Goal: Information Seeking & Learning: Find specific fact

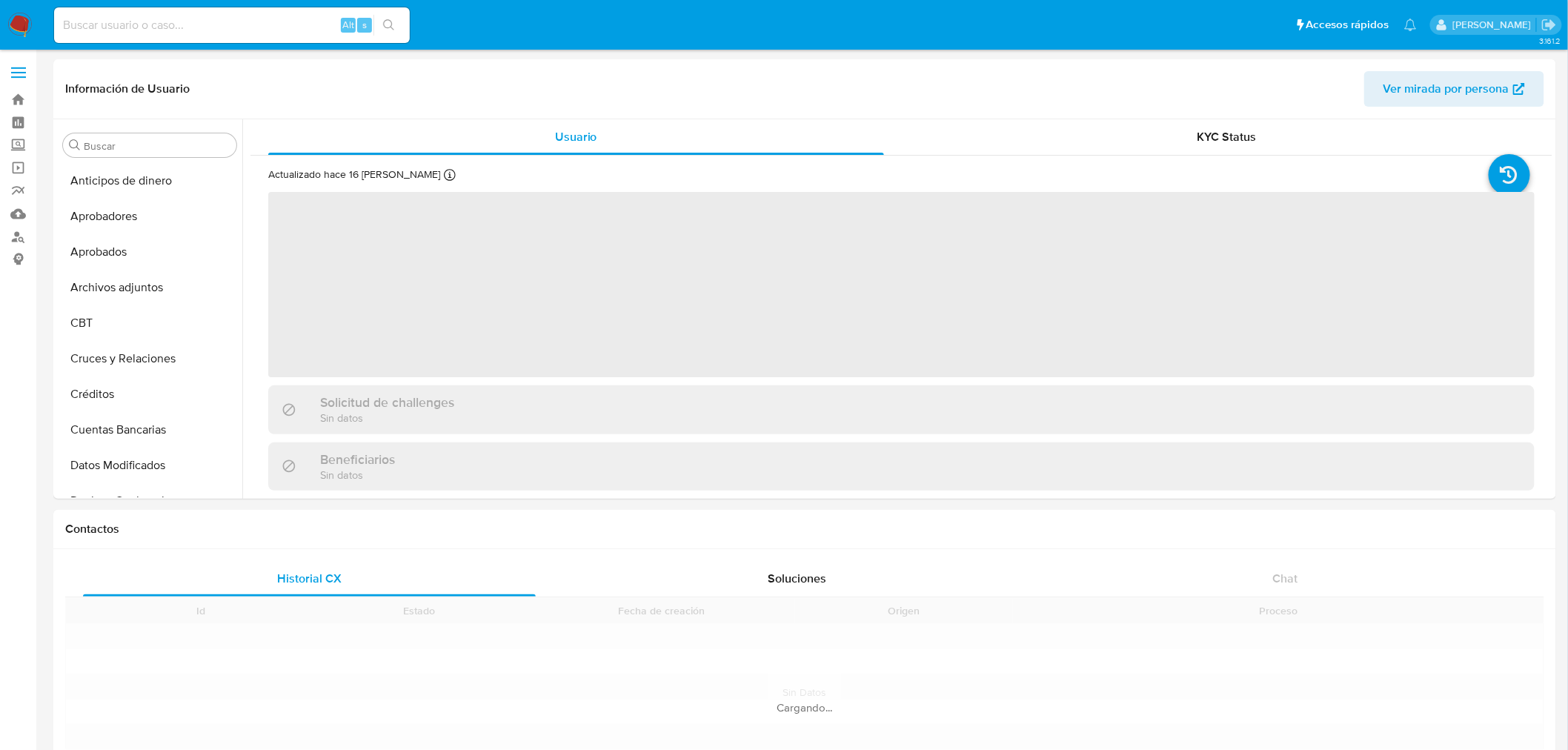
scroll to position [697, 0]
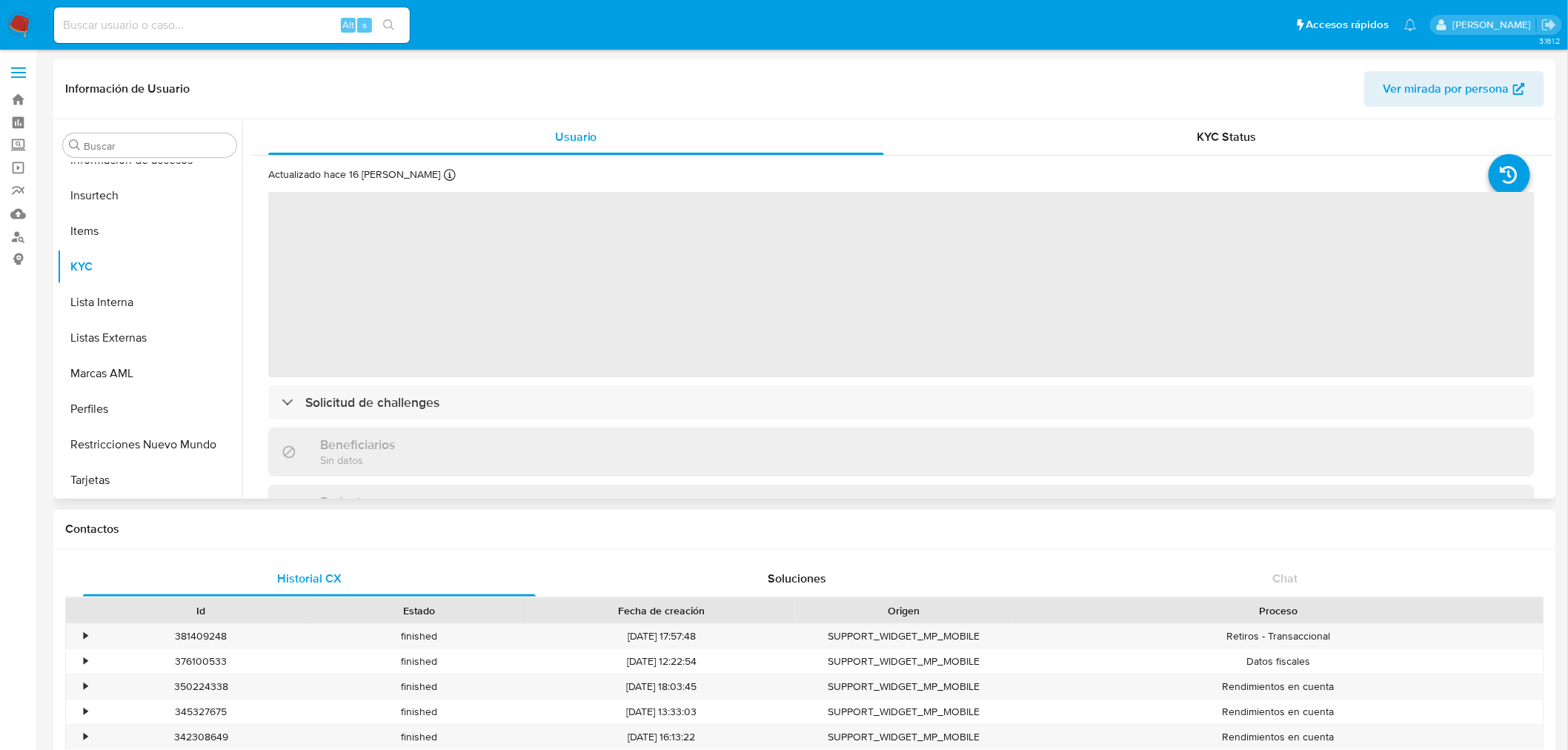
select select "10"
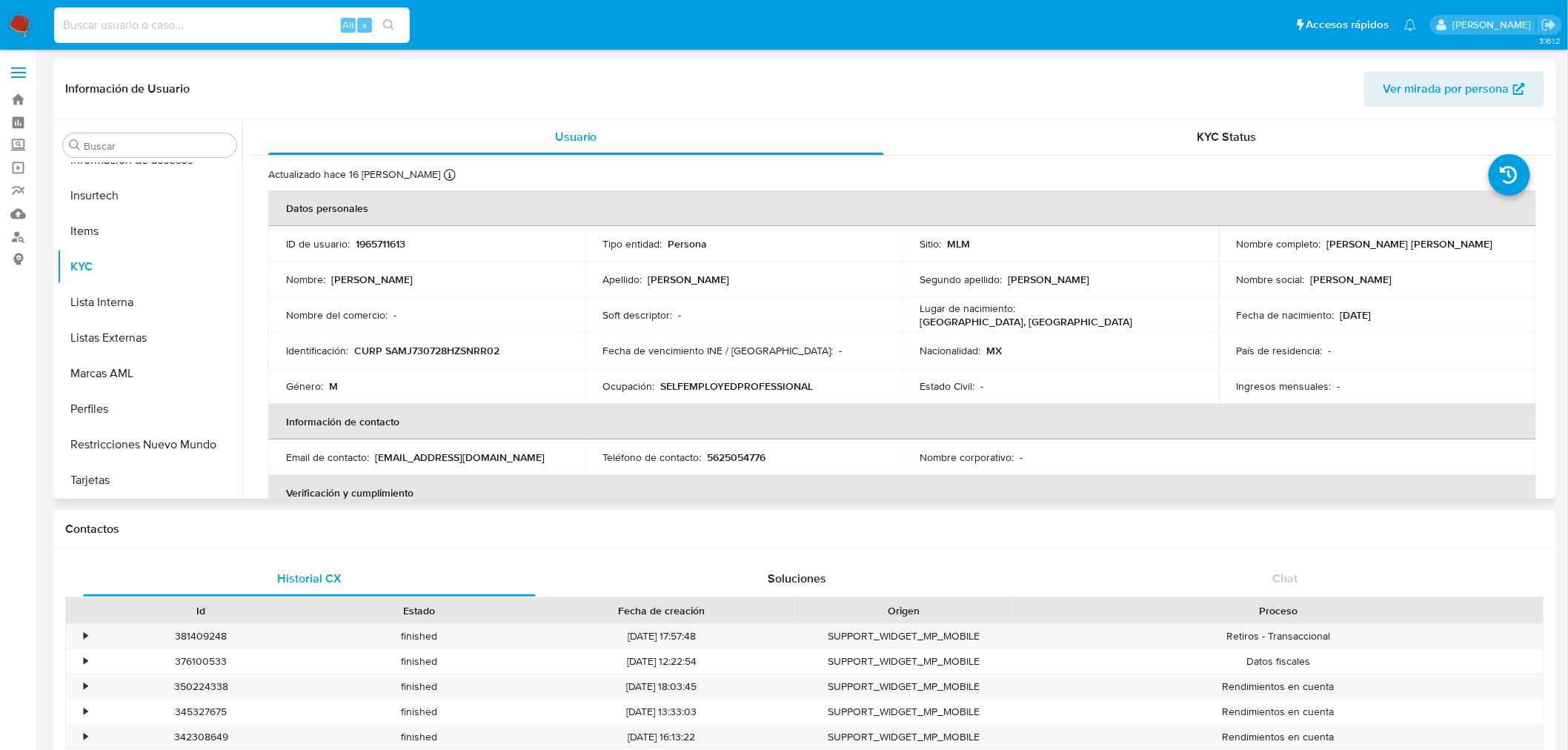
click at [210, 26] on input at bounding box center [232, 25] width 356 height 19
paste input "1965711613"
type input "1"
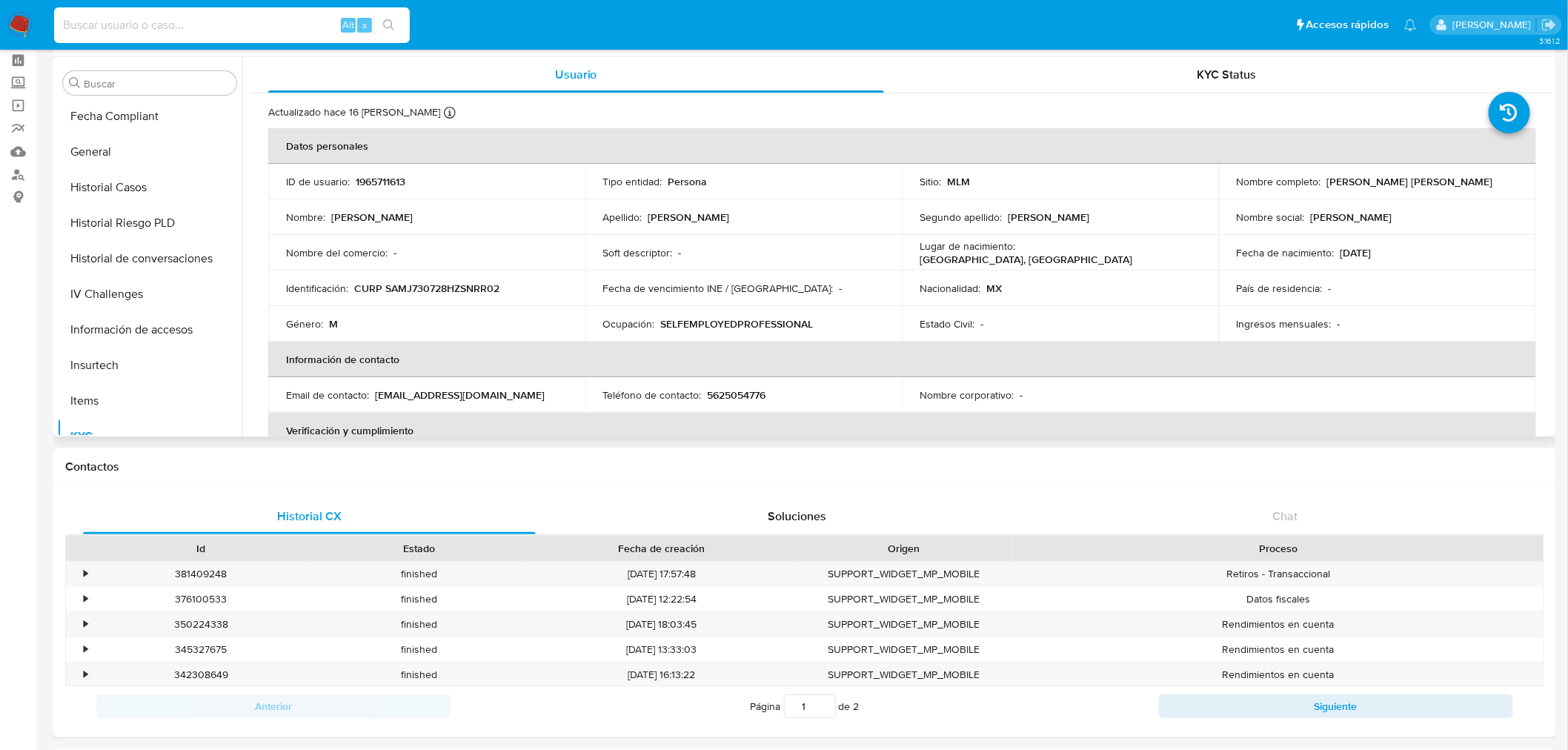
scroll to position [464, 0]
click at [116, 188] on button "Historial Casos" at bounding box center [143, 189] width 173 height 35
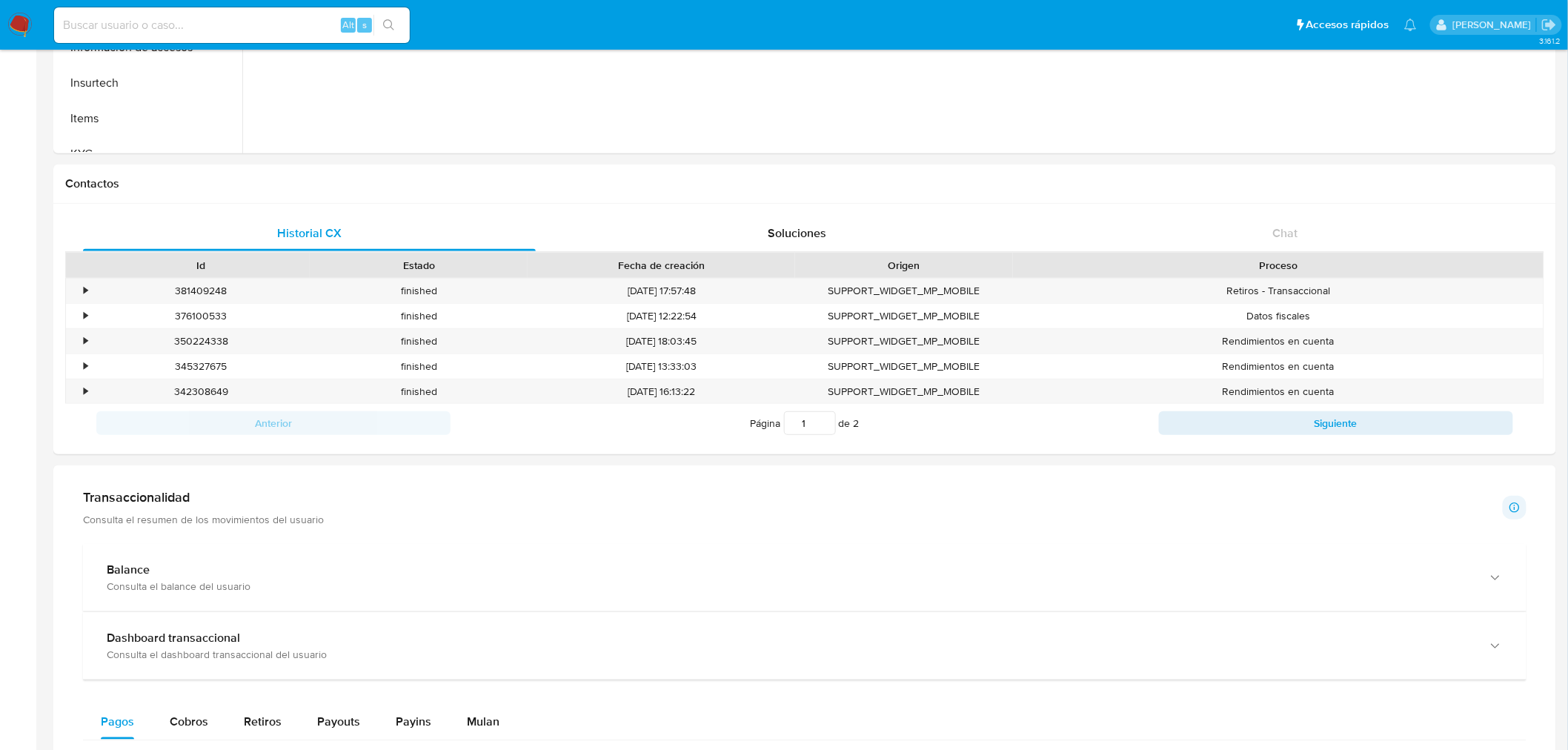
scroll to position [0, 0]
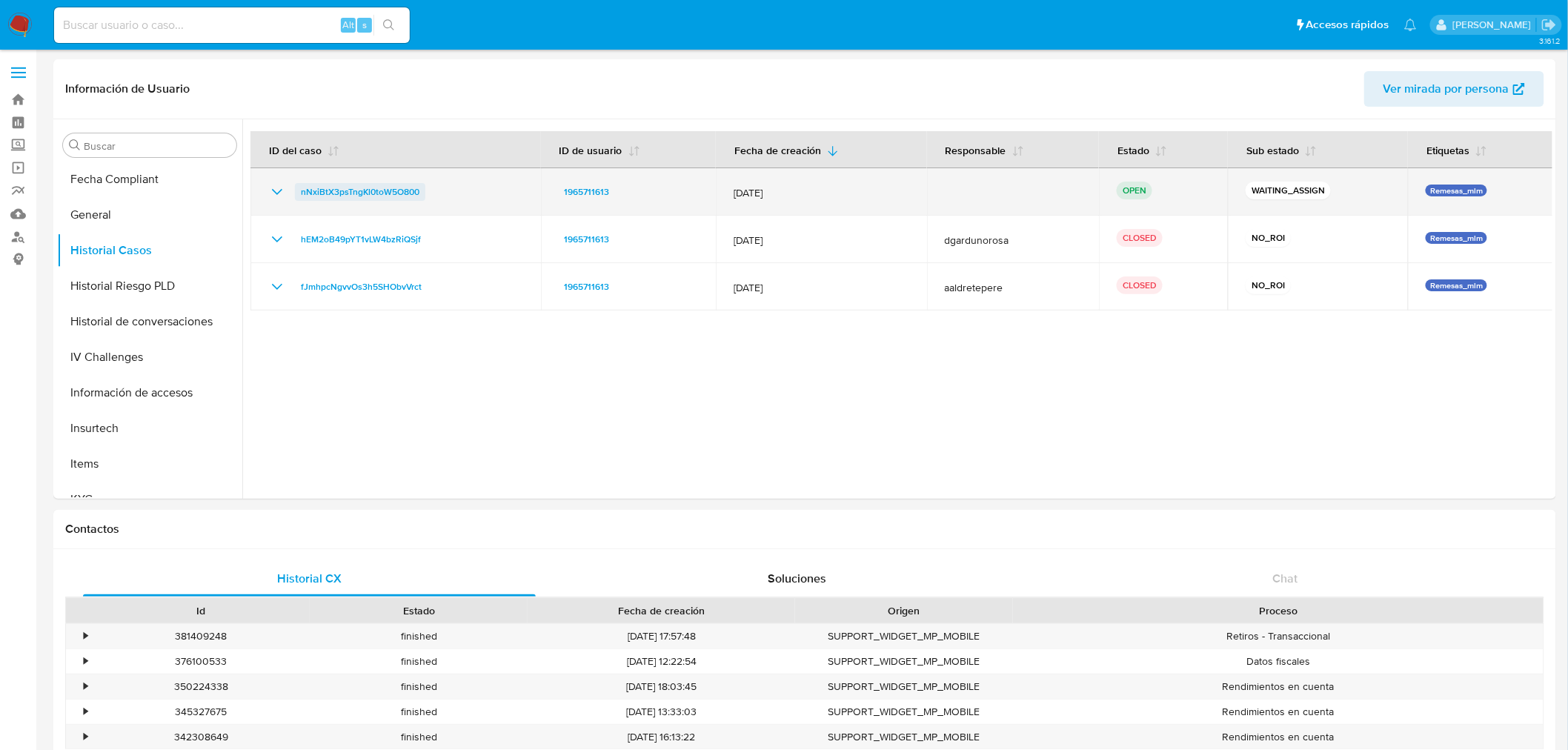
click at [363, 193] on span "nNxiBtX3psTngKl0toW5O800" at bounding box center [360, 192] width 119 height 18
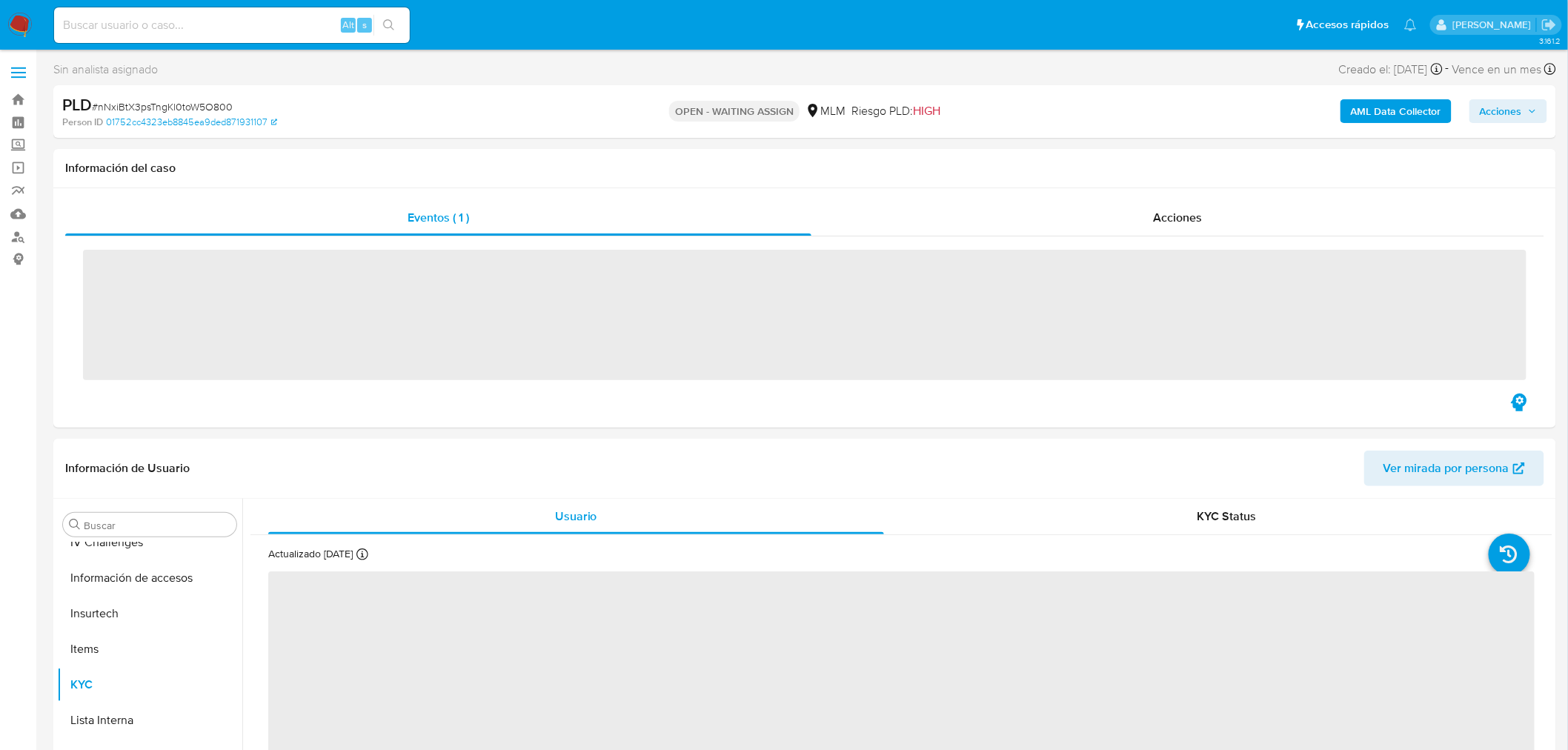
scroll to position [697, 0]
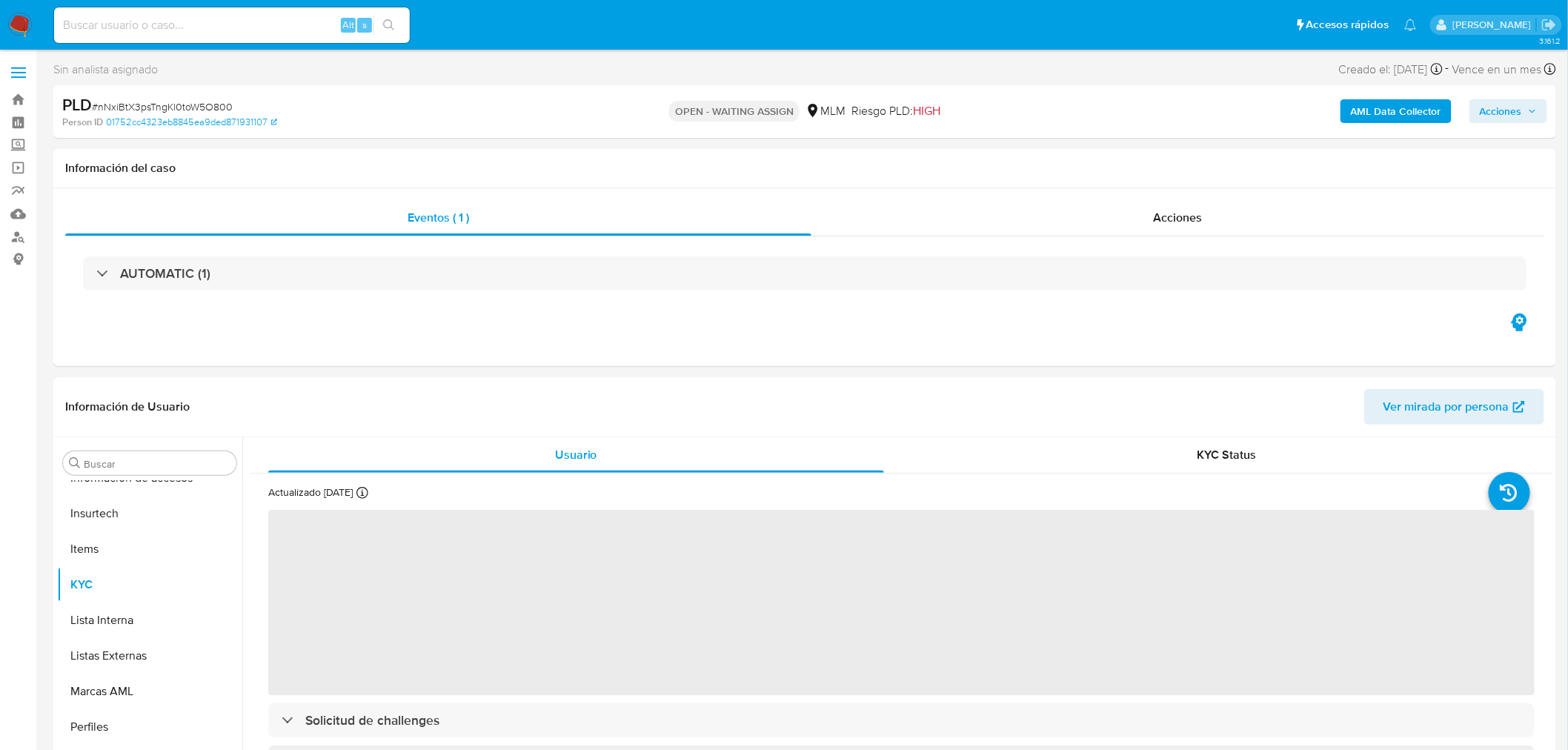
select select "10"
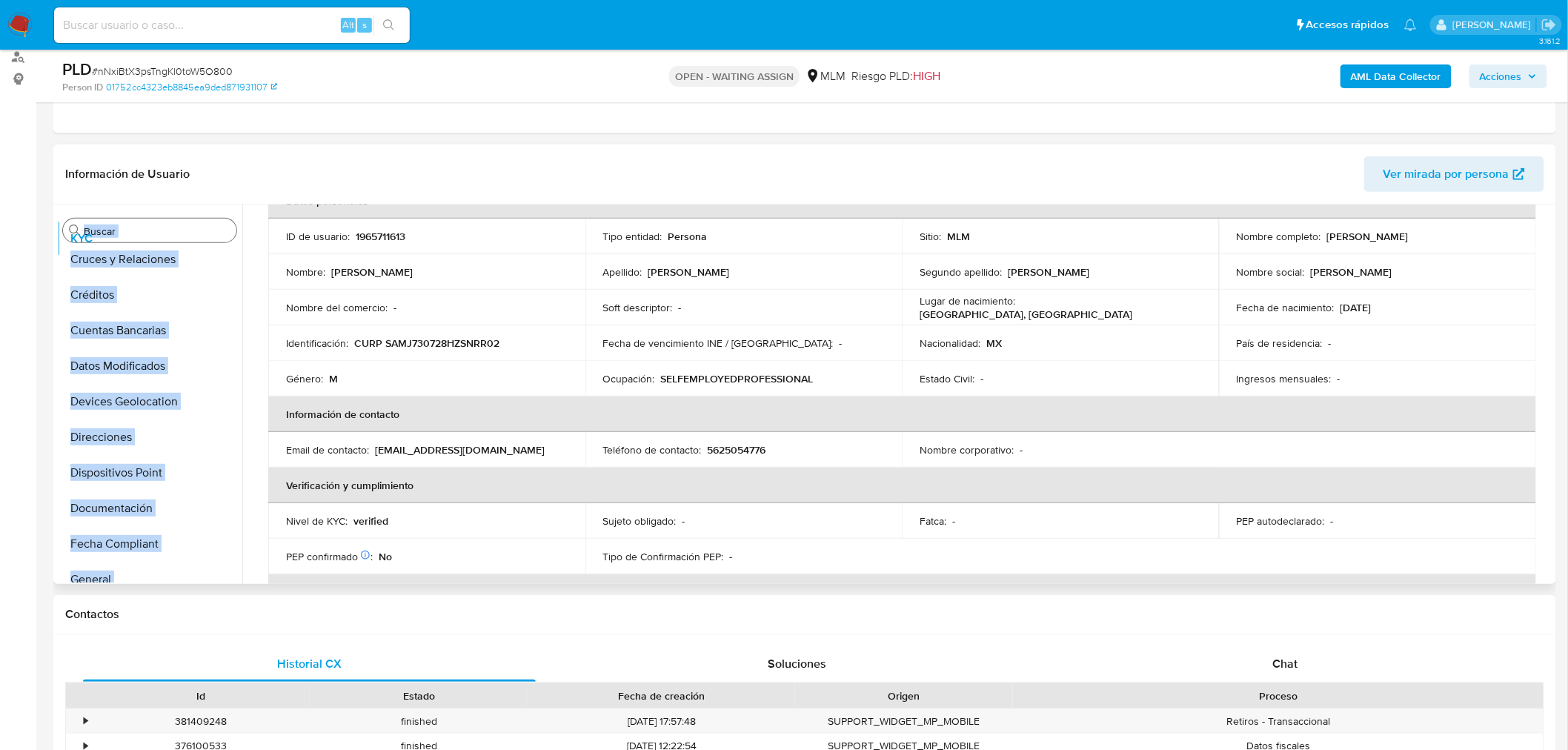
scroll to position [0, 0]
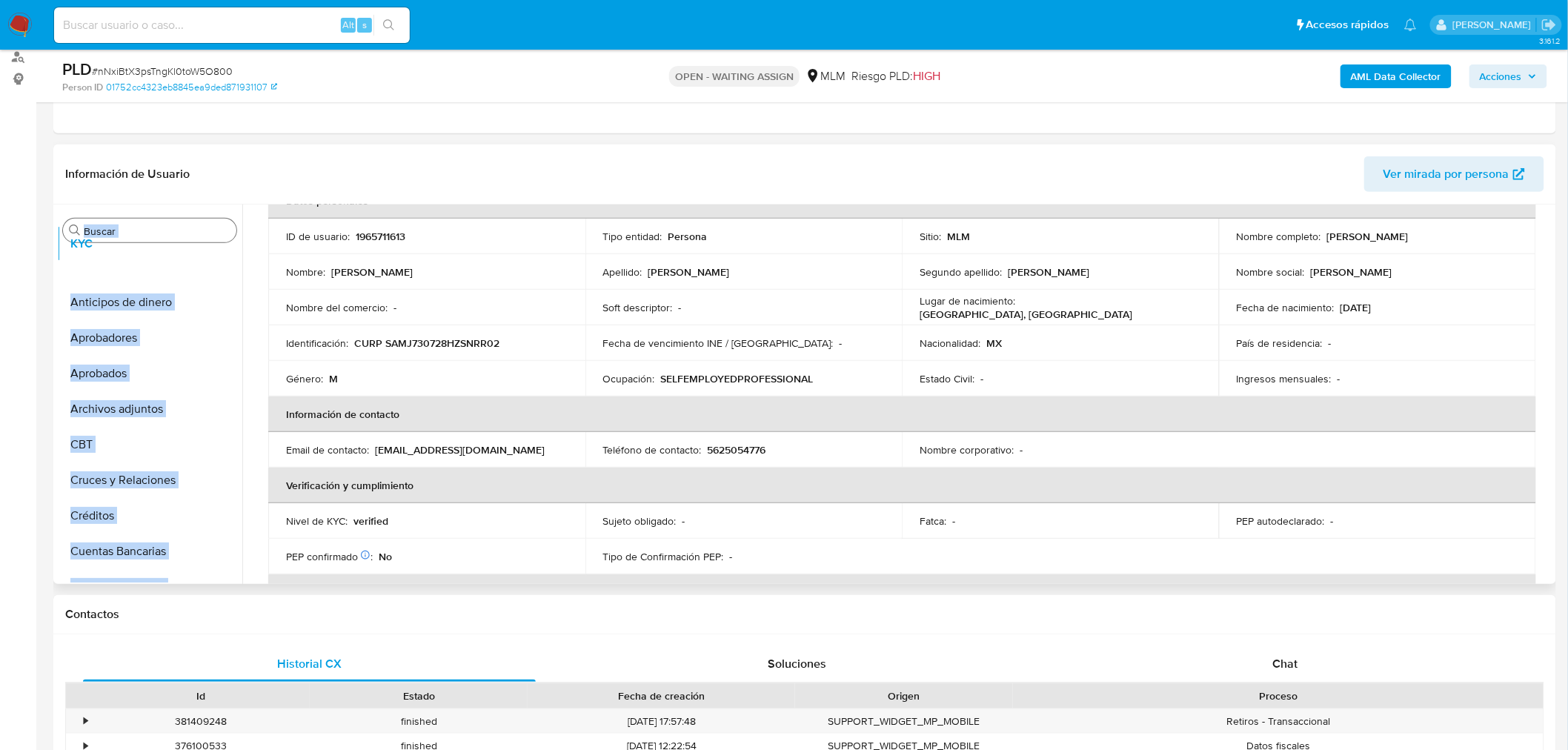
drag, startPoint x: 220, startPoint y: 349, endPoint x: 204, endPoint y: 241, distance: 109.2
click at [204, 241] on div "Buscar Anticipos de dinero Aprobadores Aprobados Archivos adjuntos CBT Cruces y…" at bounding box center [149, 395] width 185 height 377
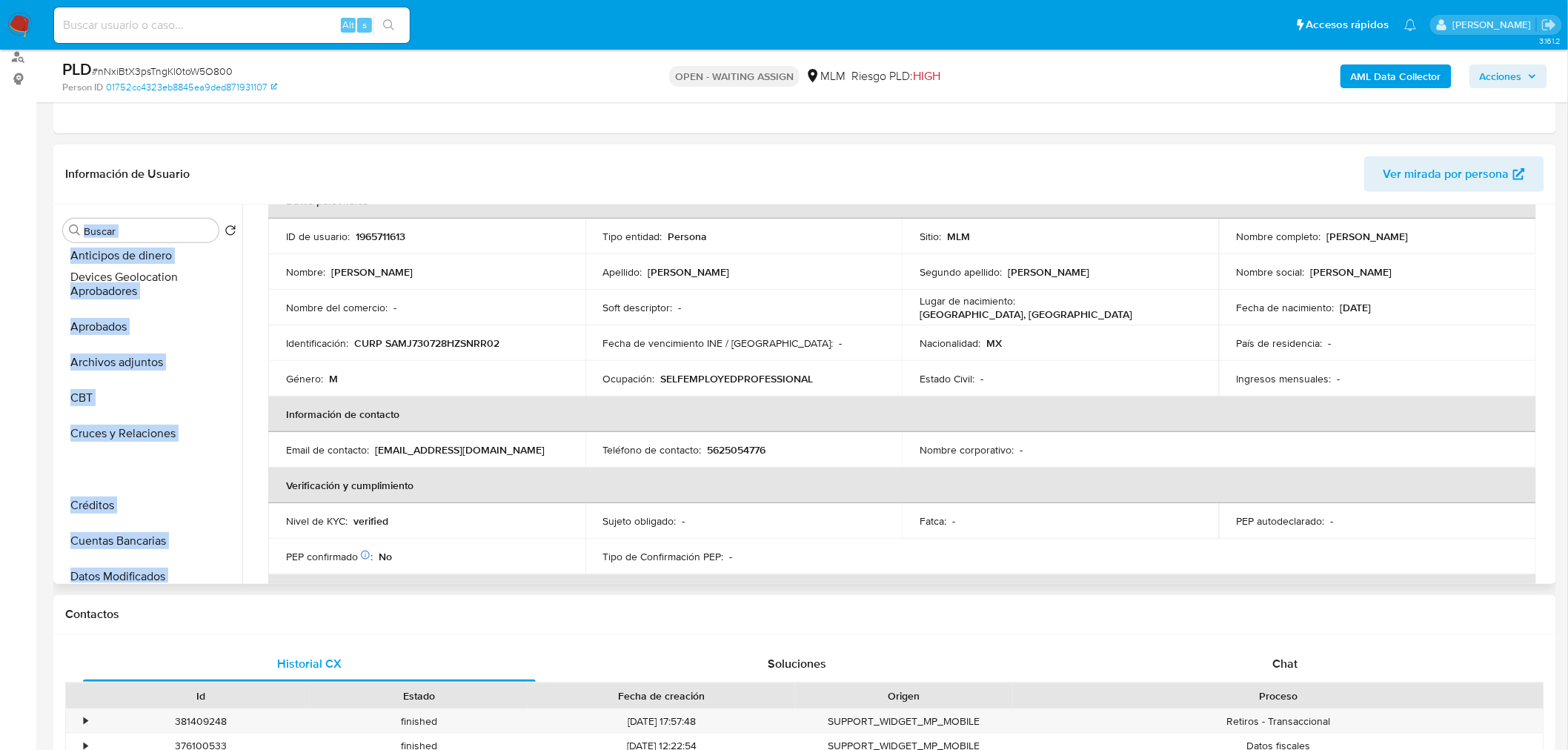
scroll to position [45, 0]
click at [200, 428] on ul "KYC Anticipos de dinero Aprobadores Aprobados Archivos adjuntos CBT Cruces y Re…" at bounding box center [149, 416] width 185 height 334
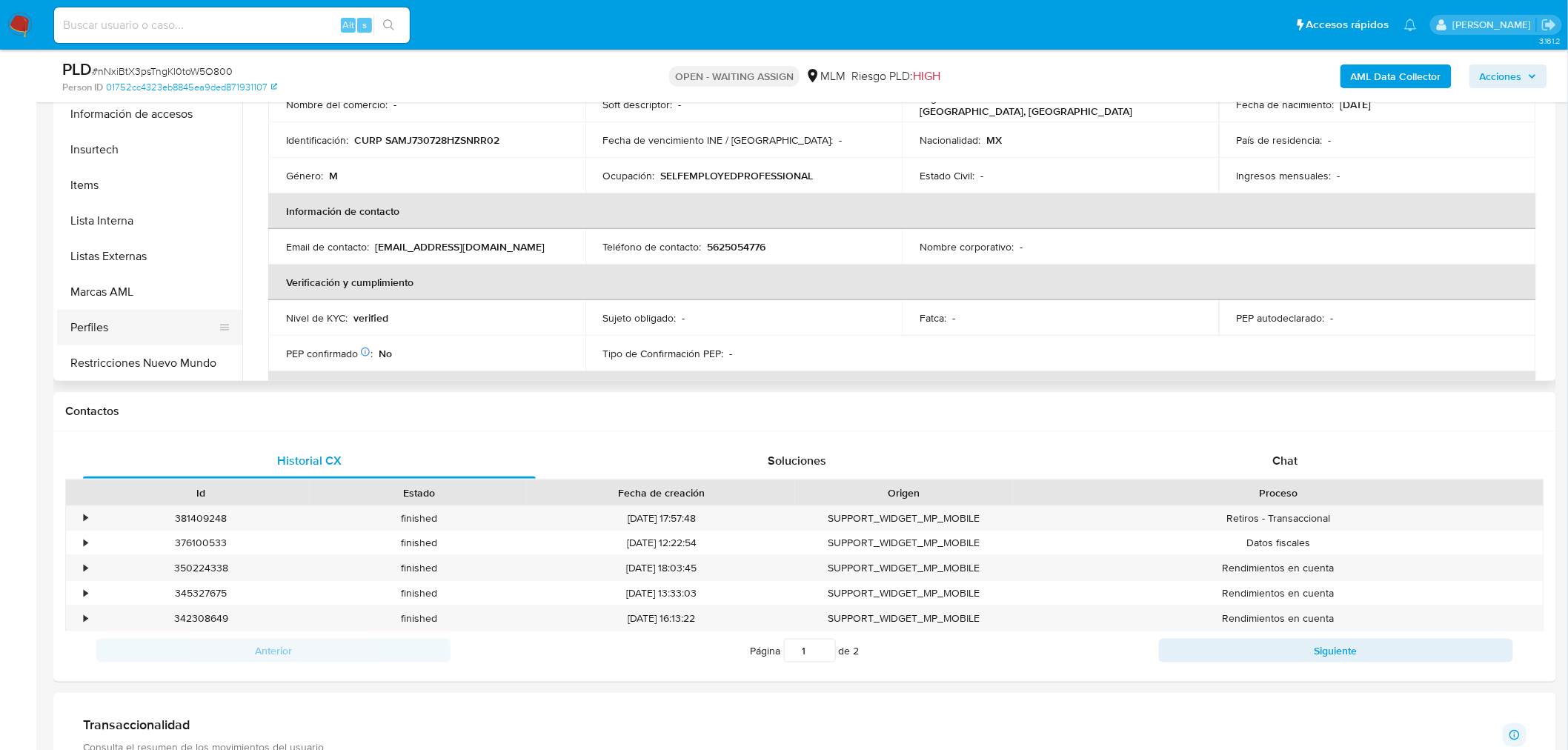
scroll to position [660, 0]
click at [146, 324] on button "Perfiles" at bounding box center [143, 328] width 173 height 35
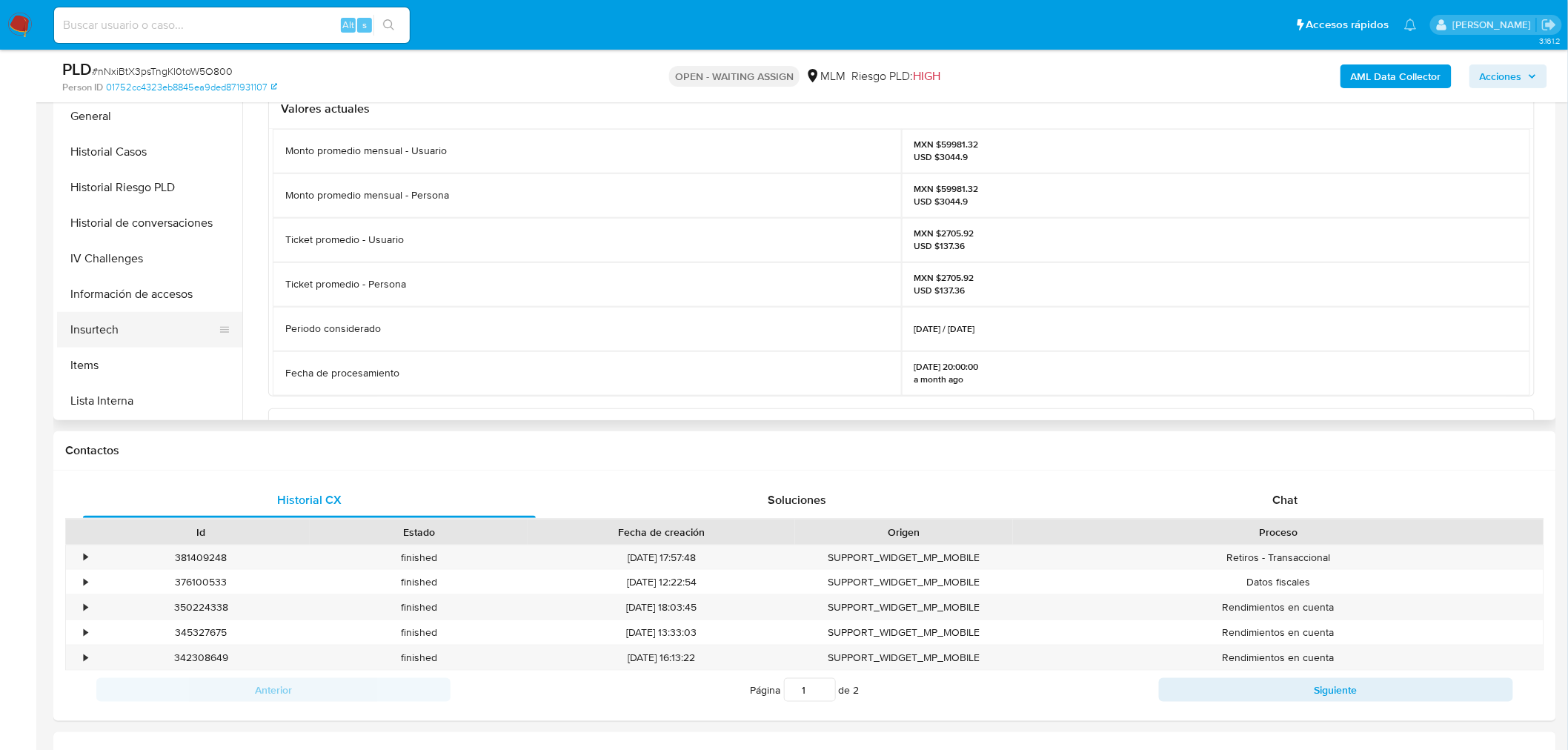
scroll to position [510, 0]
click at [212, 304] on ul "KYC Anticipos de dinero Aprobadores Aprobados Archivos adjuntos CBT Devices Geo…" at bounding box center [149, 251] width 185 height 334
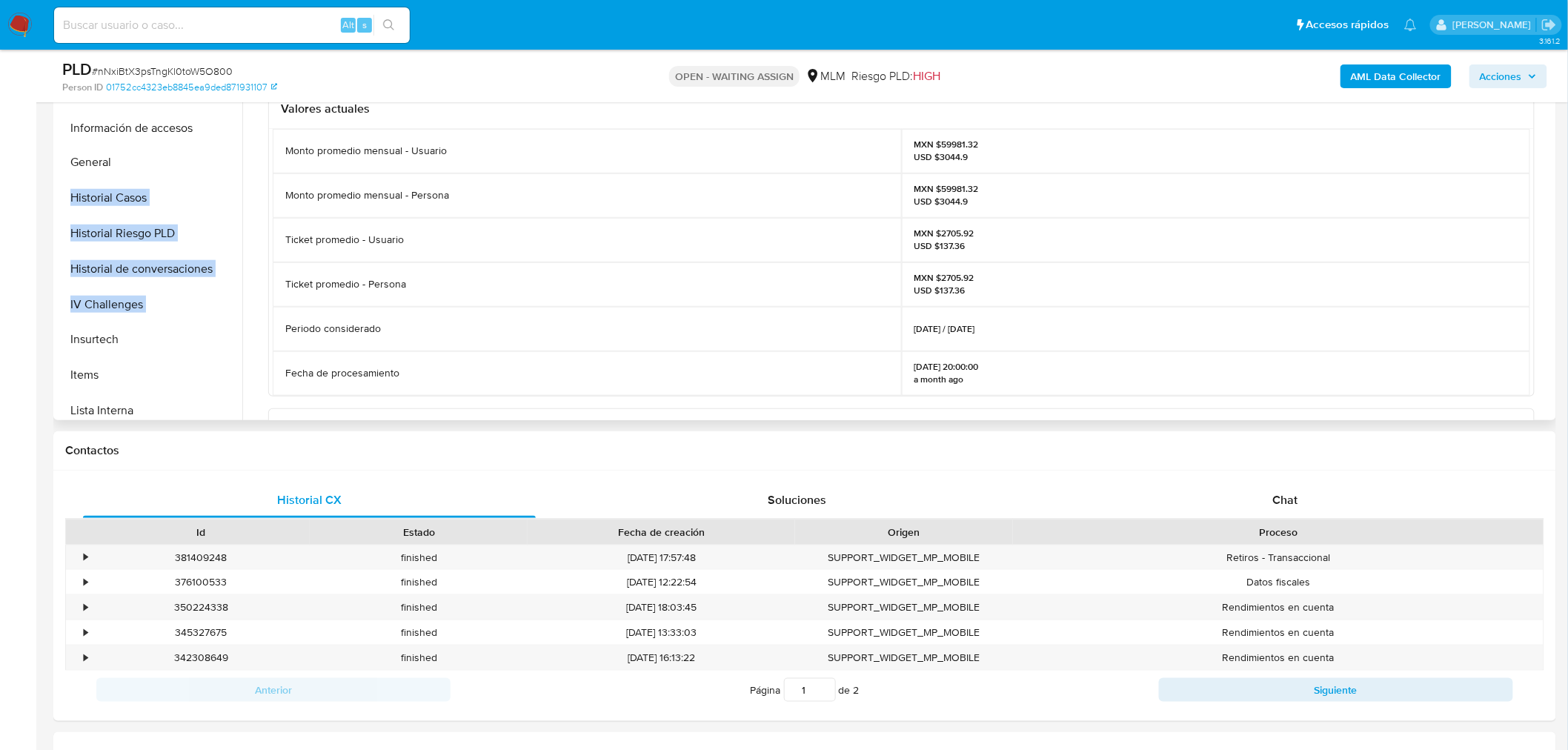
drag, startPoint x: 217, startPoint y: 304, endPoint x: 185, endPoint y: 128, distance: 178.9
click at [185, 128] on ul "KYC Anticipos de dinero Aprobadores Aprobados Archivos adjuntos CBT Devices Geo…" at bounding box center [149, 251] width 185 height 334
click at [208, 116] on ul "KYC Anticipos de dinero Aprobadores Aprobados Archivos adjuntos CBT Devices Geo…" at bounding box center [149, 251] width 185 height 334
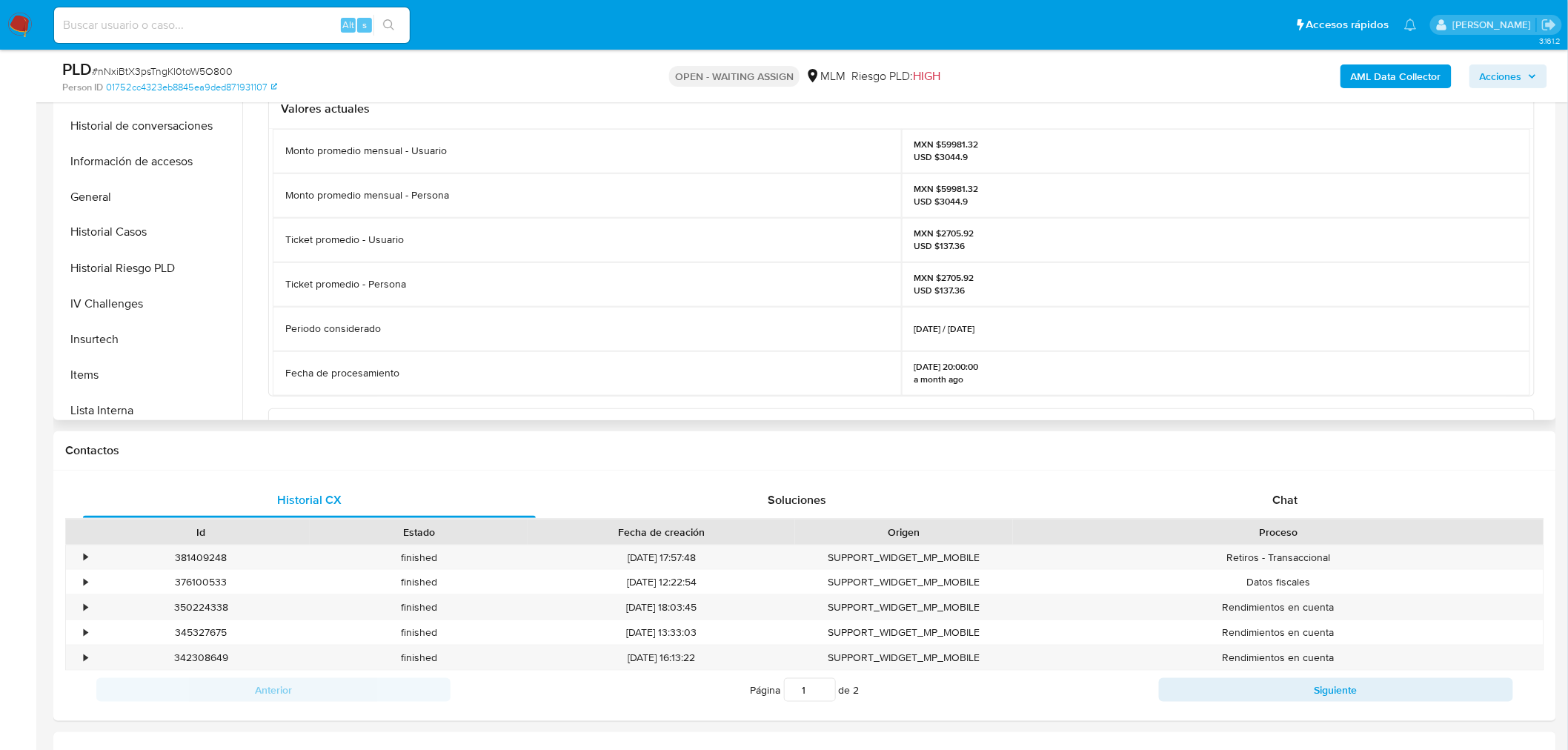
click at [219, 227] on icon at bounding box center [224, 233] width 12 height 12
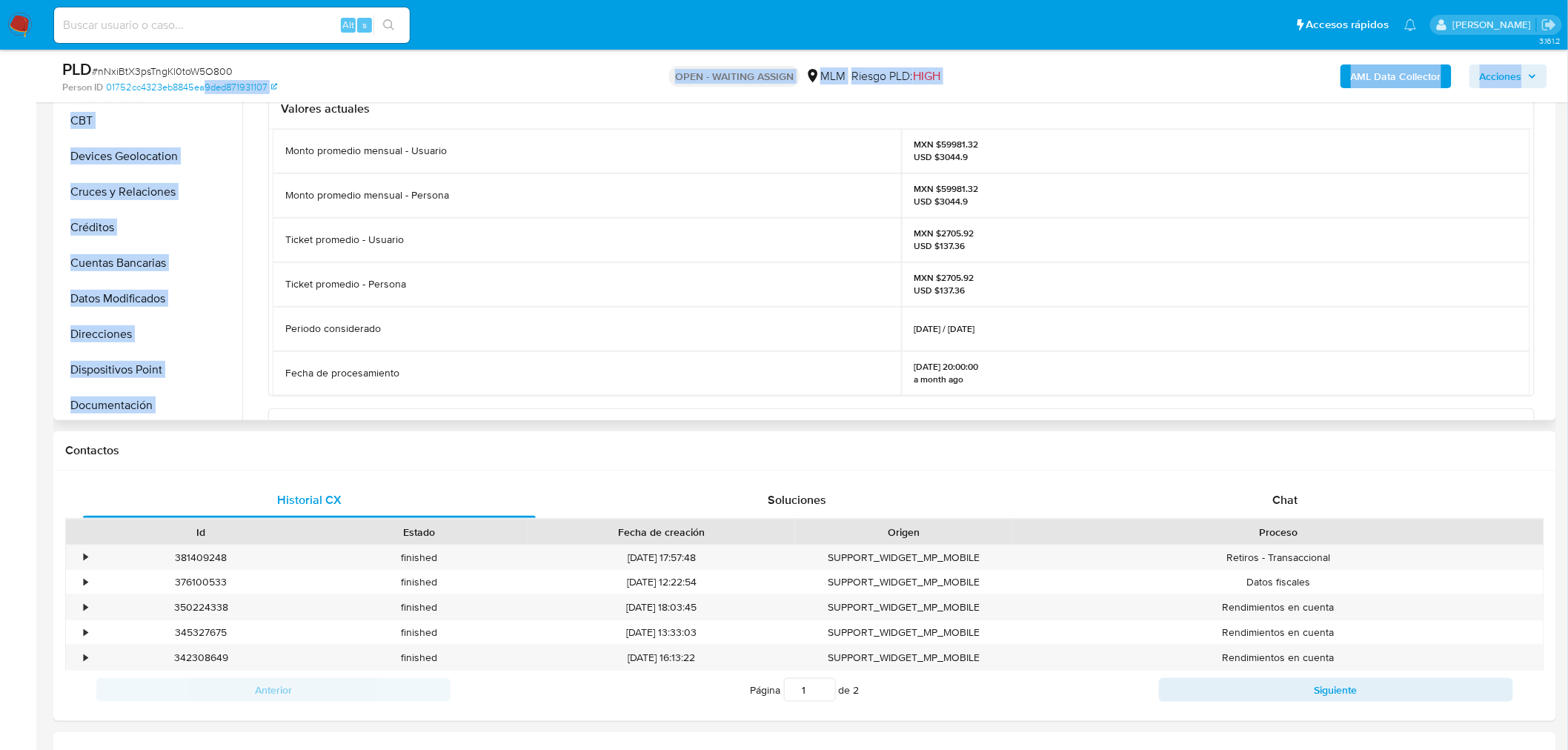
scroll to position [171, 0]
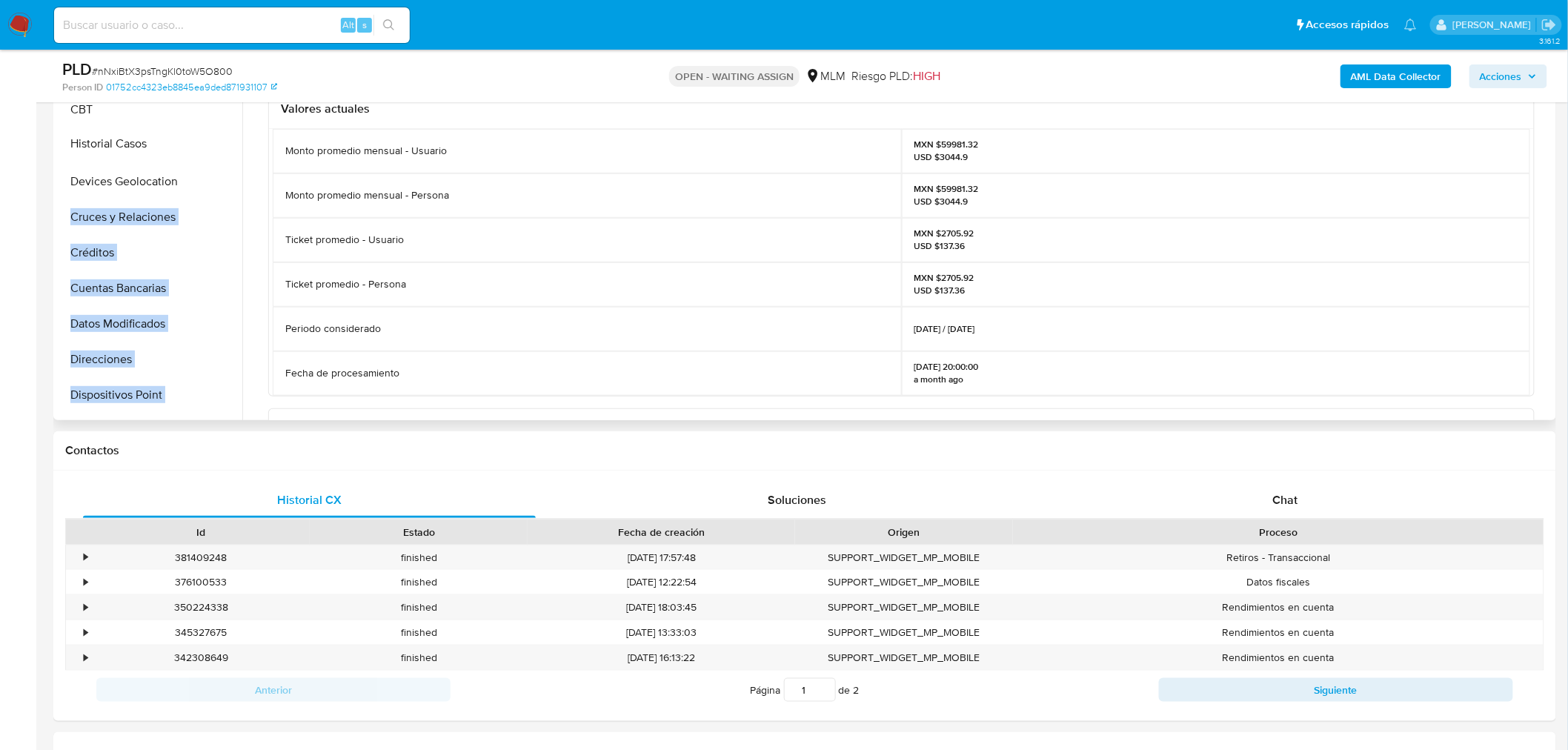
drag, startPoint x: 215, startPoint y: 226, endPoint x: 197, endPoint y: 138, distance: 89.8
click at [197, 138] on ul "KYC Anticipos de dinero Aprobadores Aprobados Archivos adjuntos CBT Devices Geo…" at bounding box center [149, 251] width 185 height 334
click at [141, 119] on button "CBT" at bounding box center [143, 110] width 173 height 35
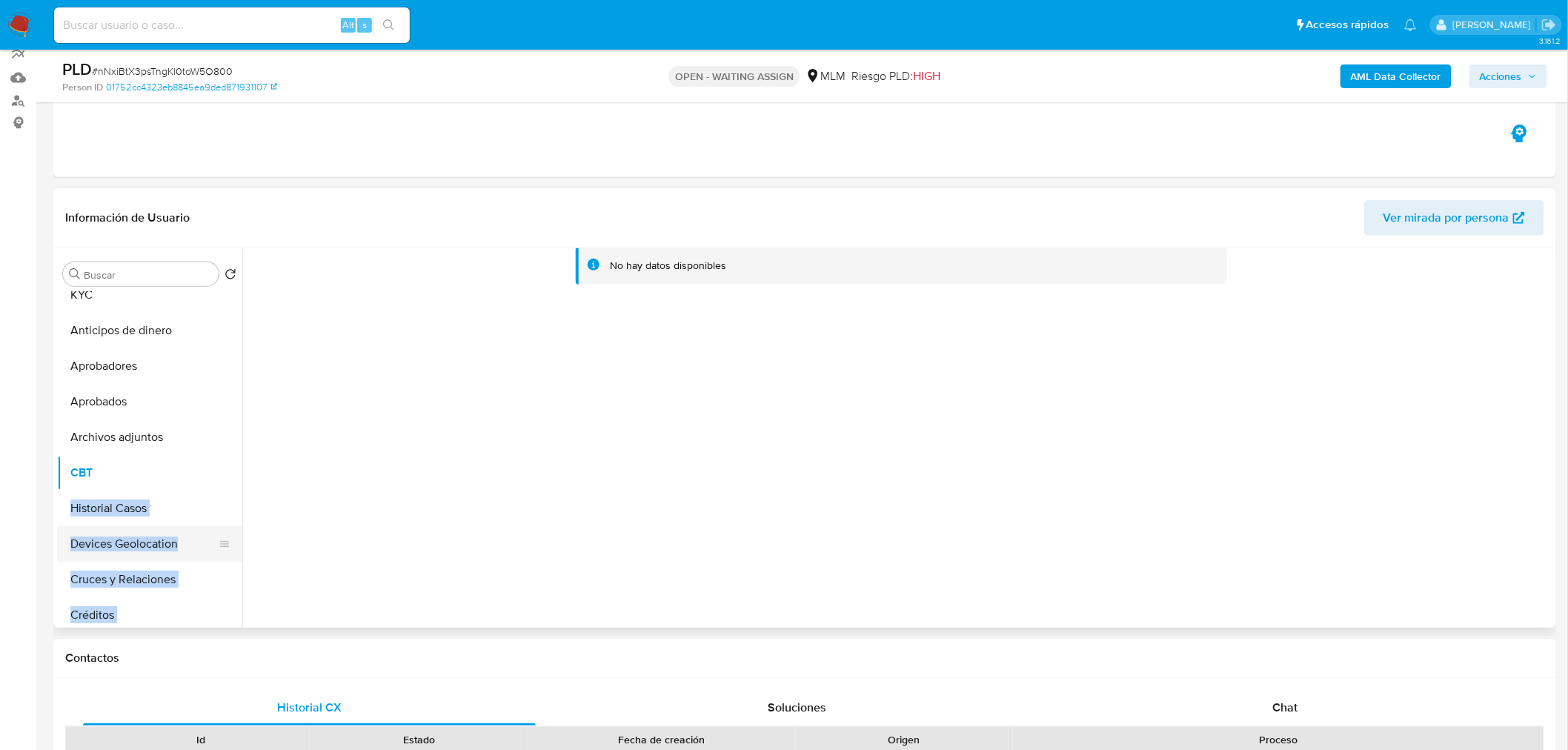
scroll to position [15, 0]
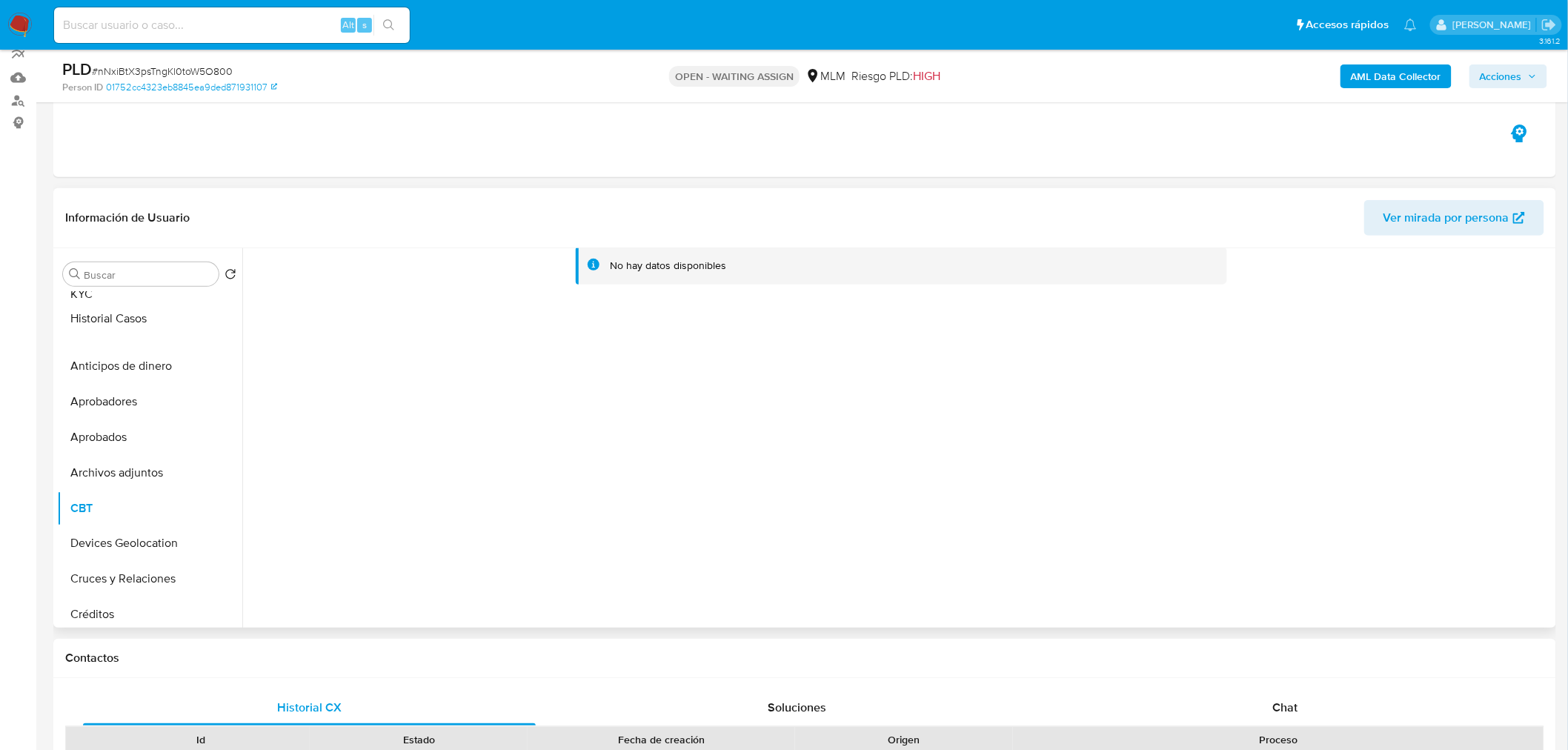
click at [202, 320] on ul "KYC Anticipos de dinero Aprobadores Aprobados Archivos adjuntos CBT Historial C…" at bounding box center [149, 459] width 185 height 334
drag, startPoint x: 216, startPoint y: 472, endPoint x: 204, endPoint y: 330, distance: 142.5
click at [204, 330] on ul "KYC Historial Casos Anticipos de dinero Aprobadores Aprobados Archivos adjuntos…" at bounding box center [149, 459] width 185 height 334
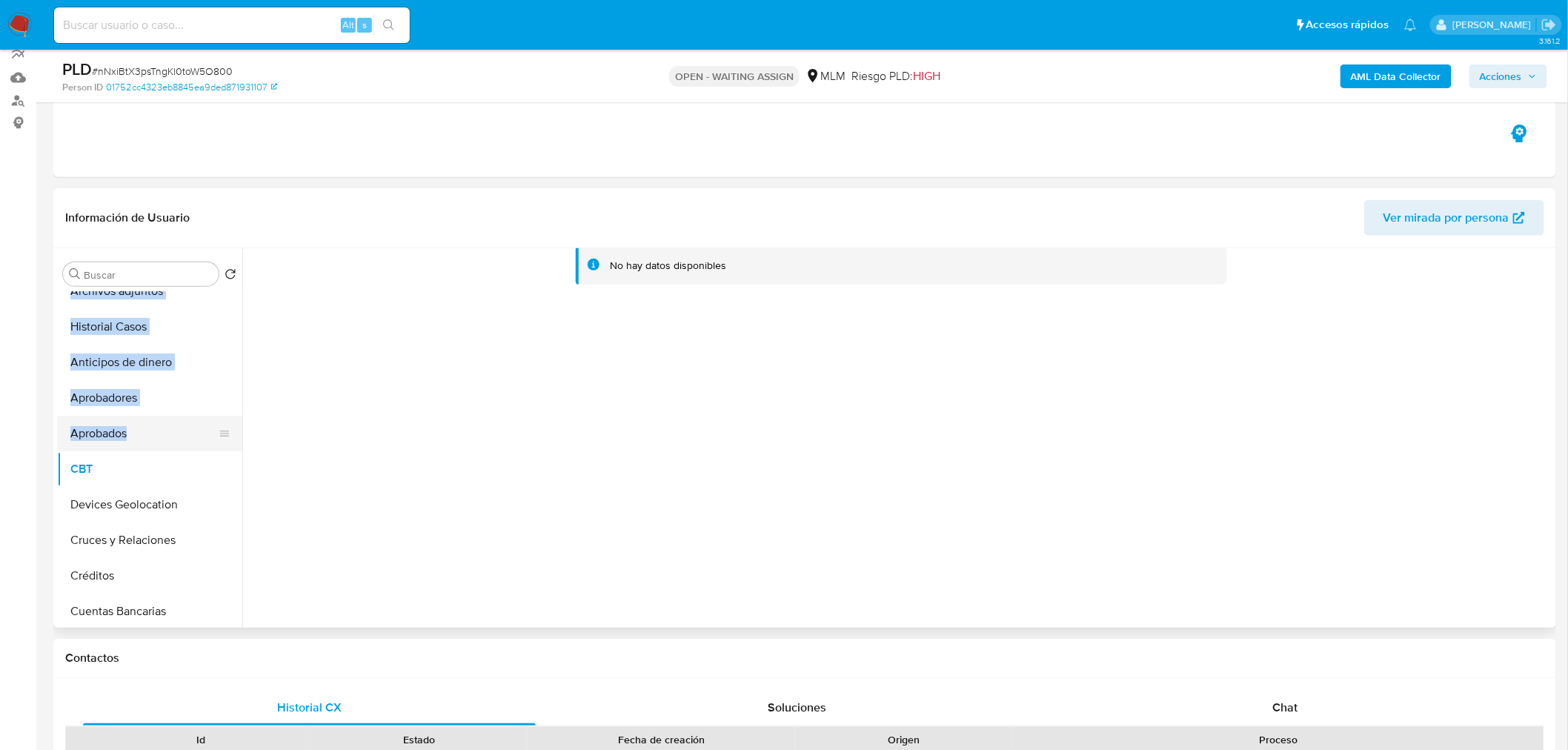
scroll to position [55, 0]
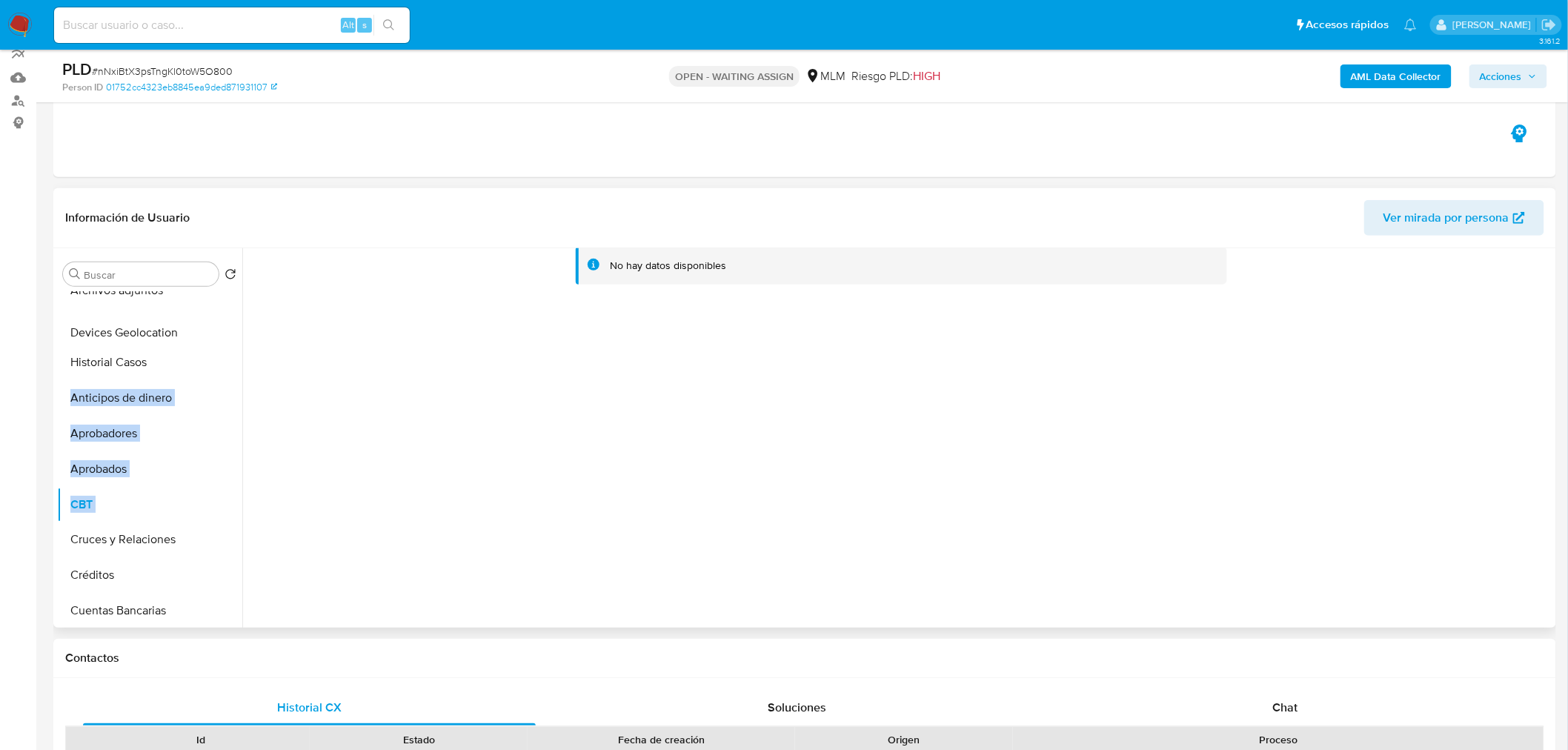
drag, startPoint x: 215, startPoint y: 502, endPoint x: 196, endPoint y: 329, distance: 174.0
click at [196, 329] on ul "KYC Archivos adjuntos Historial Casos Anticipos de dinero Aprobadores Aprobados…" at bounding box center [149, 459] width 185 height 334
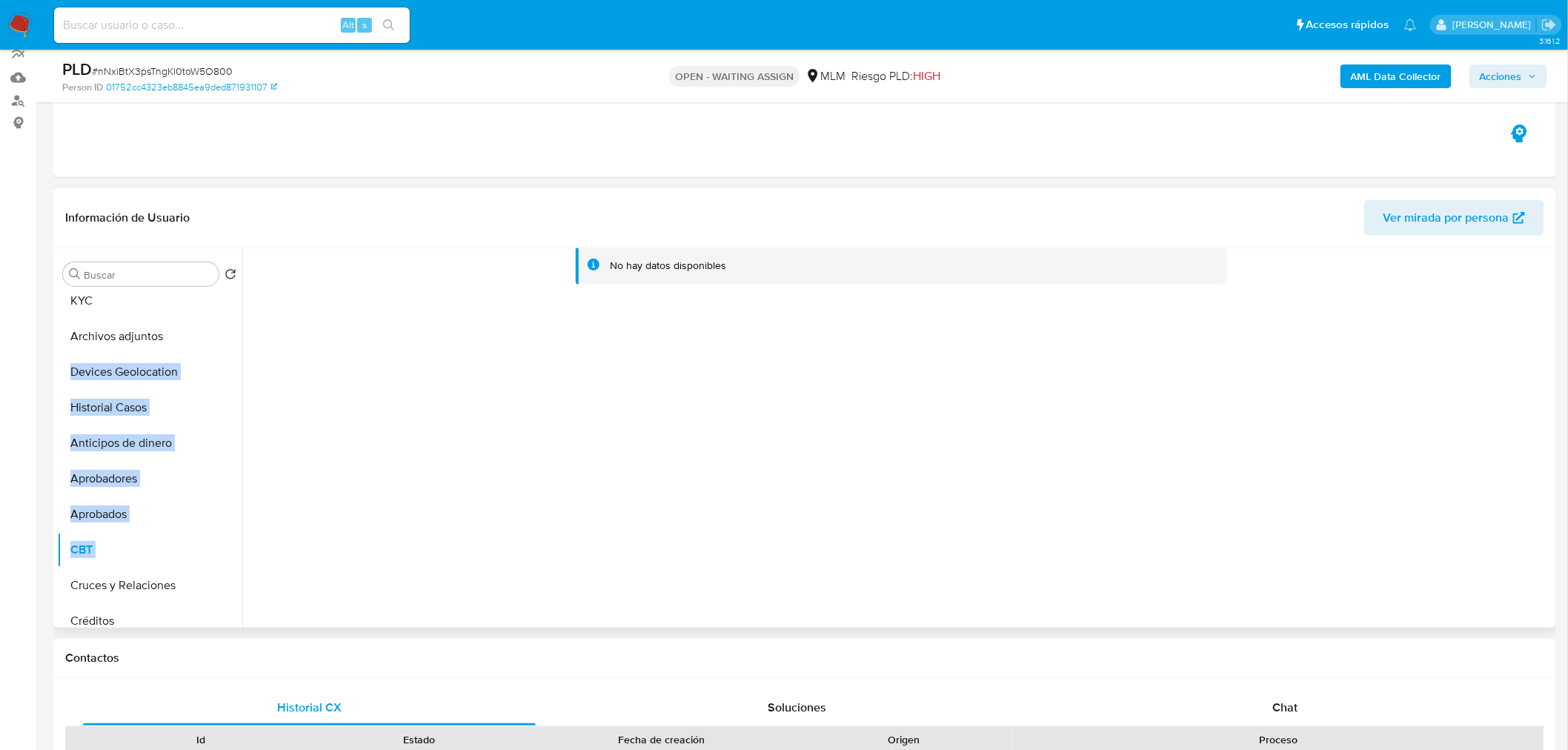
scroll to position [0, 0]
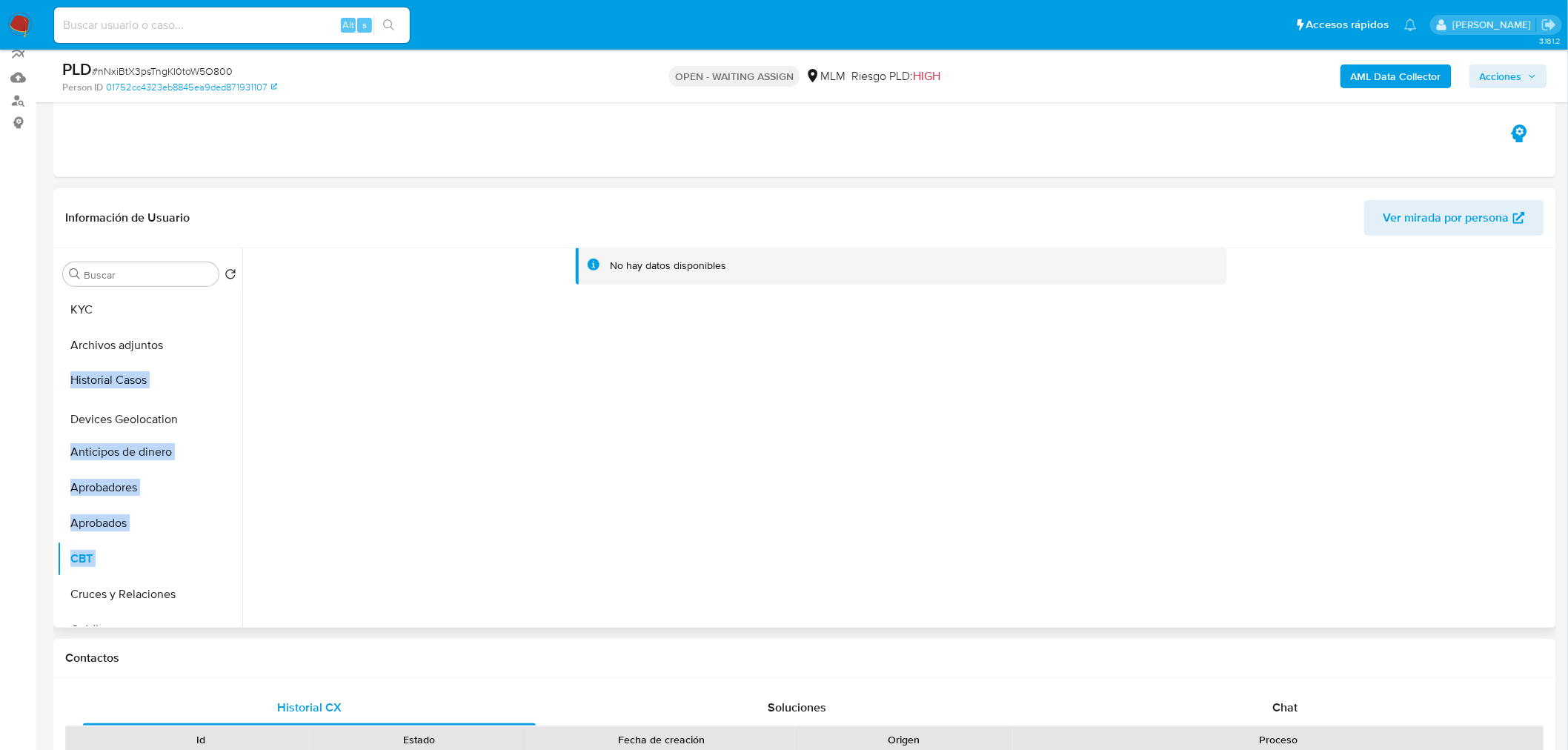
click at [213, 416] on ul "KYC Archivos adjuntos Devices Geolocation Historial Casos Anticipos de dinero A…" at bounding box center [149, 459] width 185 height 334
drag, startPoint x: 209, startPoint y: 590, endPoint x: 200, endPoint y: 411, distance: 179.2
click at [200, 411] on ul "KYC Archivos adjuntos Historial Casos Devices Geolocation Anticipos de dinero A…" at bounding box center [149, 459] width 185 height 334
drag, startPoint x: 220, startPoint y: 596, endPoint x: 211, endPoint y: 456, distance: 140.3
click at [211, 456] on ul "KYC Archivos adjuntos Historial Casos Devices Geolocation Anticipos de dinero A…" at bounding box center [149, 459] width 185 height 334
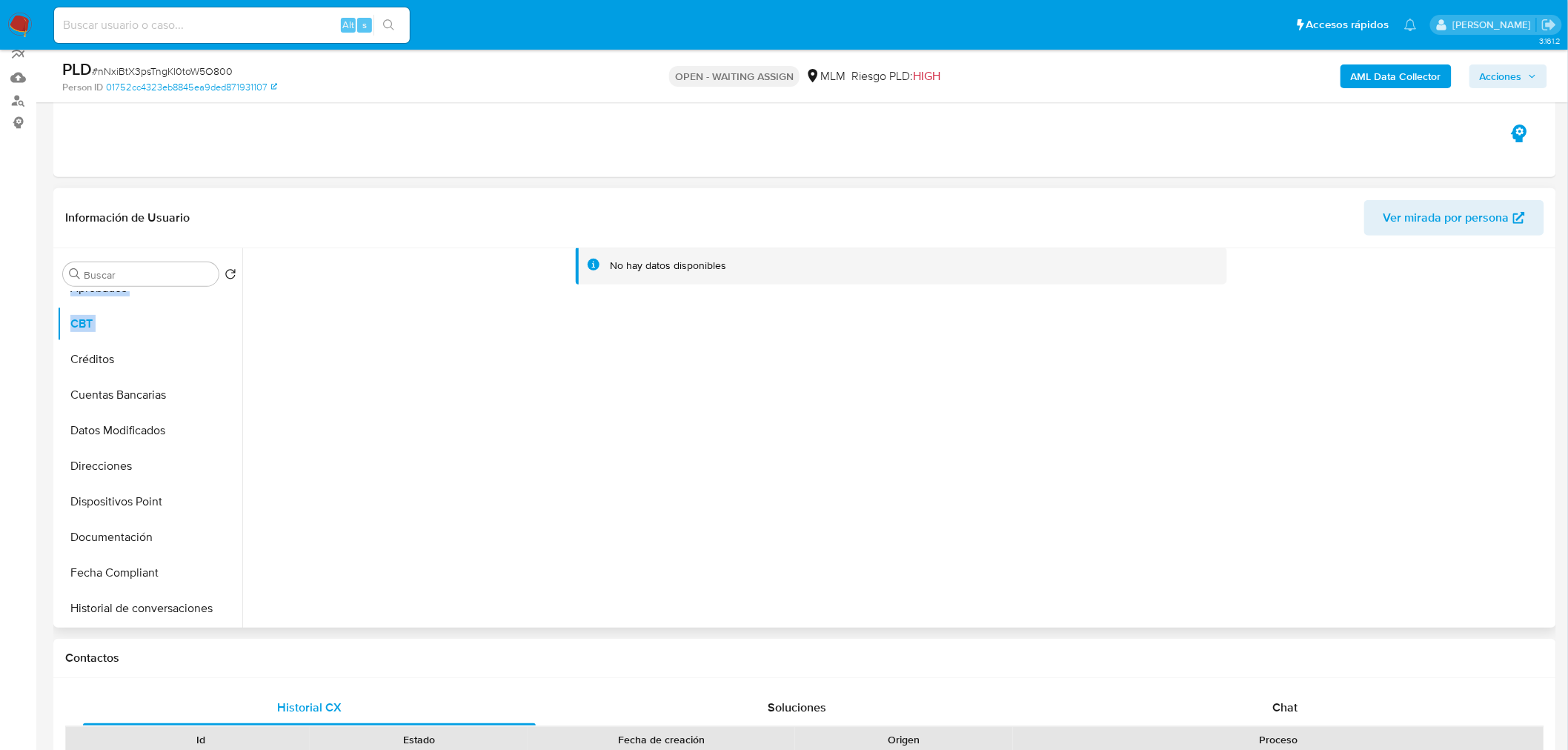
scroll to position [300, 0]
click at [154, 503] on button "Documentación" at bounding box center [143, 508] width 173 height 35
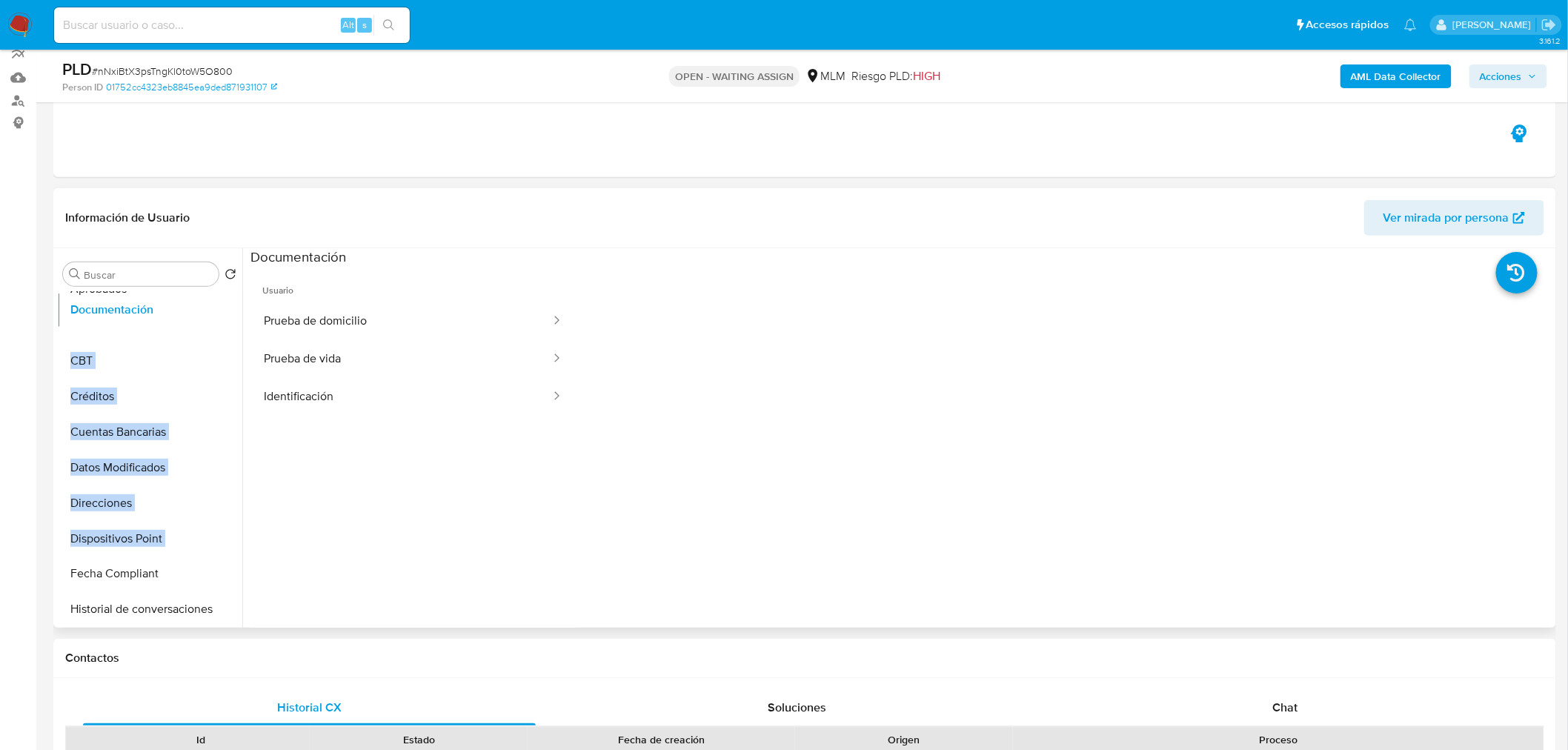
scroll to position [201, 0]
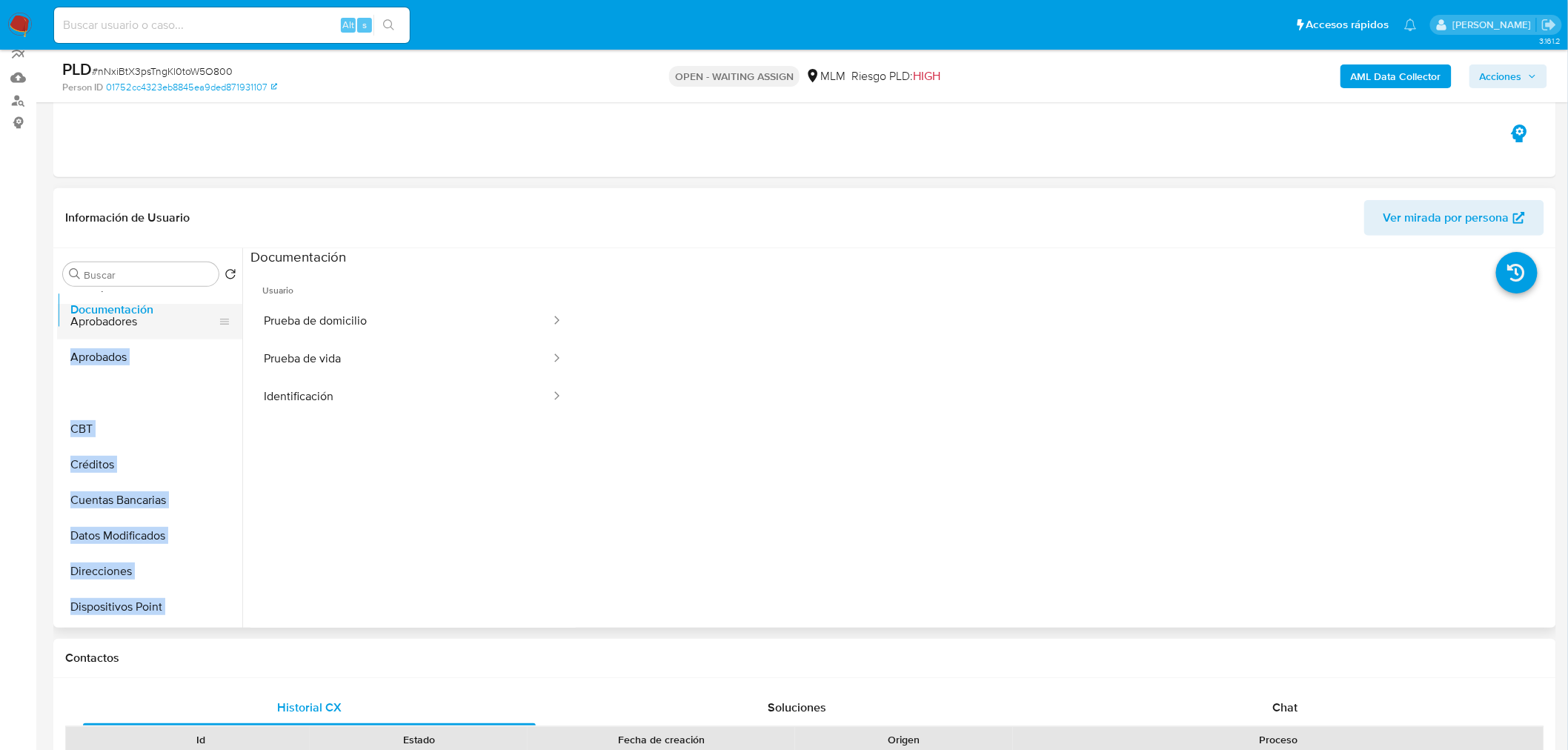
drag, startPoint x: 216, startPoint y: 506, endPoint x: 200, endPoint y: 301, distance: 205.6
click at [200, 301] on ul "KYC Archivos adjuntos Historial Casos Devices Geolocation Cruces y Relaciones A…" at bounding box center [149, 459] width 185 height 334
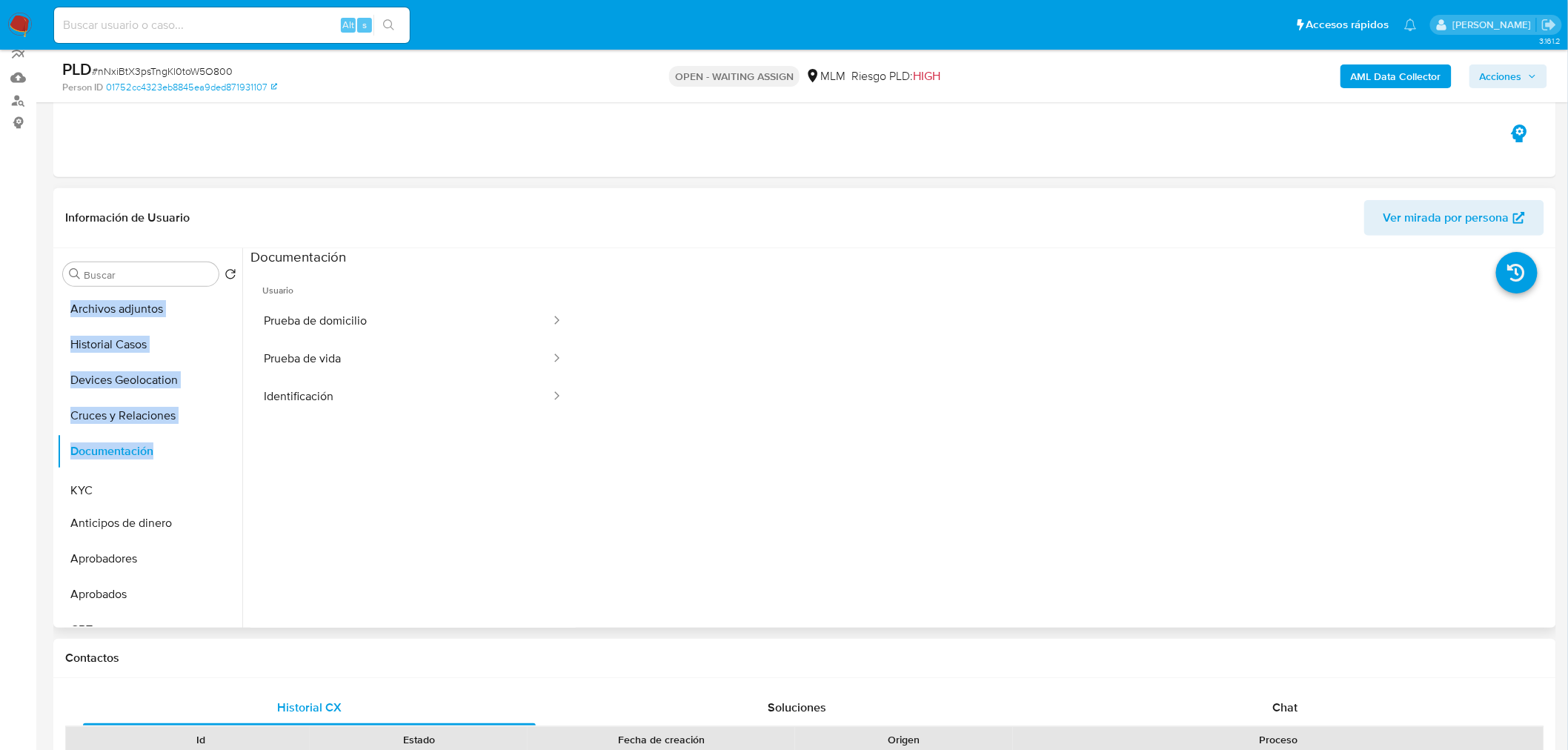
drag, startPoint x: 220, startPoint y: 308, endPoint x: 191, endPoint y: 490, distance: 184.3
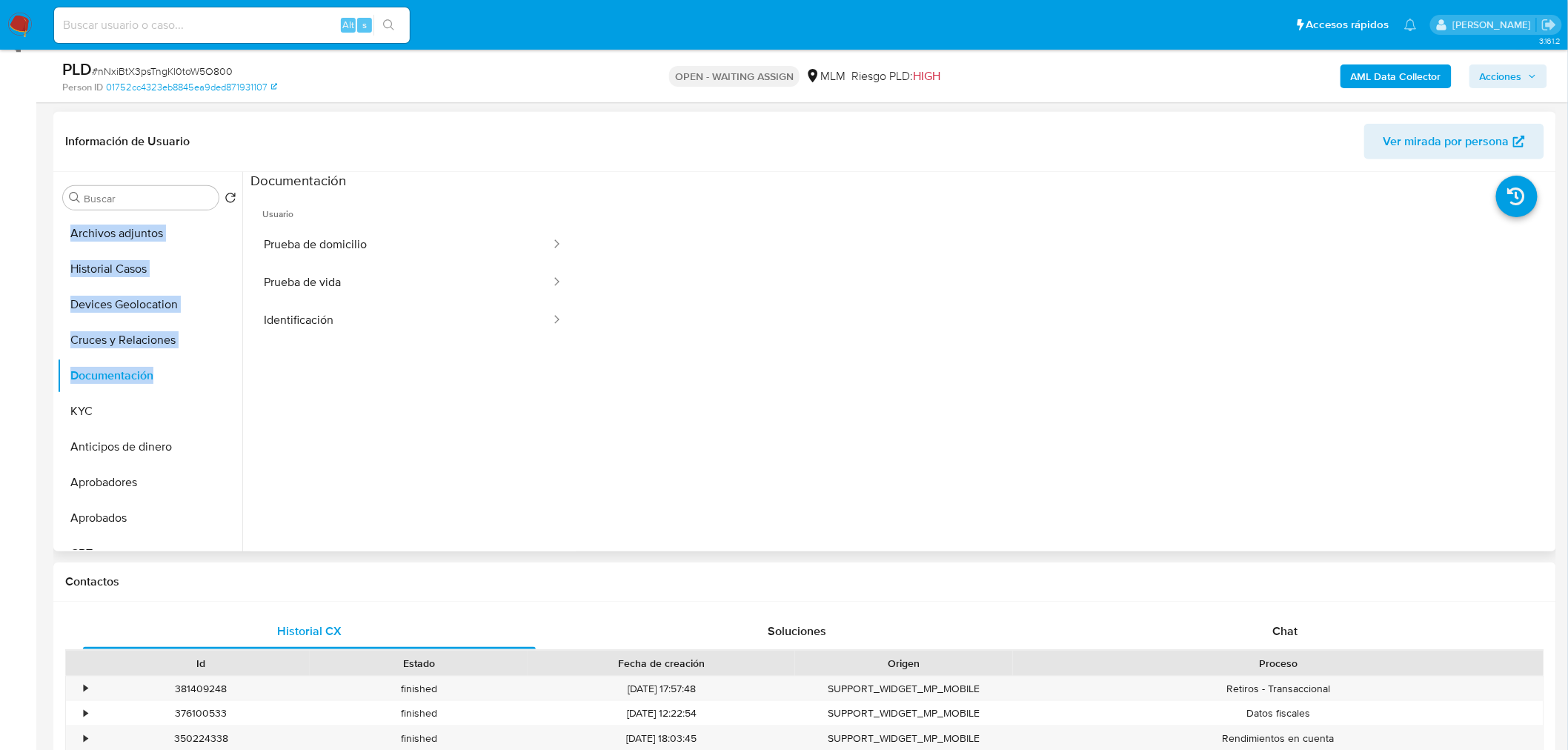
scroll to position [213, 0]
drag, startPoint x: 219, startPoint y: 407, endPoint x: 195, endPoint y: 238, distance: 170.7
click at [195, 238] on ul "Archivos adjuntos Historial Casos Devices Geolocation Cruces y Relaciones Docum…" at bounding box center [149, 382] width 185 height 334
click at [212, 257] on ul "KYC Archivos adjuntos Historial Casos Devices Geolocation Cruces y Relaciones D…" at bounding box center [149, 382] width 185 height 334
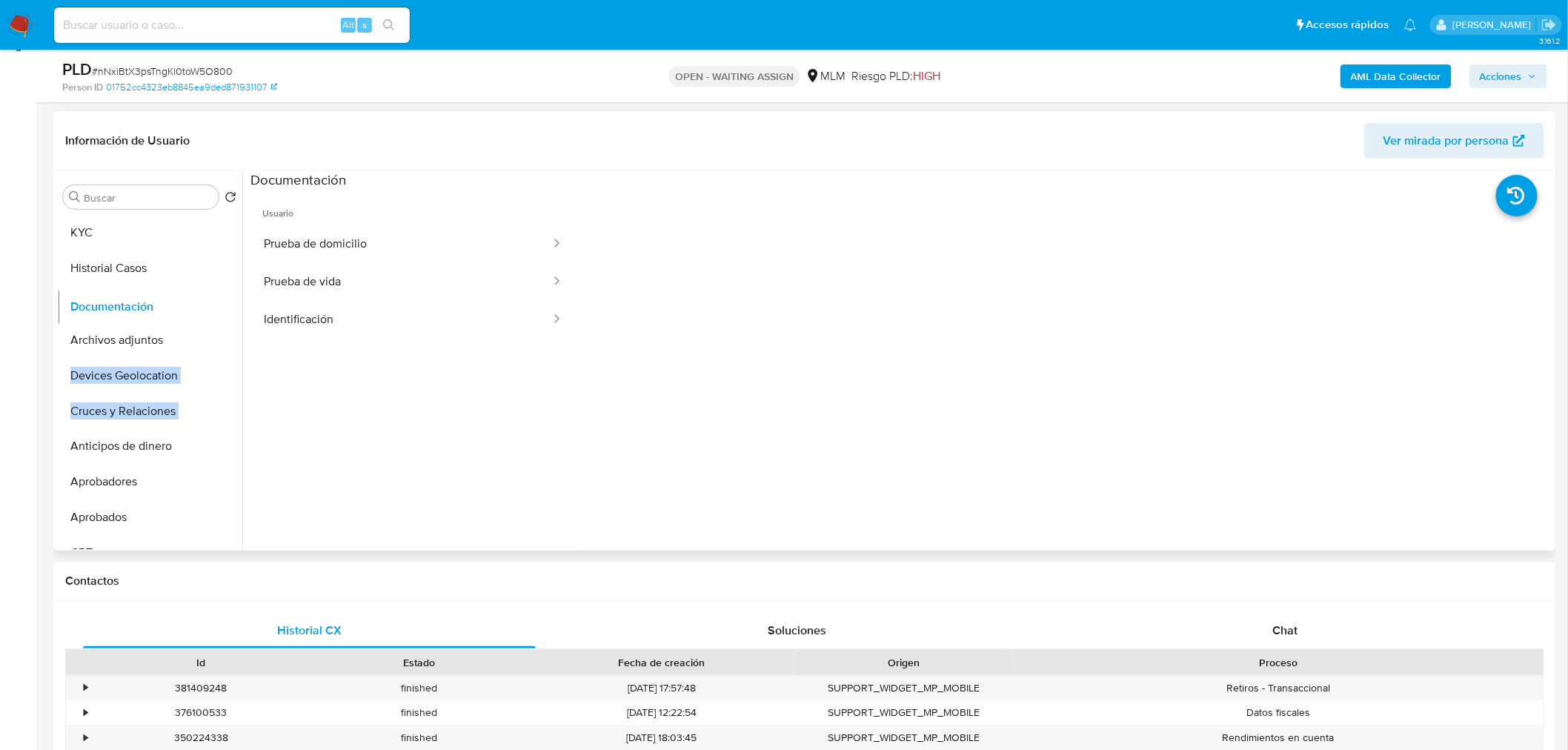
drag, startPoint x: 220, startPoint y: 404, endPoint x: 220, endPoint y: 301, distance: 103.0
click at [220, 301] on ul "KYC Historial Casos Archivos adjuntos Devices Geolocation Cruces y Relaciones D…" at bounding box center [149, 382] width 185 height 334
click at [98, 339] on button "CBT" at bounding box center [143, 342] width 173 height 35
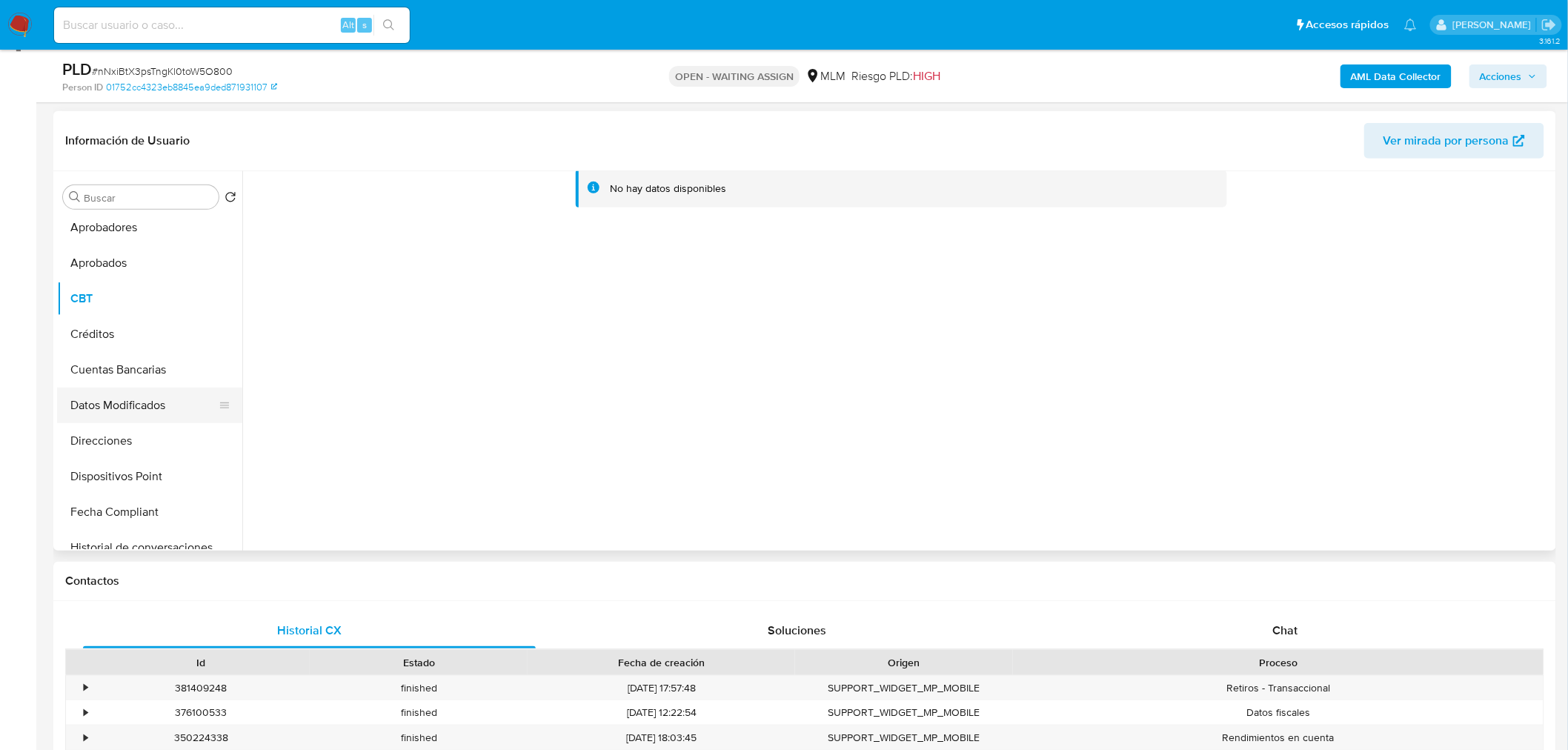
scroll to position [255, 0]
click at [133, 412] on button "Datos Modificados" at bounding box center [143, 404] width 173 height 35
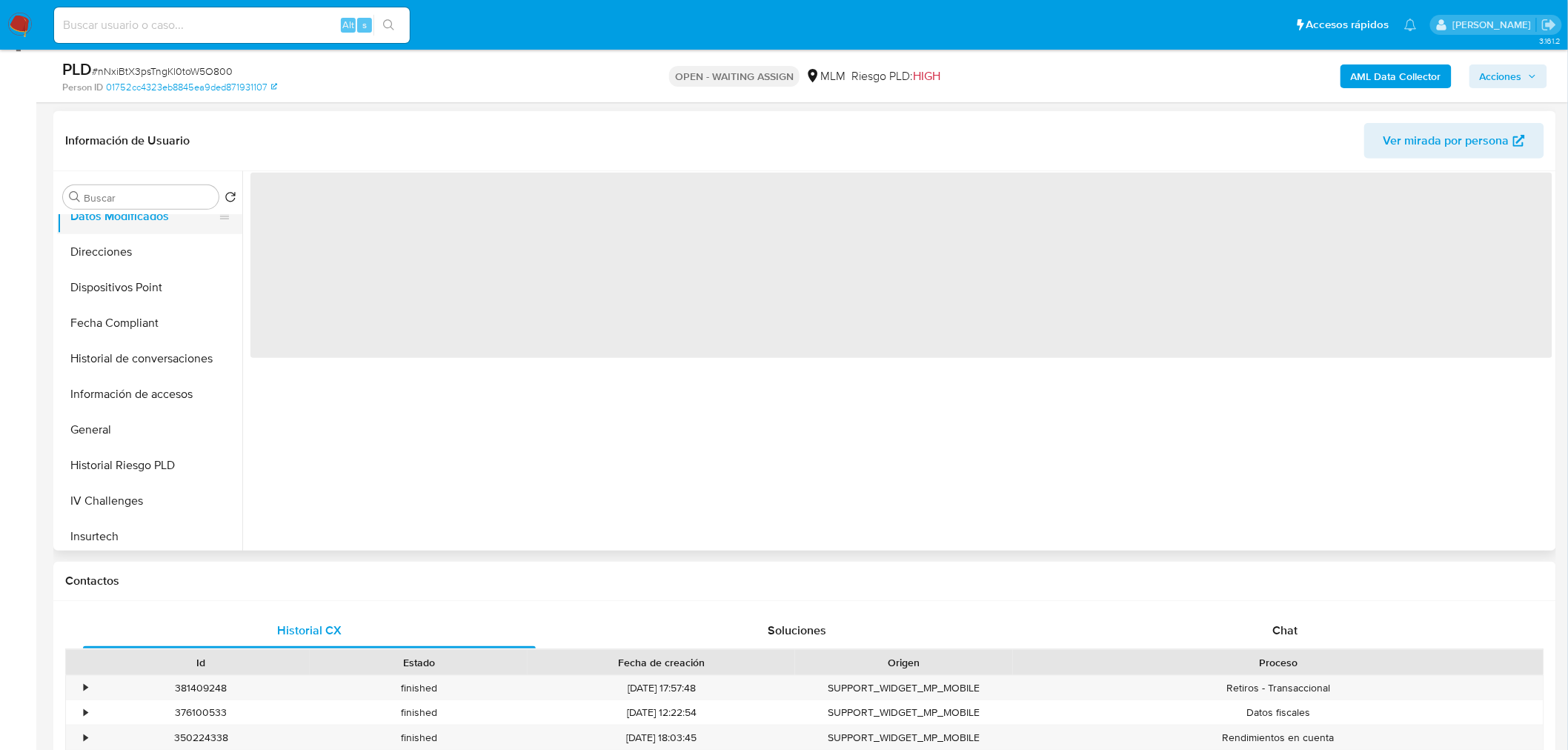
scroll to position [445, 0]
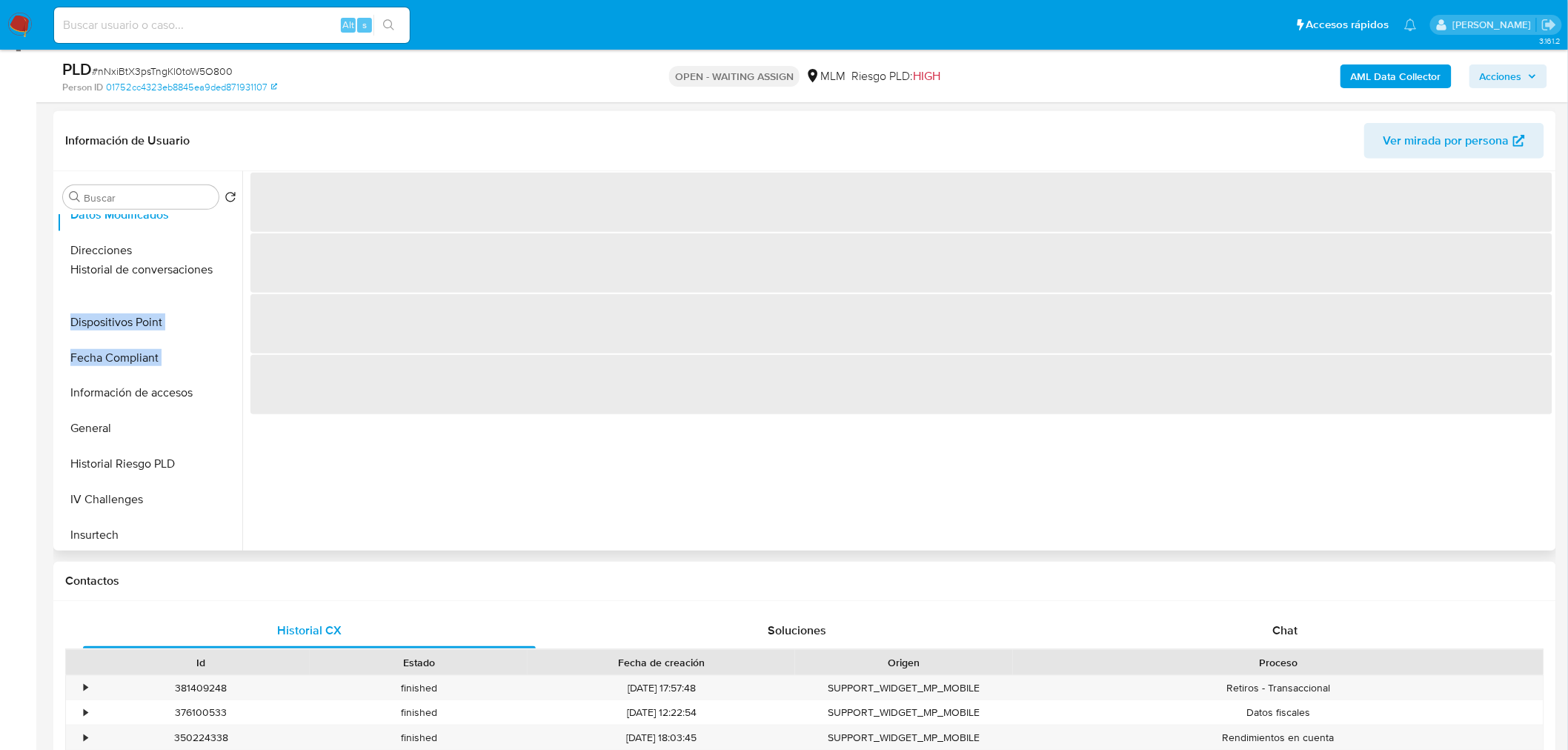
drag, startPoint x: 215, startPoint y: 357, endPoint x: 216, endPoint y: 257, distance: 100.0
click at [216, 257] on ul "KYC Historial Casos Documentación Archivos adjuntos Devices Geolocation Cruces …" at bounding box center [149, 382] width 185 height 334
drag, startPoint x: 216, startPoint y: 393, endPoint x: 218, endPoint y: 286, distance: 107.0
click at [218, 286] on ul "KYC Historial Casos Documentación Archivos adjuntos Devices Geolocation Cruces …" at bounding box center [149, 382] width 185 height 334
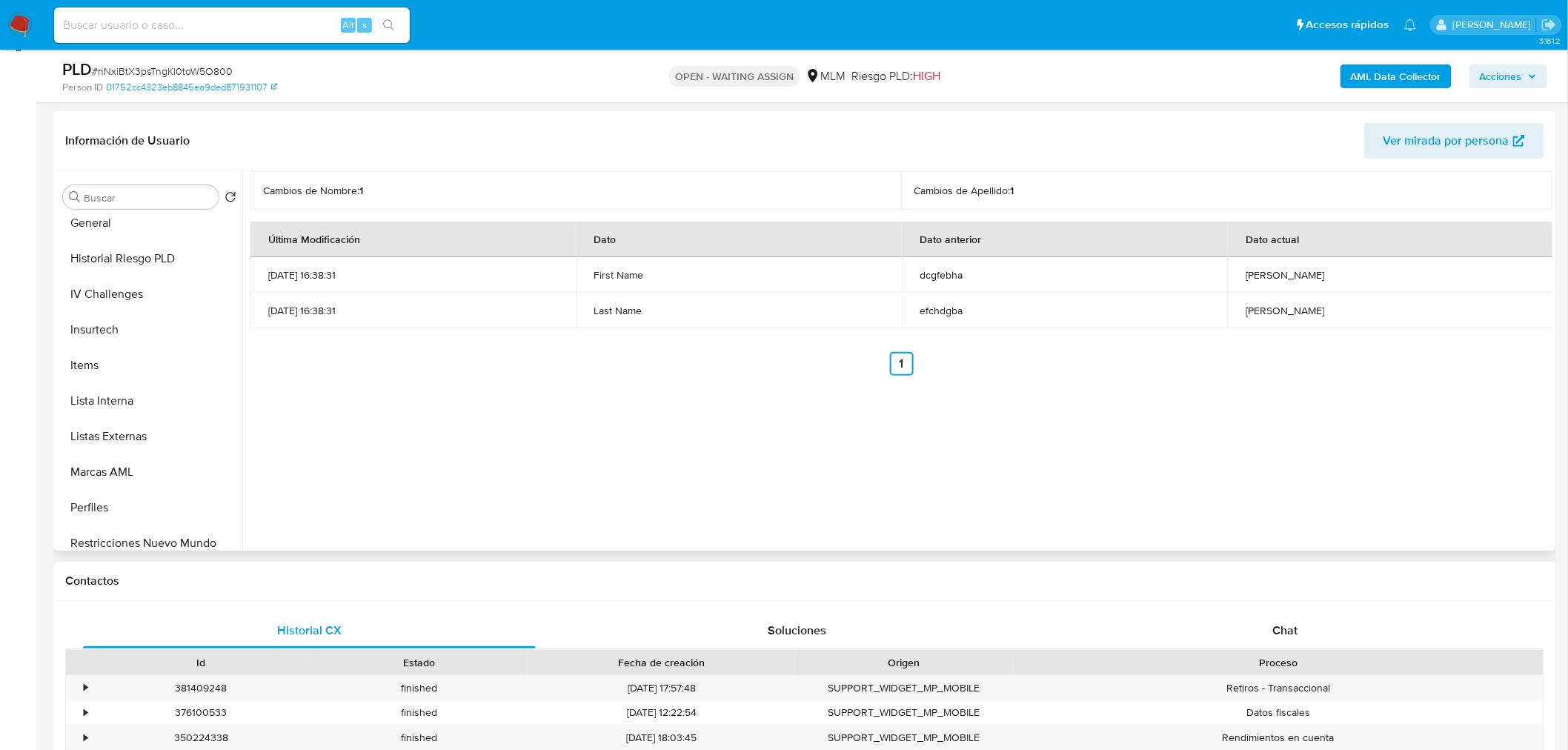
scroll to position [698, 0]
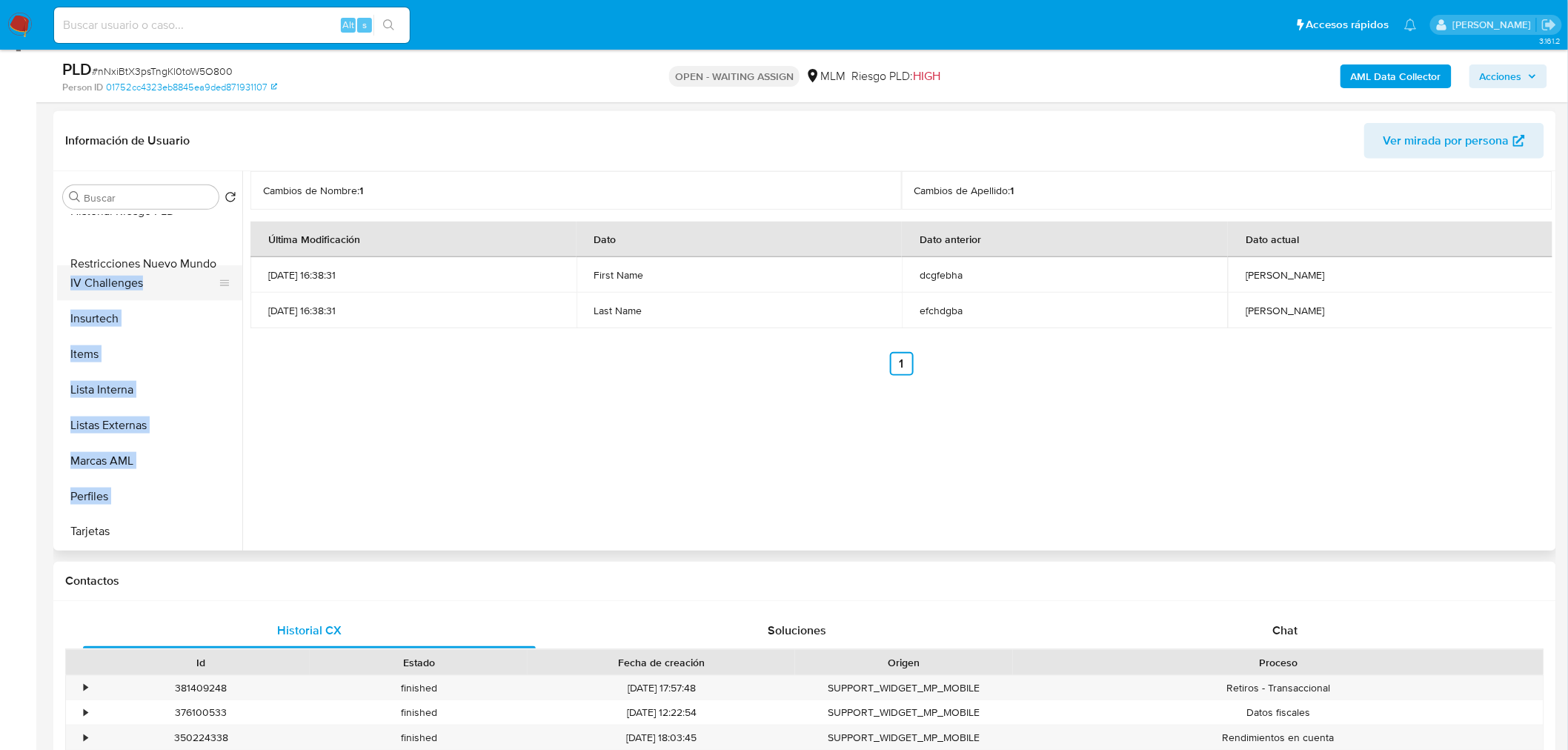
drag, startPoint x: 213, startPoint y: 495, endPoint x: 210, endPoint y: 261, distance: 234.0
click at [210, 261] on ul "KYC Historial Casos Documentación Archivos adjuntos Devices Geolocation Cruces …" at bounding box center [149, 382] width 185 height 334
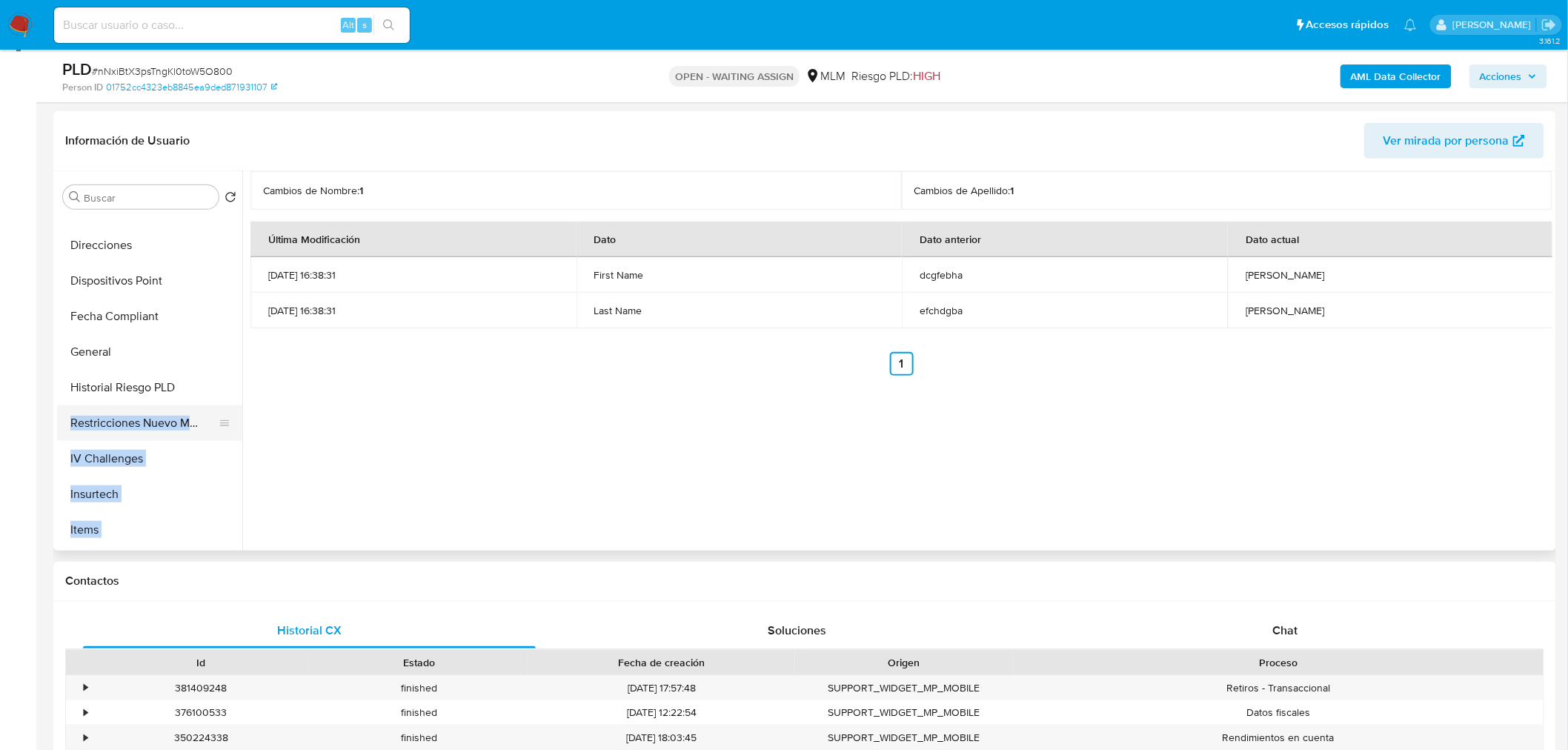
scroll to position [521, 0]
click at [212, 309] on ul "KYC Historial Casos Documentación Archivos adjuntos Devices Geolocation Cruces …" at bounding box center [149, 382] width 185 height 334
click at [110, 381] on button "General" at bounding box center [143, 388] width 173 height 35
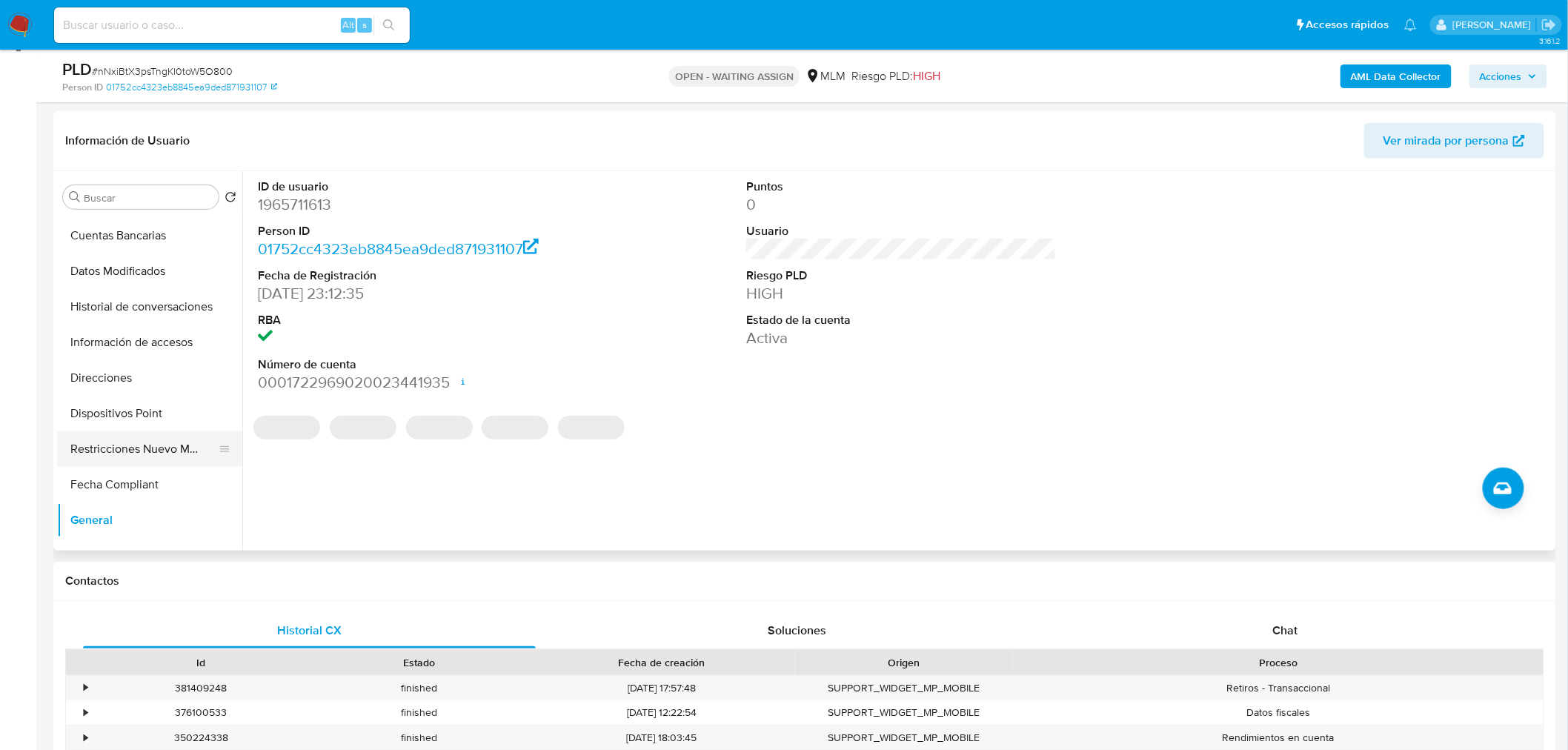
scroll to position [393, 0]
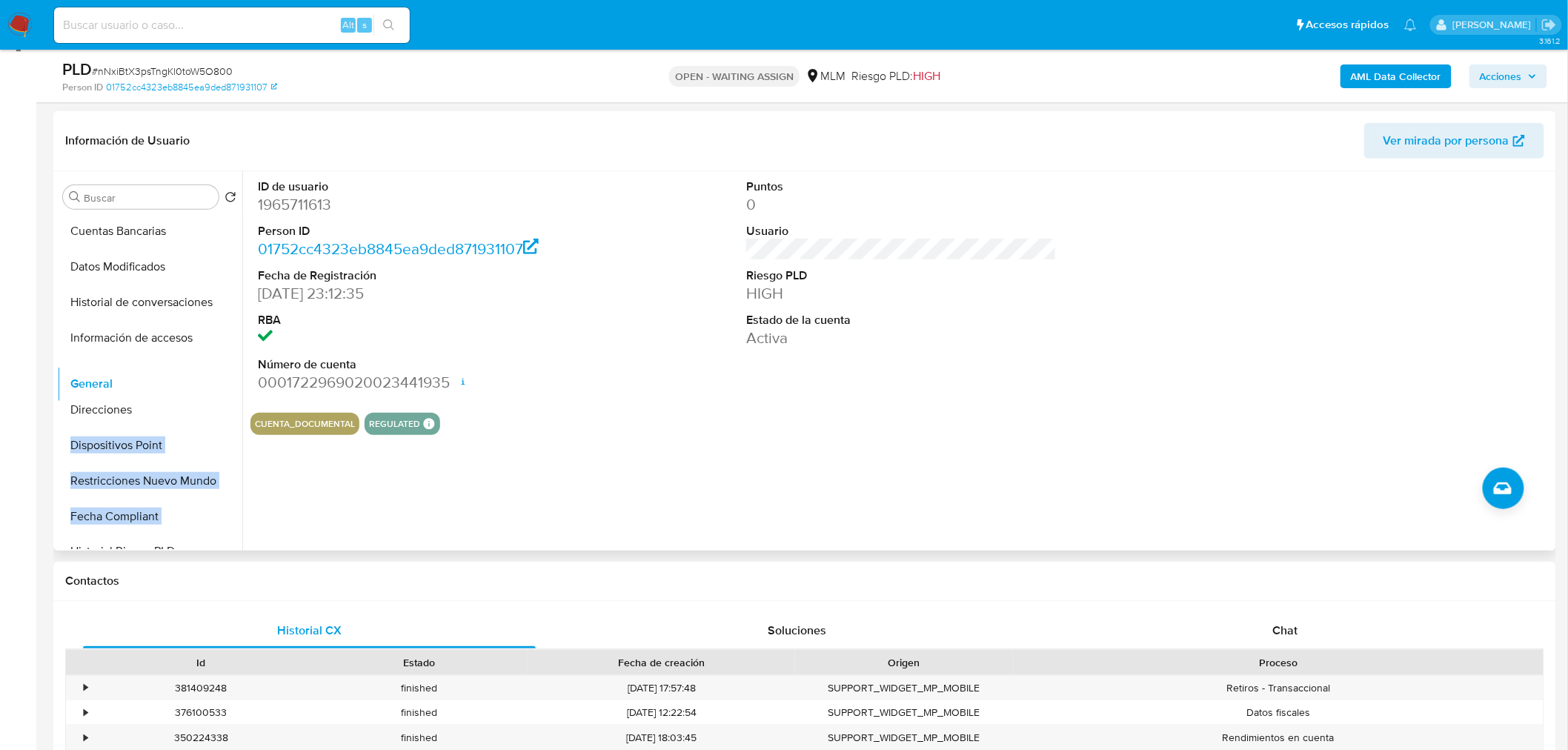
drag, startPoint x: 222, startPoint y: 515, endPoint x: 223, endPoint y: 367, distance: 148.0
click at [223, 367] on ul "KYC Historial Casos Documentación Archivos adjuntos Devices Geolocation Cruces …" at bounding box center [149, 382] width 185 height 334
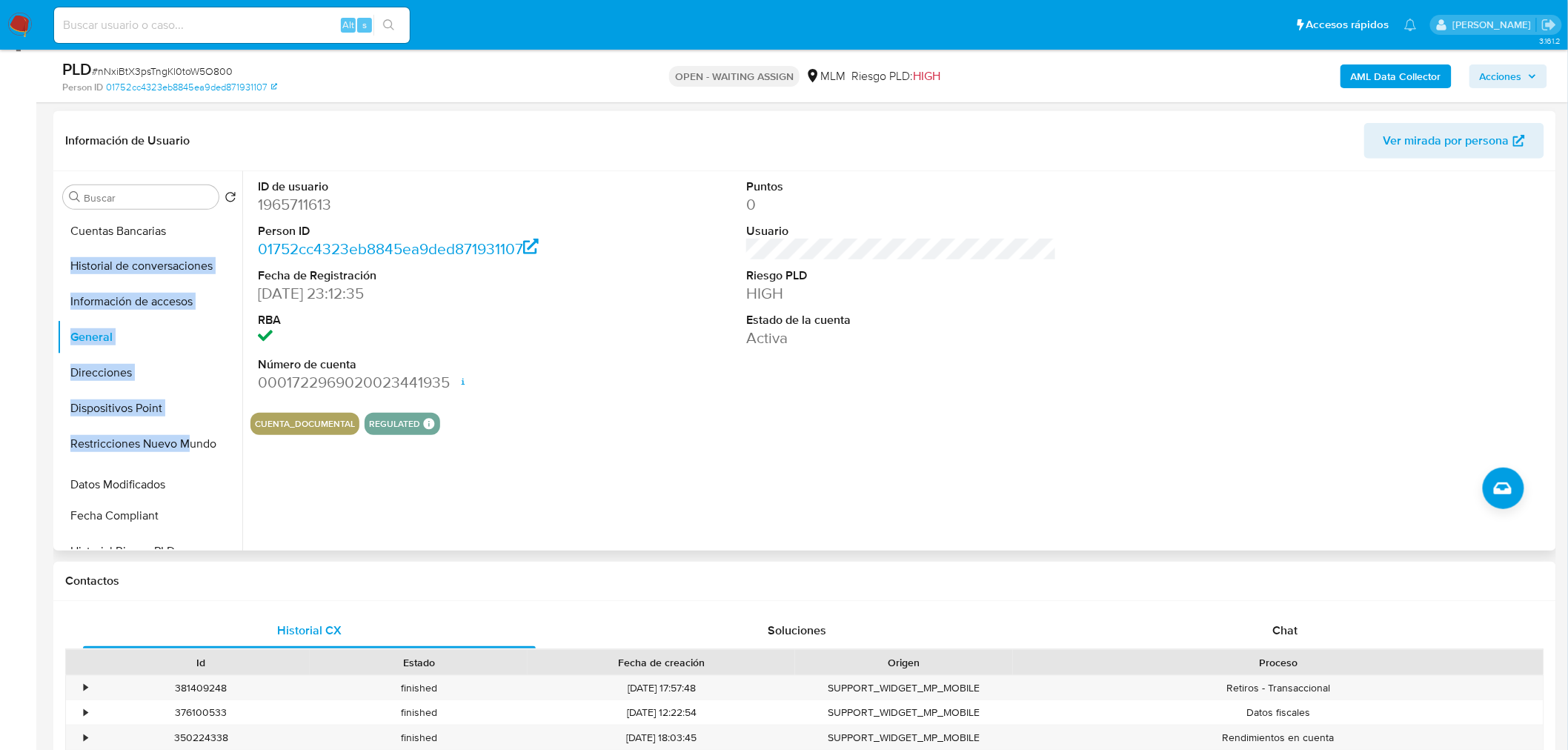
drag, startPoint x: 215, startPoint y: 264, endPoint x: 186, endPoint y: 484, distance: 221.9
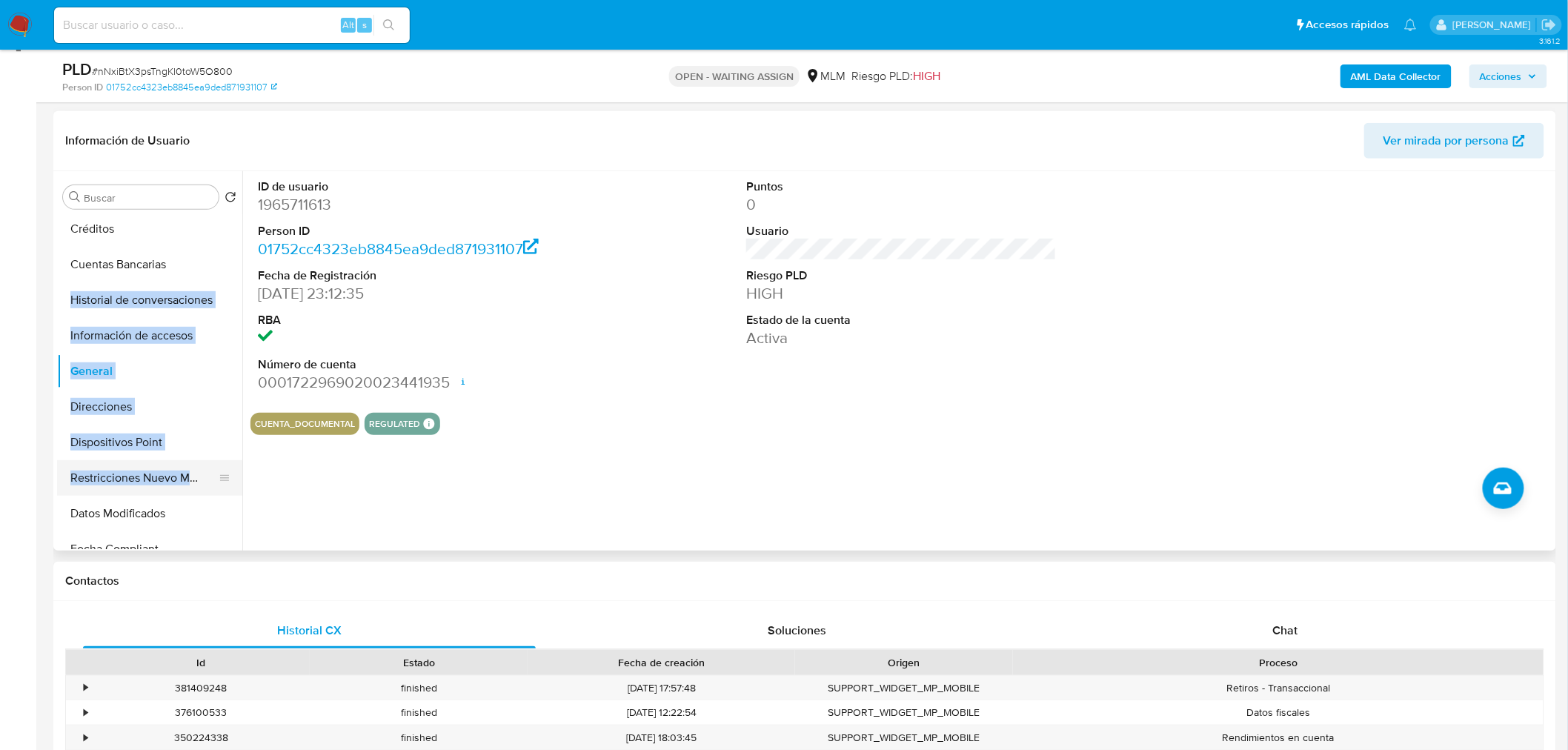
scroll to position [359, 0]
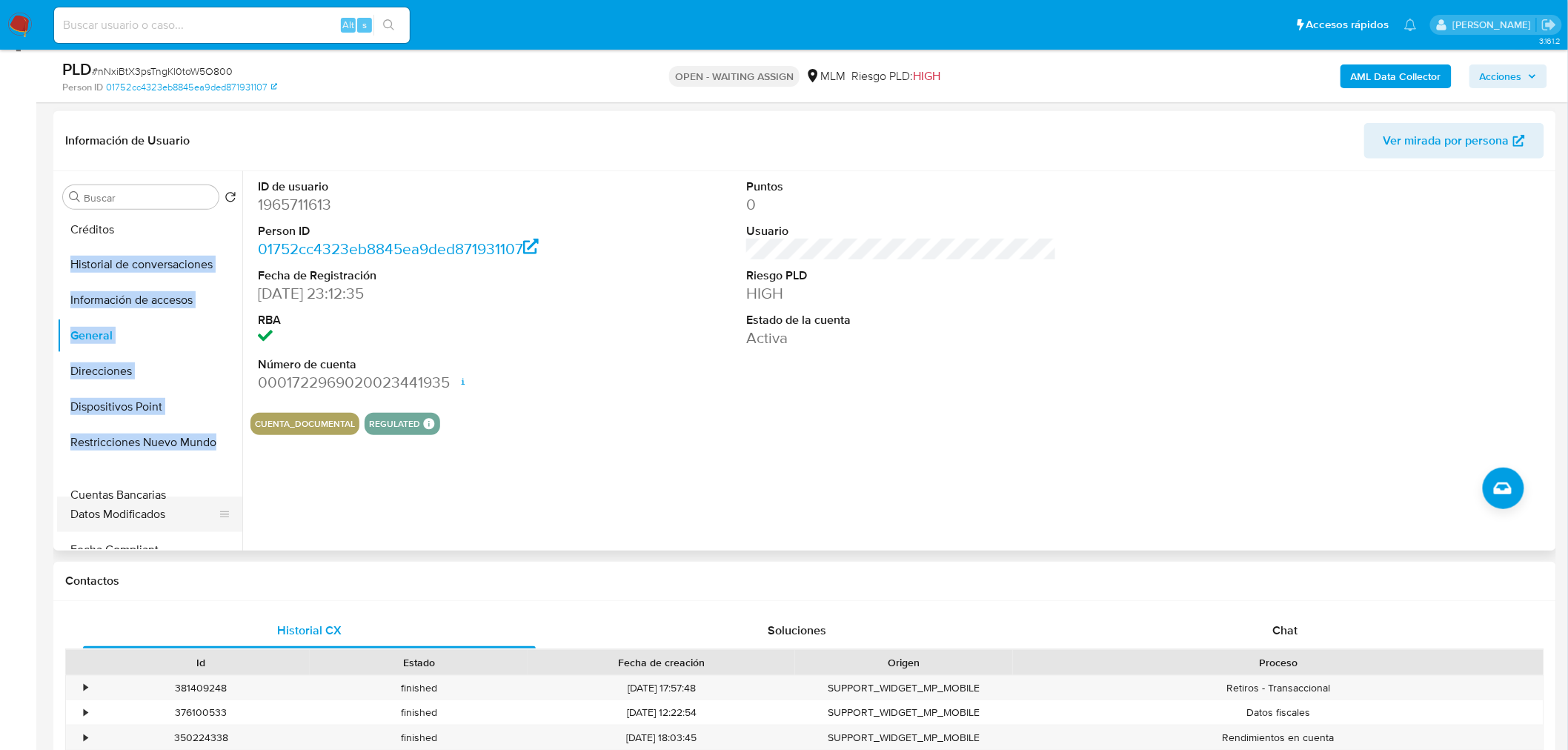
drag, startPoint x: 219, startPoint y: 264, endPoint x: 191, endPoint y: 498, distance: 235.7
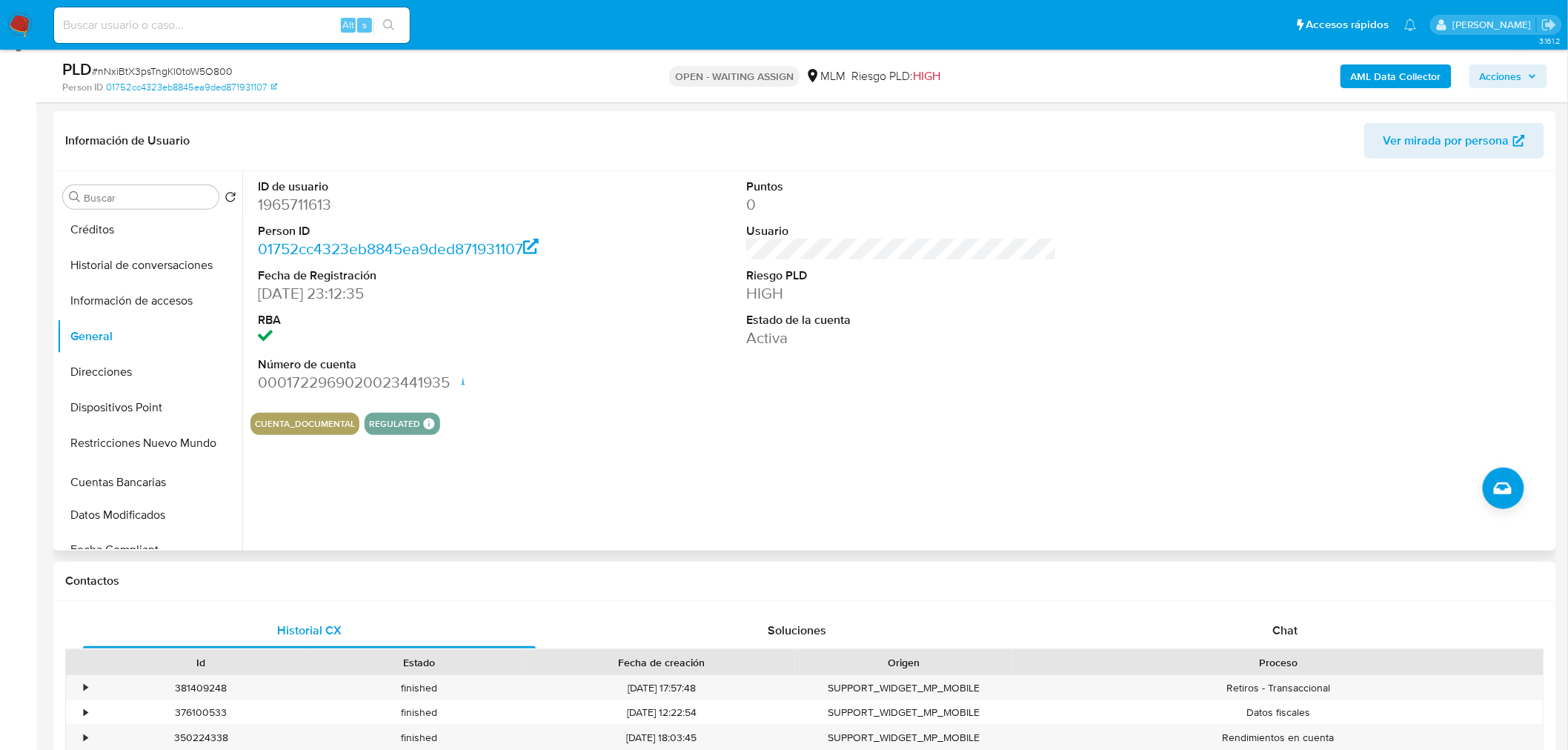
drag, startPoint x: 220, startPoint y: 513, endPoint x: 220, endPoint y: 482, distance: 31.0
click at [220, 482] on ul "KYC Historial Casos Documentación Archivos adjuntos Devices Geolocation Cruces …" at bounding box center [149, 382] width 185 height 334
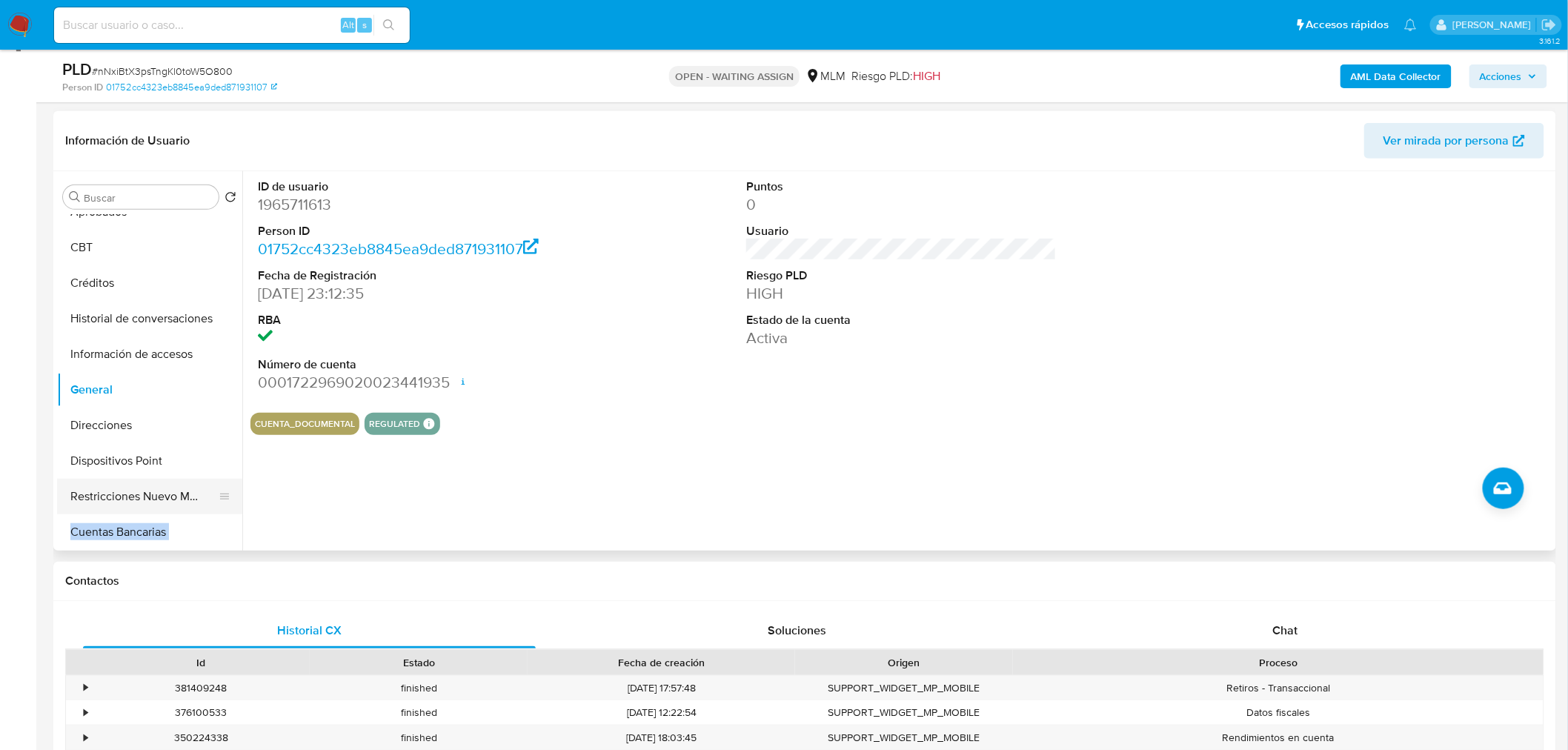
scroll to position [305, 0]
click at [122, 454] on button "Dispositivos Point" at bounding box center [143, 462] width 173 height 35
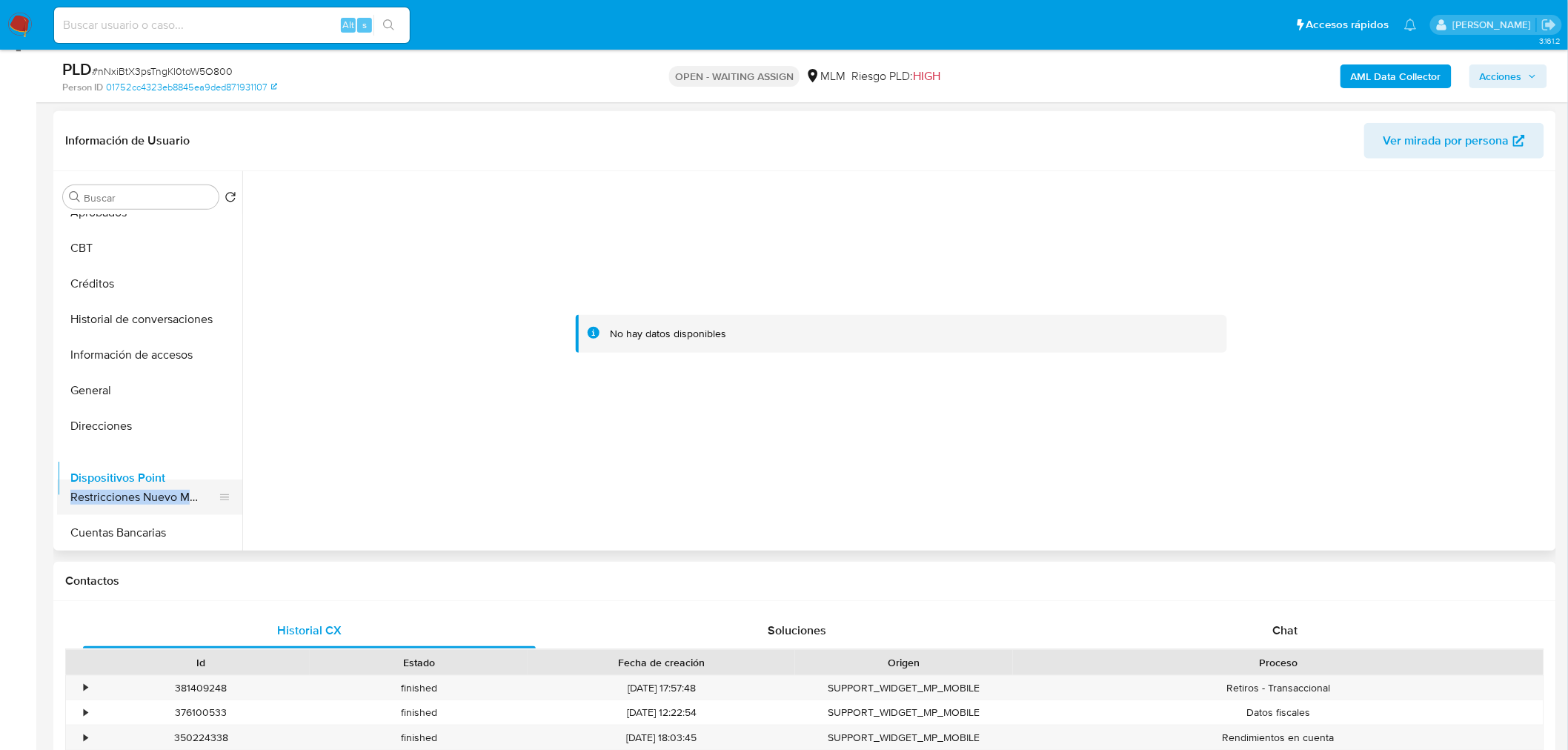
drag, startPoint x: 220, startPoint y: 464, endPoint x: 217, endPoint y: 480, distance: 16.3
click at [217, 480] on ul "KYC Historial Casos Documentación Archivos adjuntos Devices Geolocation Cruces …" at bounding box center [149, 382] width 185 height 334
drag, startPoint x: 220, startPoint y: 458, endPoint x: 213, endPoint y: 497, distance: 39.6
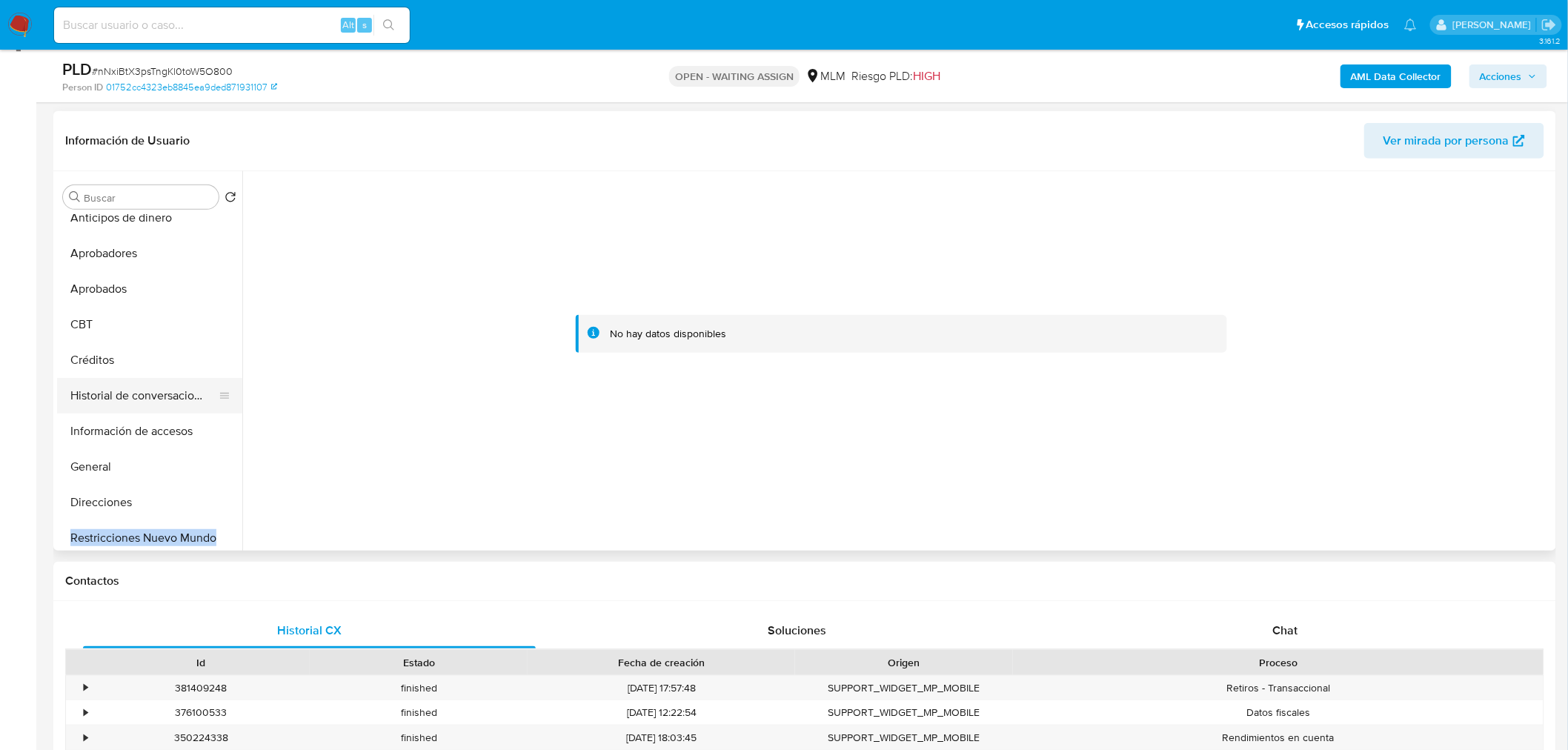
scroll to position [228, 0]
click at [119, 326] on button "CBT" at bounding box center [143, 326] width 173 height 35
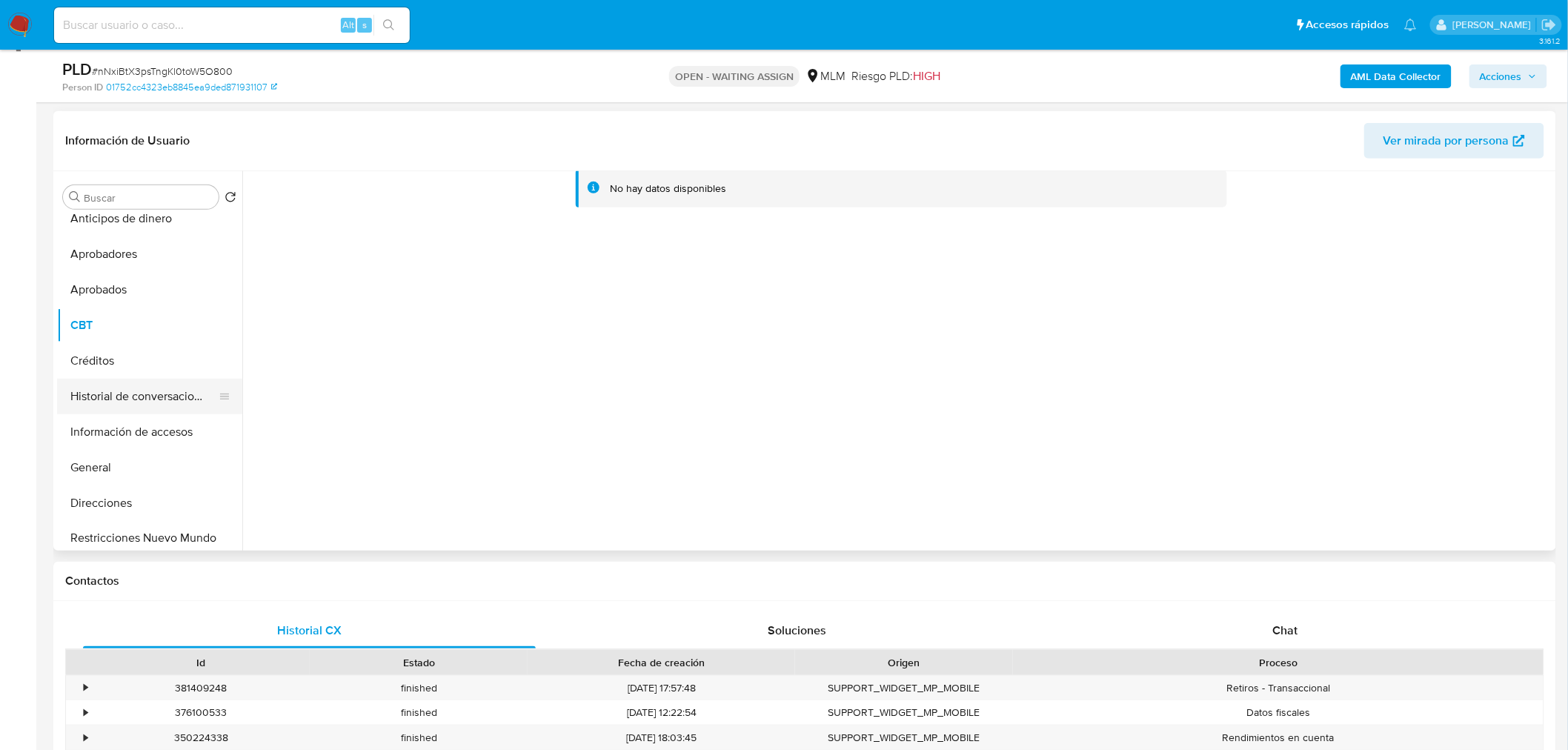
scroll to position [231, 0]
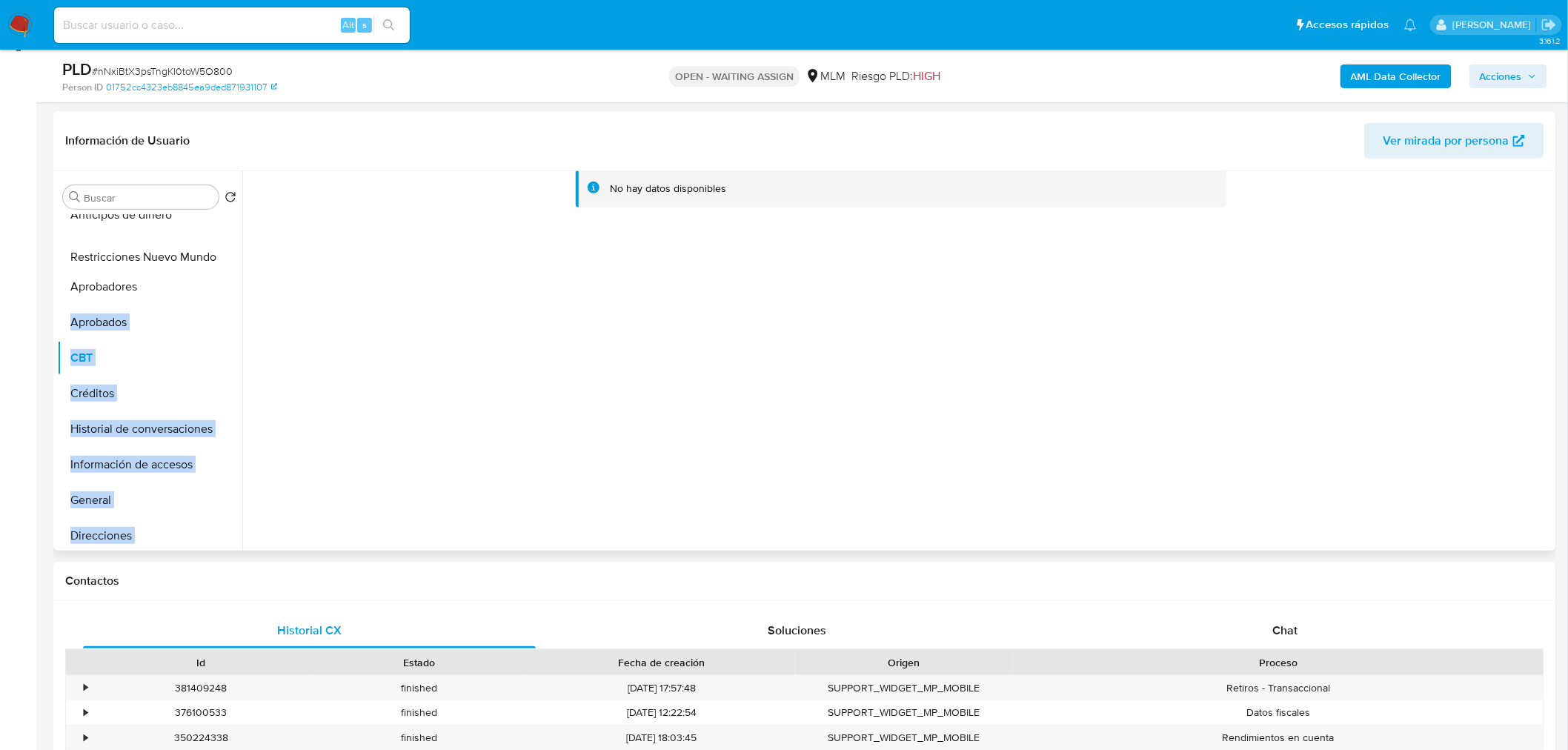
drag, startPoint x: 220, startPoint y: 536, endPoint x: 220, endPoint y: 253, distance: 283.0
click at [220, 253] on ul "KYC Historial Casos Documentación Archivos adjuntos Devices Geolocation Cruces …" at bounding box center [149, 382] width 185 height 334
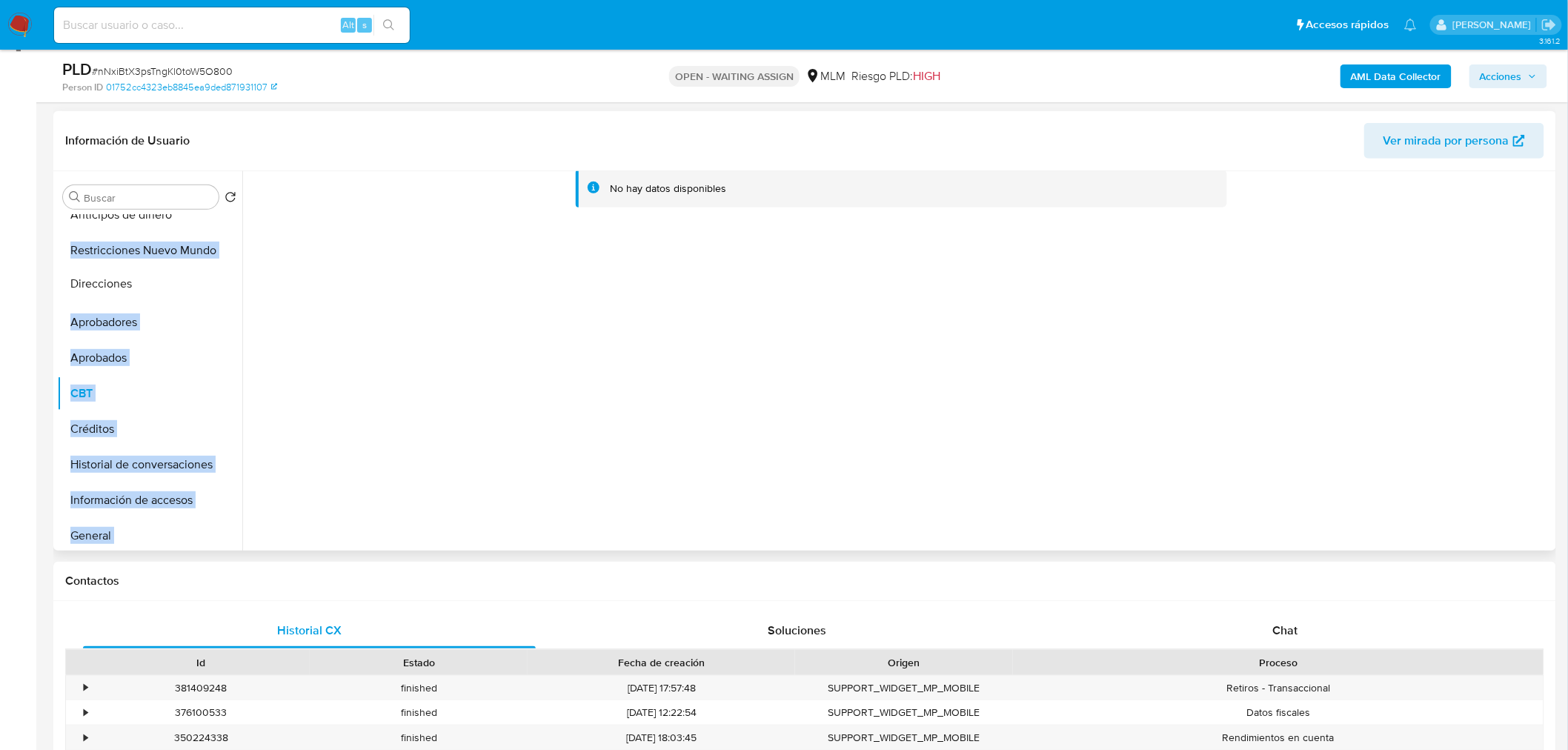
click at [185, 279] on ul "KYC Historial Casos Documentación Archivos adjuntos Devices Geolocation Cruces …" at bounding box center [149, 382] width 185 height 334
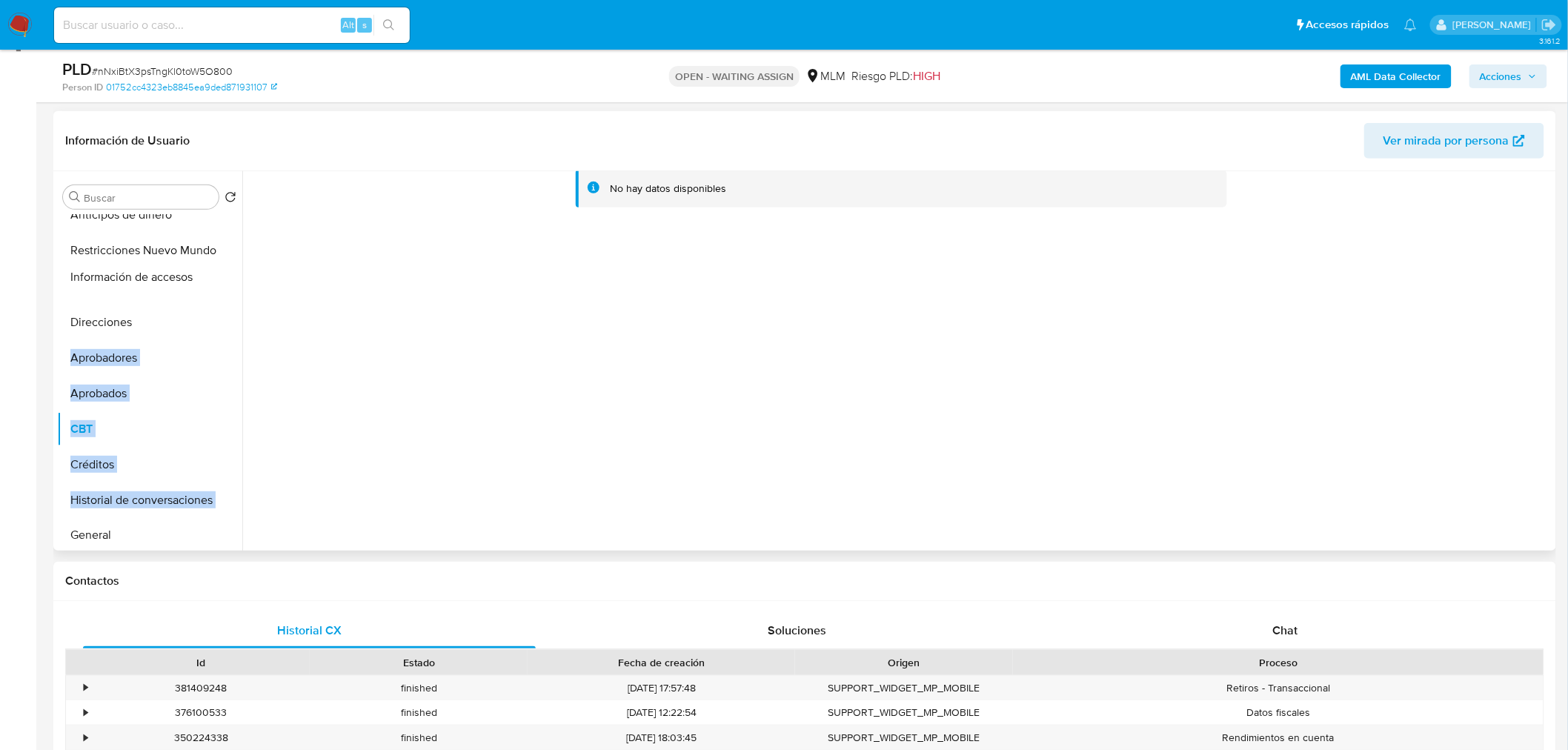
drag, startPoint x: 216, startPoint y: 501, endPoint x: 197, endPoint y: 279, distance: 222.8
click at [197, 279] on ul "KYC Historial Casos Documentación Archivos adjuntos Devices Geolocation Cruces …" at bounding box center [149, 382] width 185 height 334
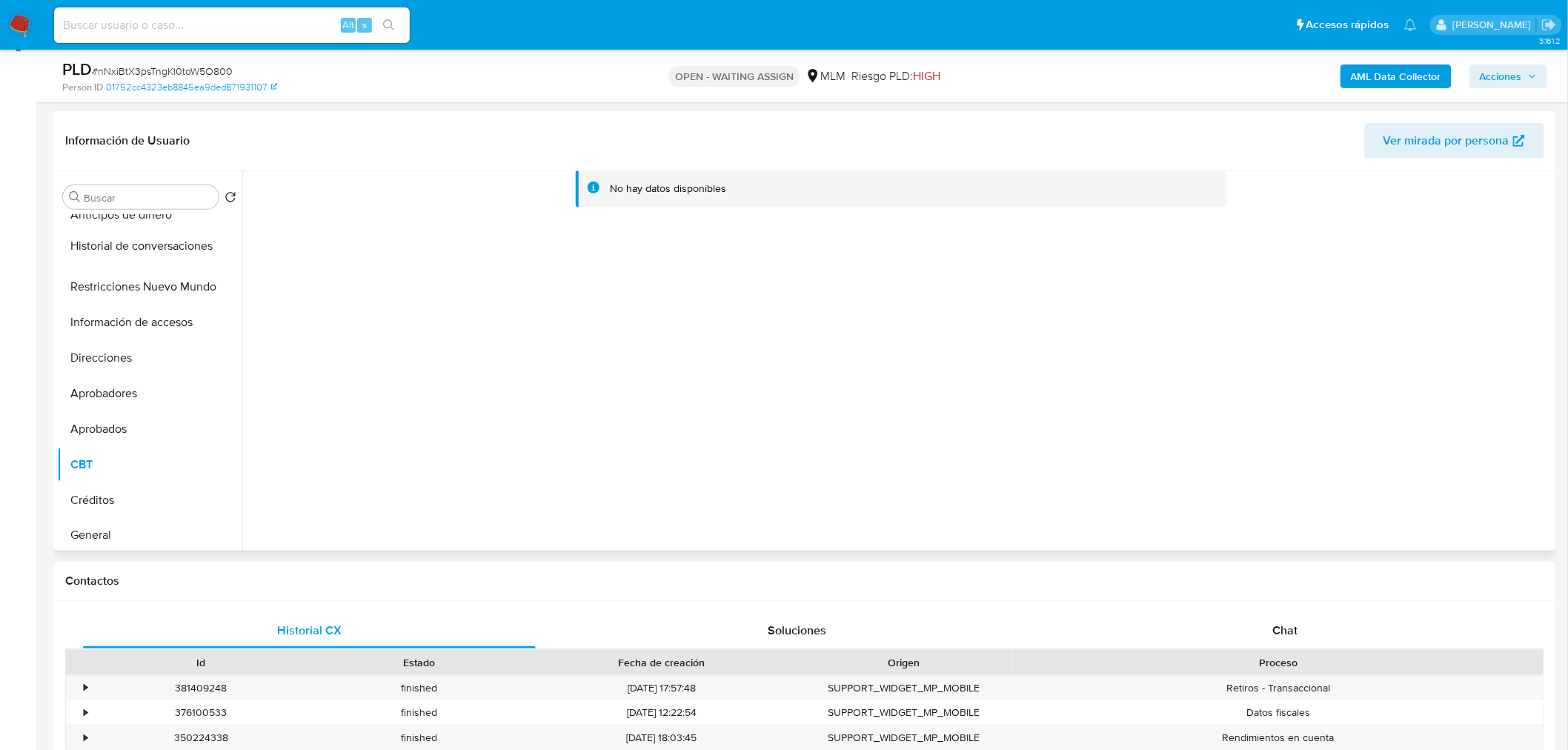
click at [206, 240] on ul "KYC Historial Casos Documentación Archivos adjuntos Devices Geolocation Cruces …" at bounding box center [149, 382] width 185 height 334
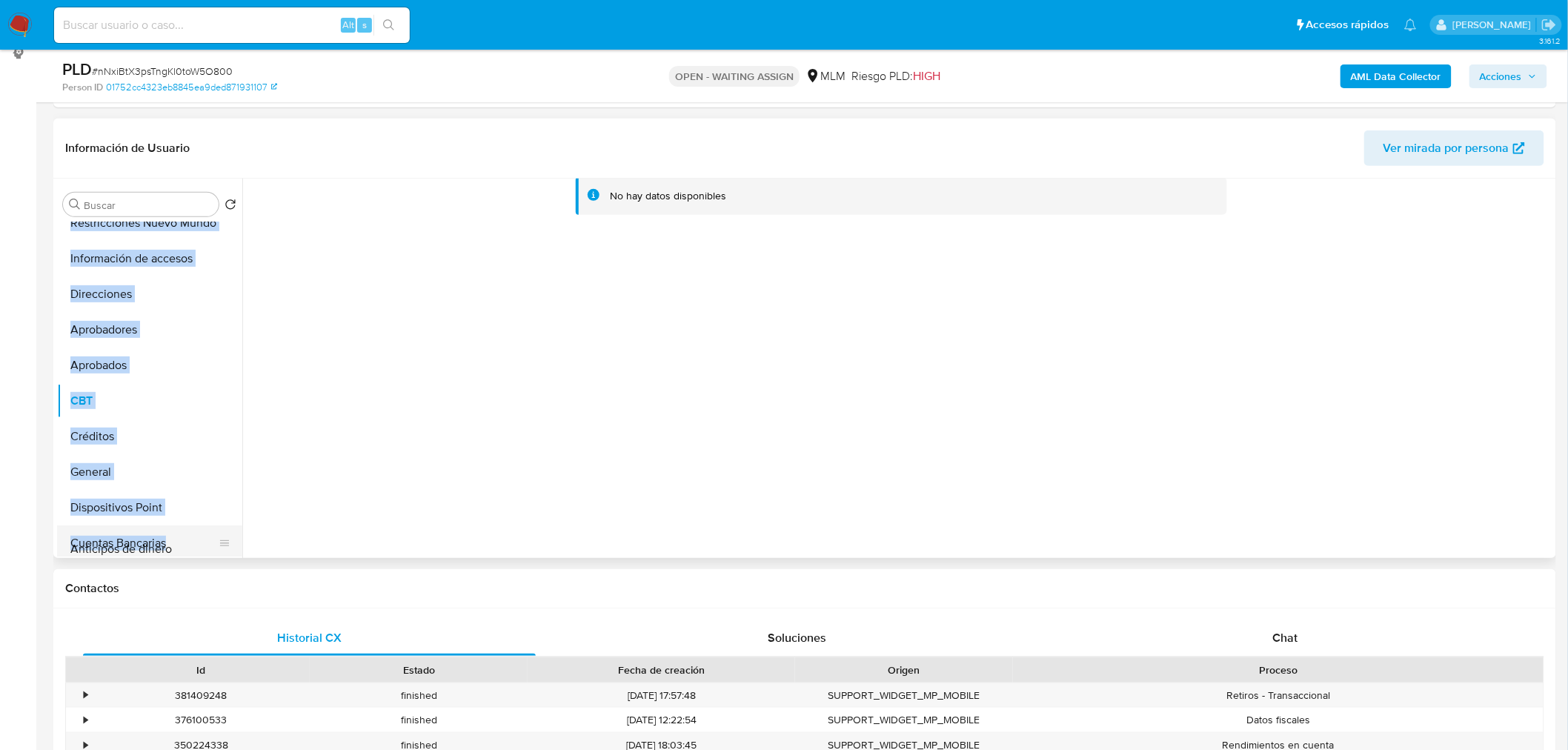
scroll to position [356, 0]
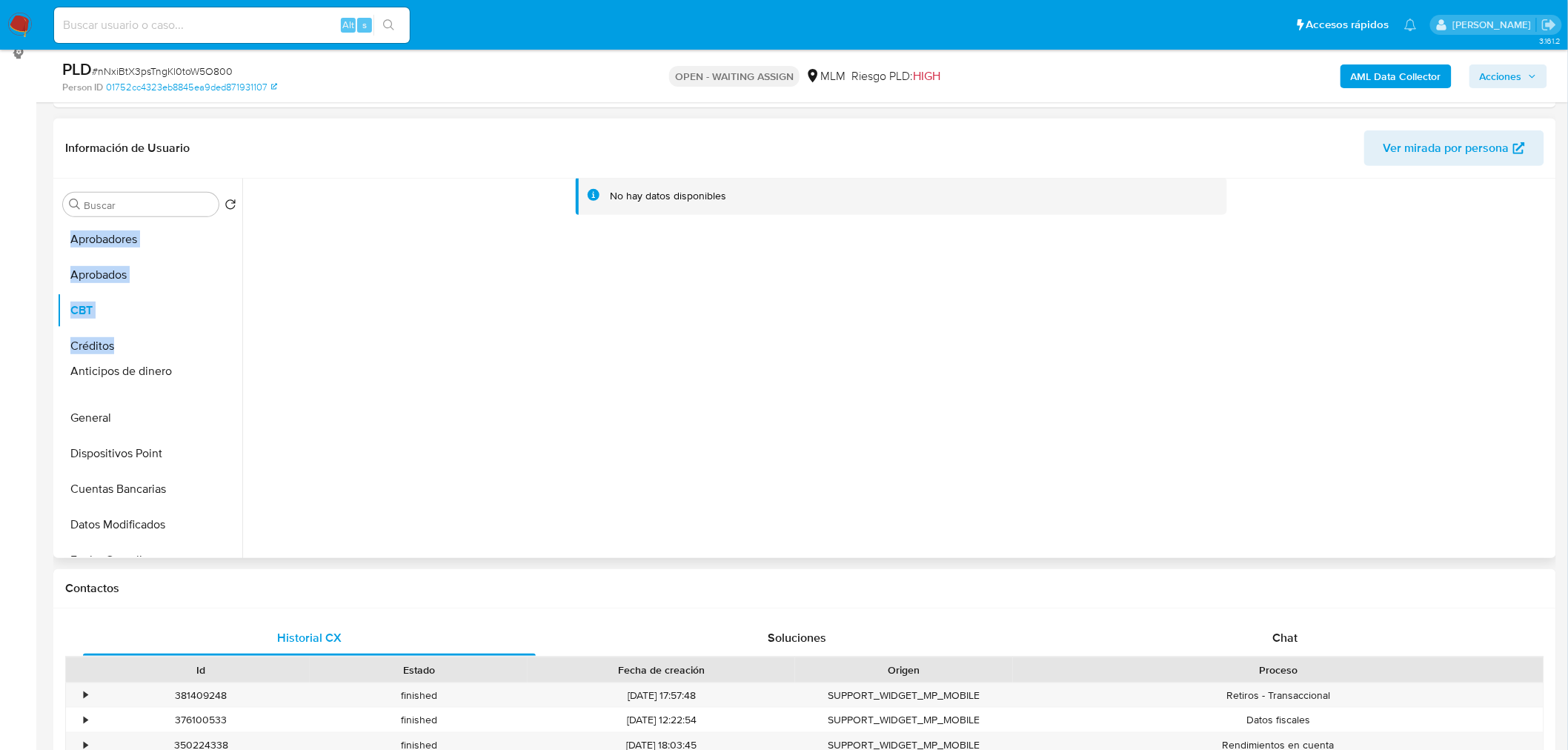
drag, startPoint x: 223, startPoint y: 457, endPoint x: 206, endPoint y: 376, distance: 82.8
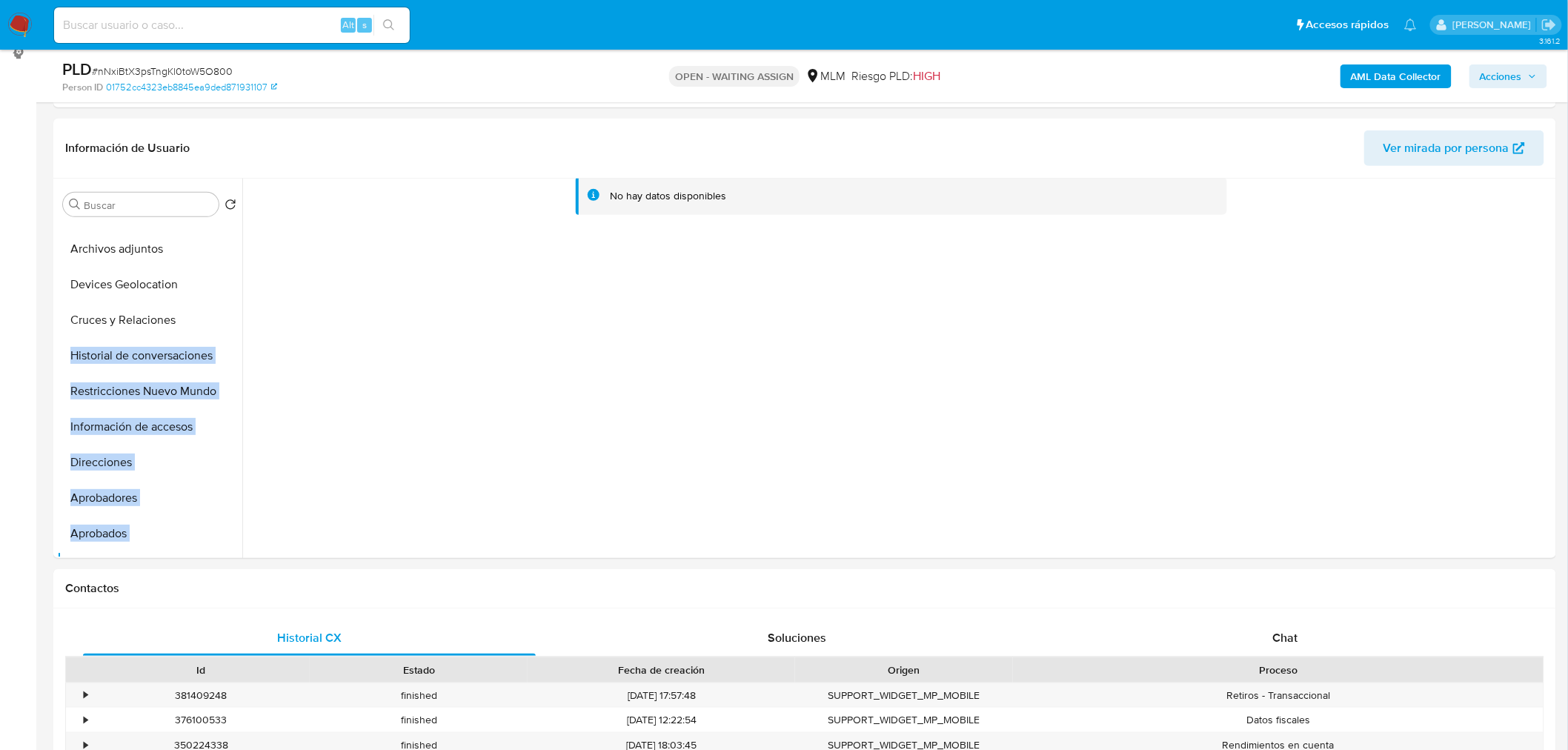
scroll to position [0, 0]
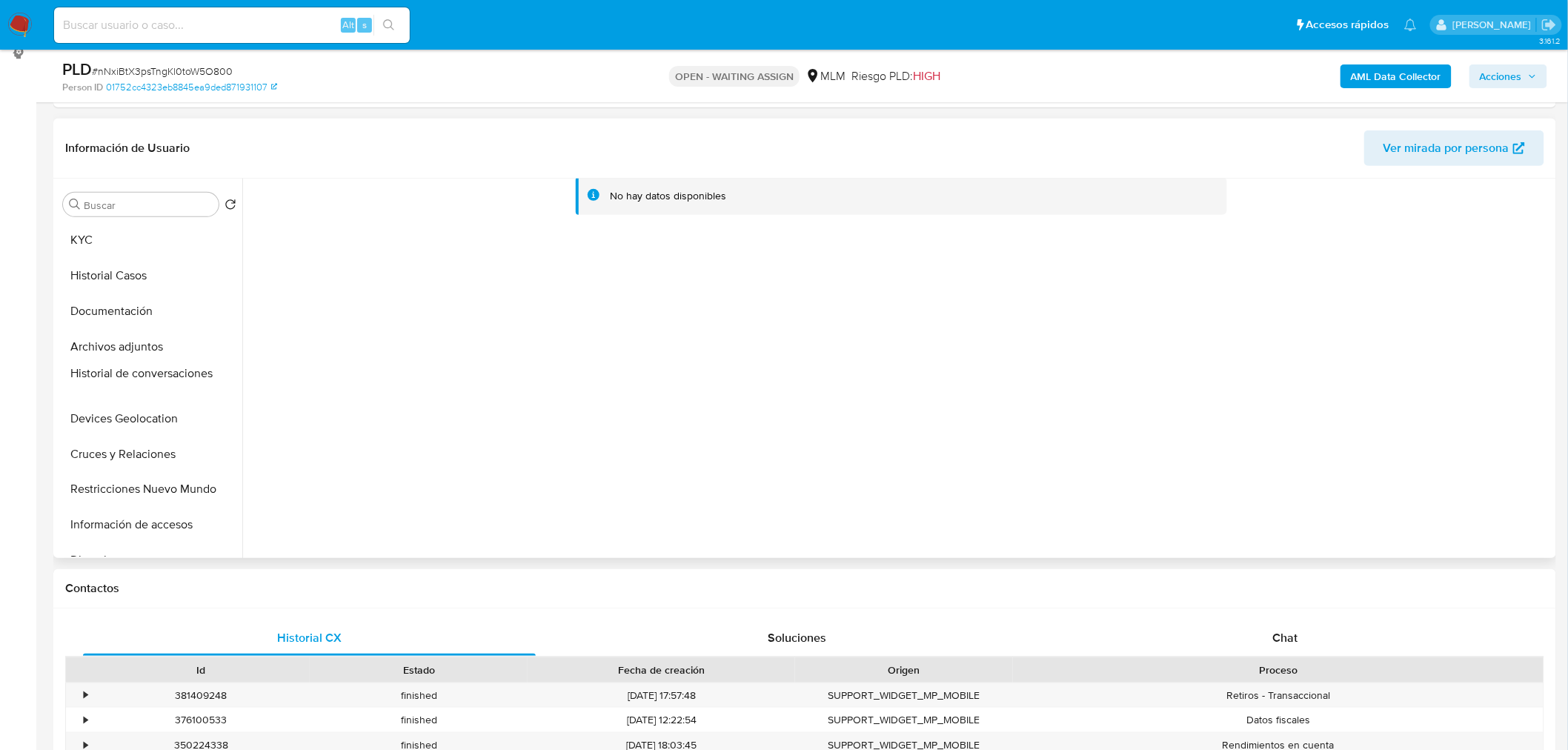
click at [217, 375] on ul "KYC Historial Casos Documentación Archivos adjuntos Devices Geolocation Cruces …" at bounding box center [149, 389] width 185 height 334
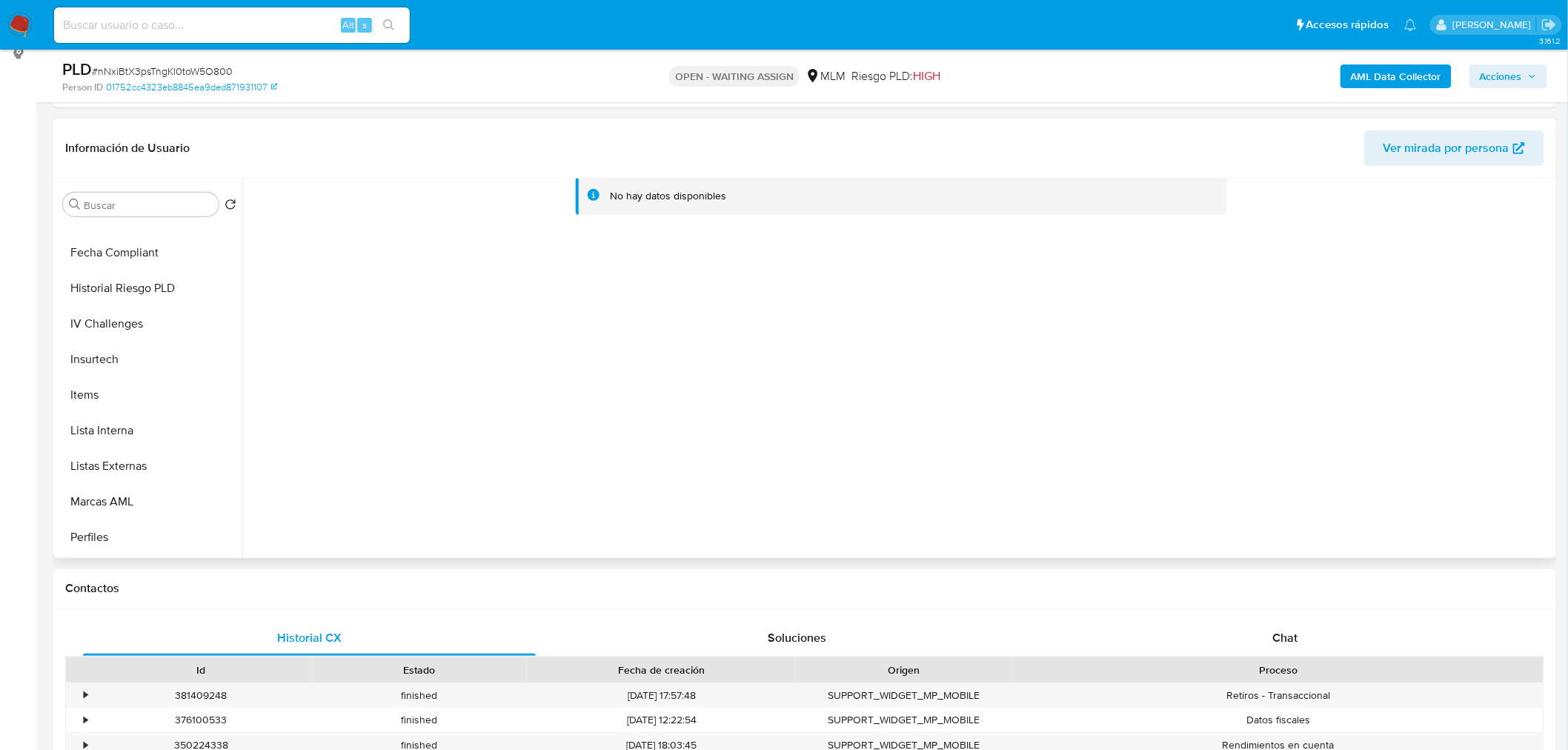
scroll to position [698, 0]
click at [172, 532] on button "Tarjetas" at bounding box center [143, 539] width 173 height 35
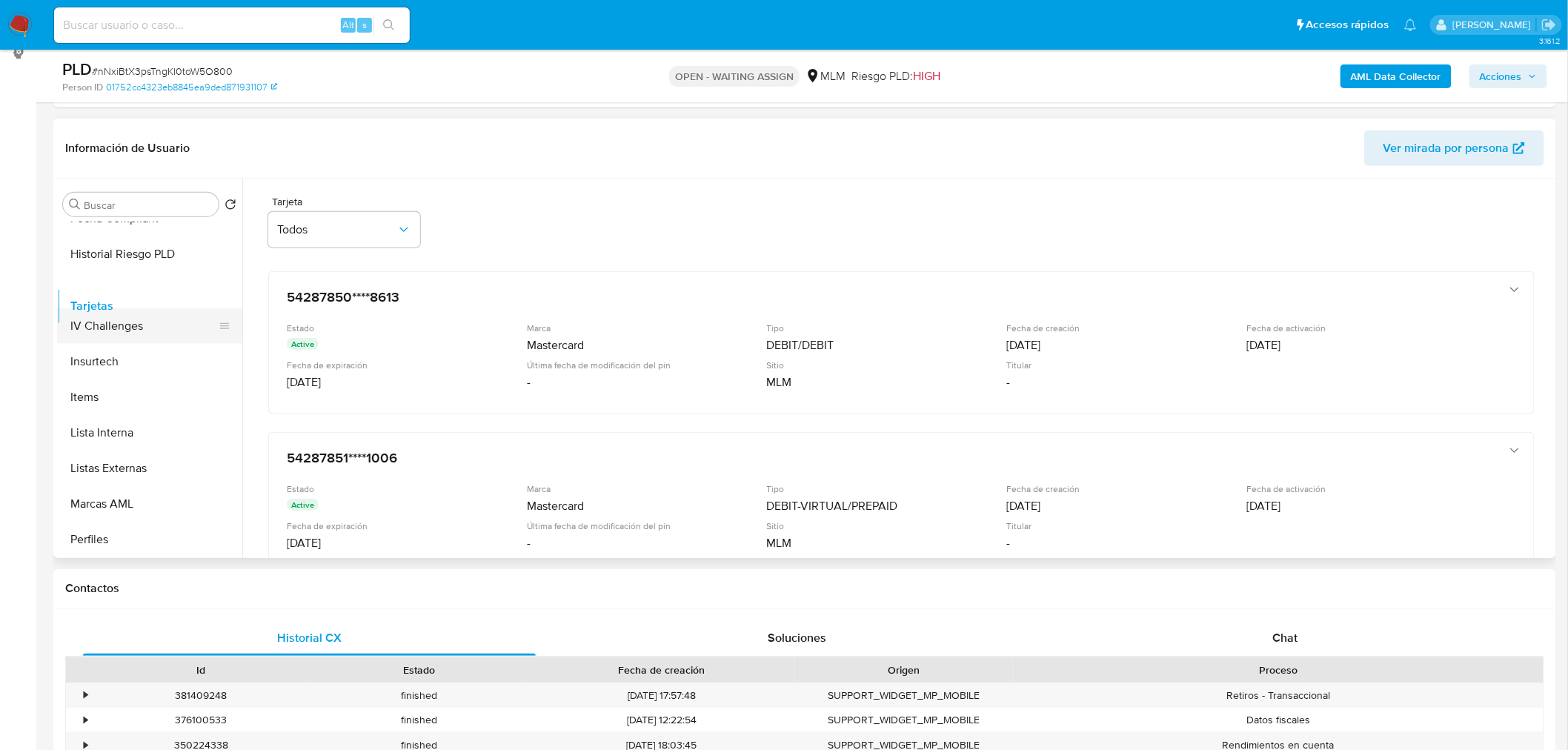
drag, startPoint x: 219, startPoint y: 539, endPoint x: 218, endPoint y: 306, distance: 233.0
click at [218, 306] on ul "KYC Historial Casos Documentación Archivos adjuntos Historial de conversaciones…" at bounding box center [149, 389] width 185 height 334
click at [115, 497] on button "Marcas AML" at bounding box center [143, 503] width 173 height 35
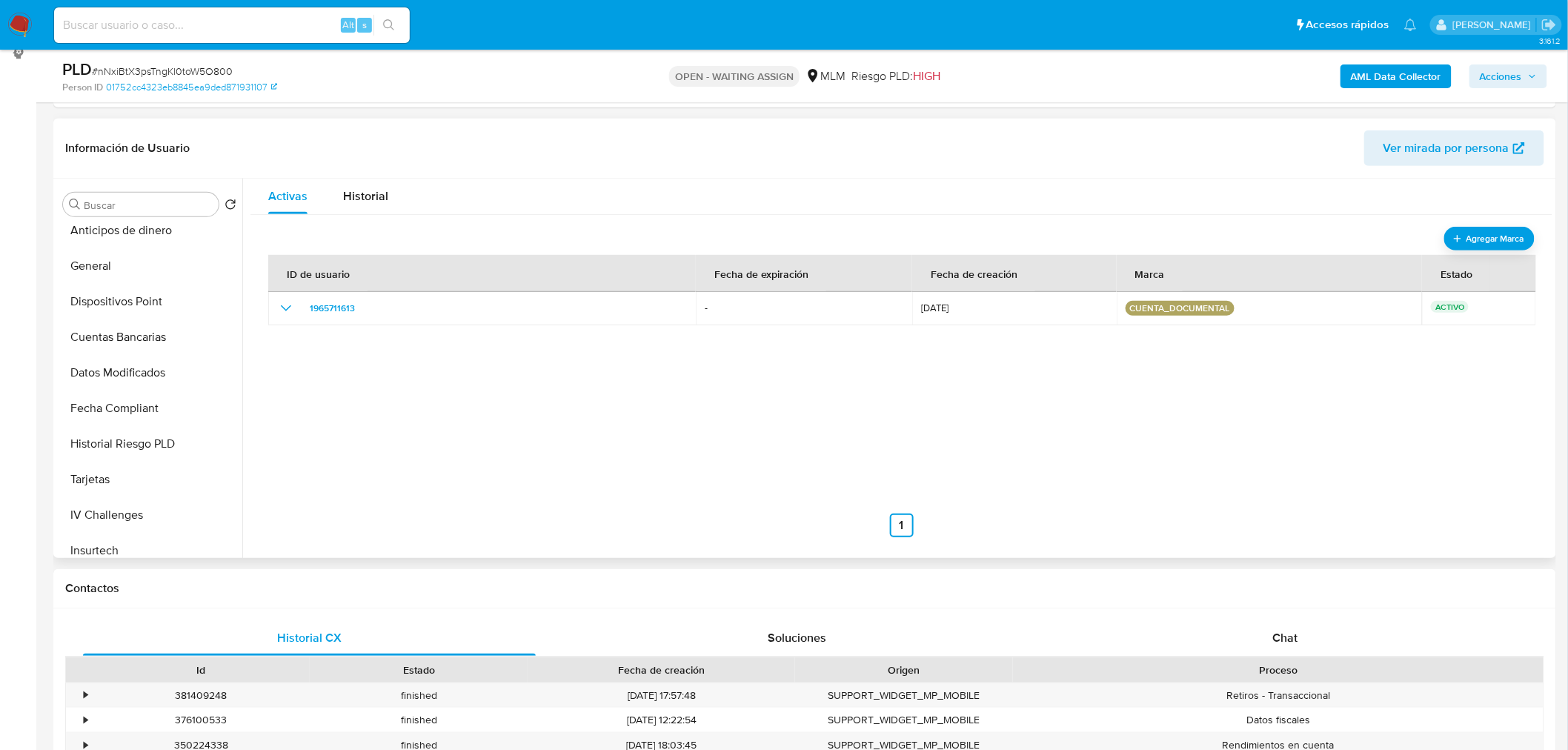
scroll to position [509, 0]
click at [218, 343] on ul "KYC Historial Casos Documentación Archivos adjuntos Historial de conversaciones…" at bounding box center [149, 389] width 185 height 334
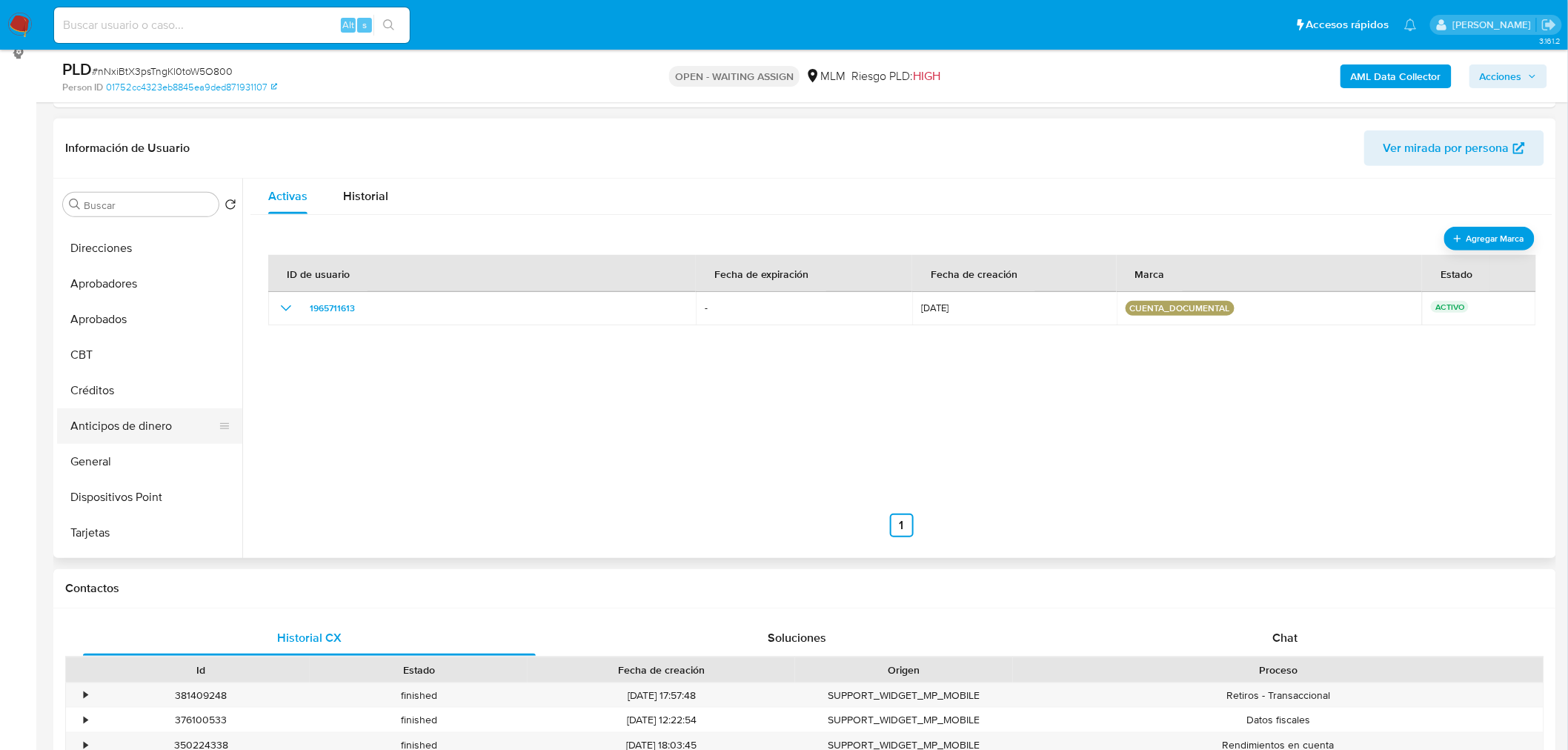
scroll to position [313, 0]
drag, startPoint x: 217, startPoint y: 498, endPoint x: 203, endPoint y: 278, distance: 220.4
click at [203, 278] on ul "KYC Historial Casos Documentación Archivos adjuntos Historial de conversaciones…" at bounding box center [149, 389] width 185 height 334
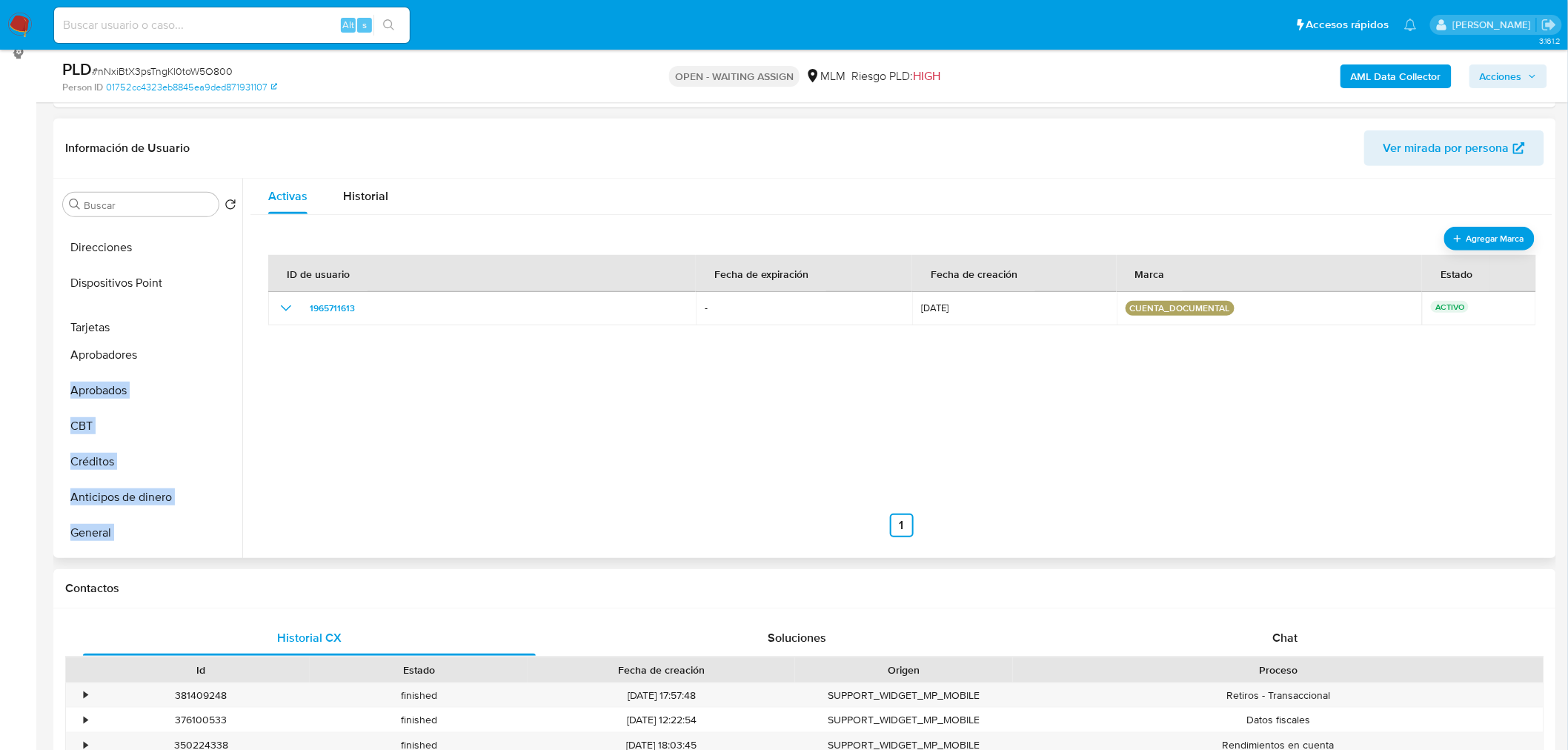
drag, startPoint x: 218, startPoint y: 531, endPoint x: 201, endPoint y: 318, distance: 213.7
click at [201, 318] on ul "KYC Historial Casos Documentación Archivos adjuntos Historial de conversaciones…" at bounding box center [149, 389] width 185 height 334
click at [93, 529] on button "General" at bounding box center [143, 532] width 173 height 35
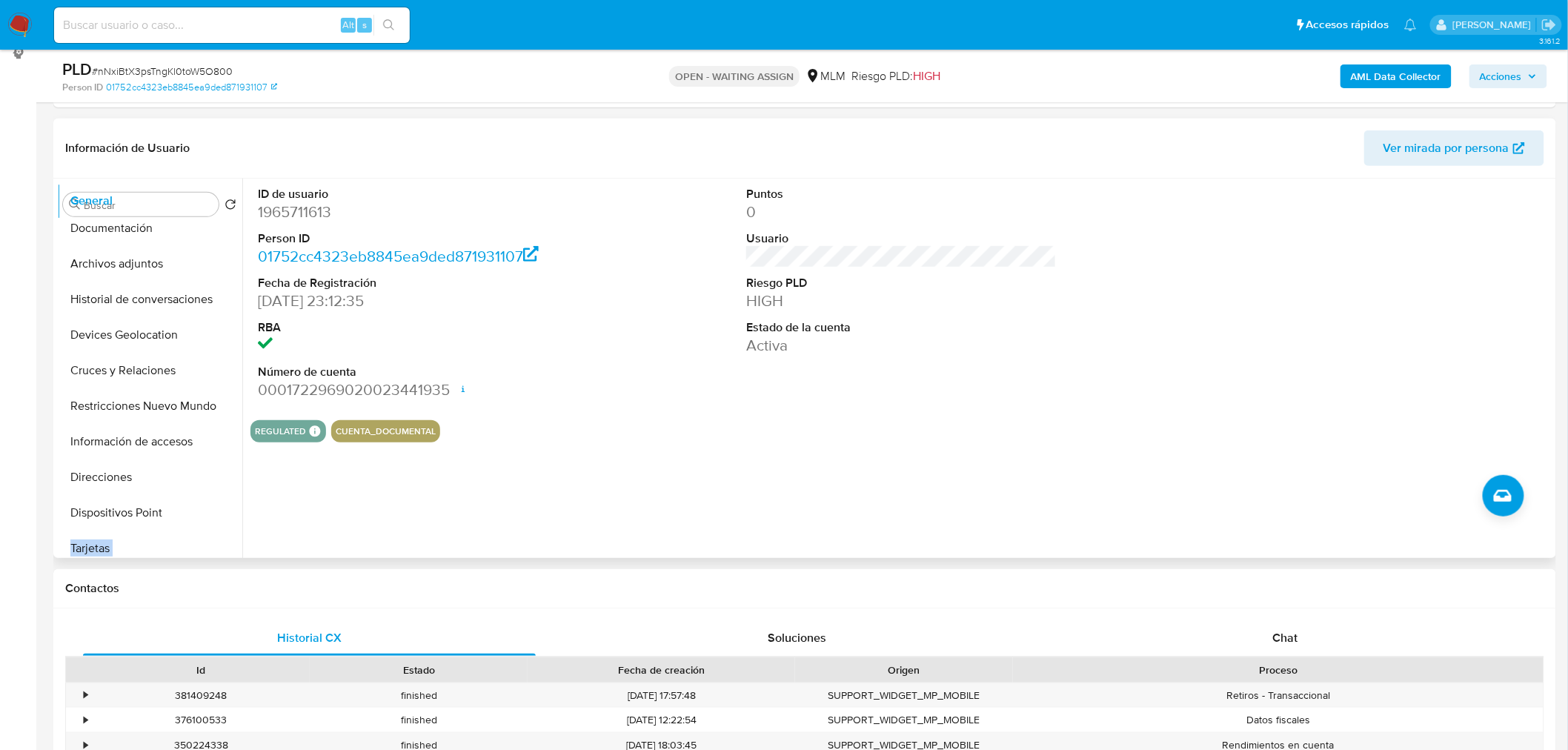
scroll to position [0, 0]
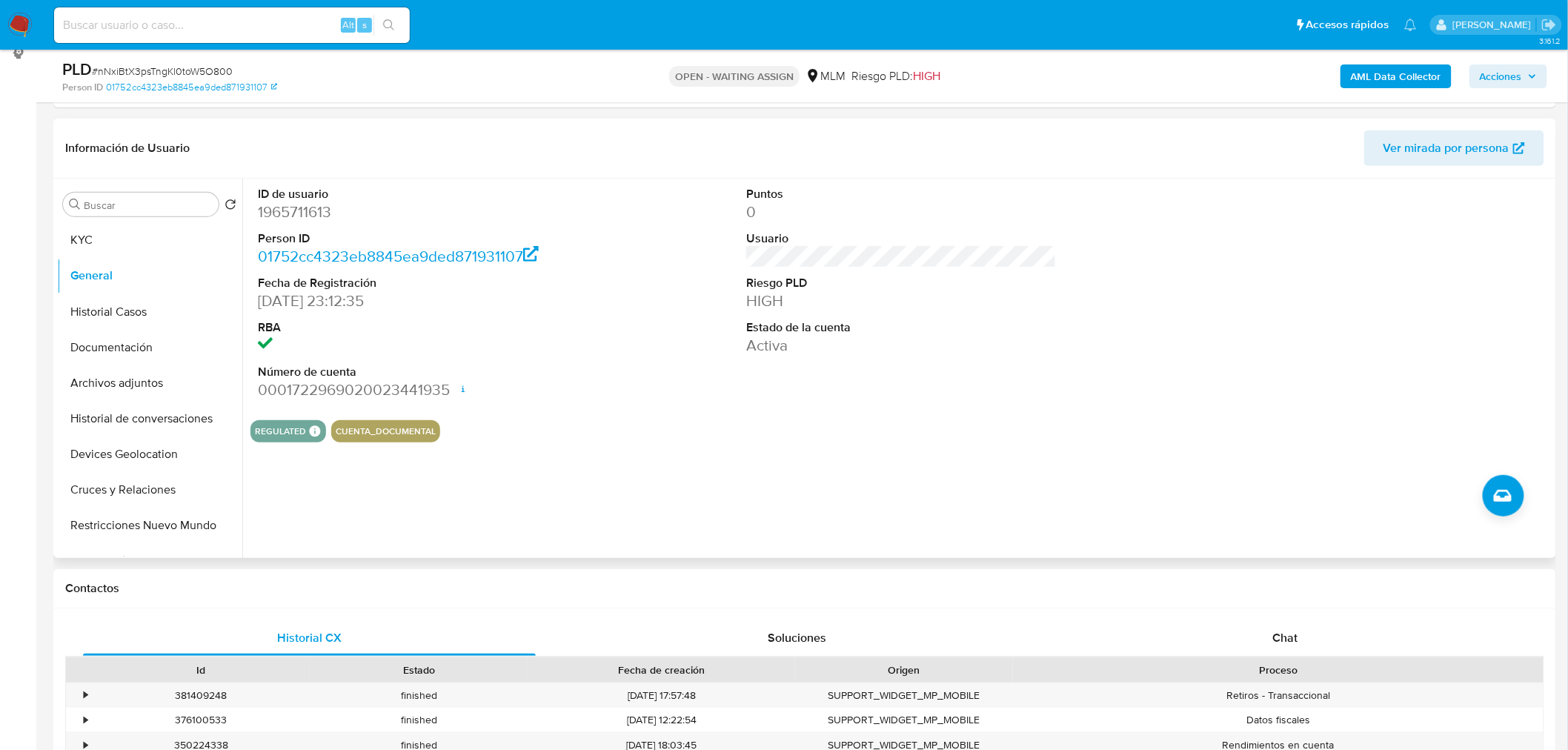
click at [212, 272] on ul "KYC Historial Casos Documentación Archivos adjuntos Historial de conversaciones…" at bounding box center [149, 389] width 185 height 334
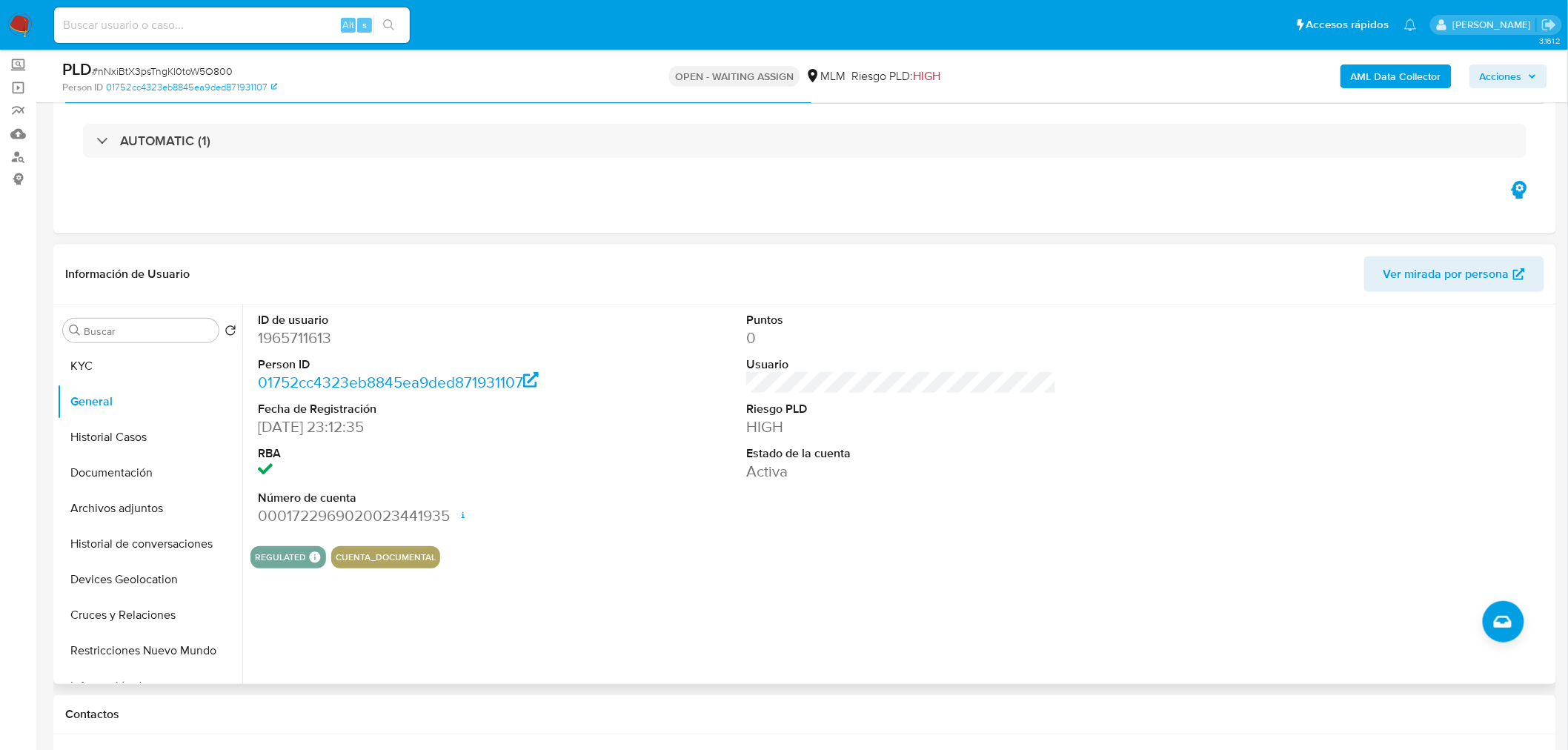
scroll to position [82, 0]
click at [101, 367] on button "KYC" at bounding box center [143, 365] width 173 height 35
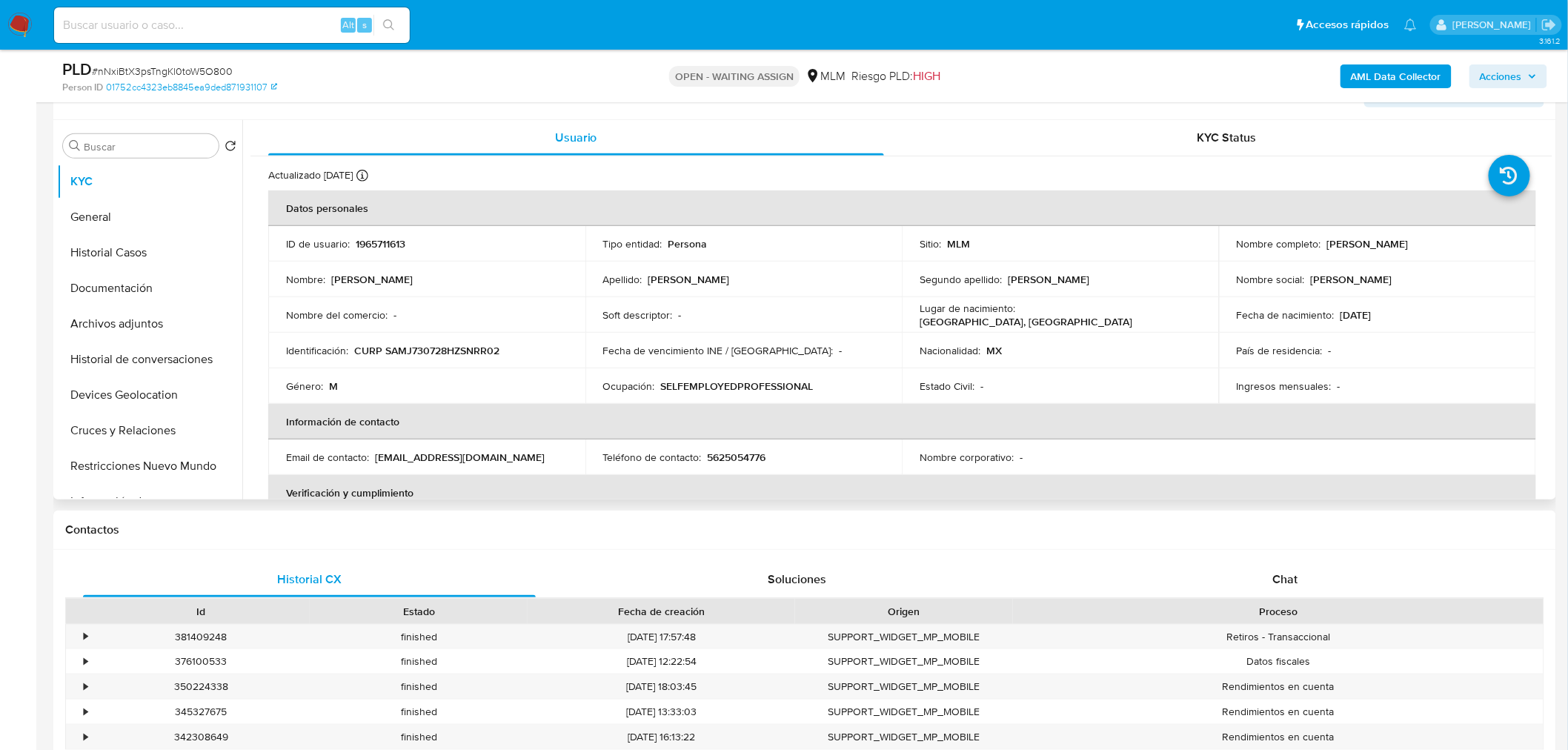
scroll to position [270, 0]
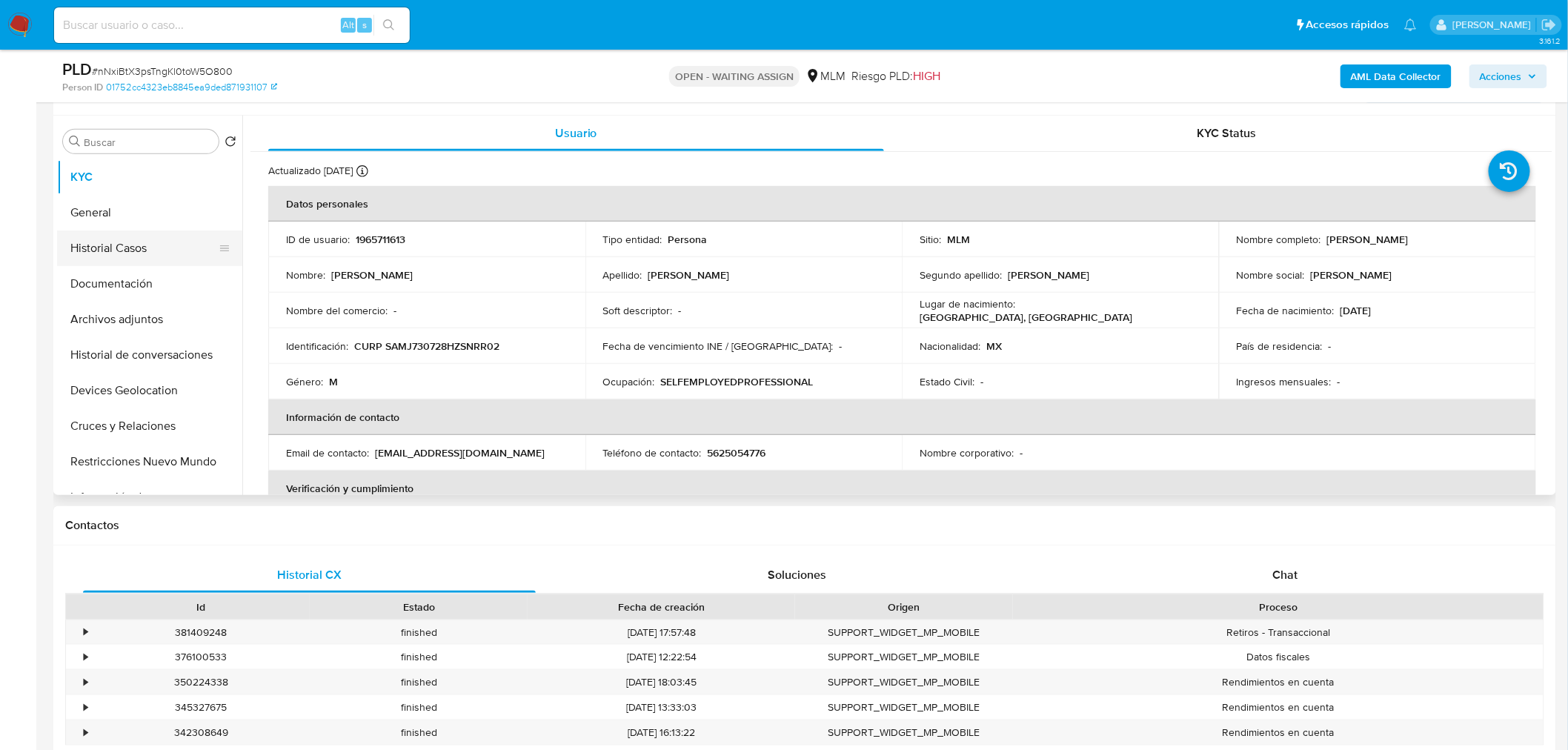
click at [127, 249] on button "Historial Casos" at bounding box center [143, 248] width 173 height 35
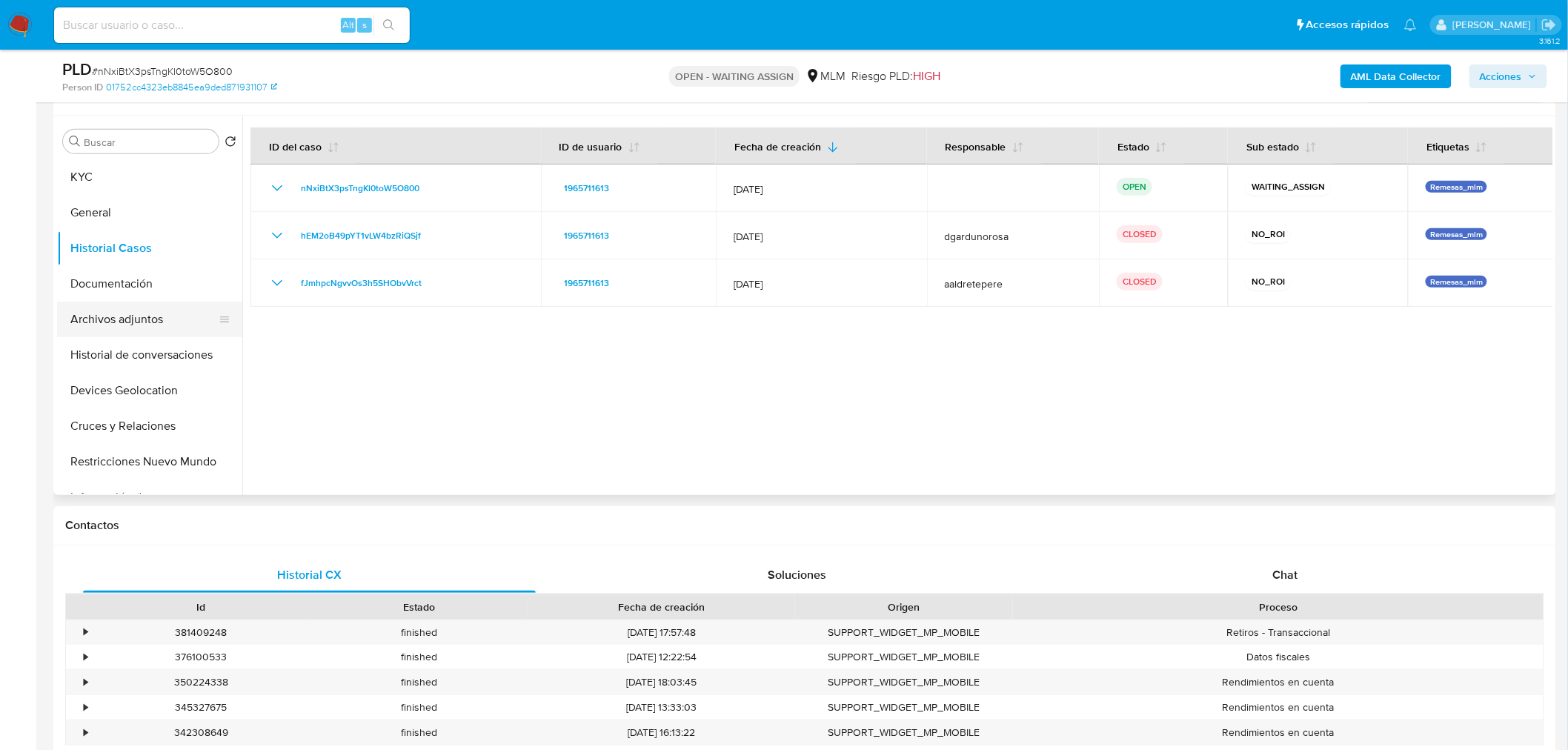
click at [116, 325] on button "Archivos adjuntos" at bounding box center [143, 319] width 173 height 35
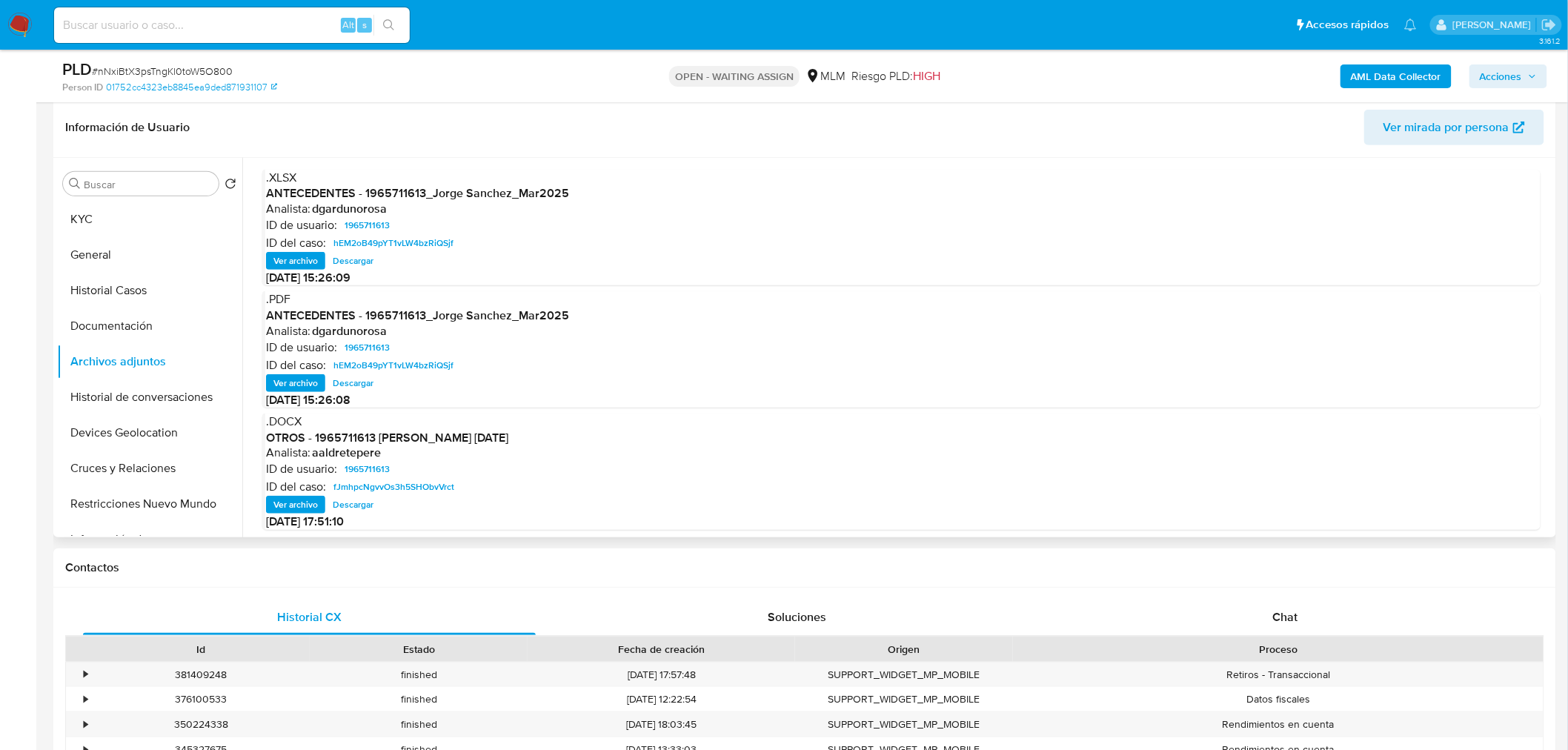
scroll to position [232, 0]
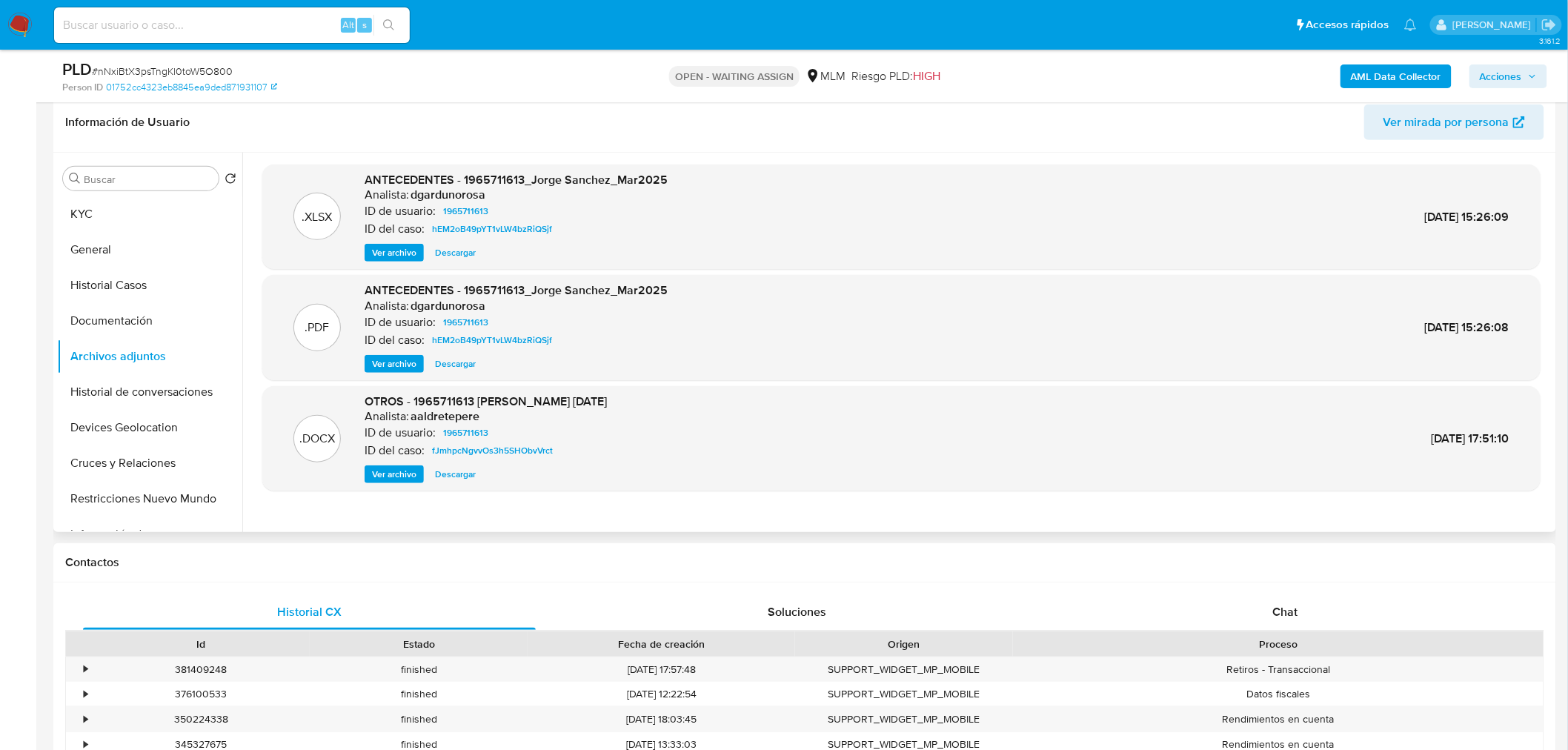
click at [453, 364] on span "Descargar" at bounding box center [455, 364] width 41 height 14
click at [138, 306] on button "Documentación" at bounding box center [143, 321] width 173 height 35
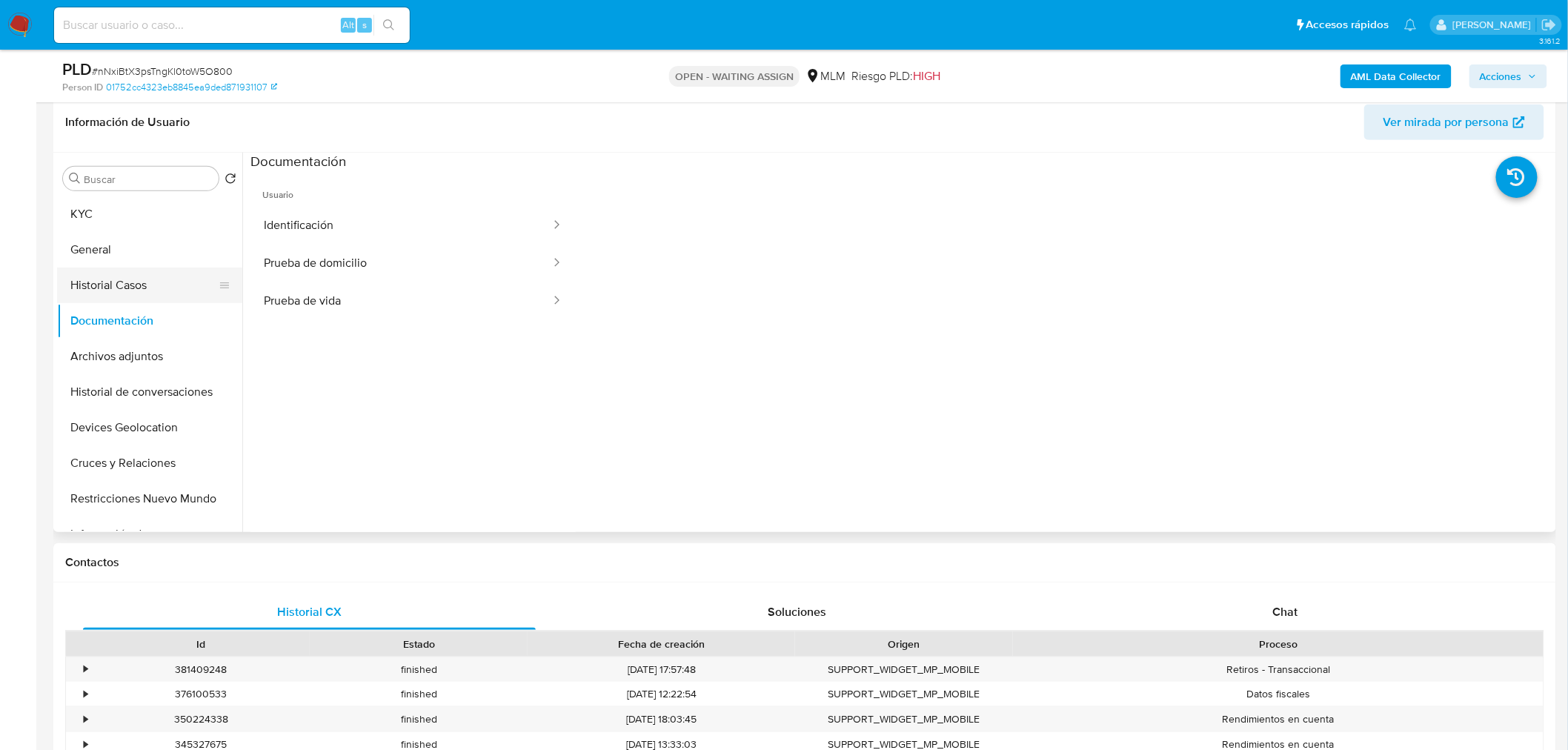
click at [137, 293] on button "Historial Casos" at bounding box center [143, 286] width 173 height 35
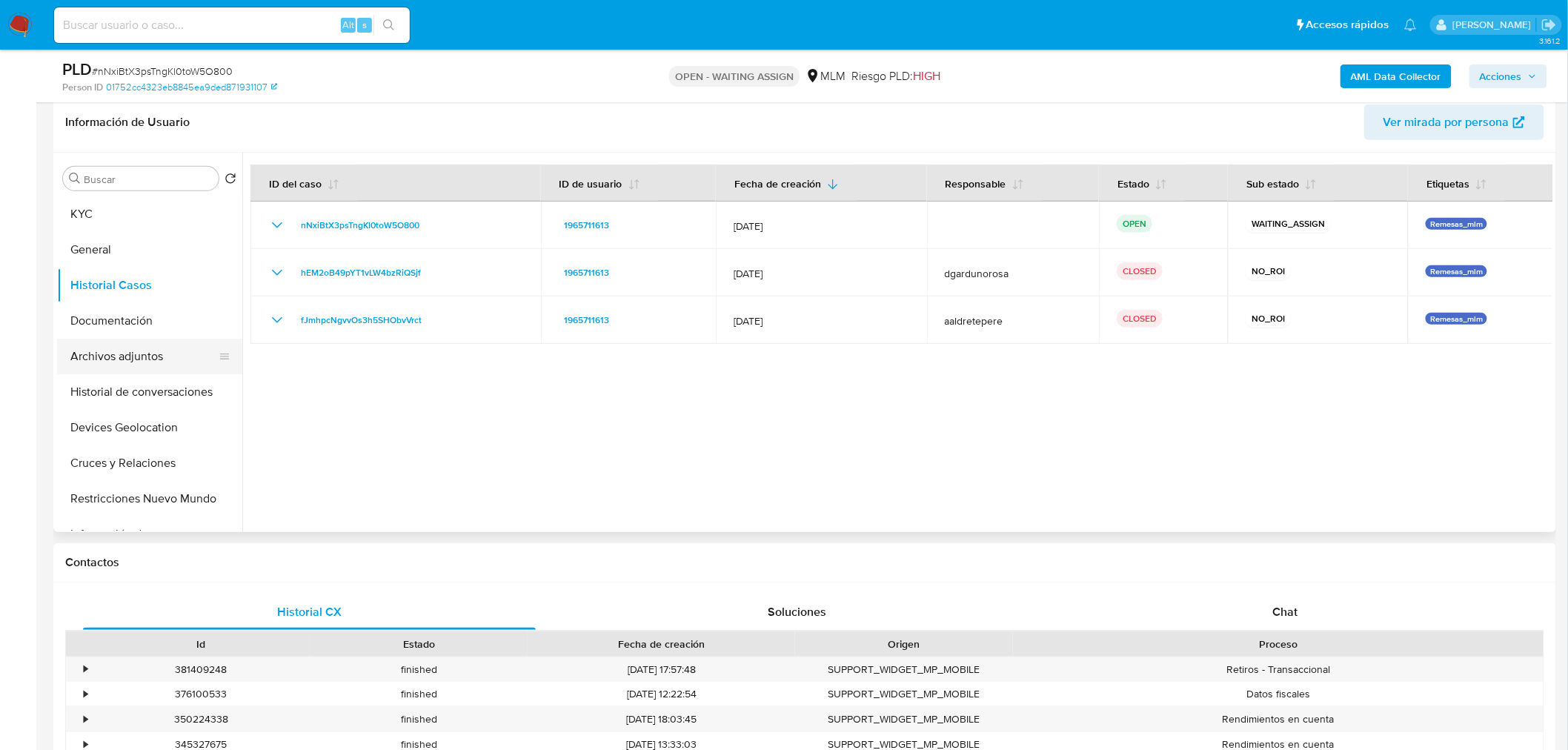
click at [146, 366] on button "Archivos adjuntos" at bounding box center [143, 356] width 173 height 35
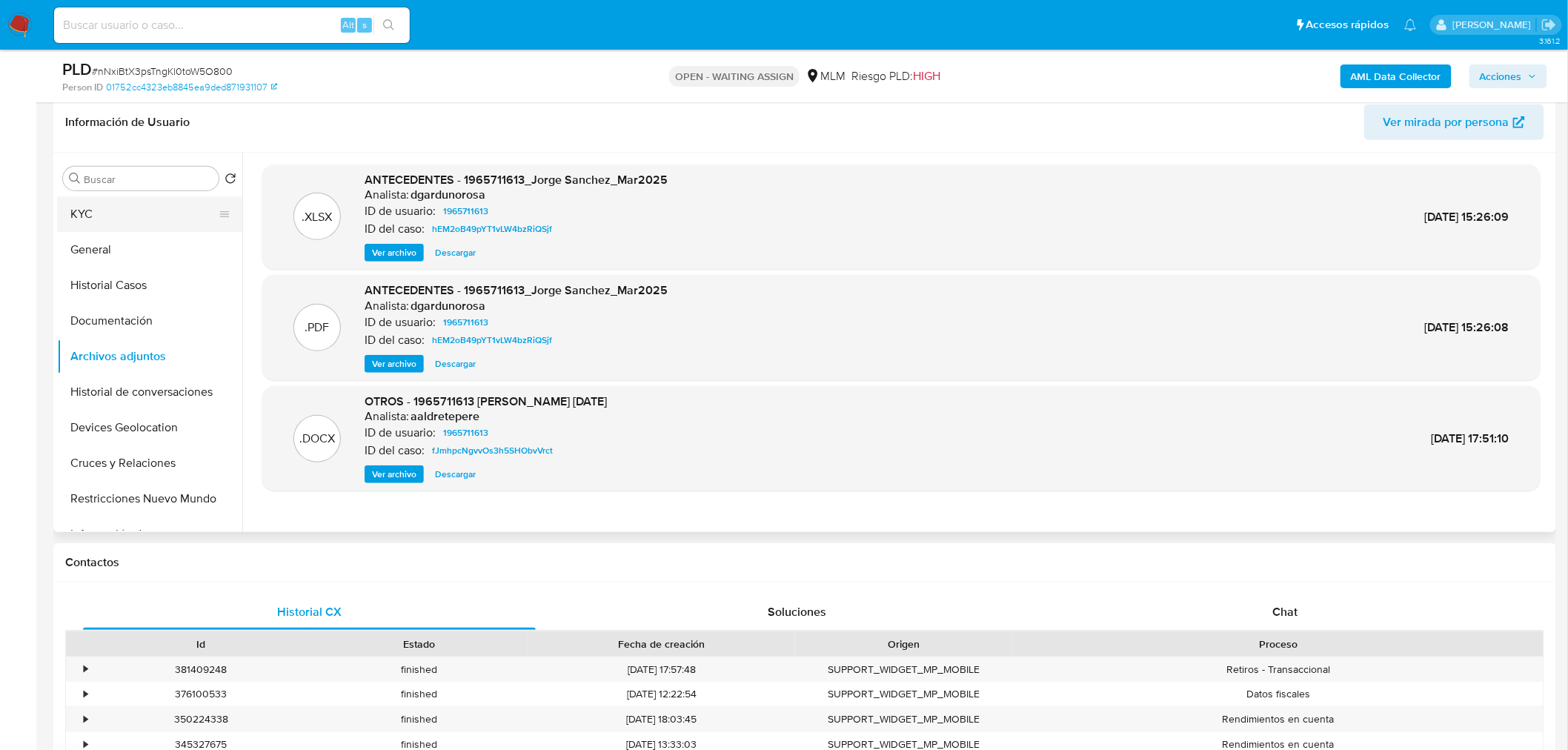
click at [113, 213] on button "KYC" at bounding box center [143, 214] width 173 height 35
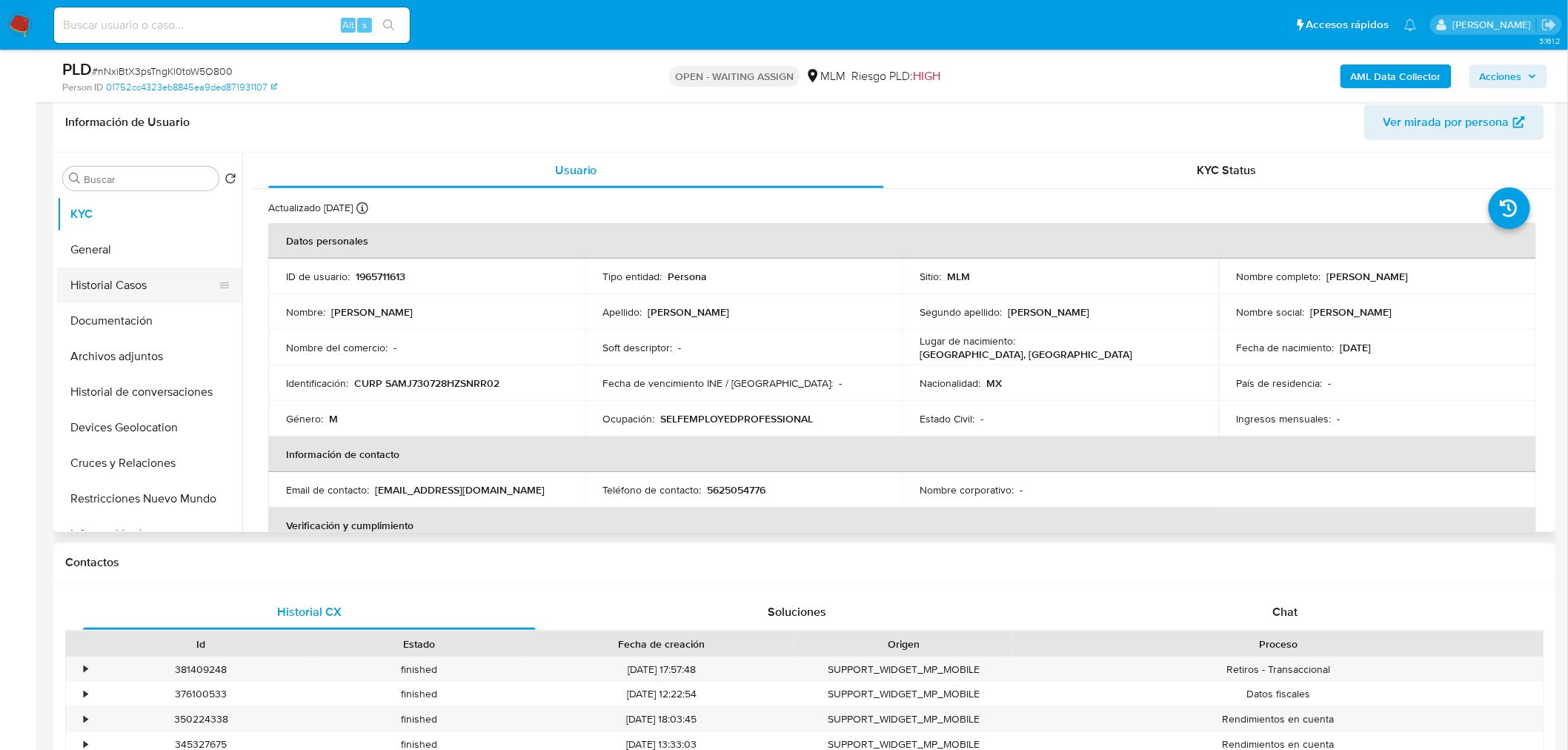
click at [123, 283] on button "Historial Casos" at bounding box center [143, 286] width 173 height 35
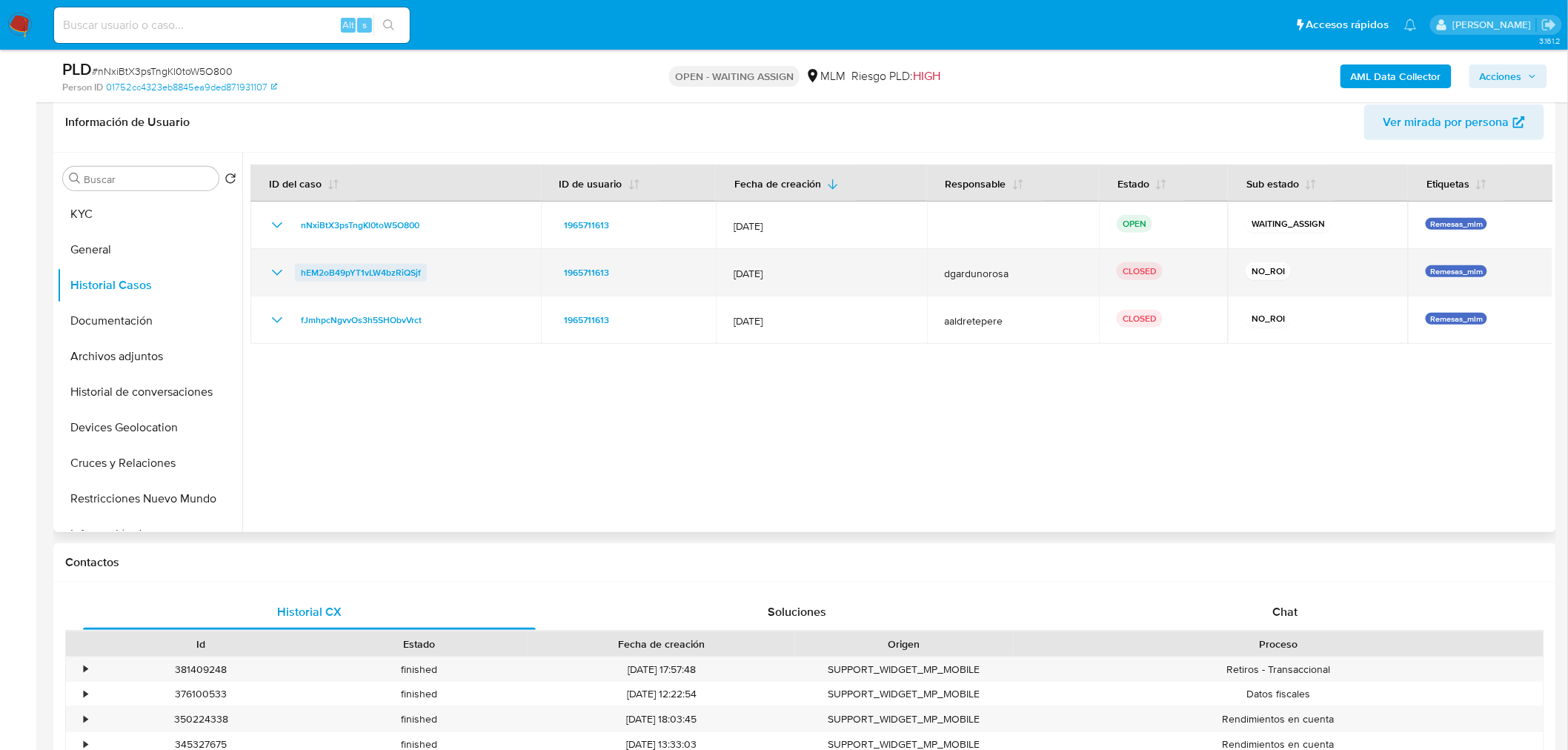
click at [377, 271] on span "hEM2oB49pYT1vLW4bzRiQSjf" at bounding box center [361, 273] width 120 height 18
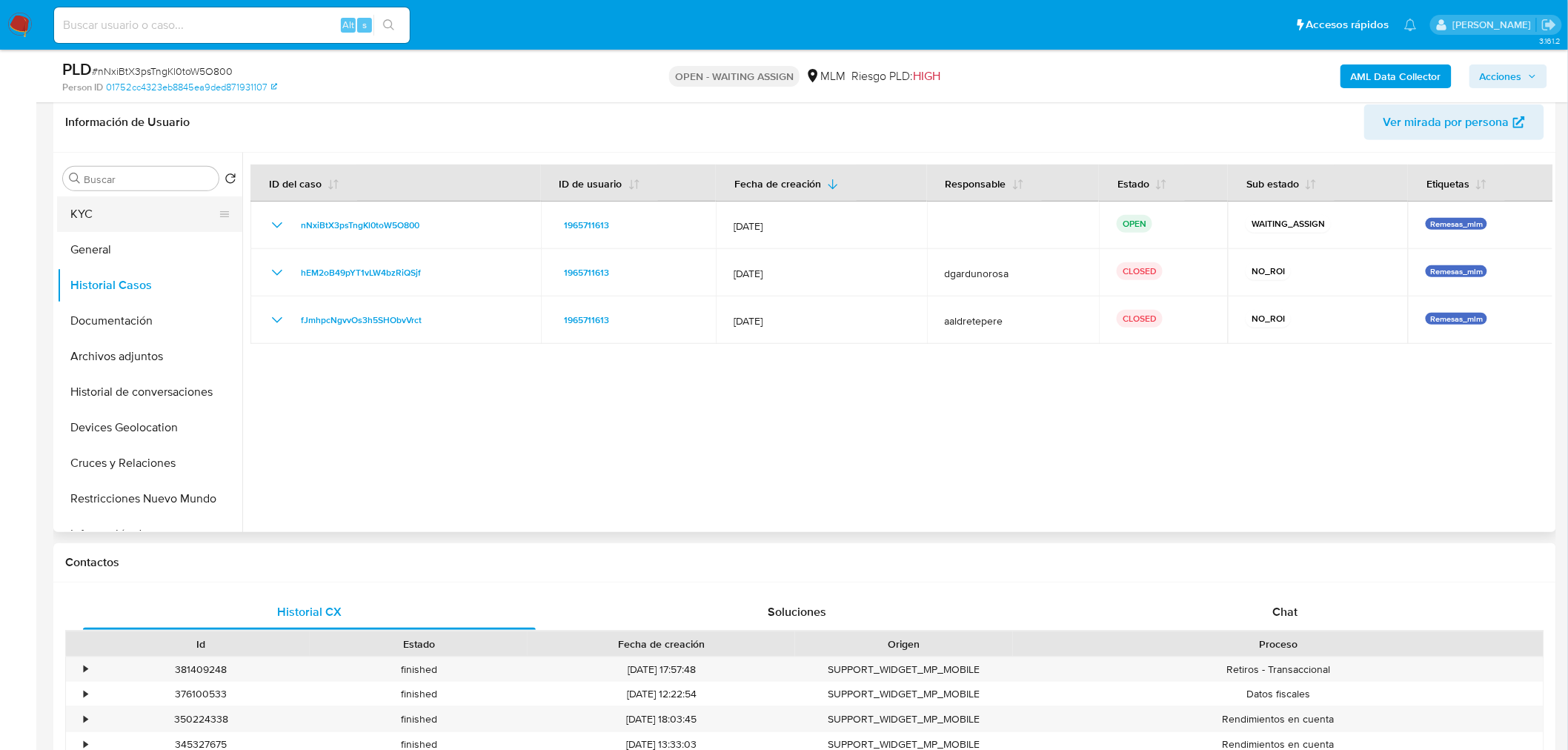
click at [93, 218] on button "KYC" at bounding box center [143, 214] width 173 height 35
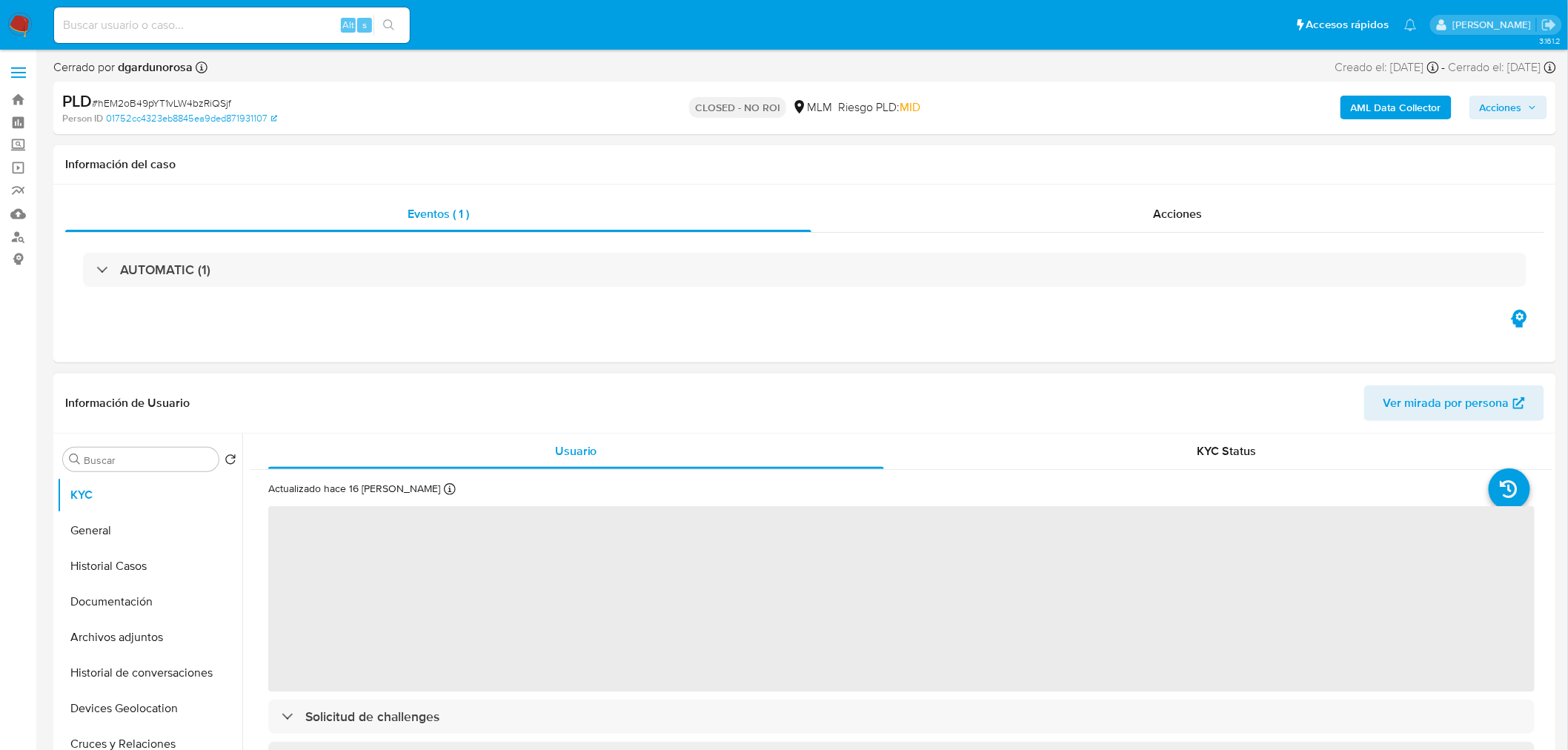
select select "10"
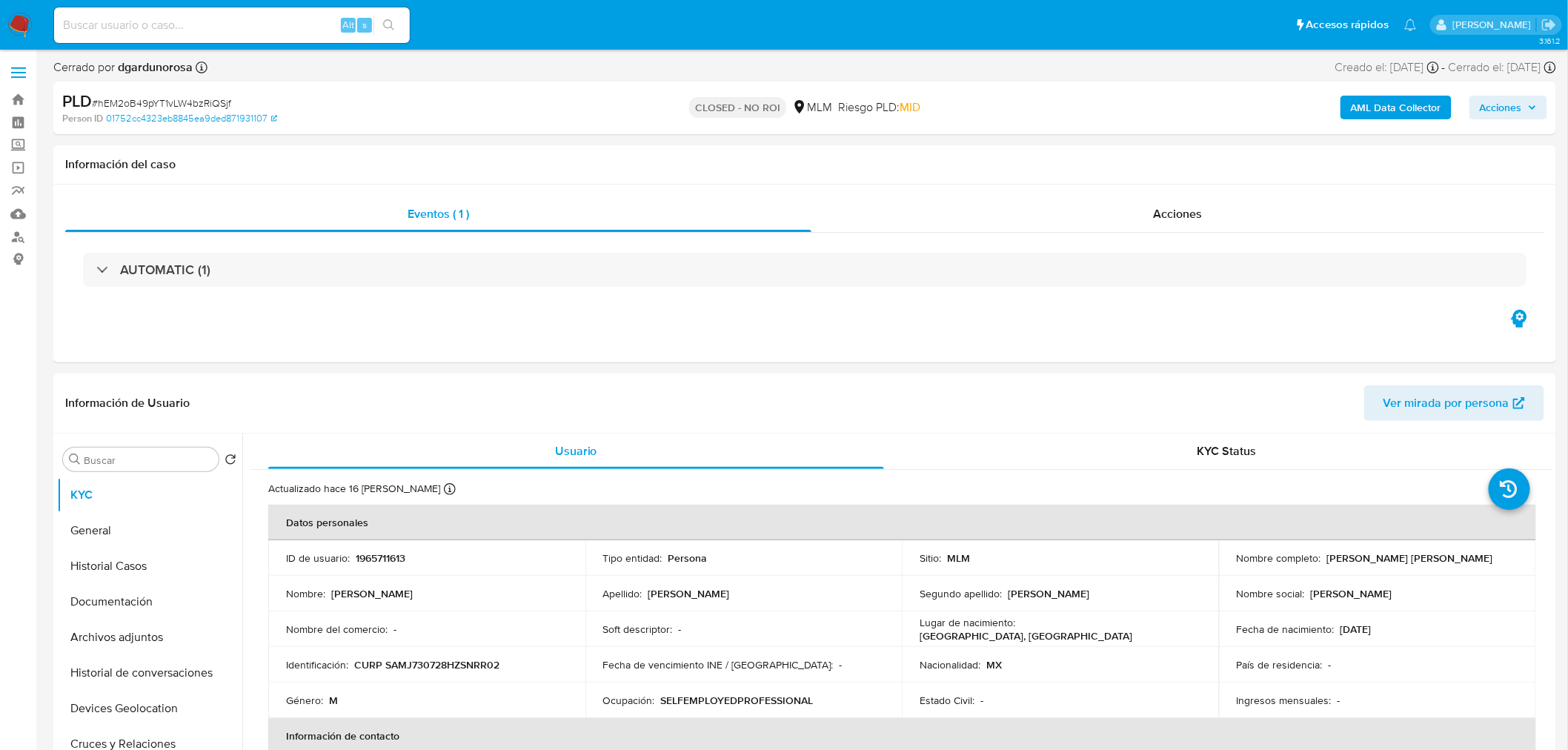
click at [1505, 99] on span "Acciones" at bounding box center [1501, 107] width 42 height 24
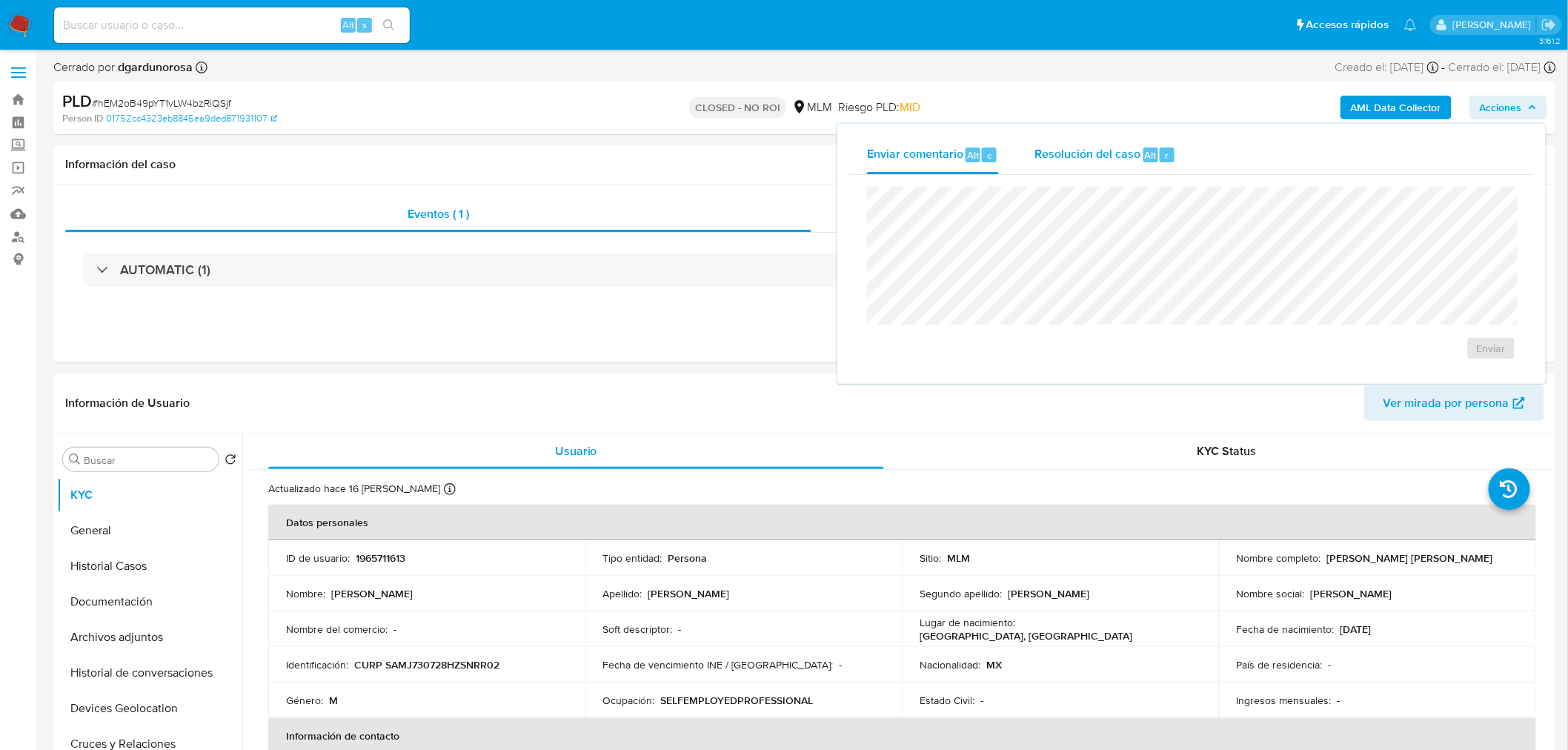
click at [1113, 148] on span "Resolución del caso" at bounding box center [1087, 154] width 106 height 17
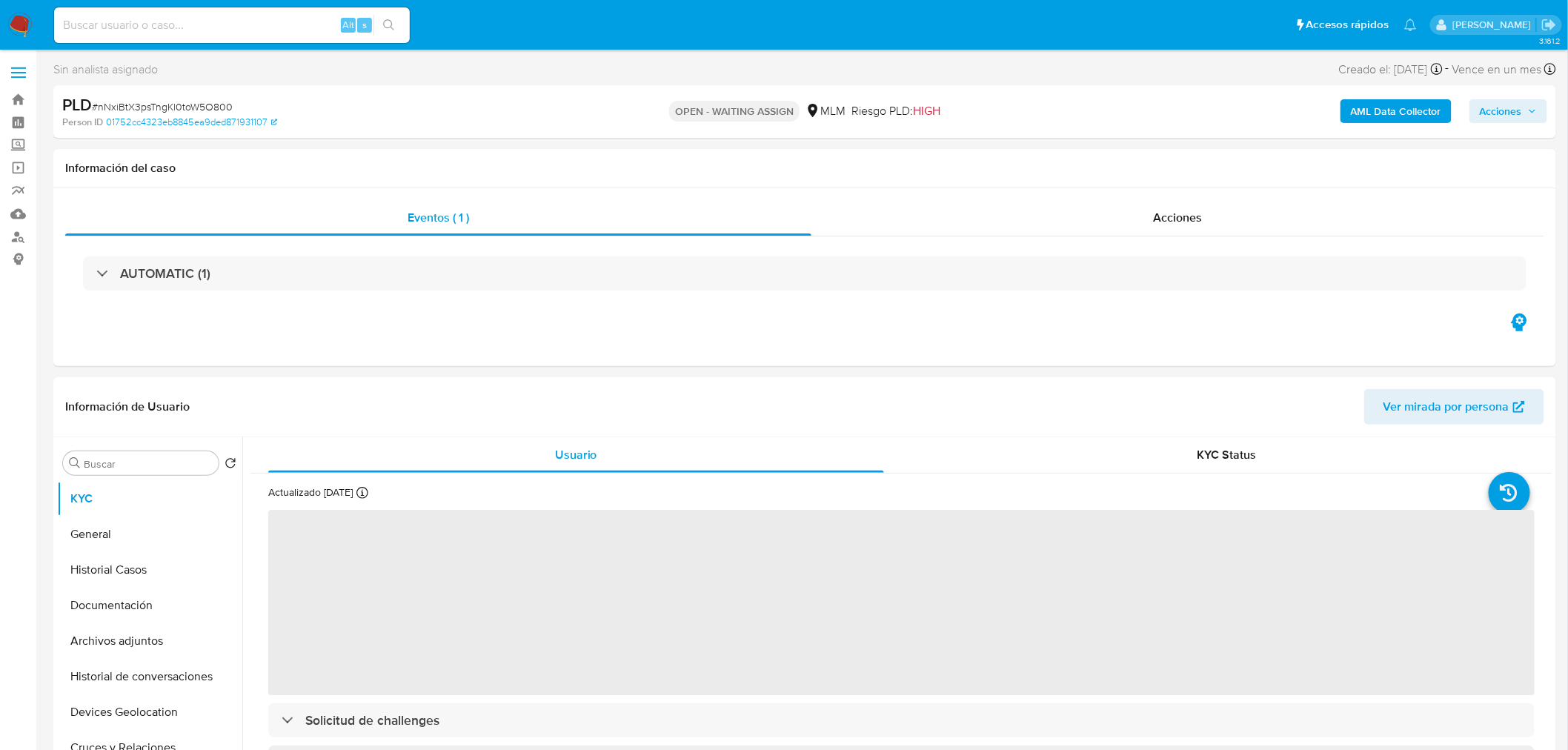
select select "10"
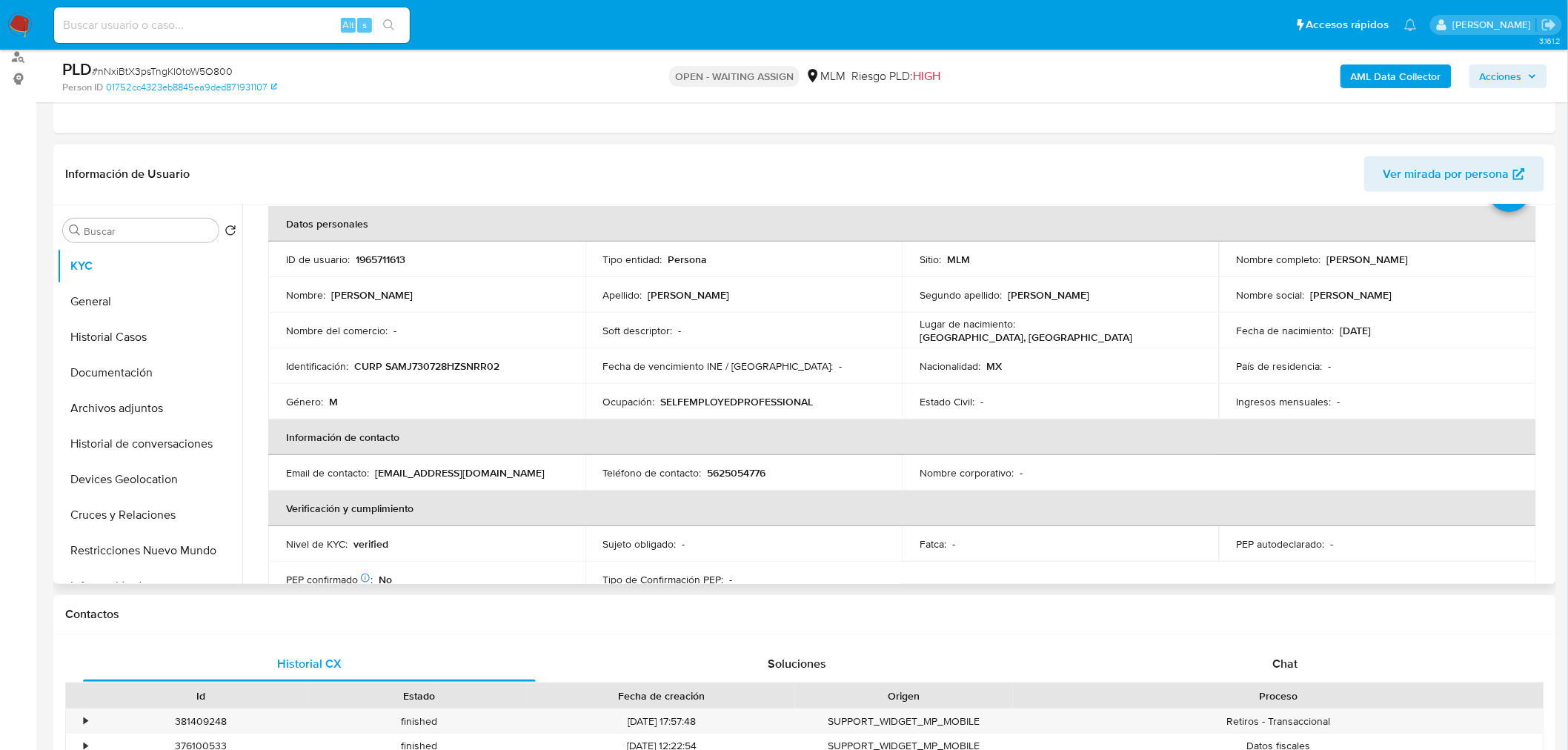
scroll to position [71, 0]
drag, startPoint x: 1435, startPoint y: 253, endPoint x: 1320, endPoint y: 256, distance: 115.0
click at [1320, 256] on div "Nombre completo : Jorge Sanchez Miranda" at bounding box center [1377, 257] width 281 height 14
click at [1345, 255] on p "[PERSON_NAME]" at bounding box center [1368, 257] width 82 height 14
drag, startPoint x: 1325, startPoint y: 255, endPoint x: 1387, endPoint y: 257, distance: 62.0
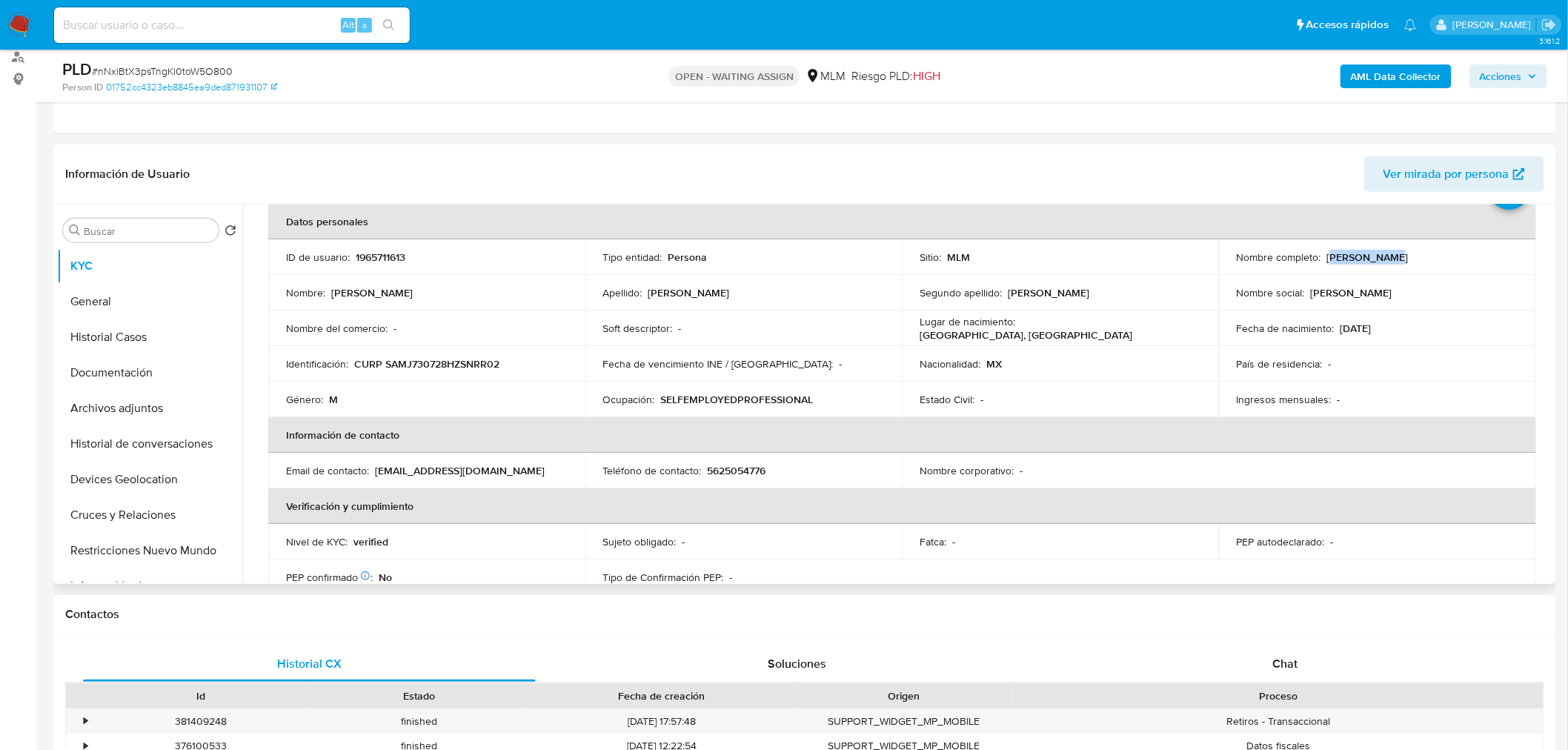
click at [1387, 257] on p "[PERSON_NAME]" at bounding box center [1368, 257] width 82 height 14
drag, startPoint x: 1433, startPoint y: 257, endPoint x: 1320, endPoint y: 256, distance: 113.0
click at [1320, 256] on div "Nombre completo : Jorge Sanchez Miranda" at bounding box center [1377, 257] width 281 height 14
click at [428, 359] on p "CURP SAMJ730728HZSNRR02" at bounding box center [426, 363] width 145 height 14
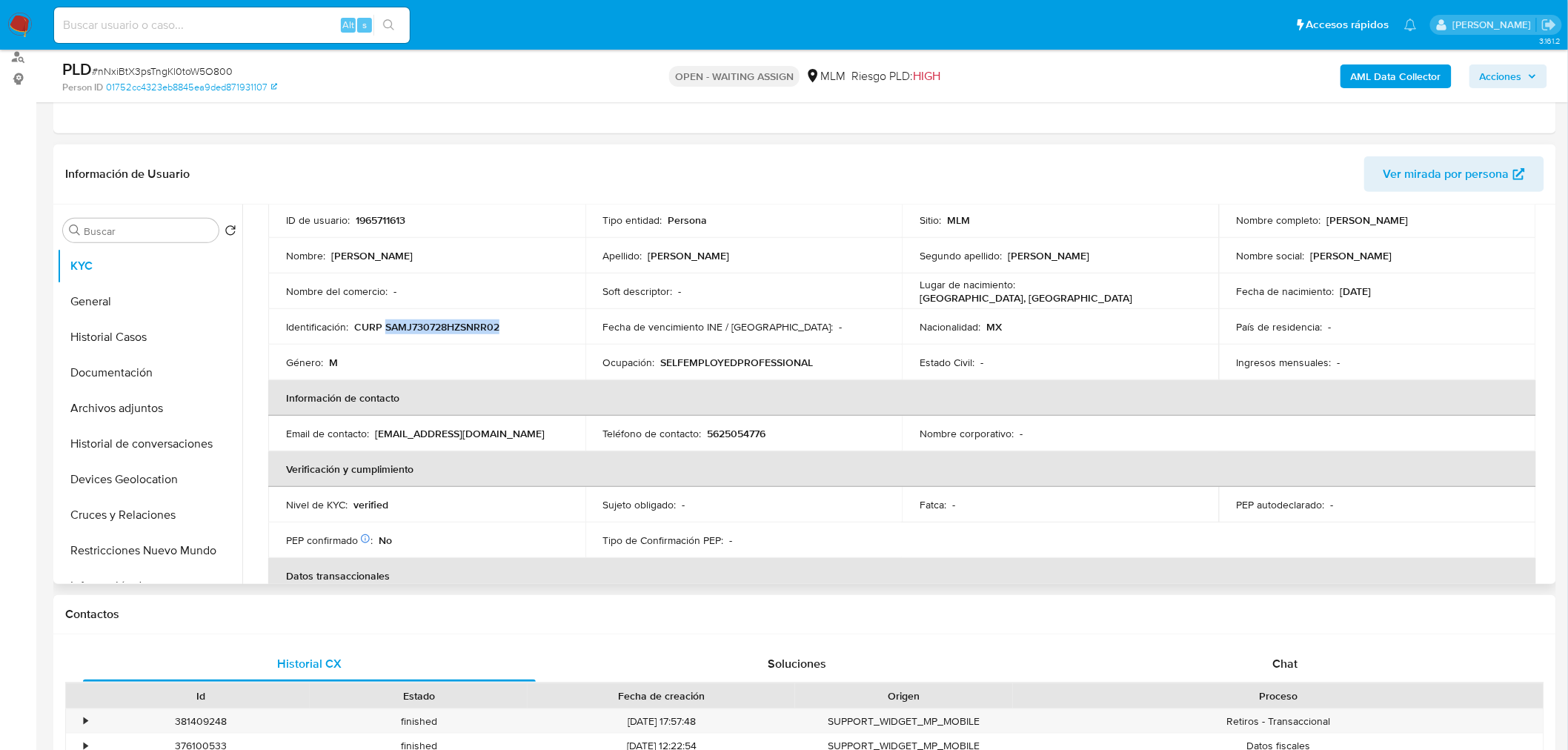
scroll to position [156, 0]
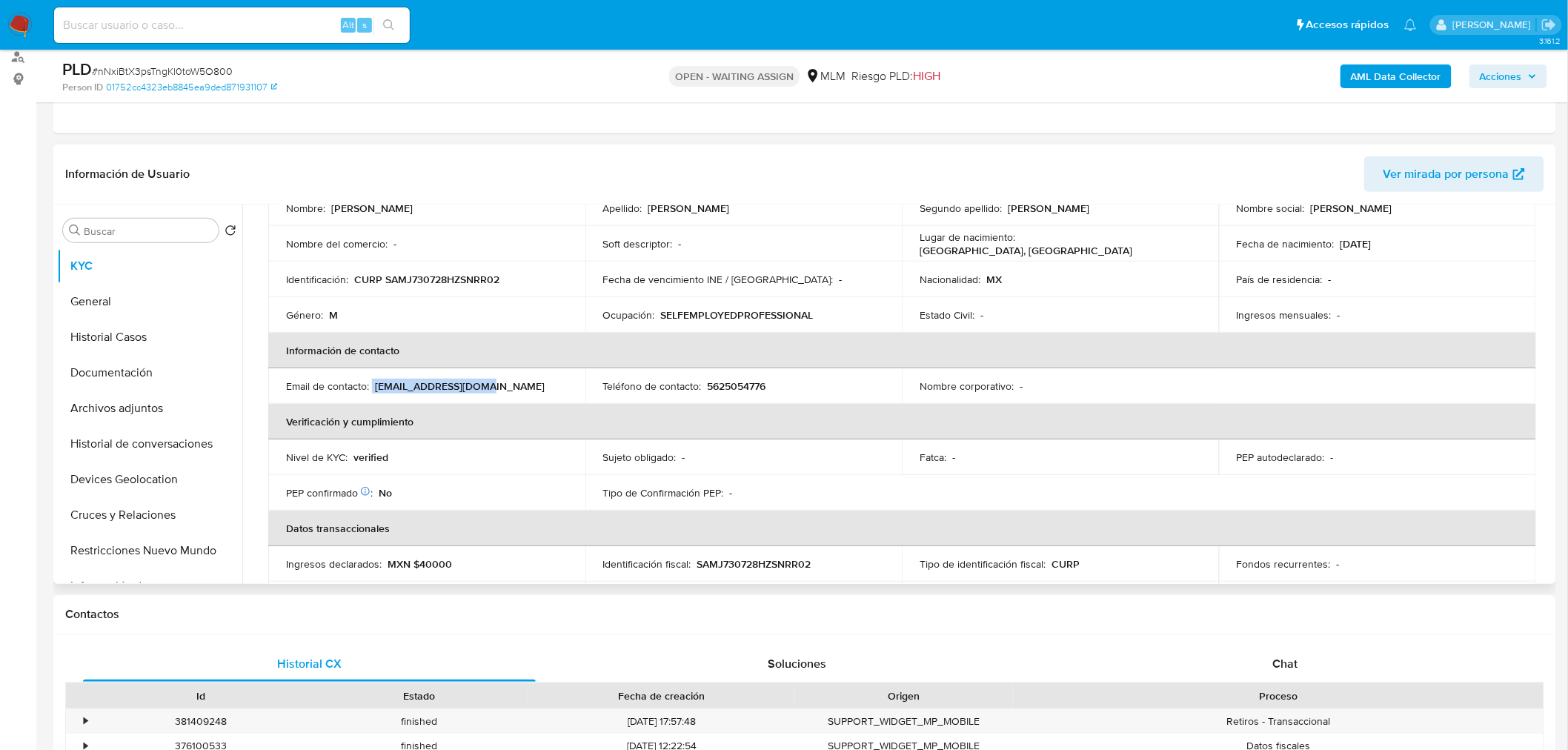
drag, startPoint x: 479, startPoint y: 383, endPoint x: 372, endPoint y: 382, distance: 107.0
click at [372, 382] on div "Email de contacto : jorden01@comcast.net" at bounding box center [426, 386] width 281 height 14
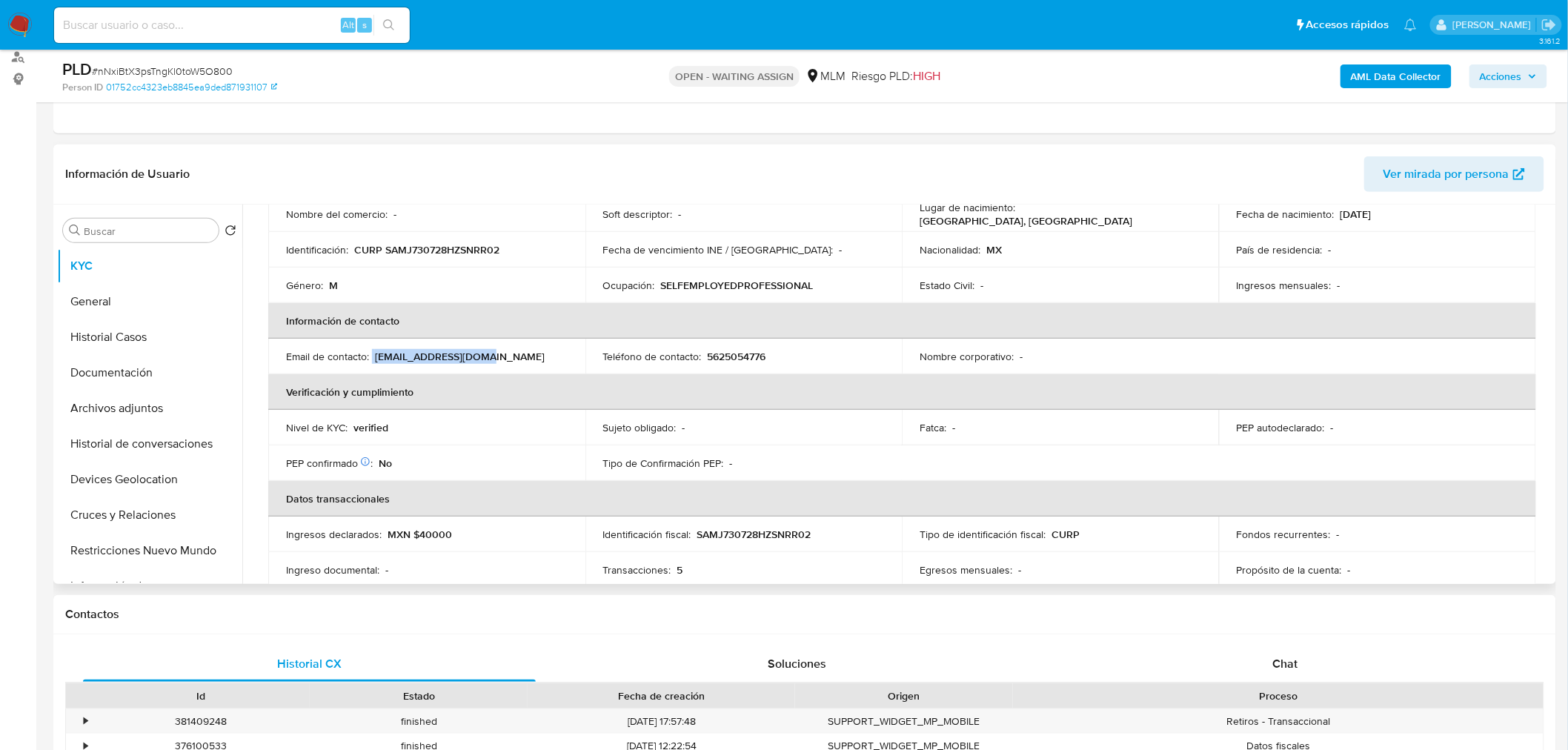
scroll to position [186, 0]
click at [754, 352] on p "5625054776" at bounding box center [737, 355] width 59 height 14
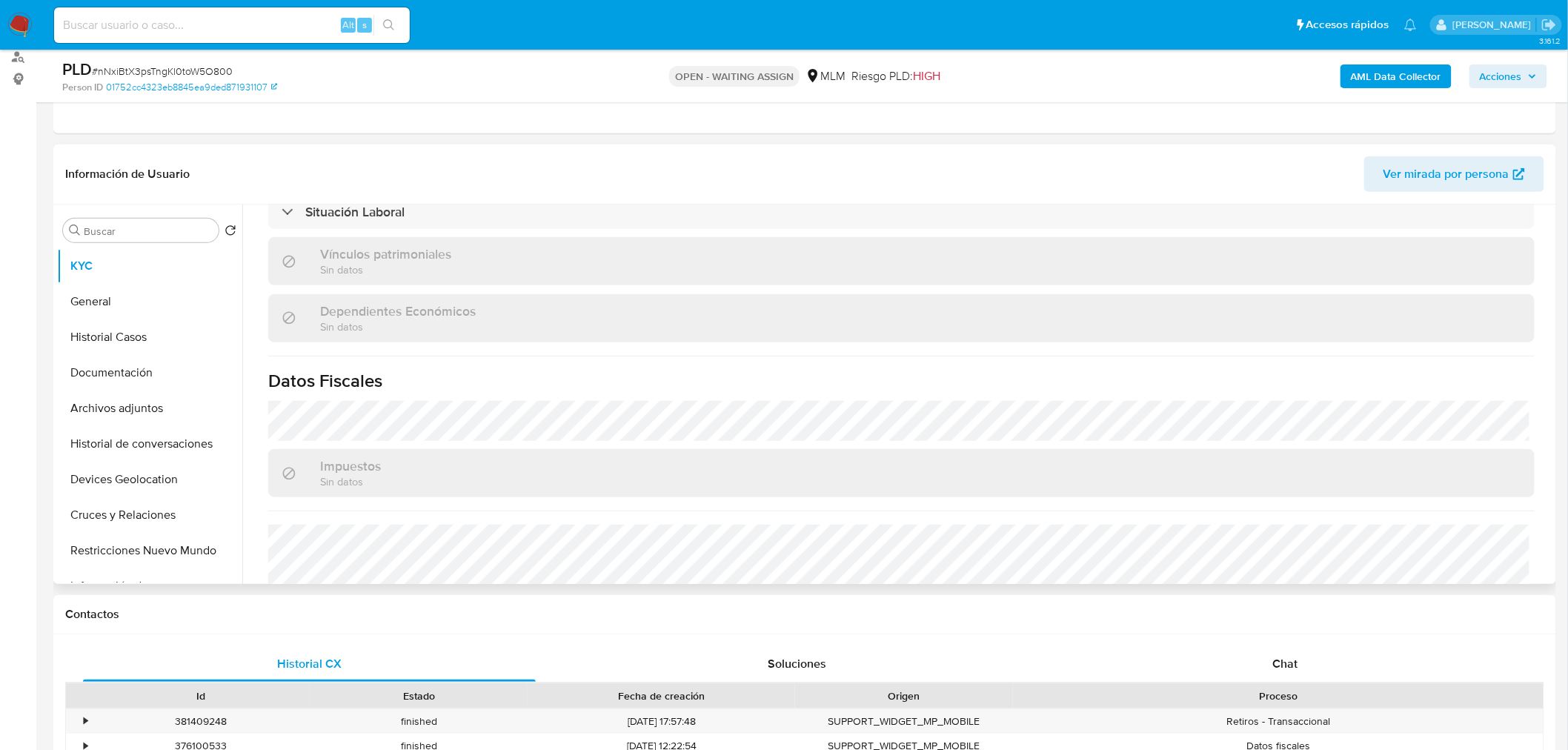
scroll to position [783, 0]
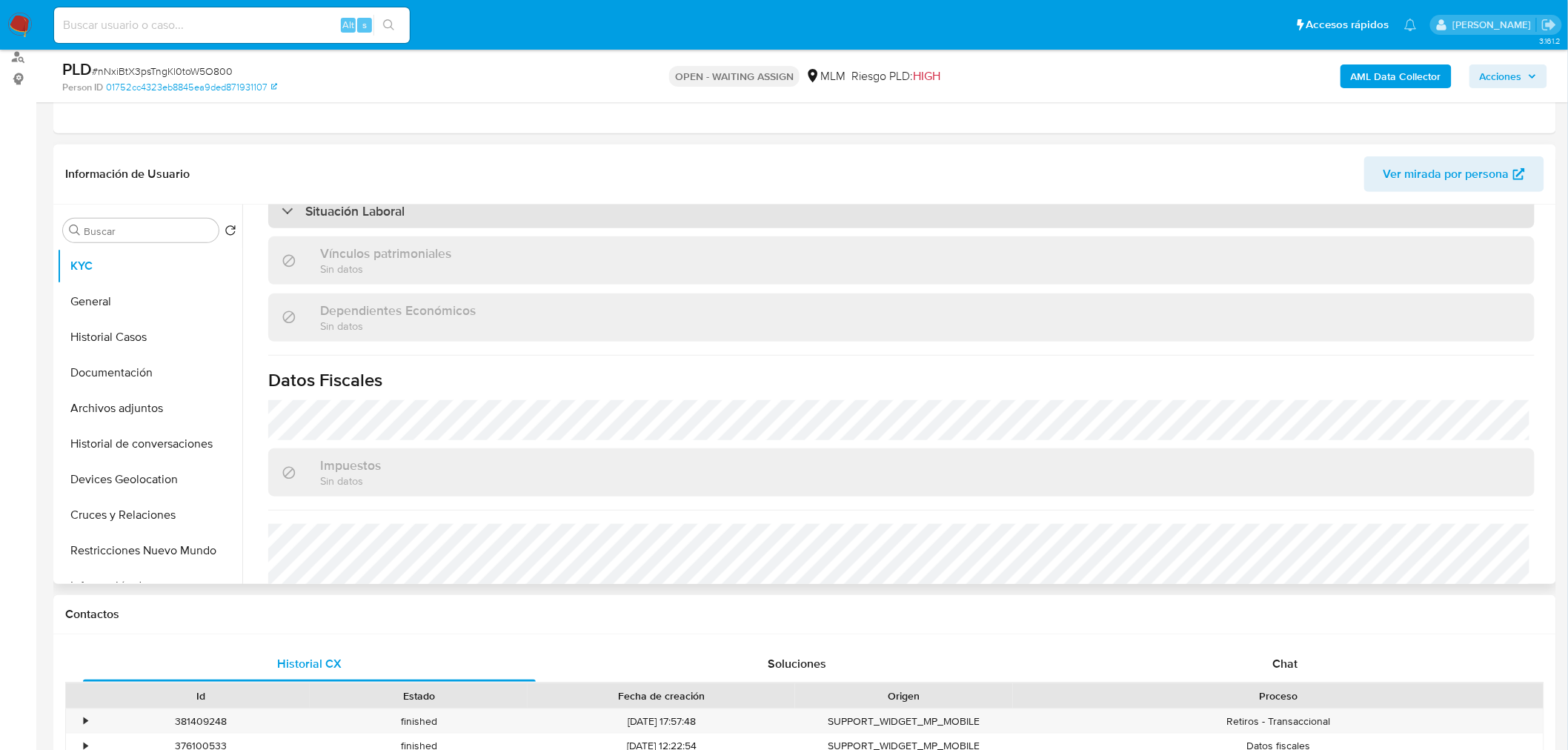
click at [412, 209] on div "Situación Laboral" at bounding box center [902, 211] width 1267 height 34
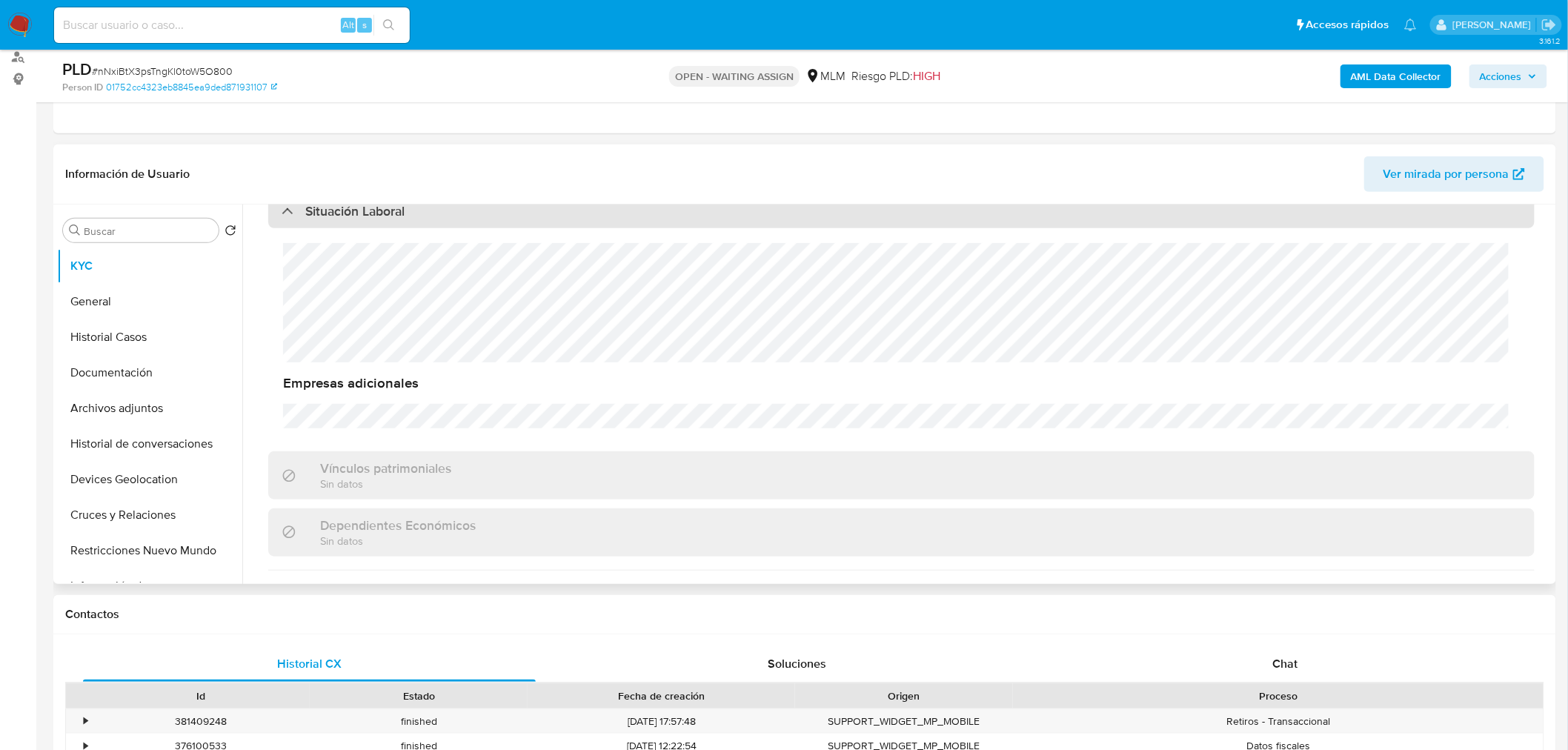
click at [412, 209] on div "Situación Laboral" at bounding box center [902, 211] width 1267 height 34
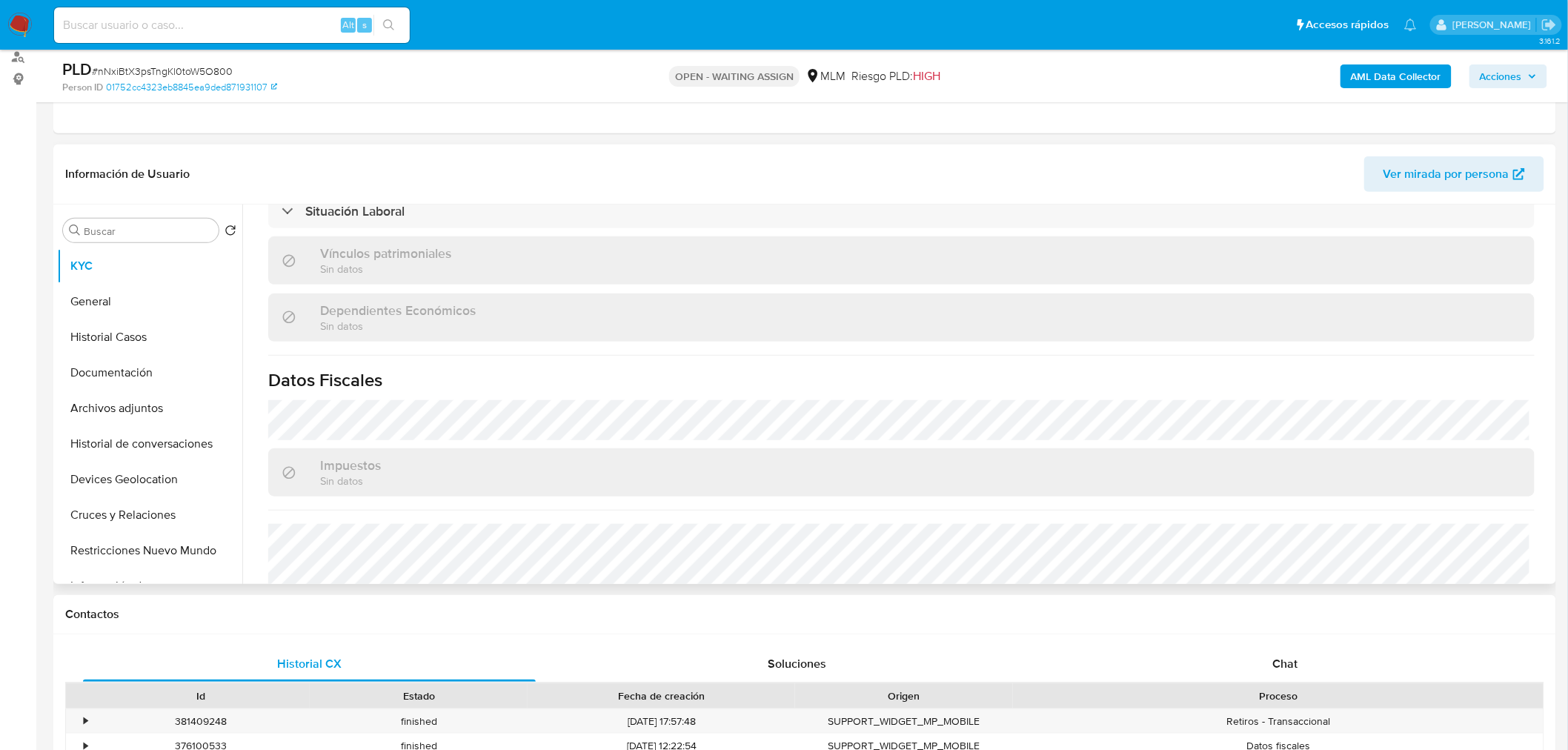
scroll to position [860, 0]
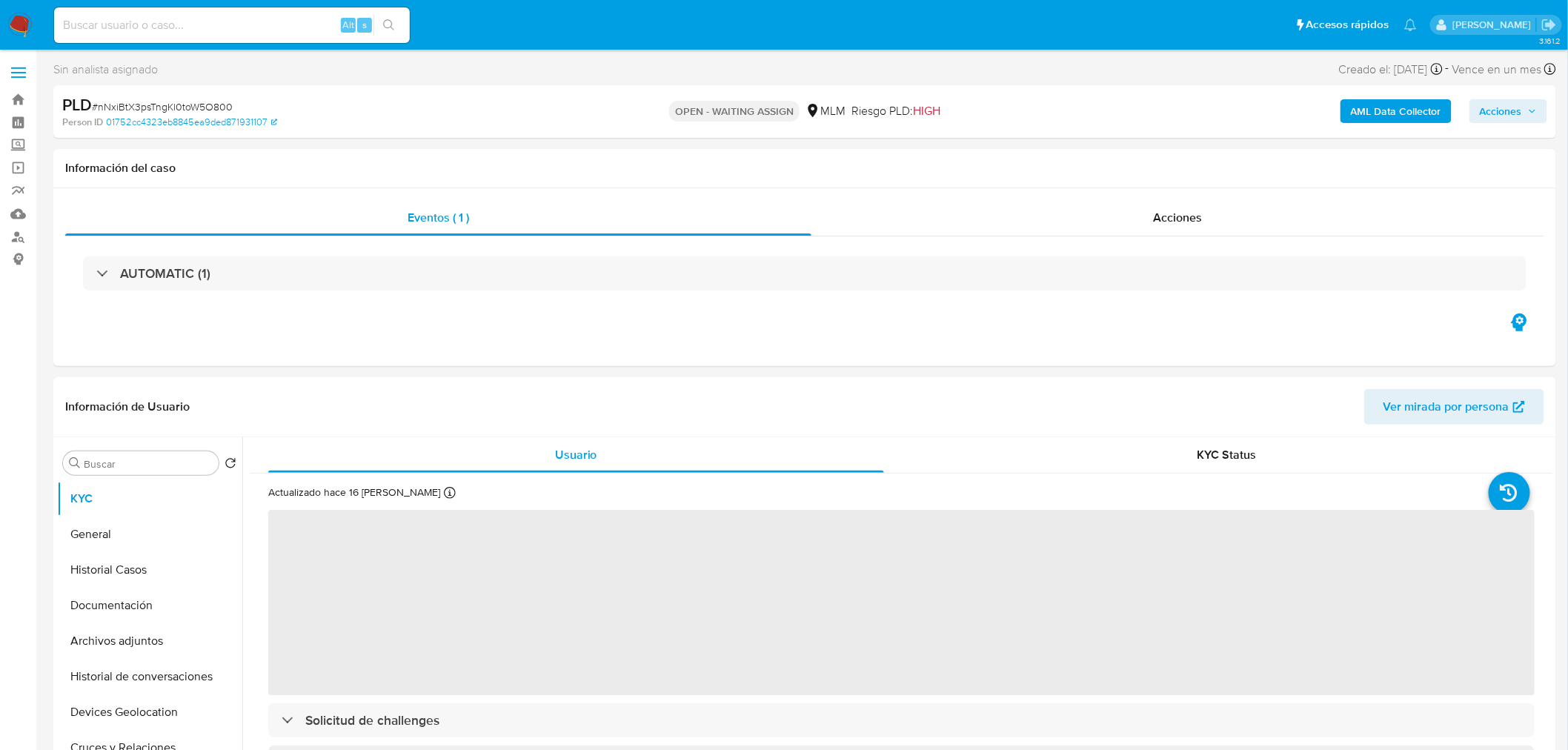
select select "10"
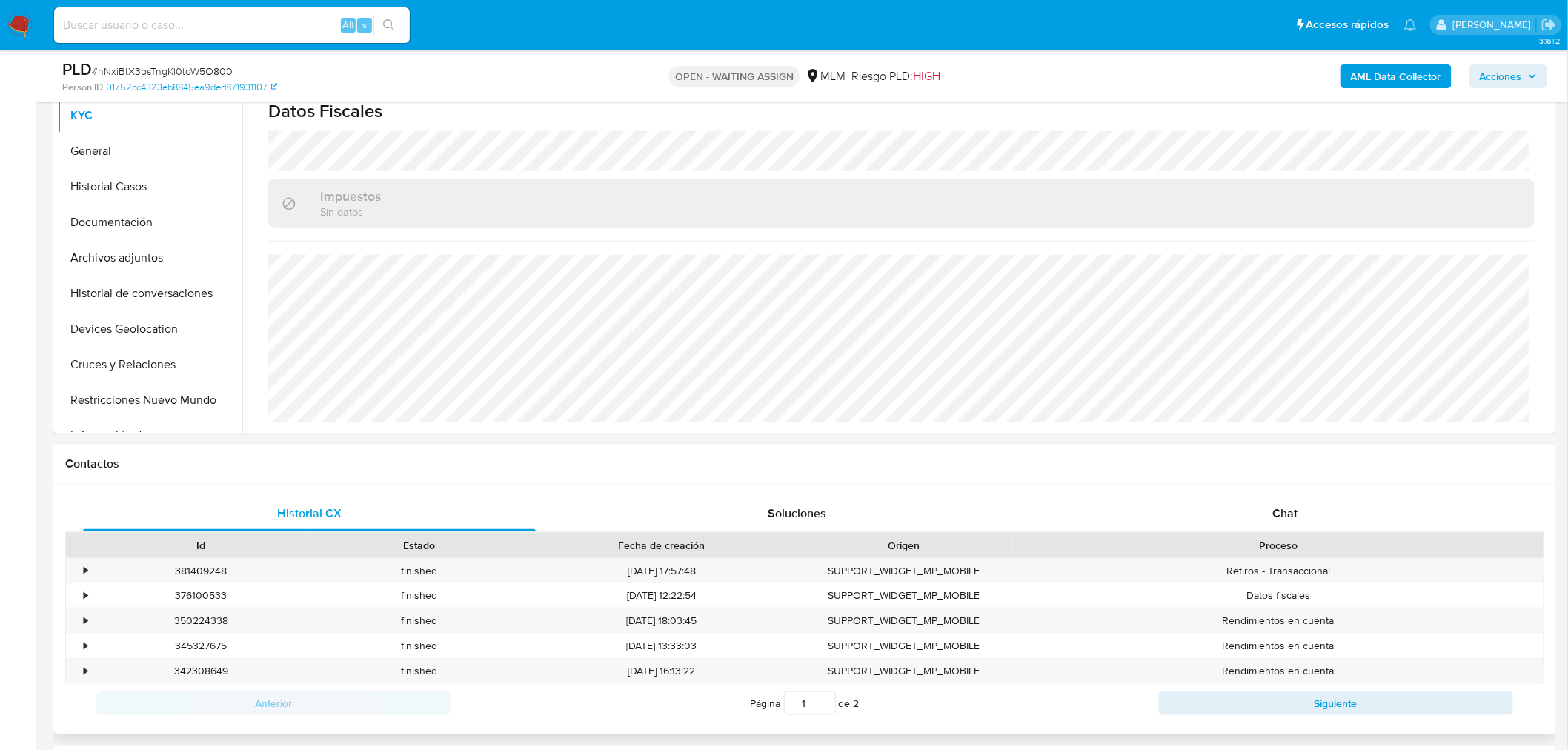
scroll to position [330, 0]
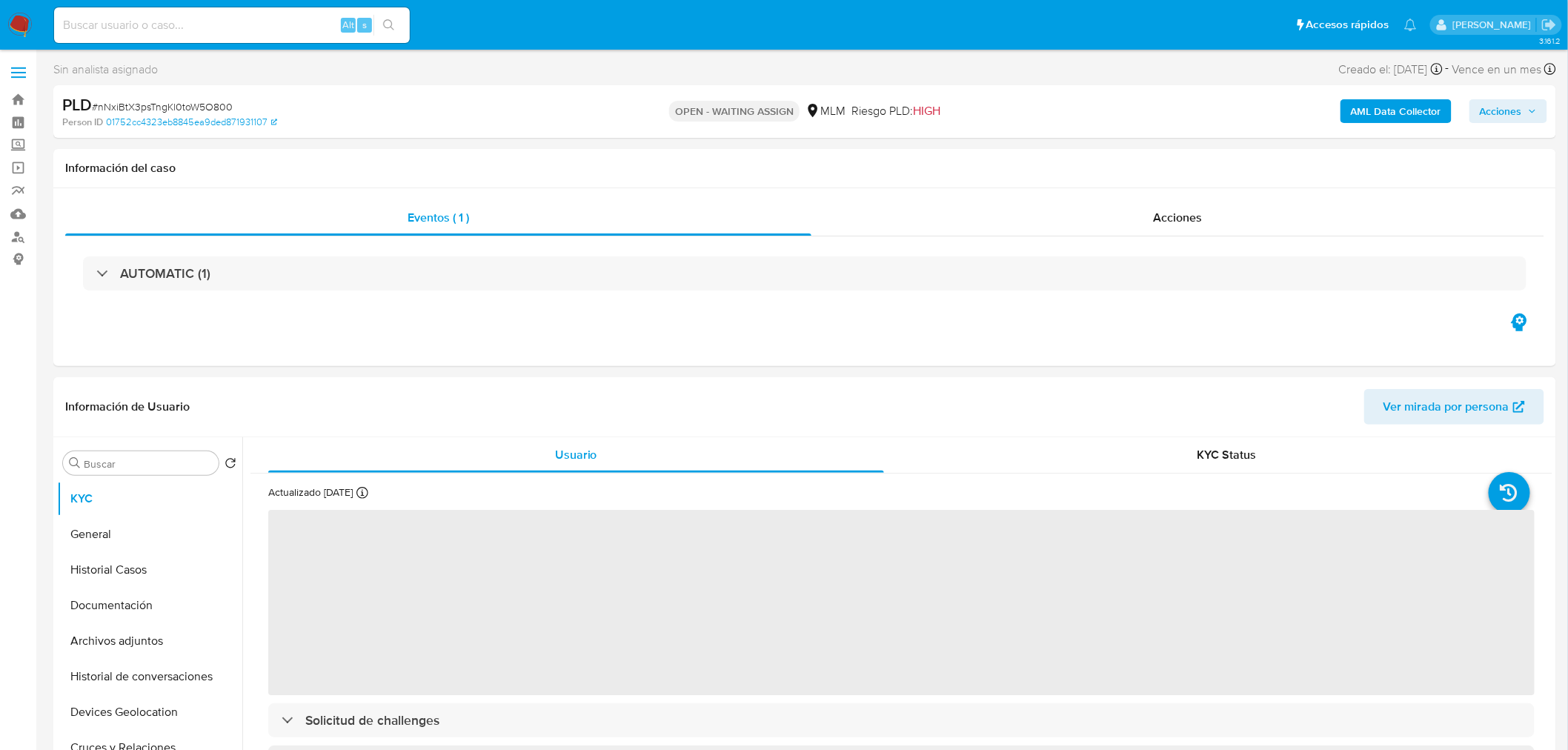
select select "10"
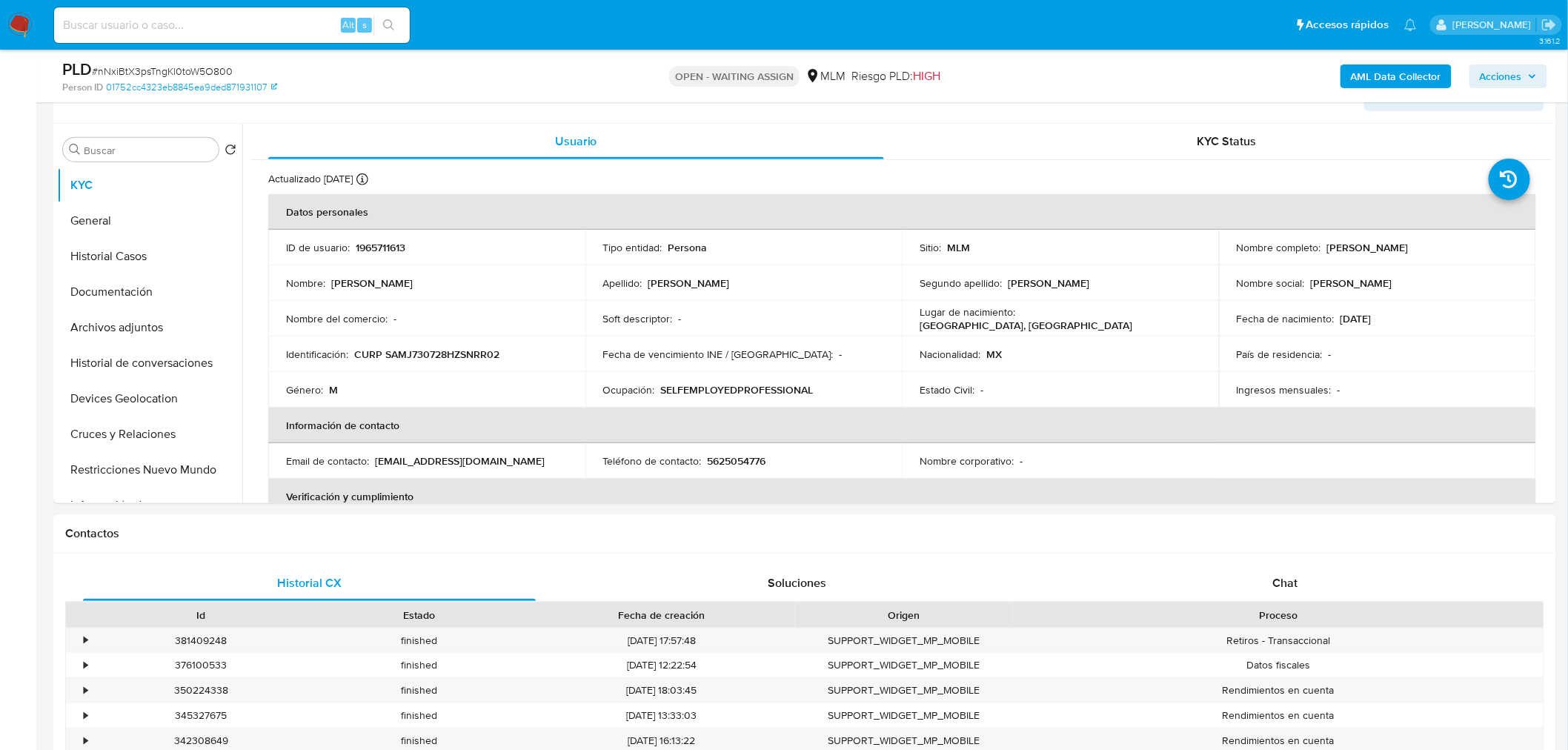
scroll to position [257, 0]
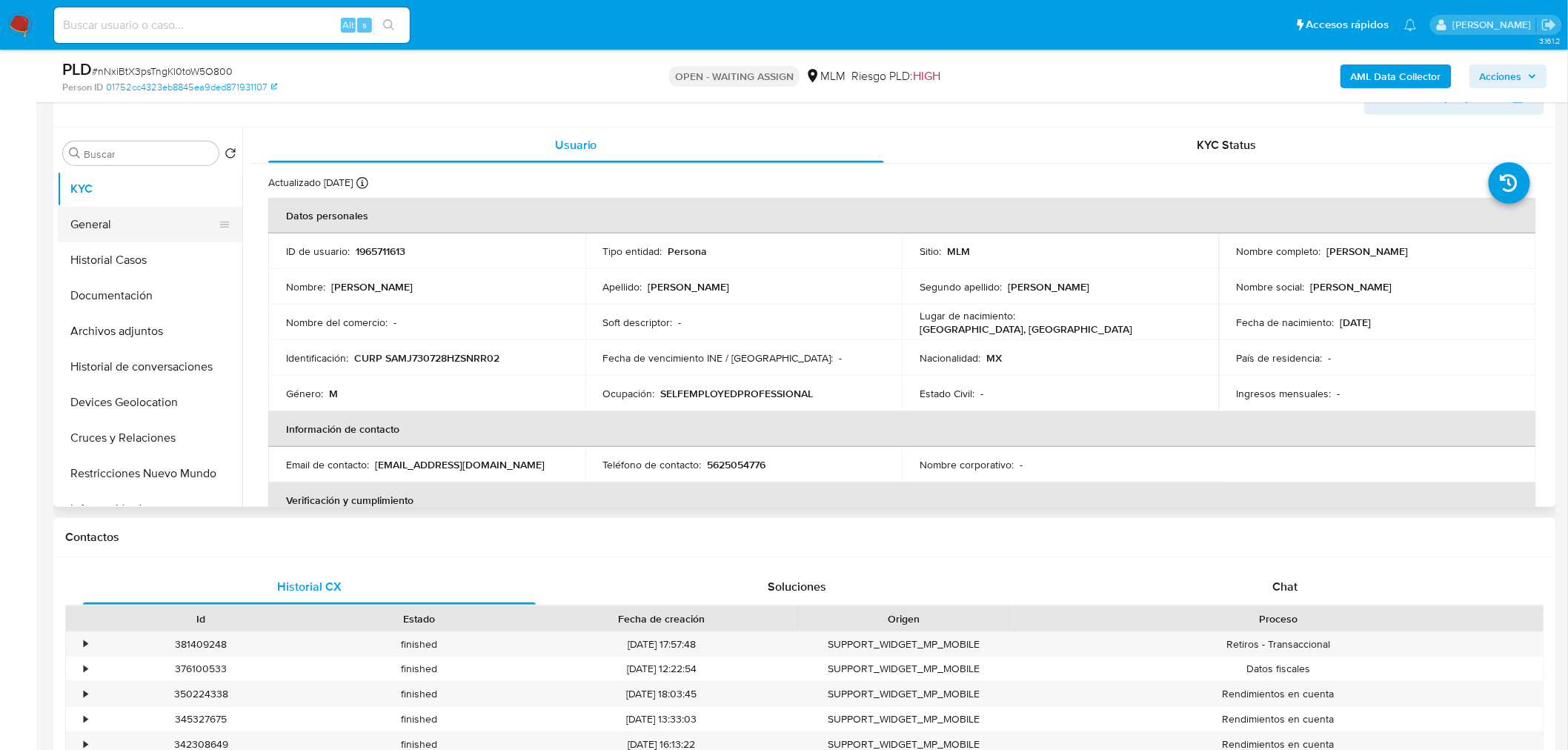
click at [138, 230] on button "General" at bounding box center [143, 225] width 173 height 35
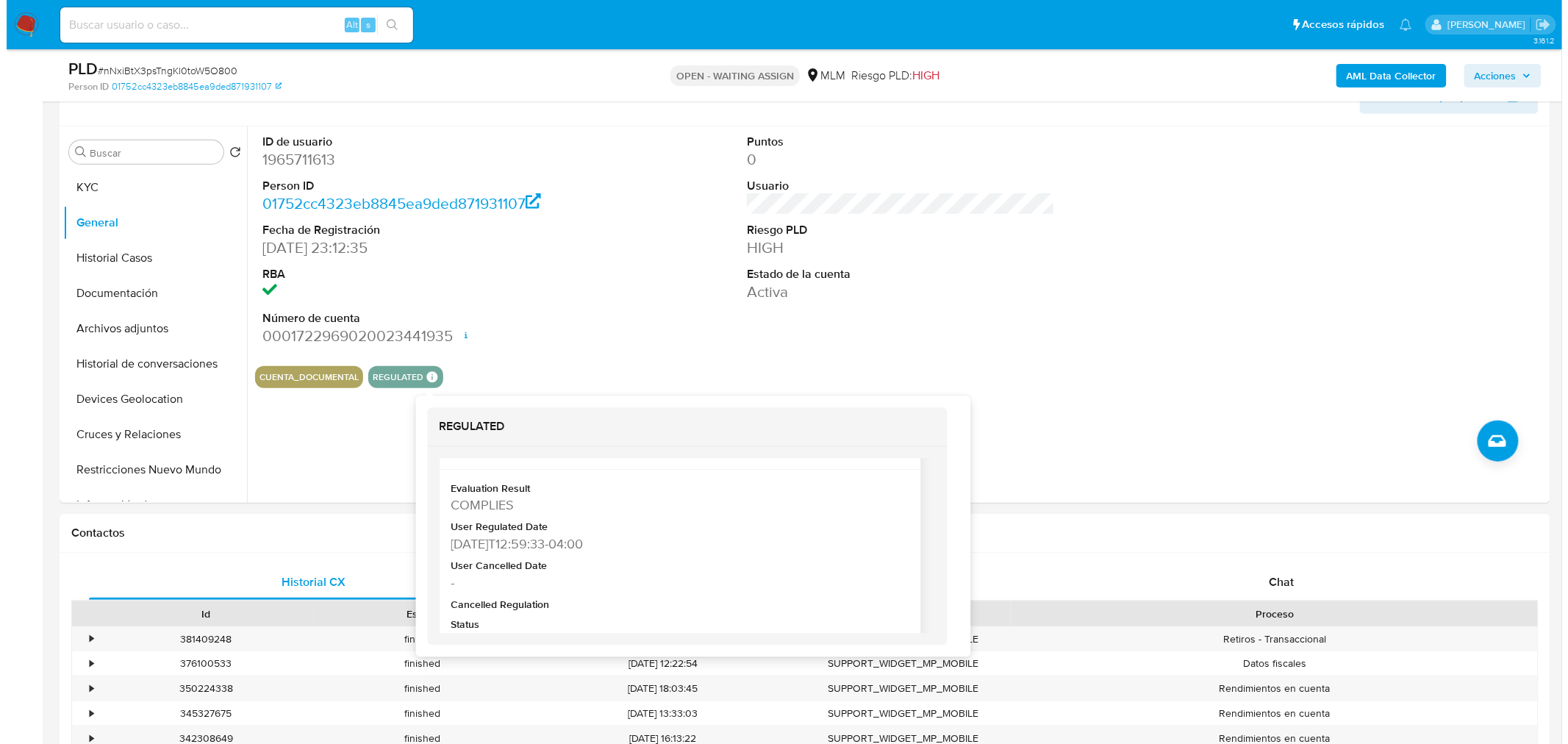
scroll to position [37, 0]
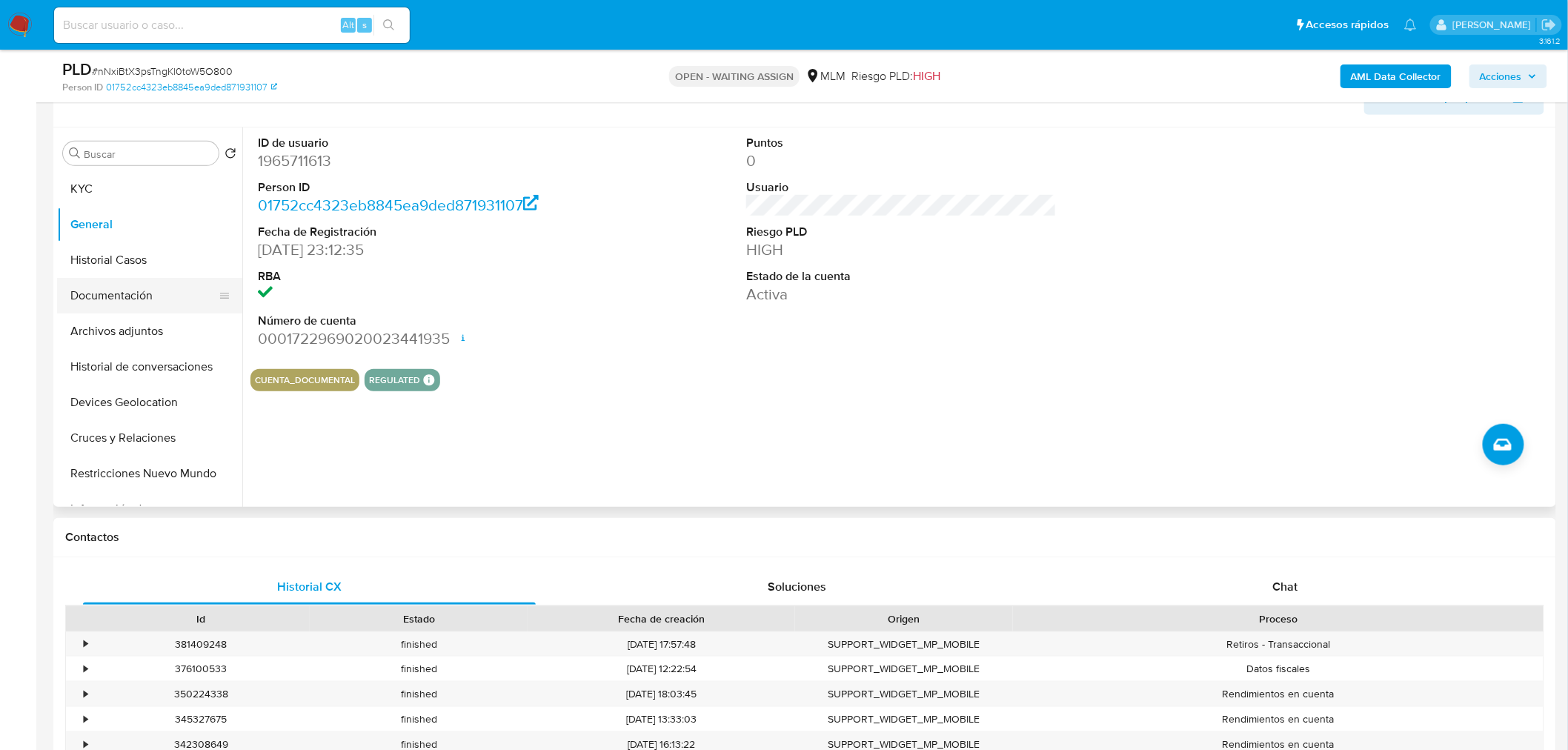
click at [157, 295] on button "Documentación" at bounding box center [143, 296] width 173 height 35
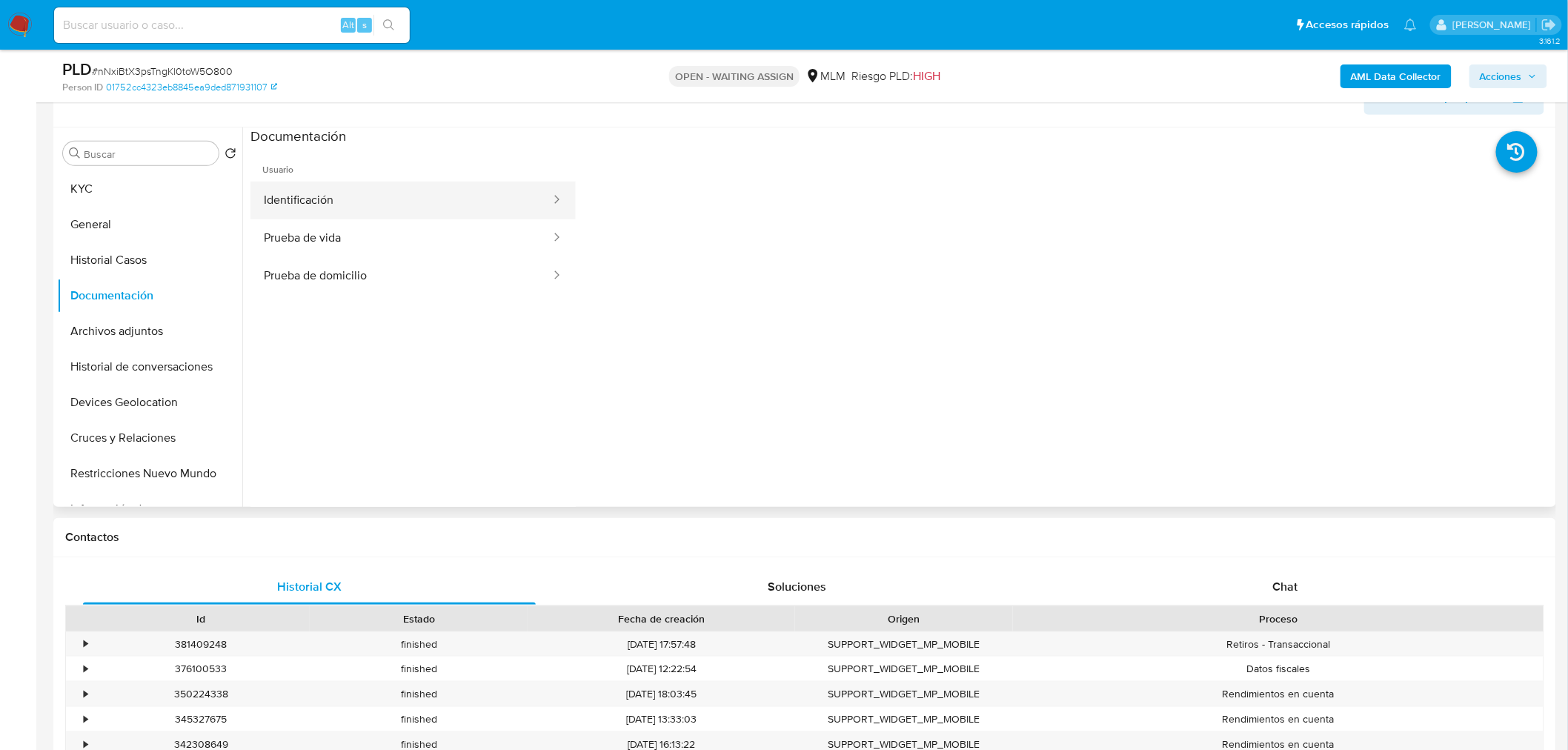
click at [423, 210] on button "Identificación" at bounding box center [401, 200] width 301 height 38
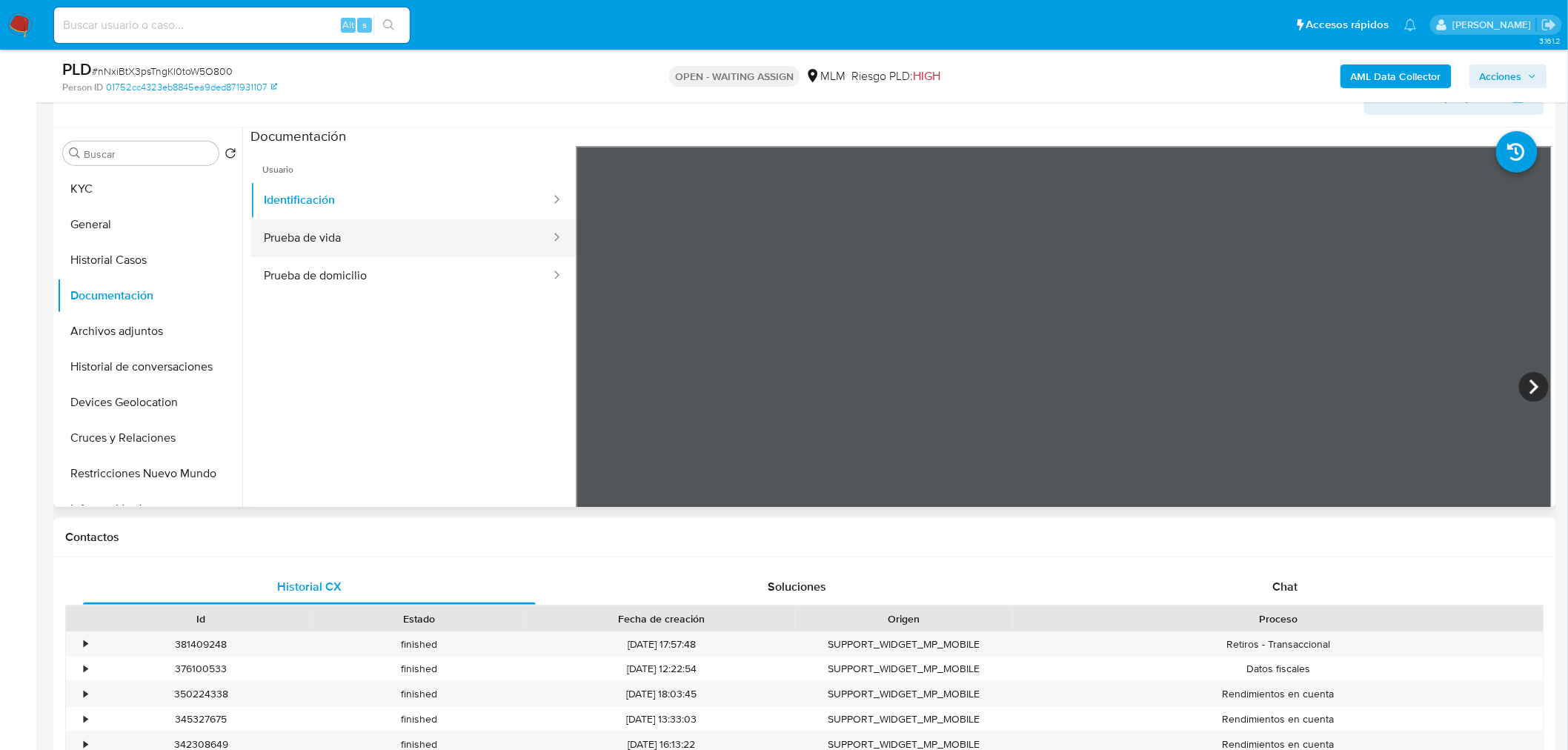
click at [367, 230] on button "Prueba de vida" at bounding box center [401, 238] width 301 height 38
click at [161, 367] on button "Historial de conversaciones" at bounding box center [143, 367] width 173 height 35
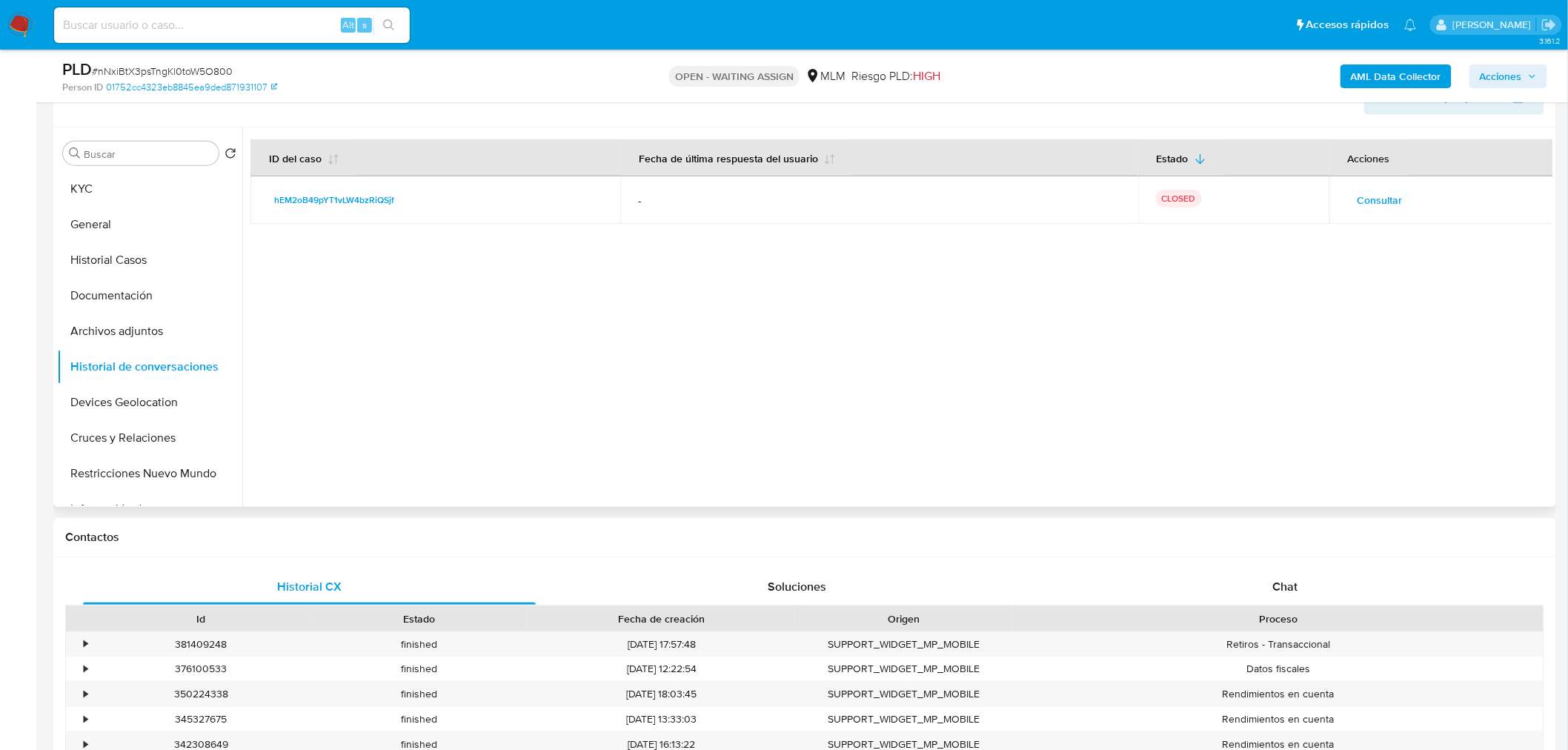
click at [1374, 201] on span "Consultar" at bounding box center [1380, 201] width 45 height 21
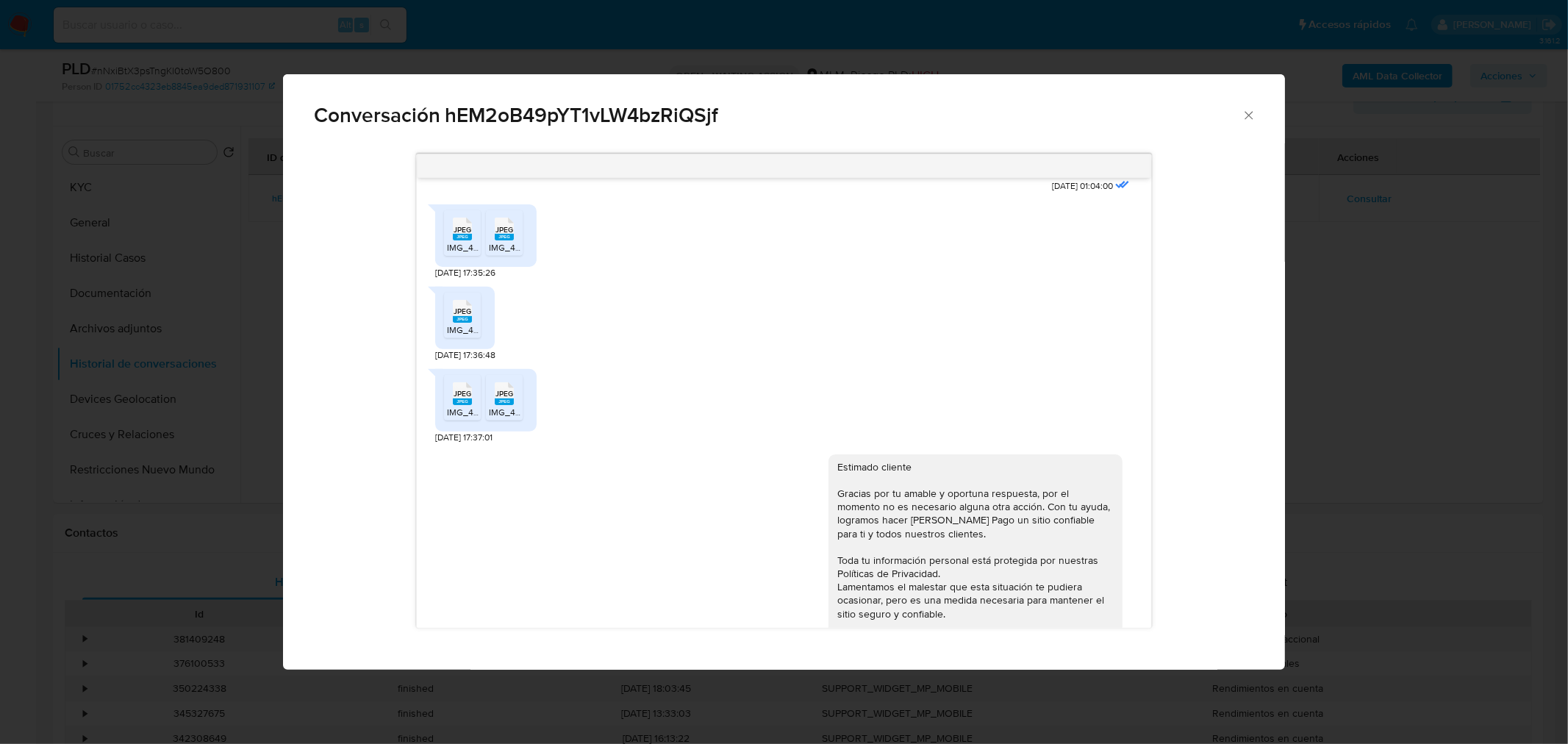
scroll to position [539, 0]
click at [459, 226] on span "JPEG" at bounding box center [462, 231] width 18 height 10
click at [497, 234] on span "JPEG" at bounding box center [504, 231] width 18 height 10
click at [461, 317] on rect "Comunicación" at bounding box center [462, 320] width 19 height 6
click at [459, 390] on span "JPEG" at bounding box center [462, 395] width 18 height 10
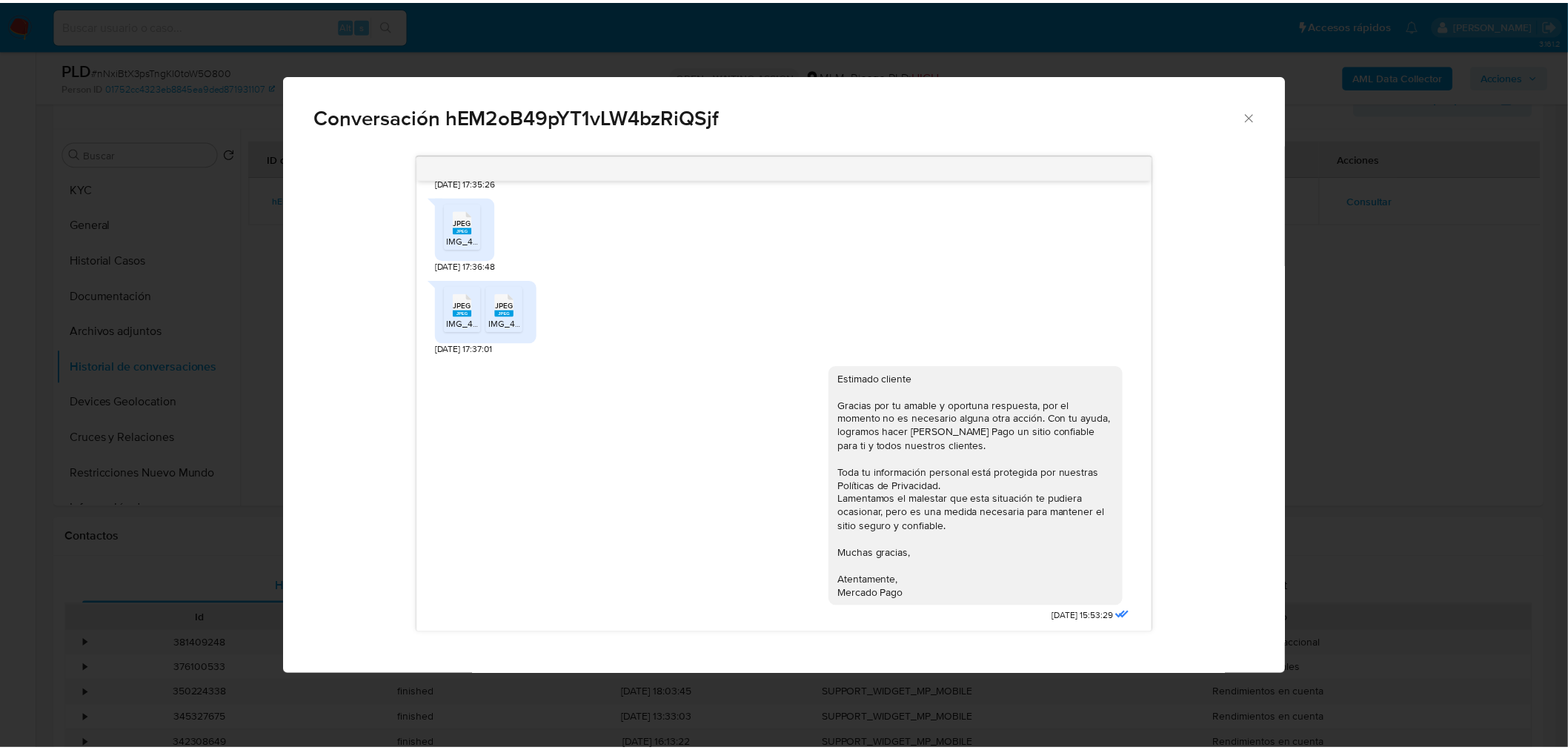
scroll to position [636, 0]
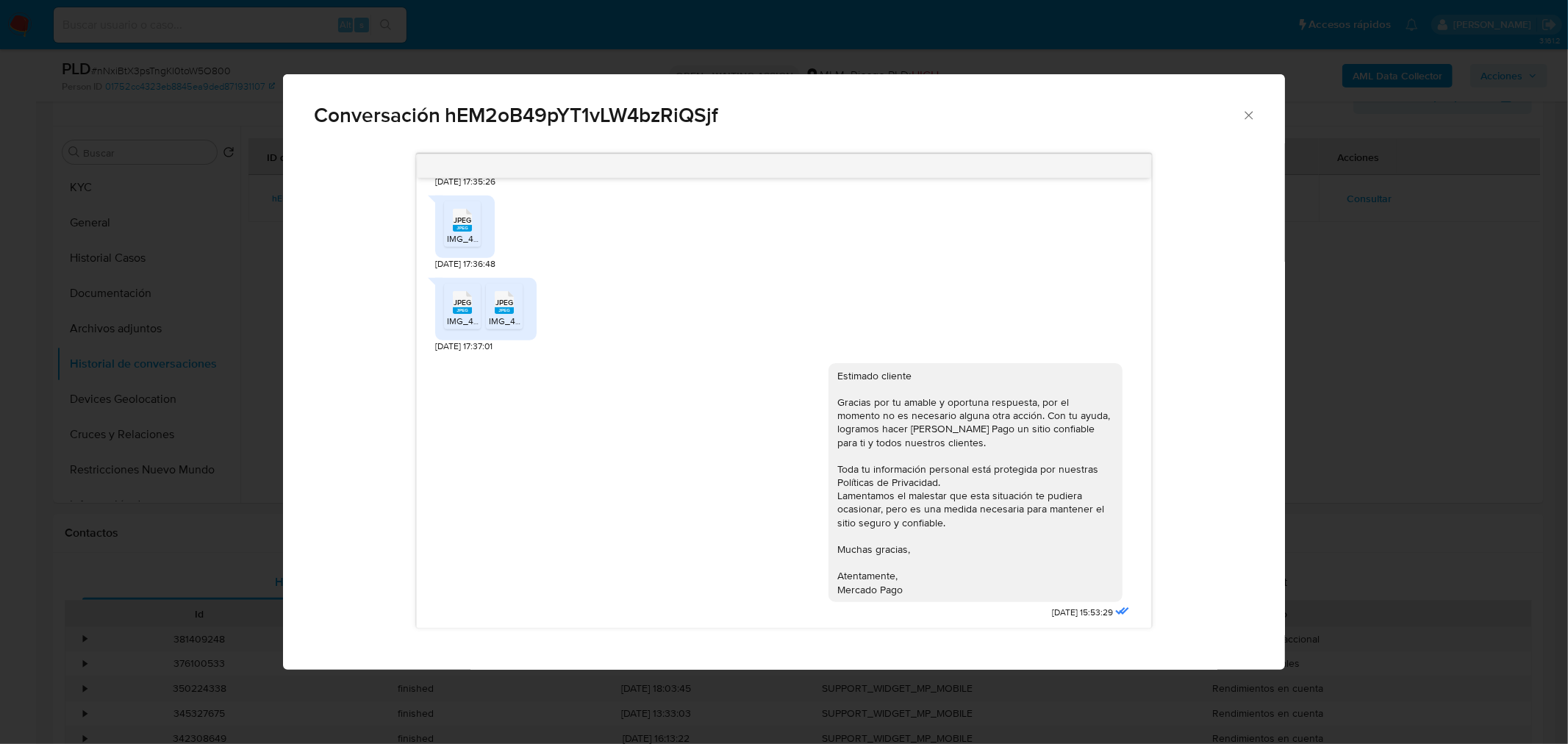
click at [1242, 109] on icon "Cerrar" at bounding box center [1249, 115] width 14 height 14
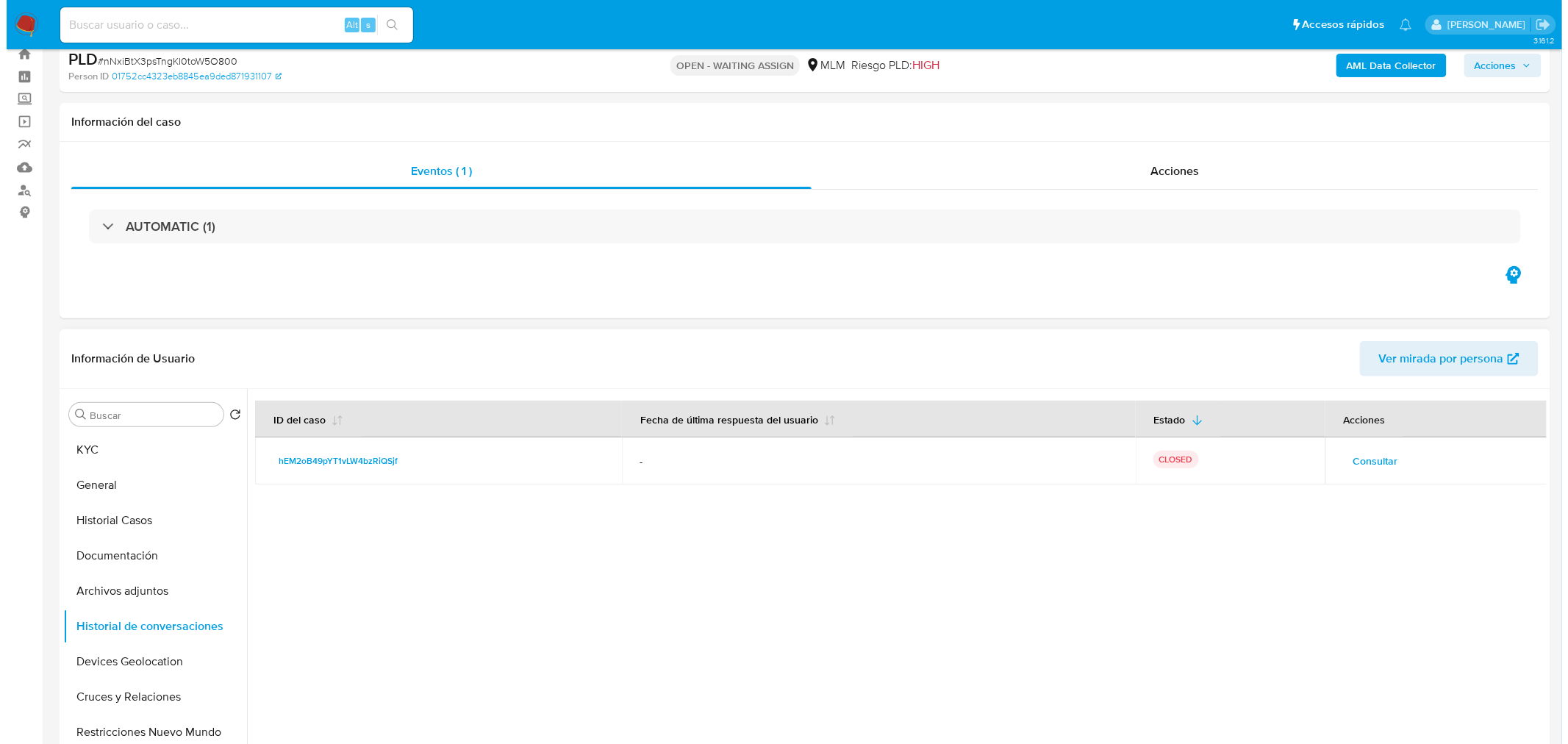
scroll to position [0, 0]
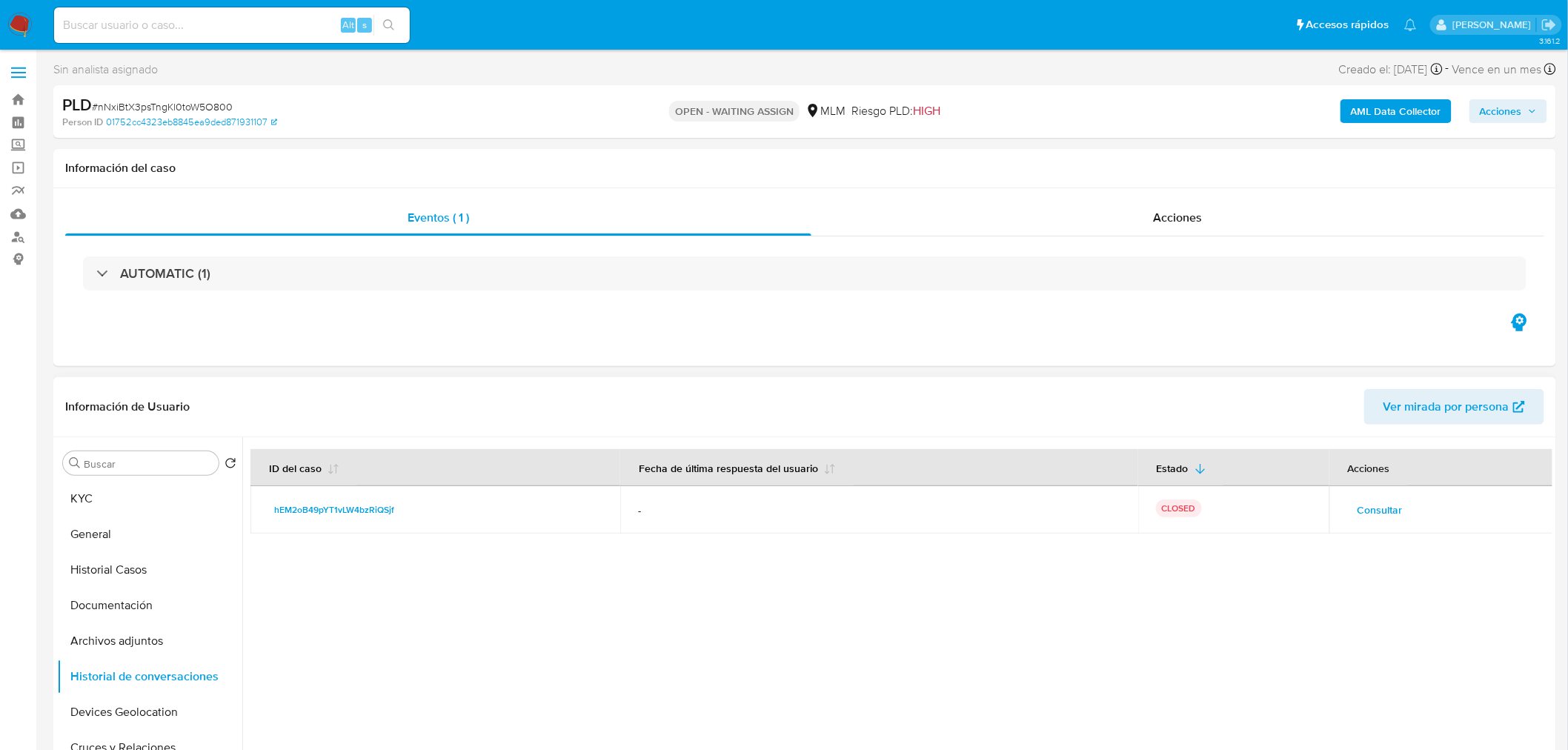
click at [1376, 505] on span "Consultar" at bounding box center [1380, 510] width 45 height 21
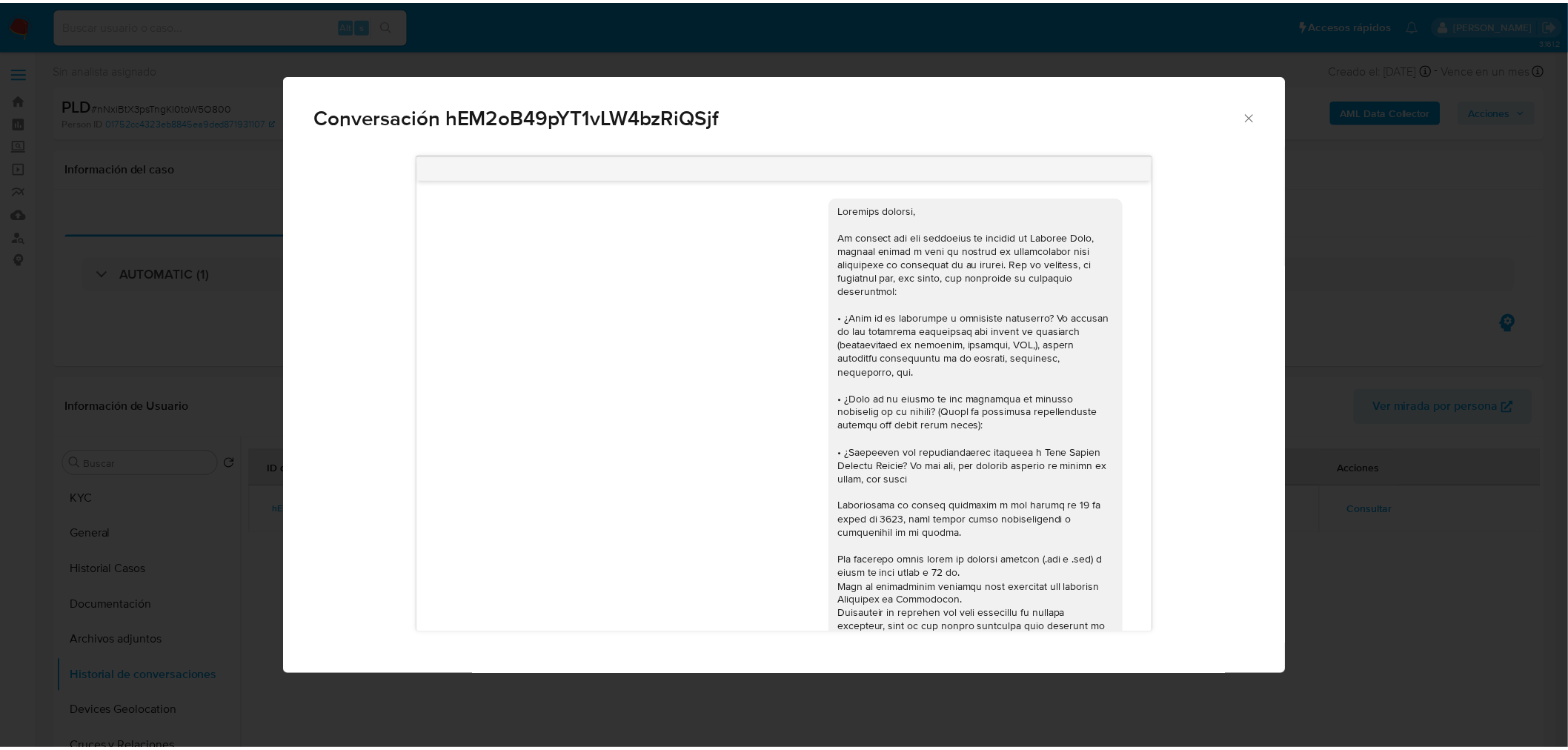
scroll to position [1, 0]
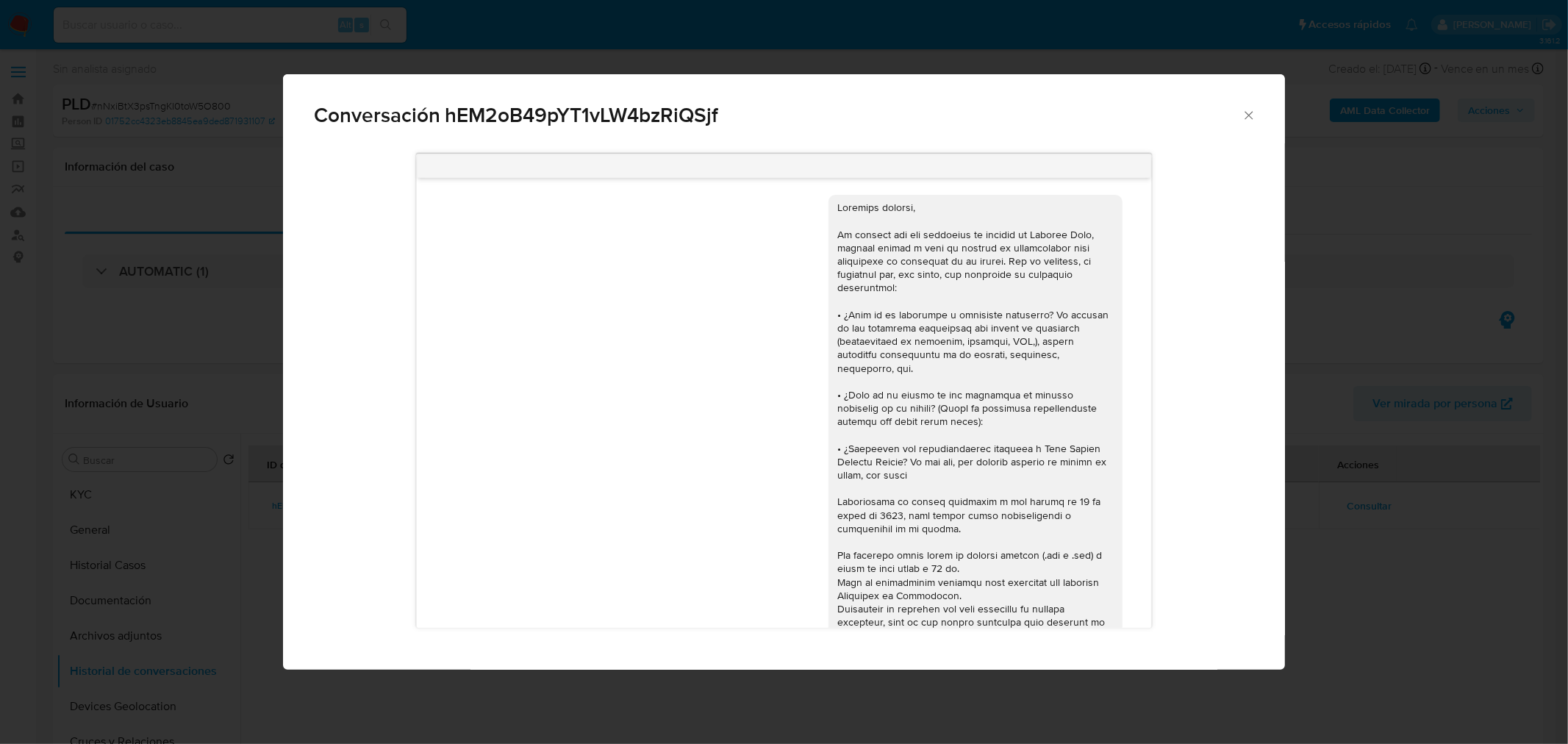
click at [1251, 119] on icon "Cerrar" at bounding box center [1249, 115] width 14 height 14
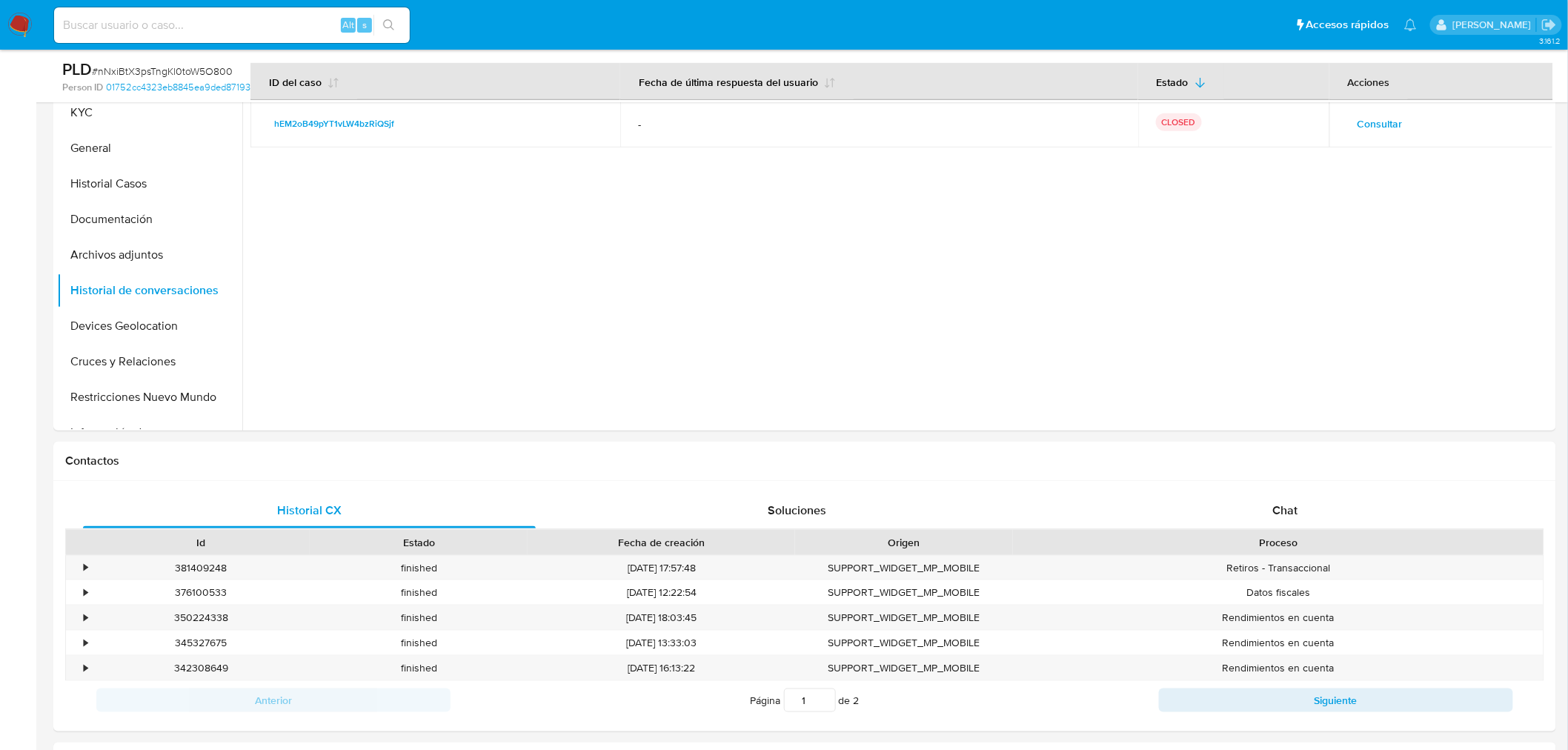
scroll to position [332, 0]
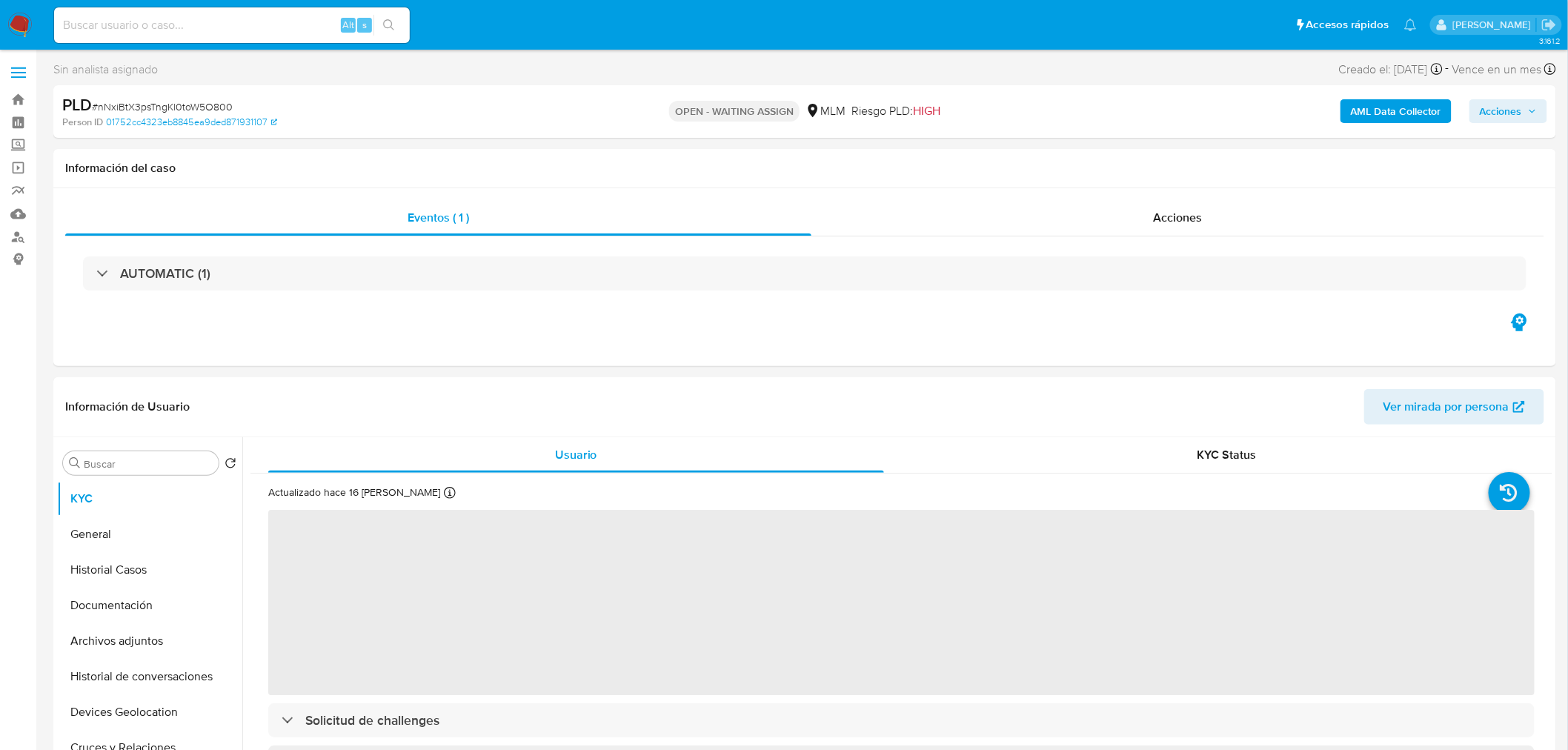
select select "10"
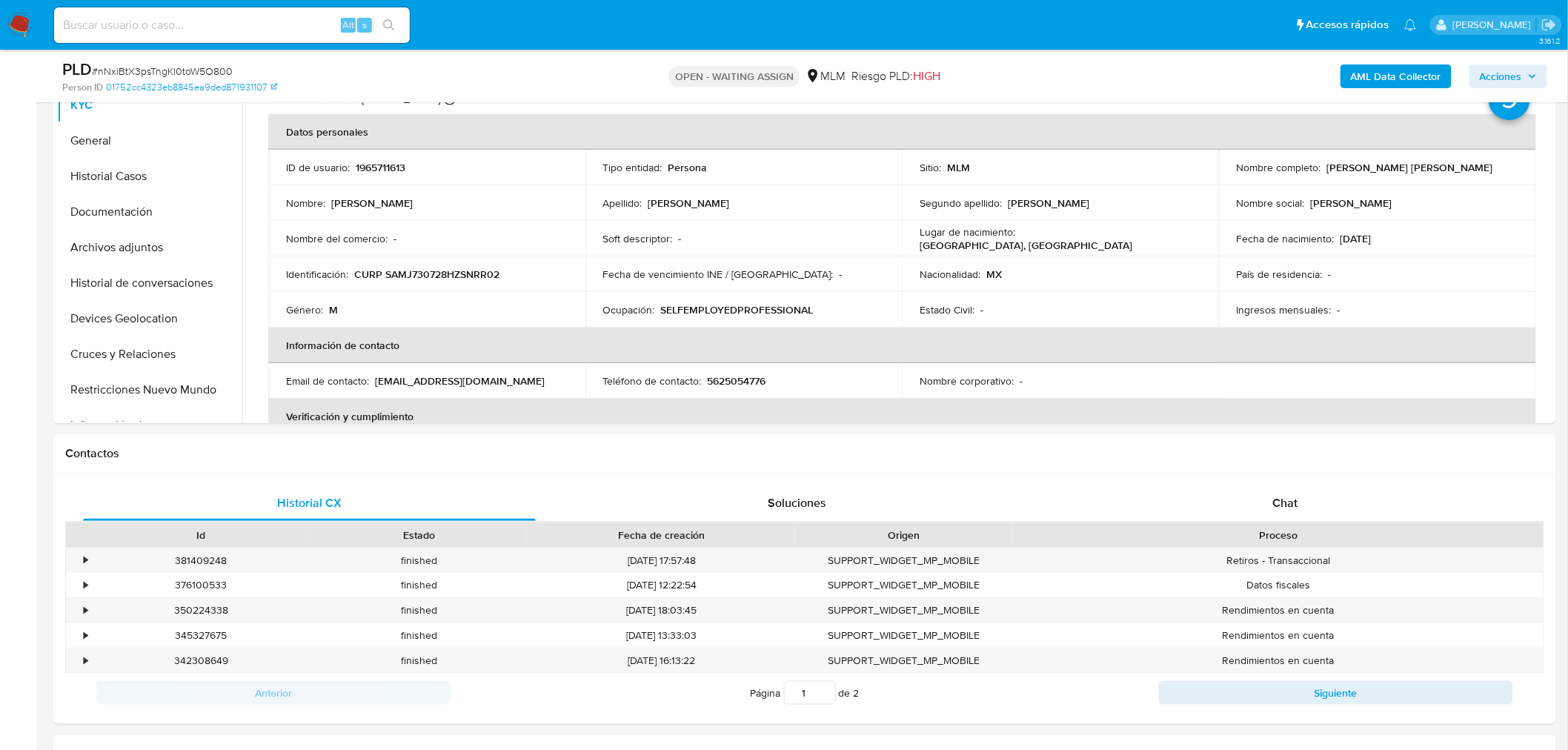
click at [249, 34] on div "Alt s" at bounding box center [232, 25] width 356 height 35
click at [208, 24] on input at bounding box center [232, 25] width 356 height 19
paste input "684468790"
type input "684468790"
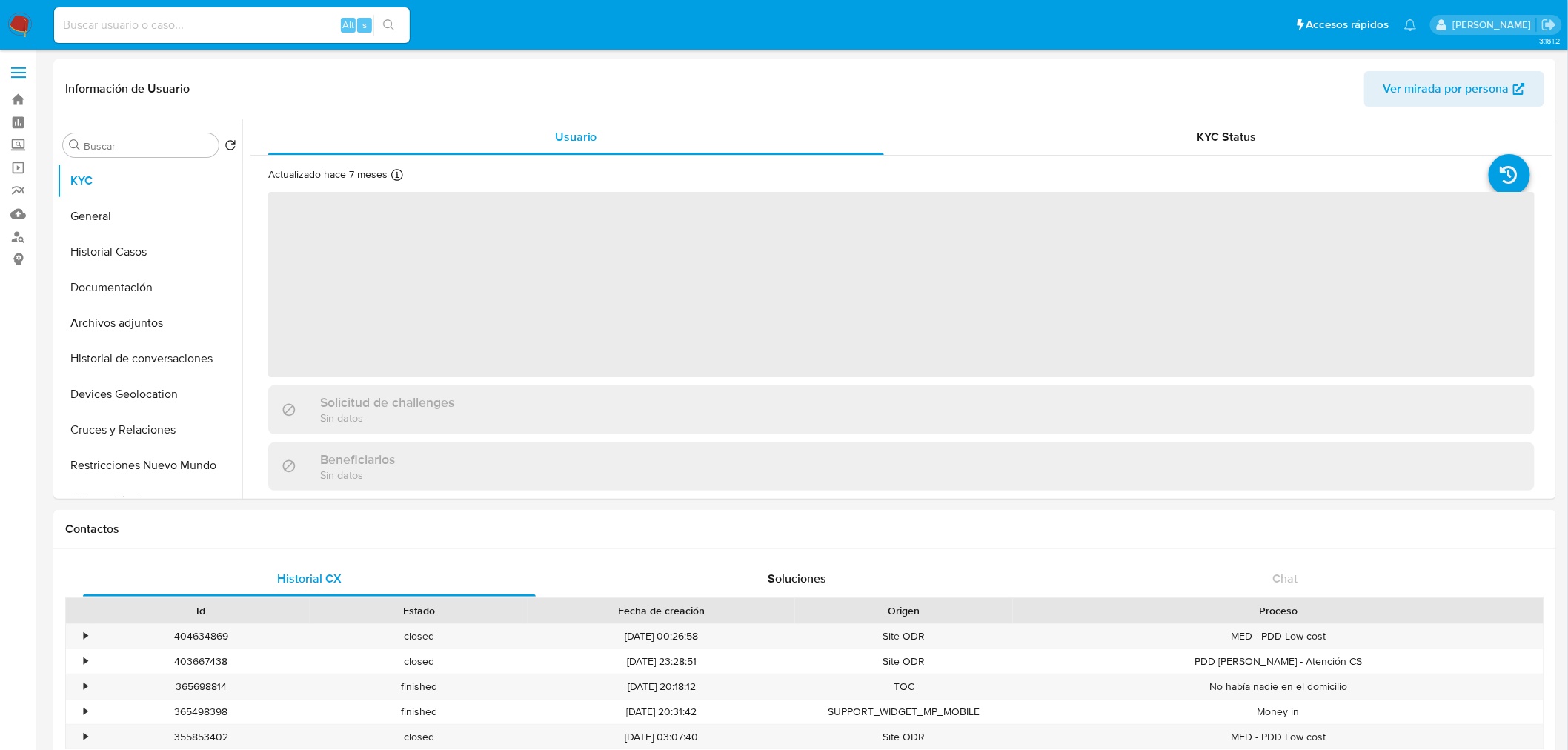
select select "10"
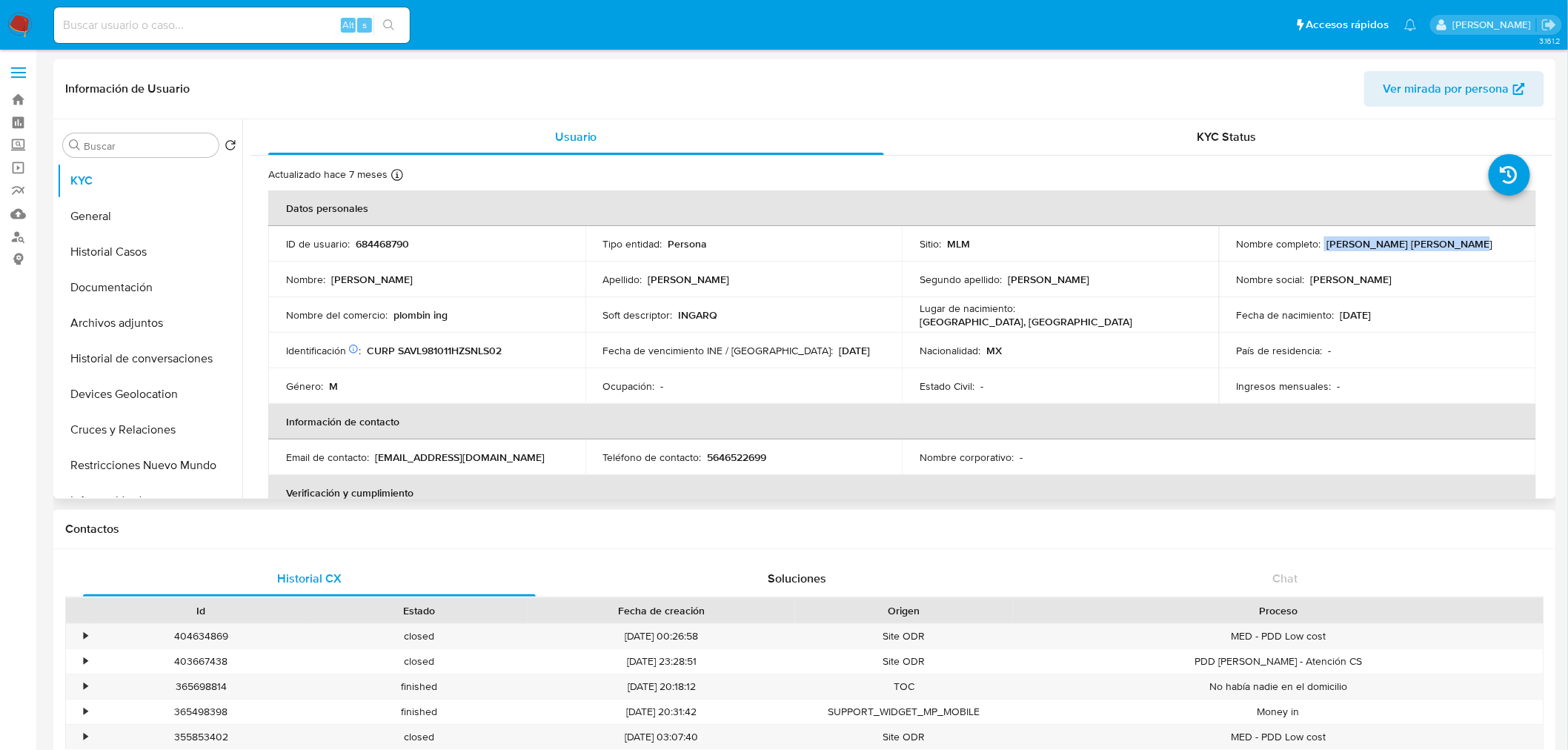
drag, startPoint x: 1453, startPoint y: 245, endPoint x: 1319, endPoint y: 240, distance: 134.1
click at [1319, 240] on div "Nombre completo : [PERSON_NAME] [PERSON_NAME]" at bounding box center [1377, 244] width 281 height 14
copy div "[PERSON_NAME] [PERSON_NAME]"
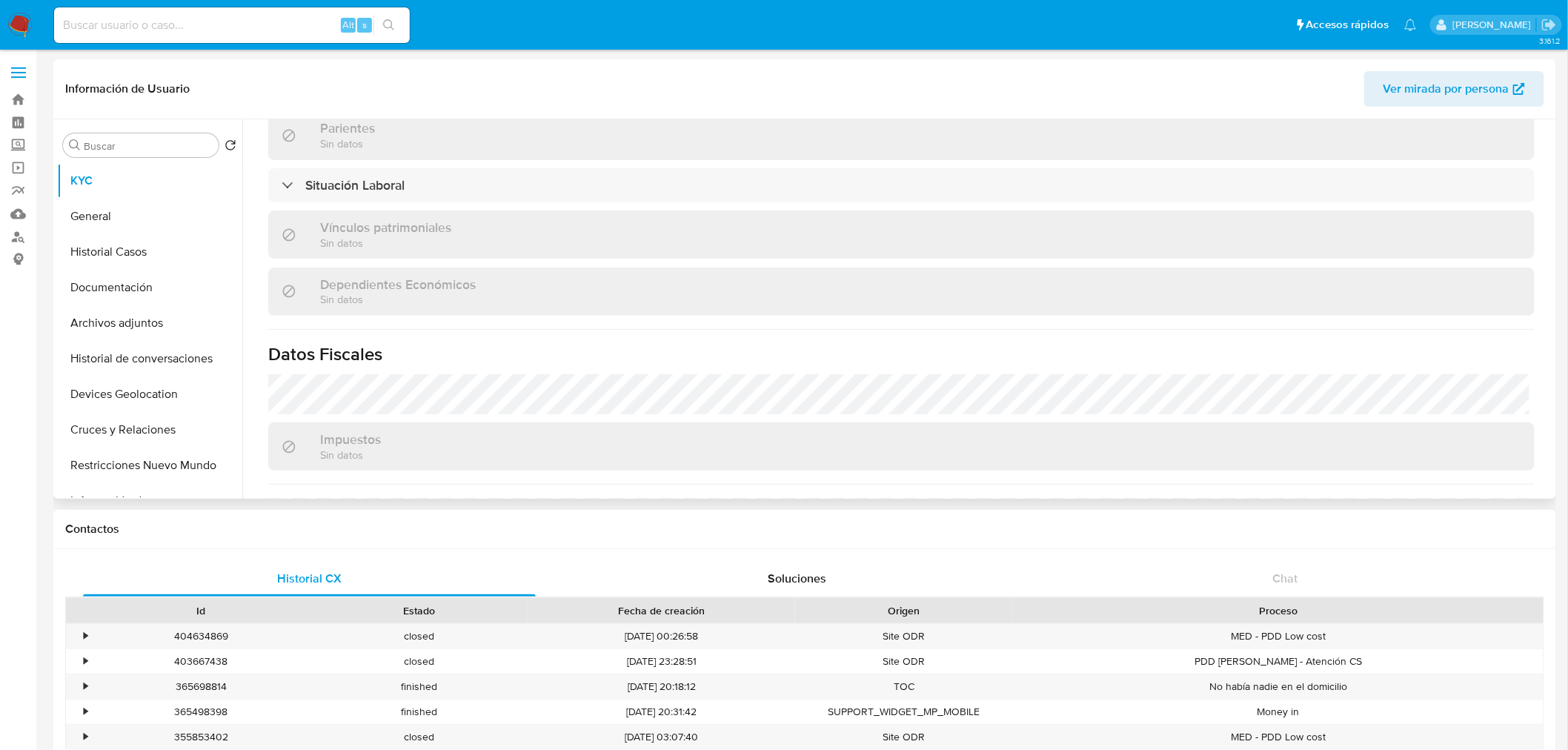
scroll to position [916, 0]
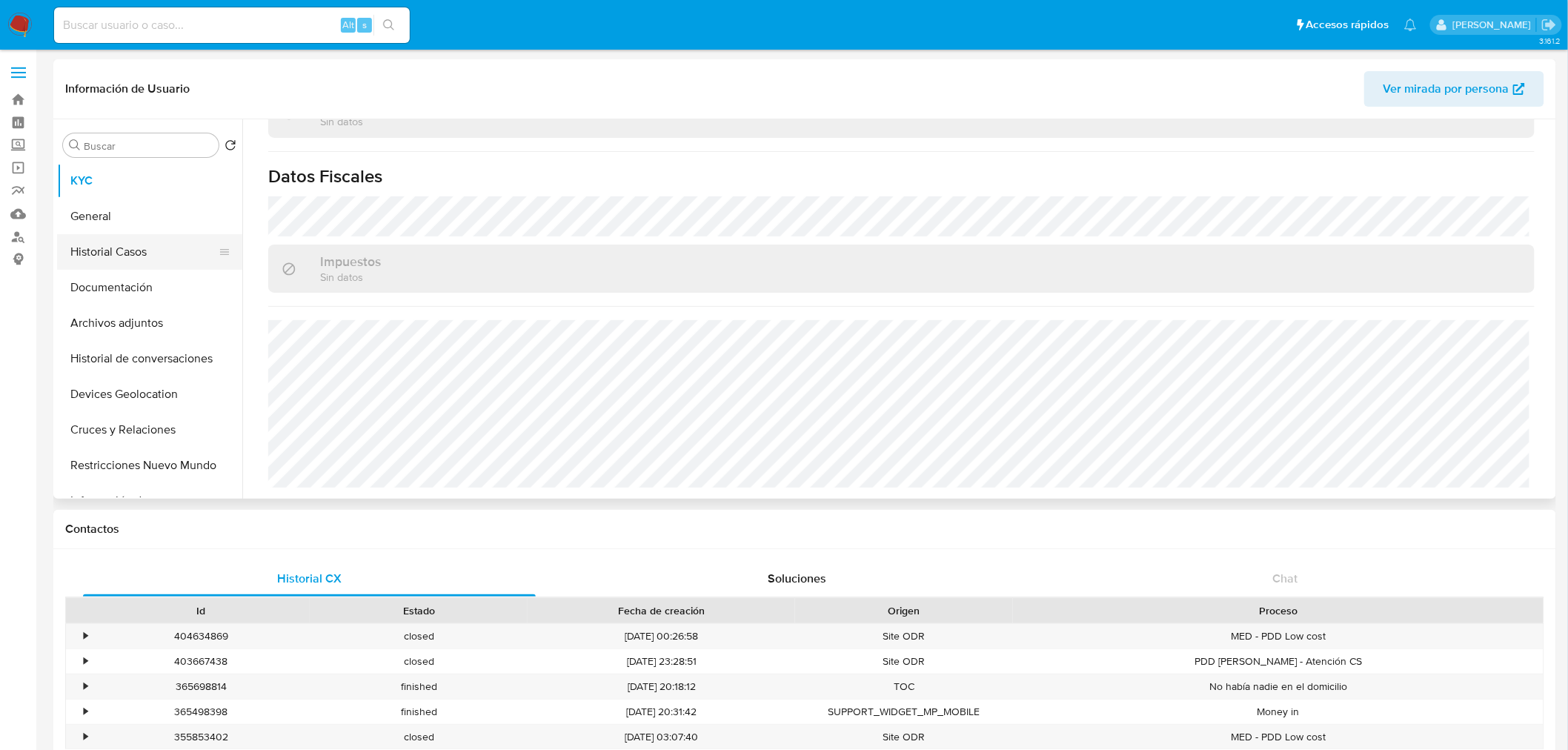
click at [139, 253] on button "Historial Casos" at bounding box center [143, 252] width 173 height 35
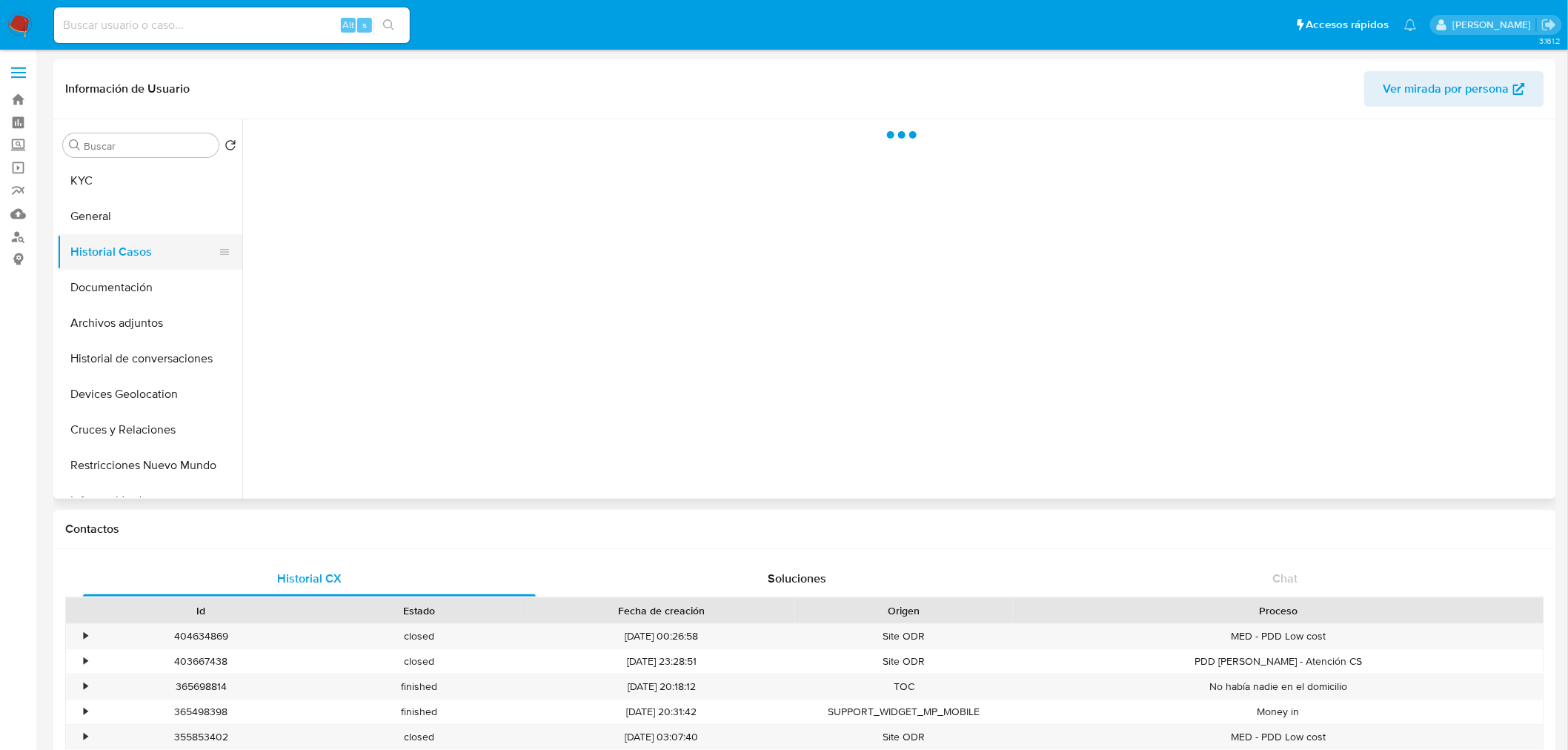
scroll to position [0, 0]
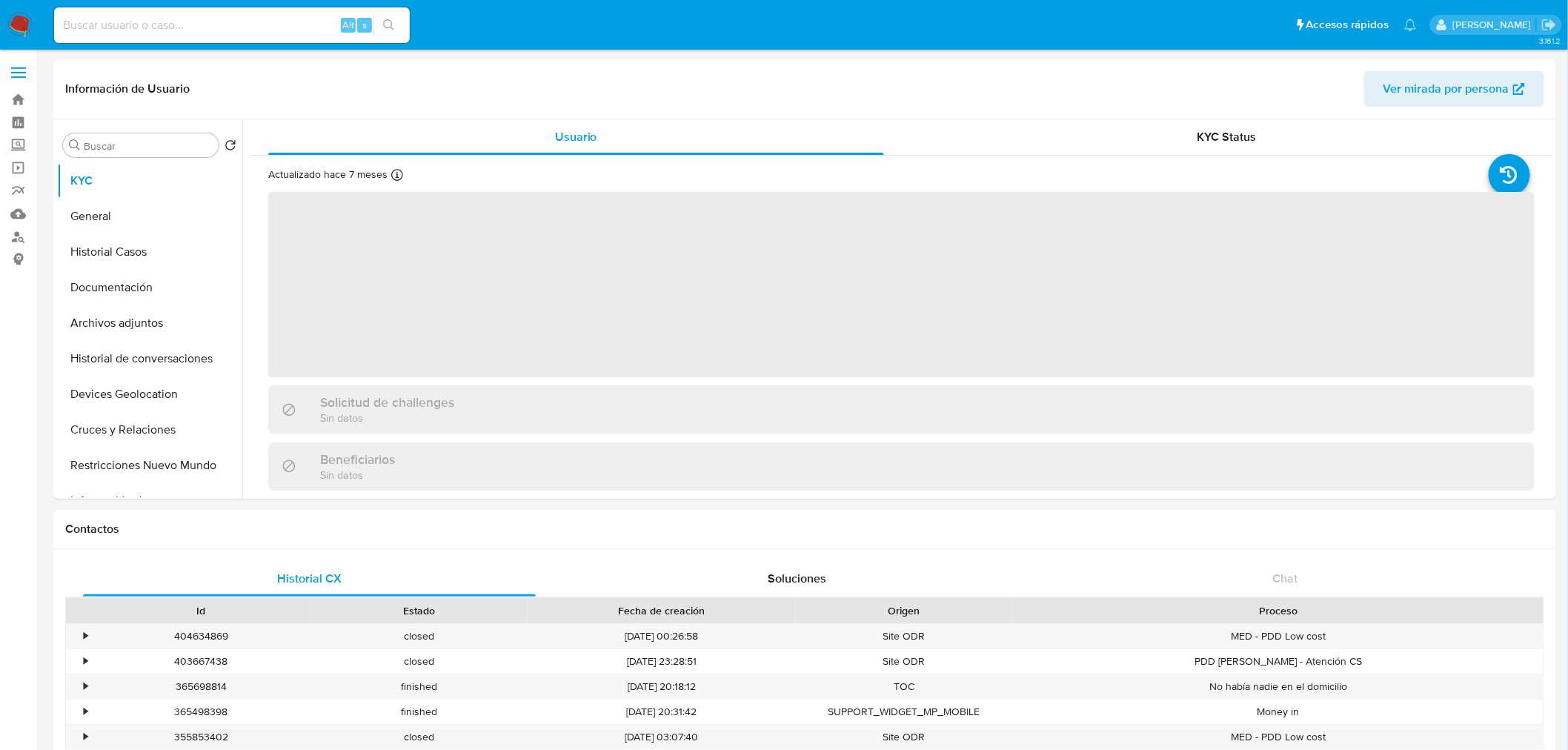
select select "10"
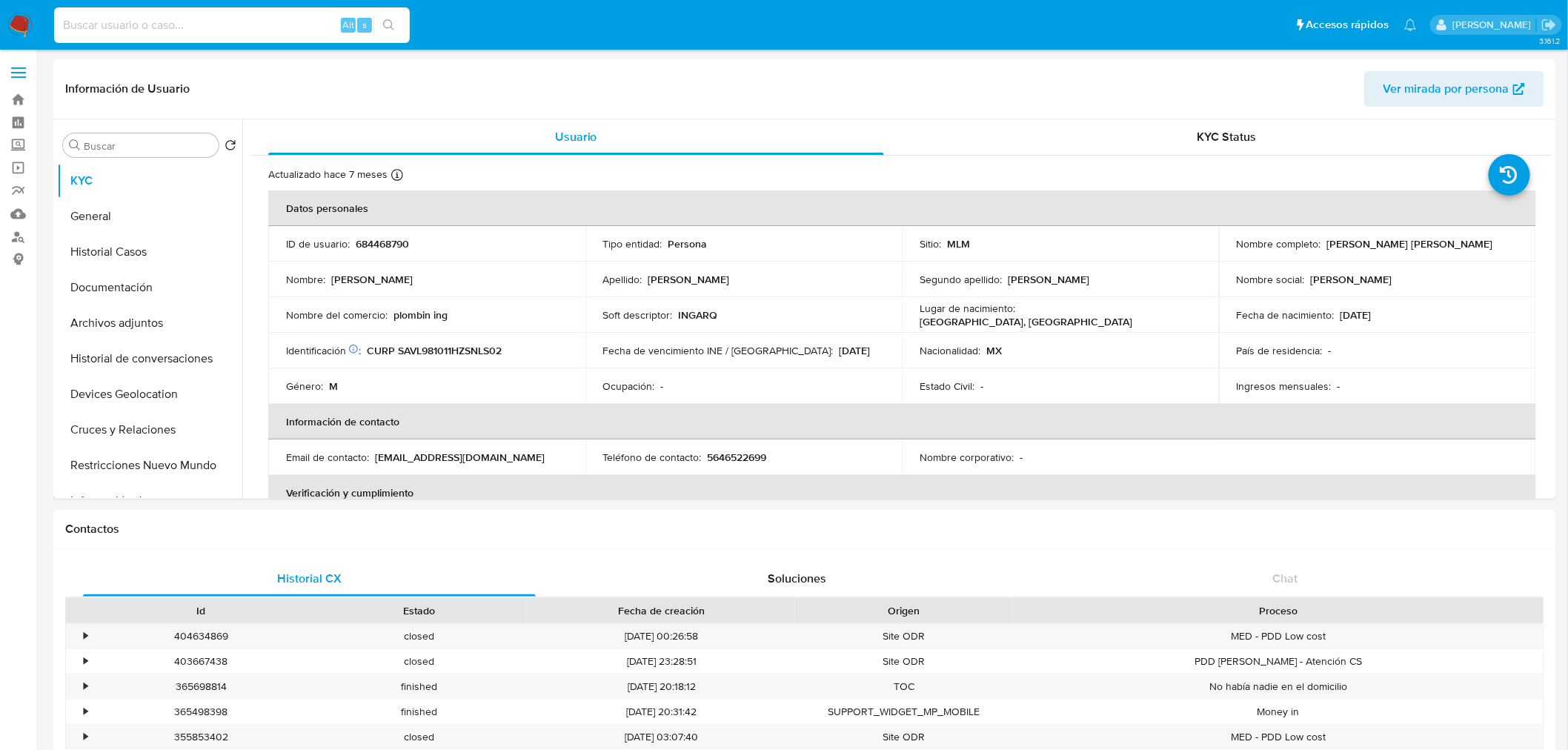
click at [208, 15] on input at bounding box center [232, 25] width 356 height 19
paste input "[PERSON_NAME]"
click at [208, 15] on input at bounding box center [232, 25] width 356 height 19
type input "ISMAEL SANCHEZ VALLES"
click at [208, 15] on input "ISMAEL SANCHEZ VALLES" at bounding box center [232, 25] width 356 height 19
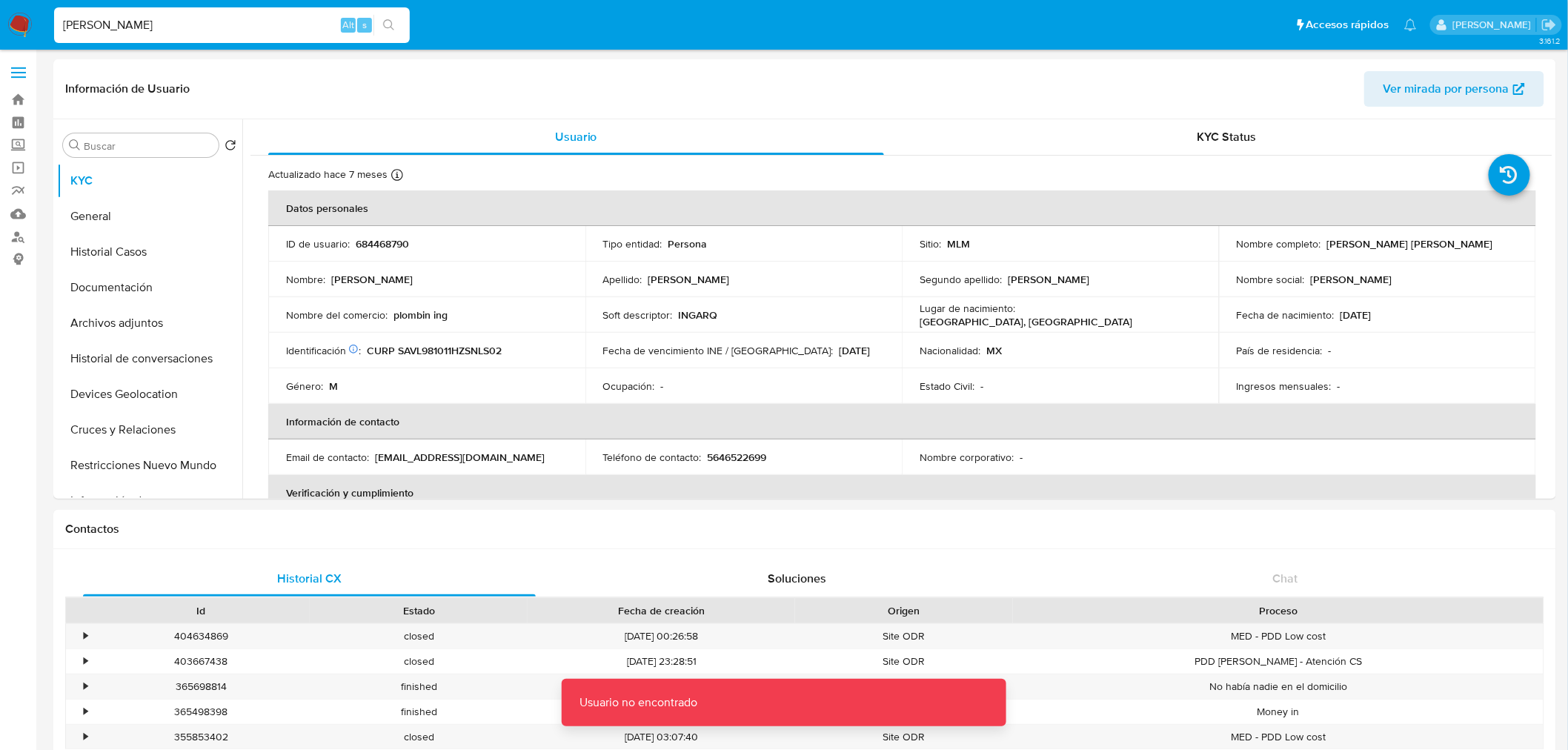
click at [18, 30] on img at bounding box center [19, 25] width 25 height 25
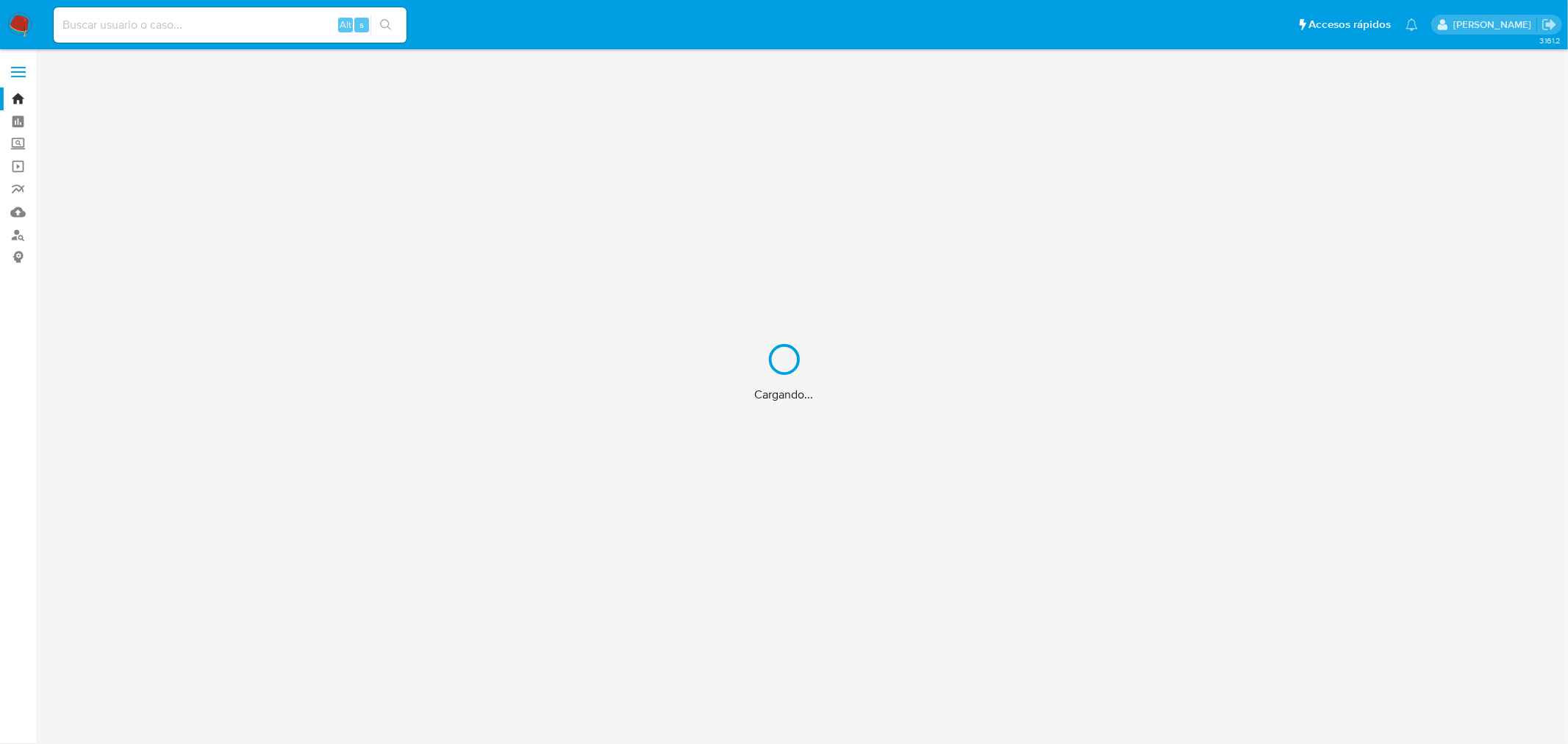
click at [18, 137] on div "Cargando..." at bounding box center [784, 372] width 1568 height 744
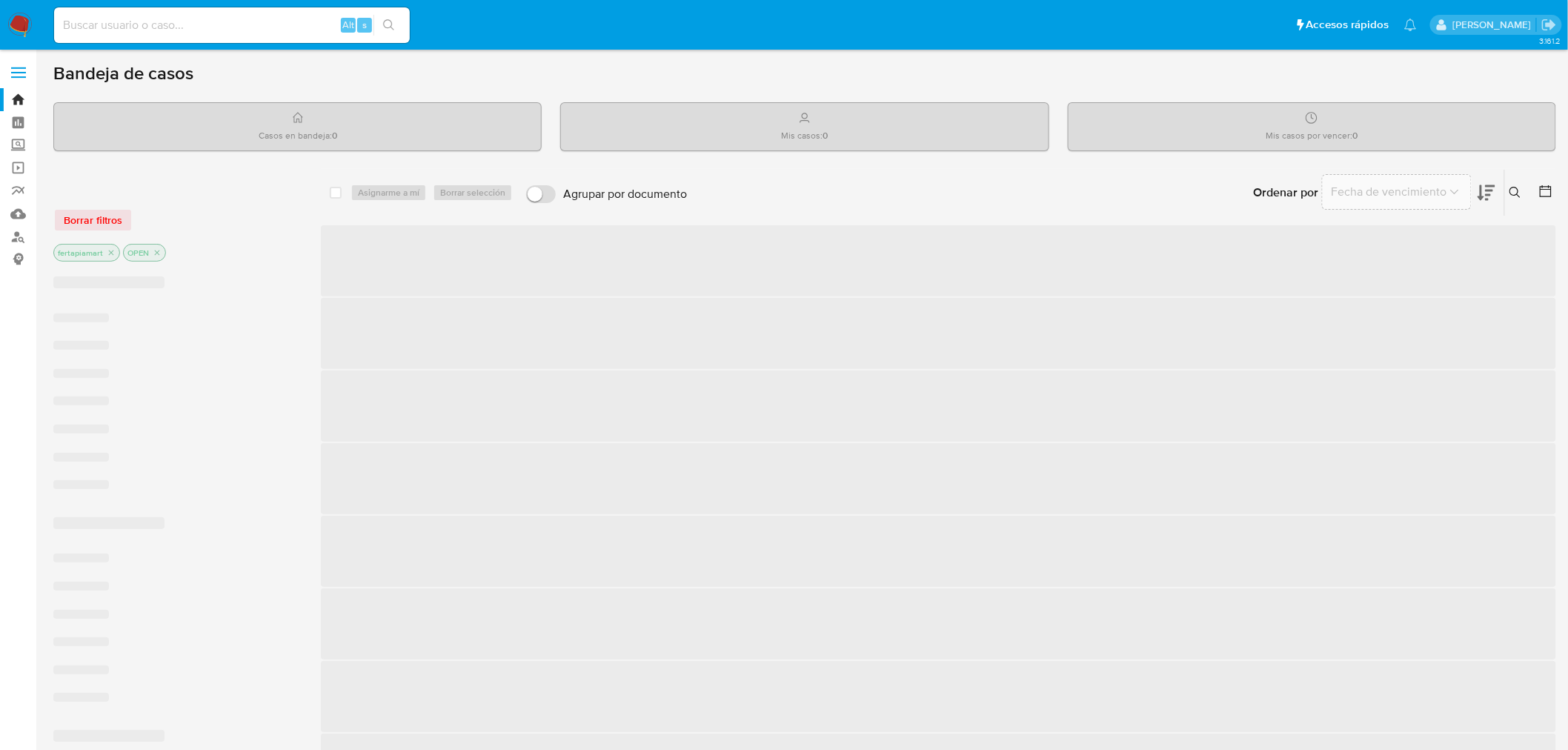
click at [17, 148] on label "Screening" at bounding box center [88, 145] width 176 height 23
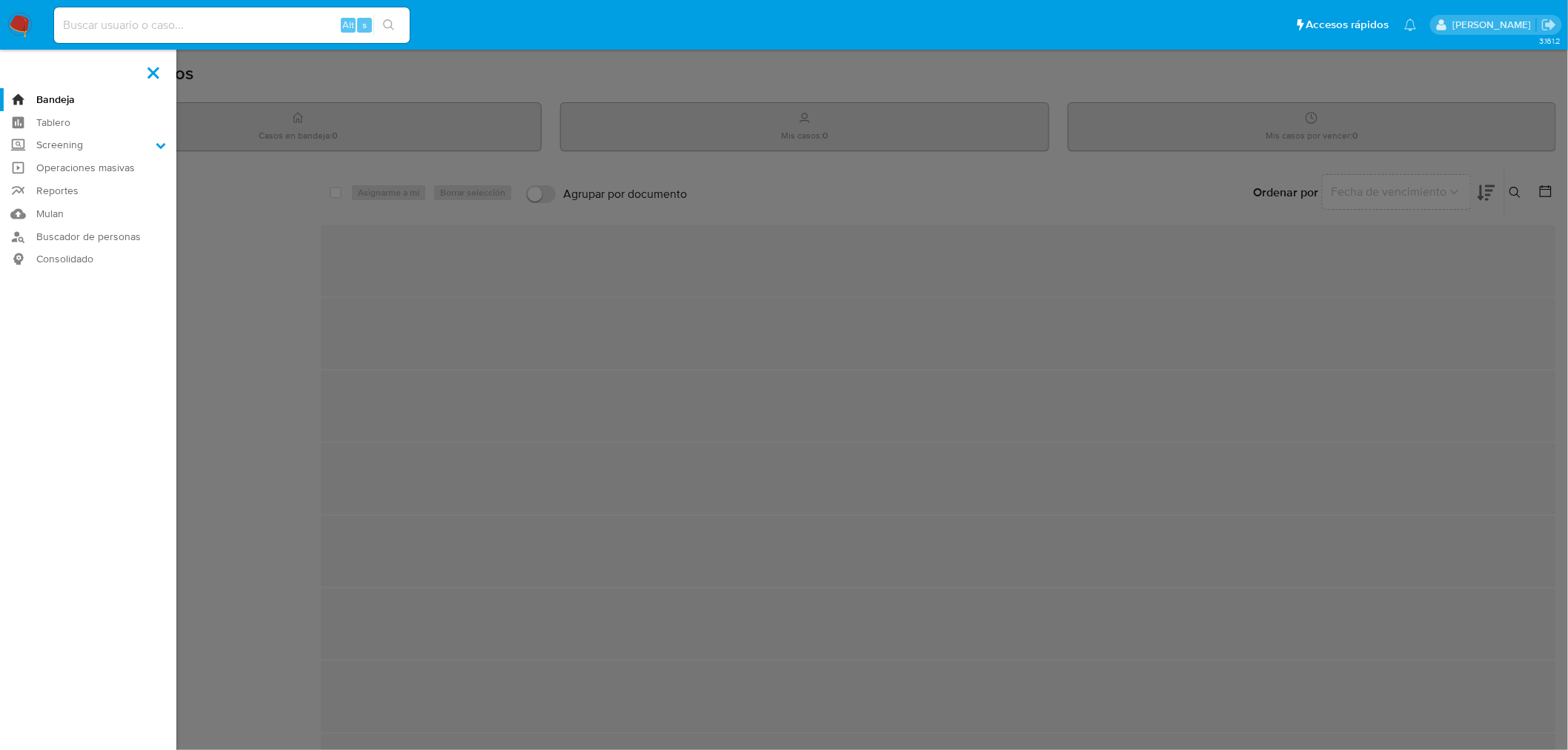
click at [0, 0] on input "Screening" at bounding box center [0, 0] width 0 height 0
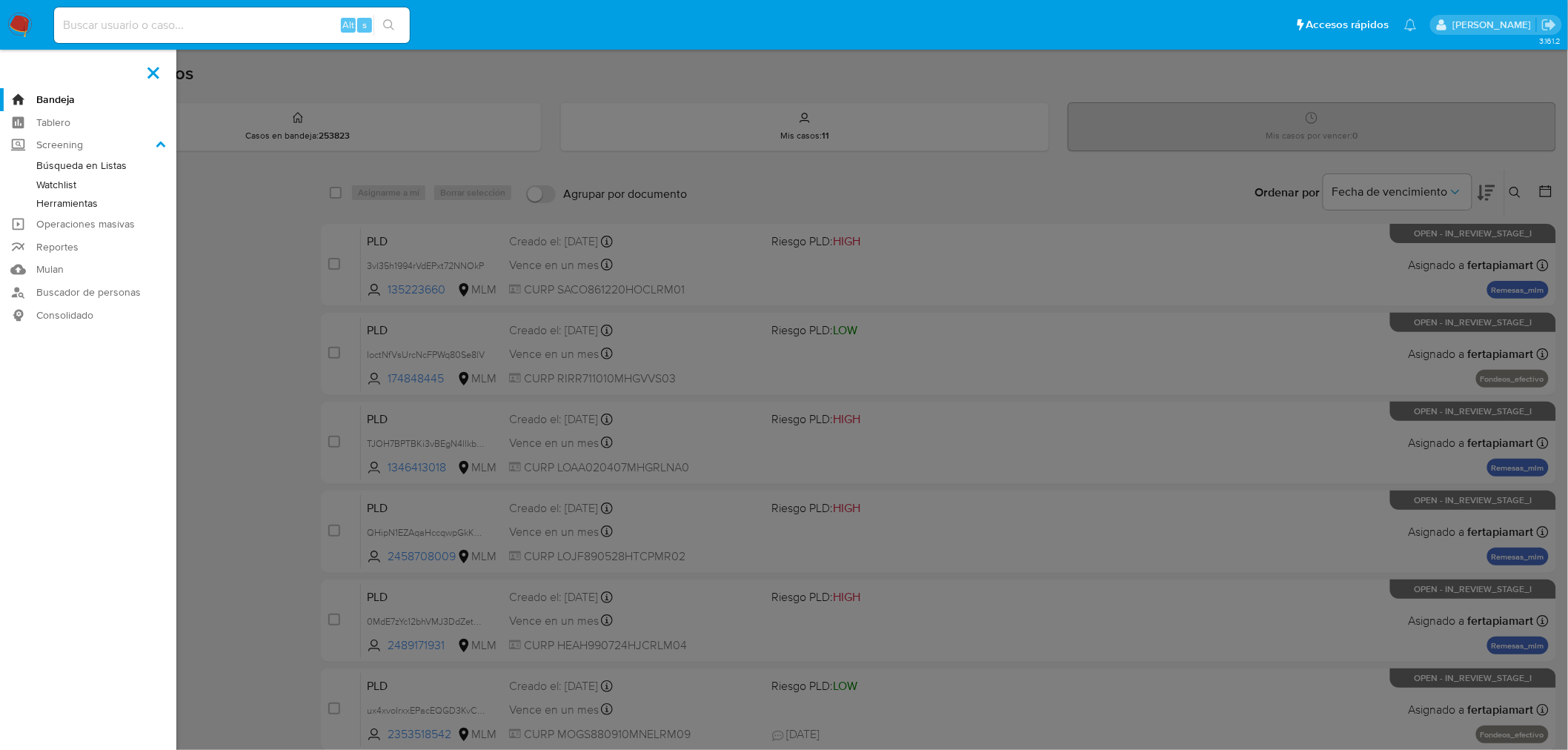
click at [89, 201] on link "Herramientas" at bounding box center [88, 203] width 176 height 18
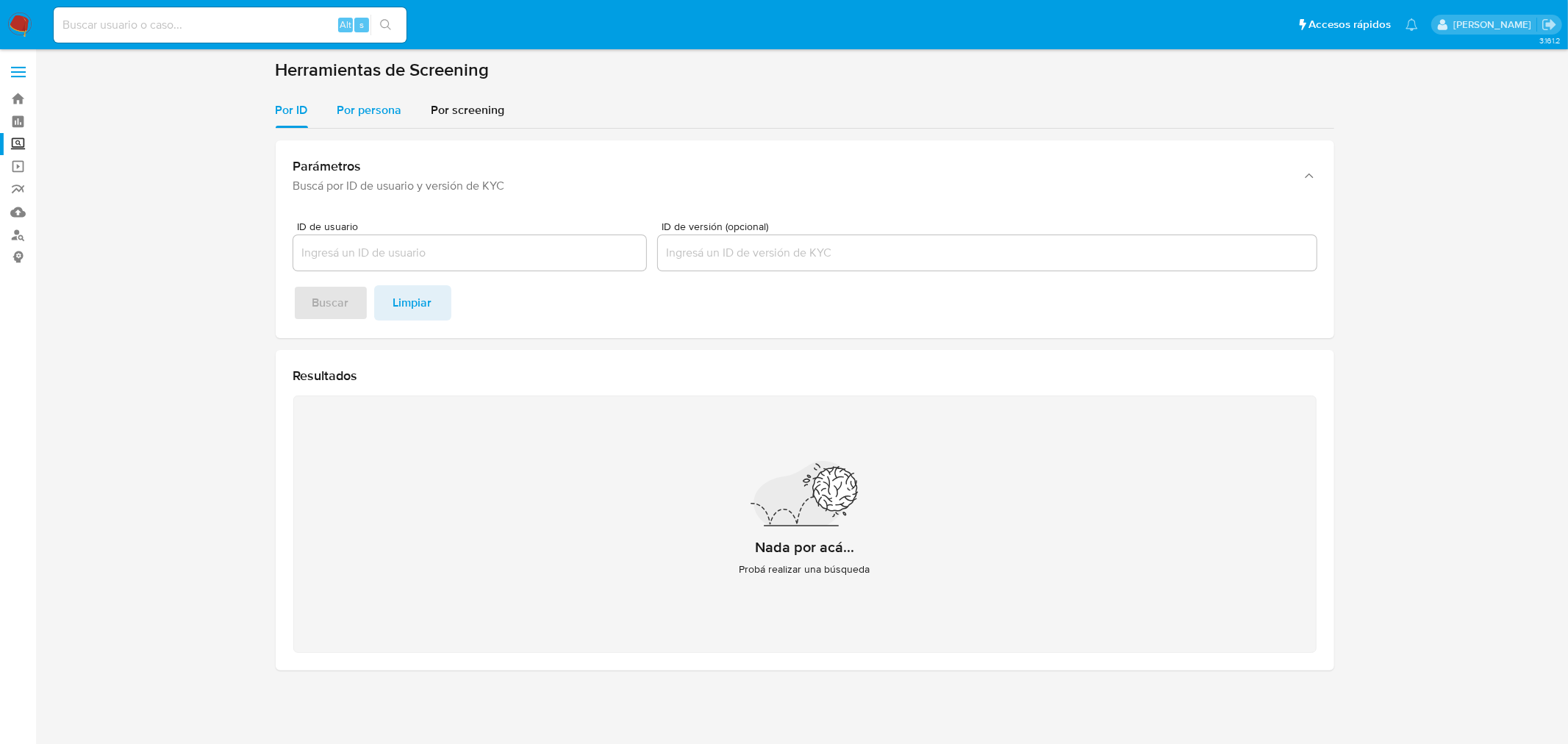
click at [357, 115] on span "Por persona" at bounding box center [369, 110] width 64 height 17
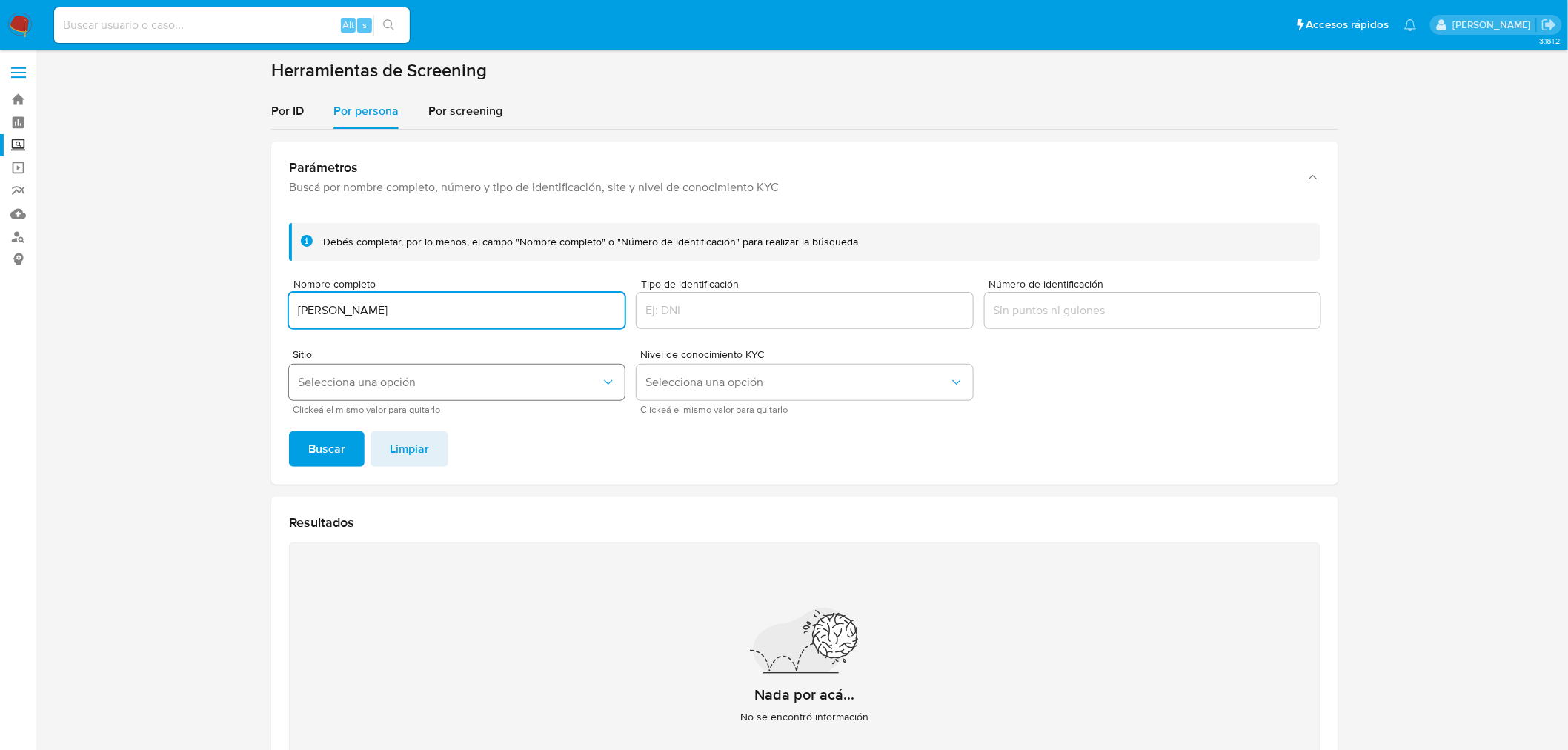
type input "[PERSON_NAME]"
click at [415, 383] on span "Selecciona una opción" at bounding box center [450, 383] width 303 height 14
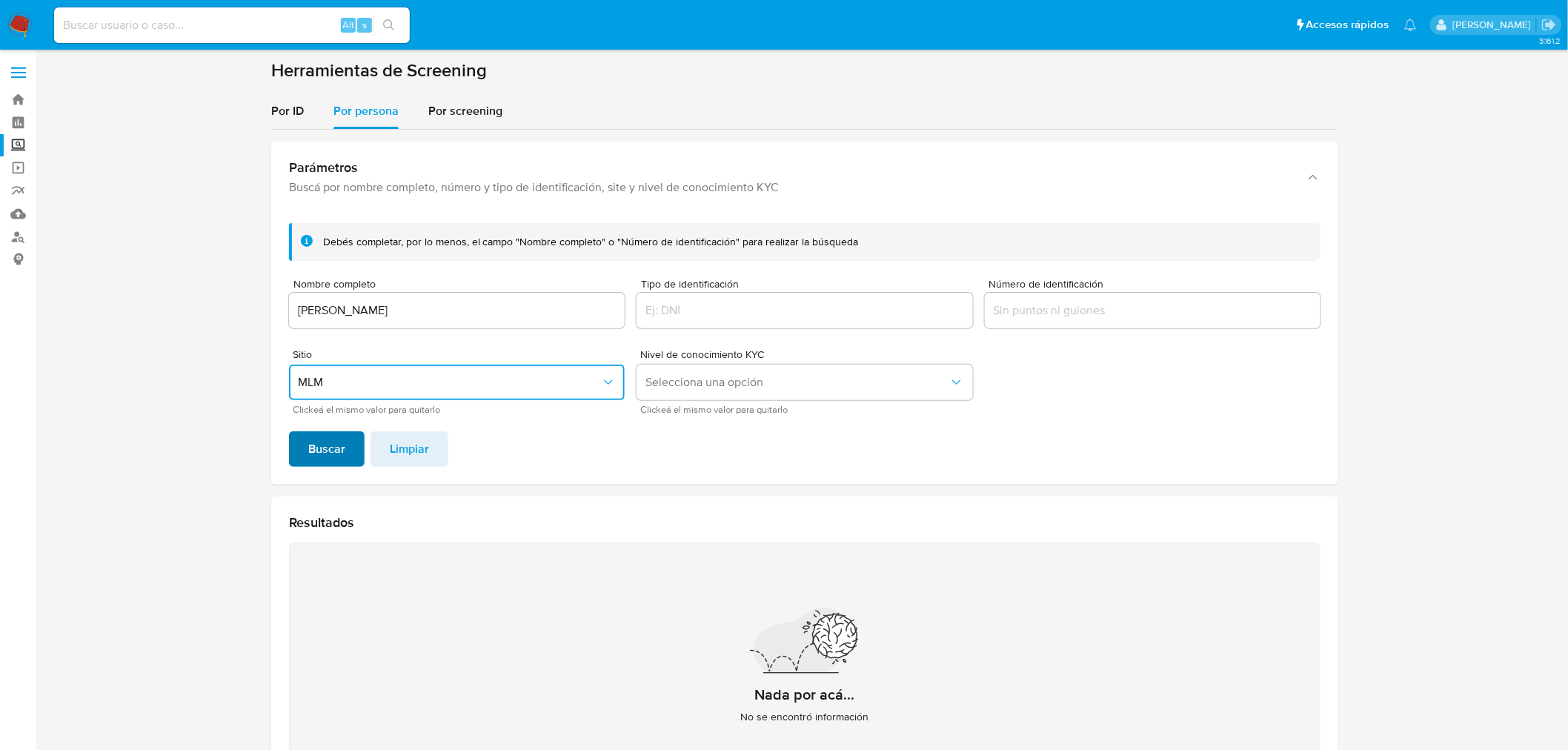
click at [329, 444] on span "Buscar" at bounding box center [326, 449] width 37 height 33
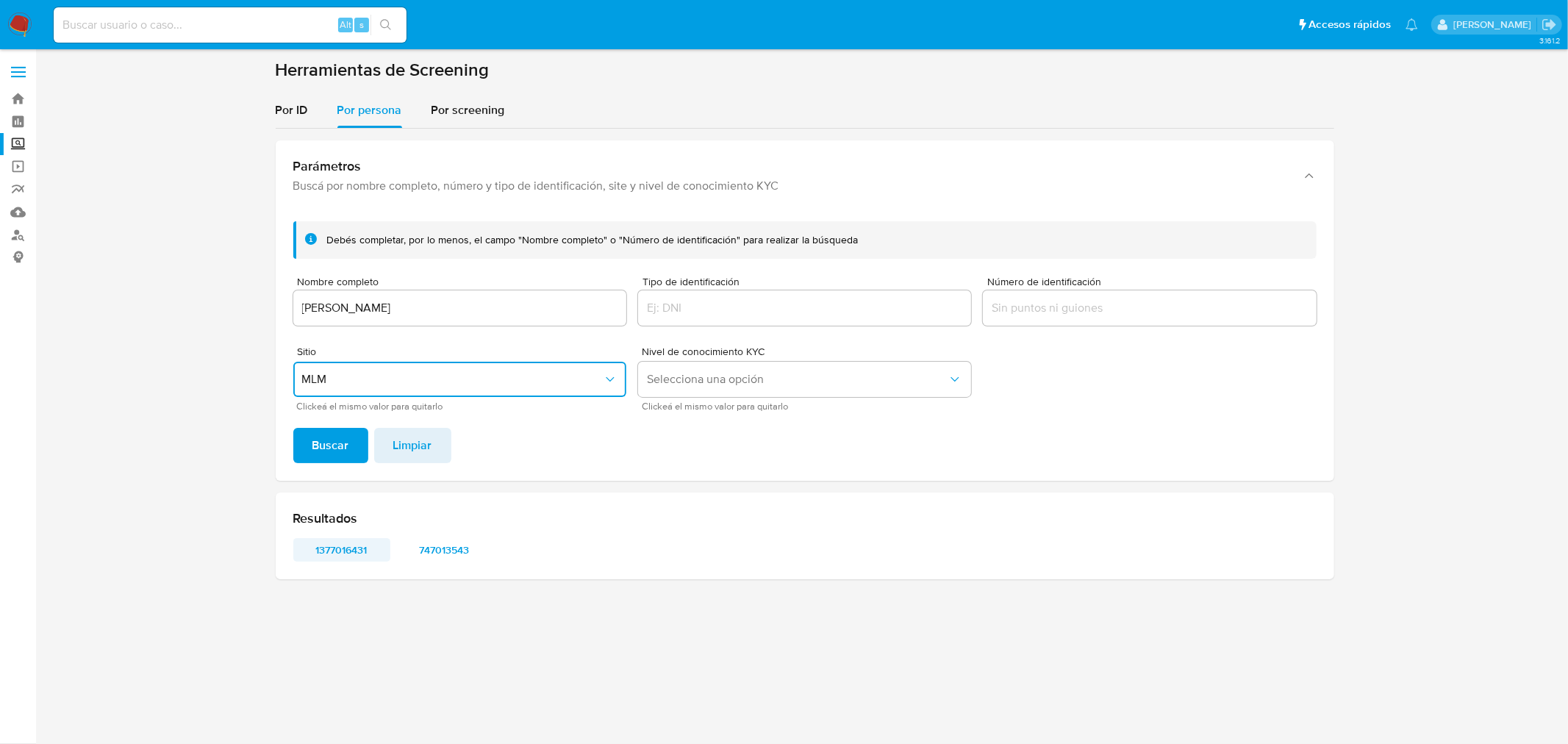
click at [344, 547] on span "1377016431" at bounding box center [342, 550] width 76 height 21
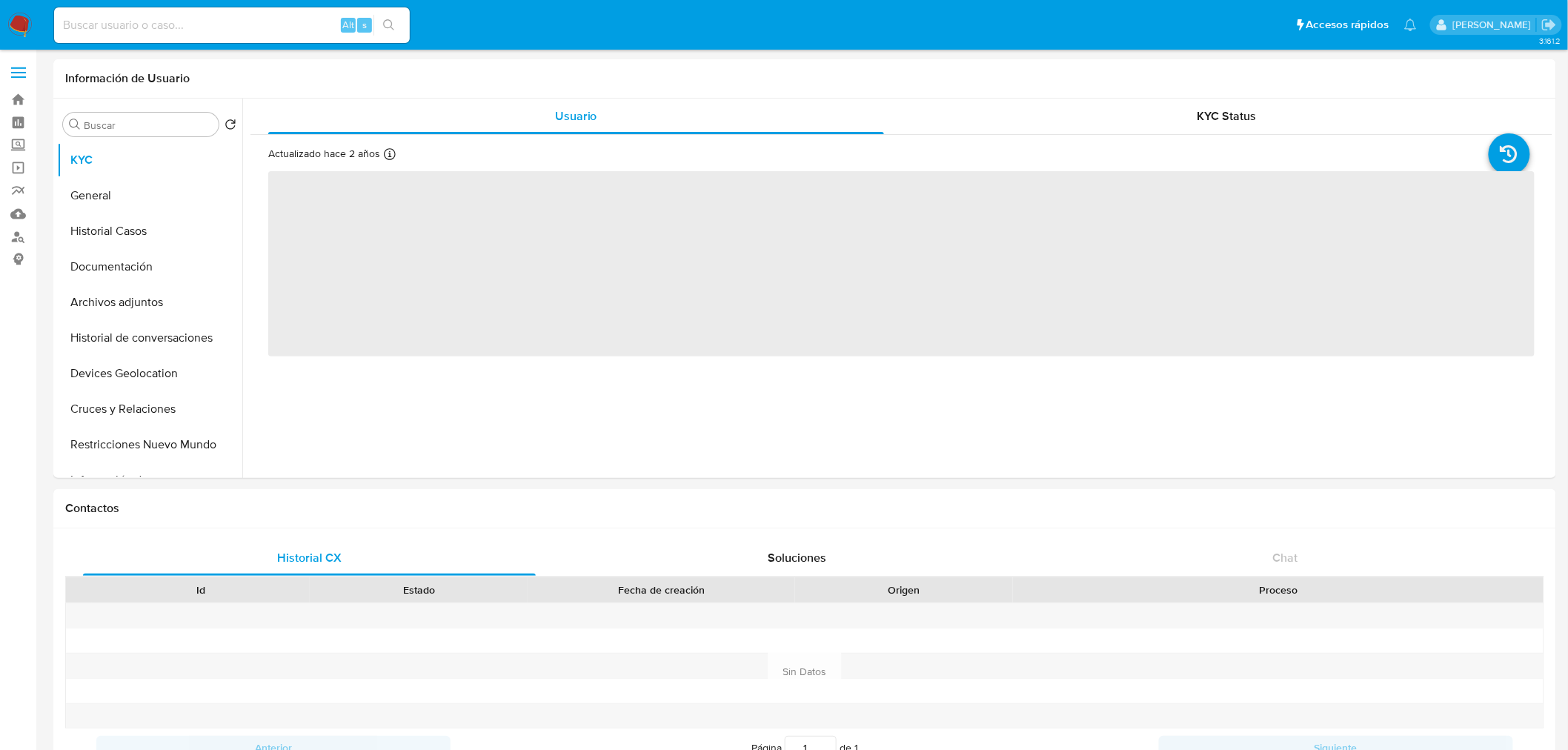
select select "10"
